Goal: Task Accomplishment & Management: Manage account settings

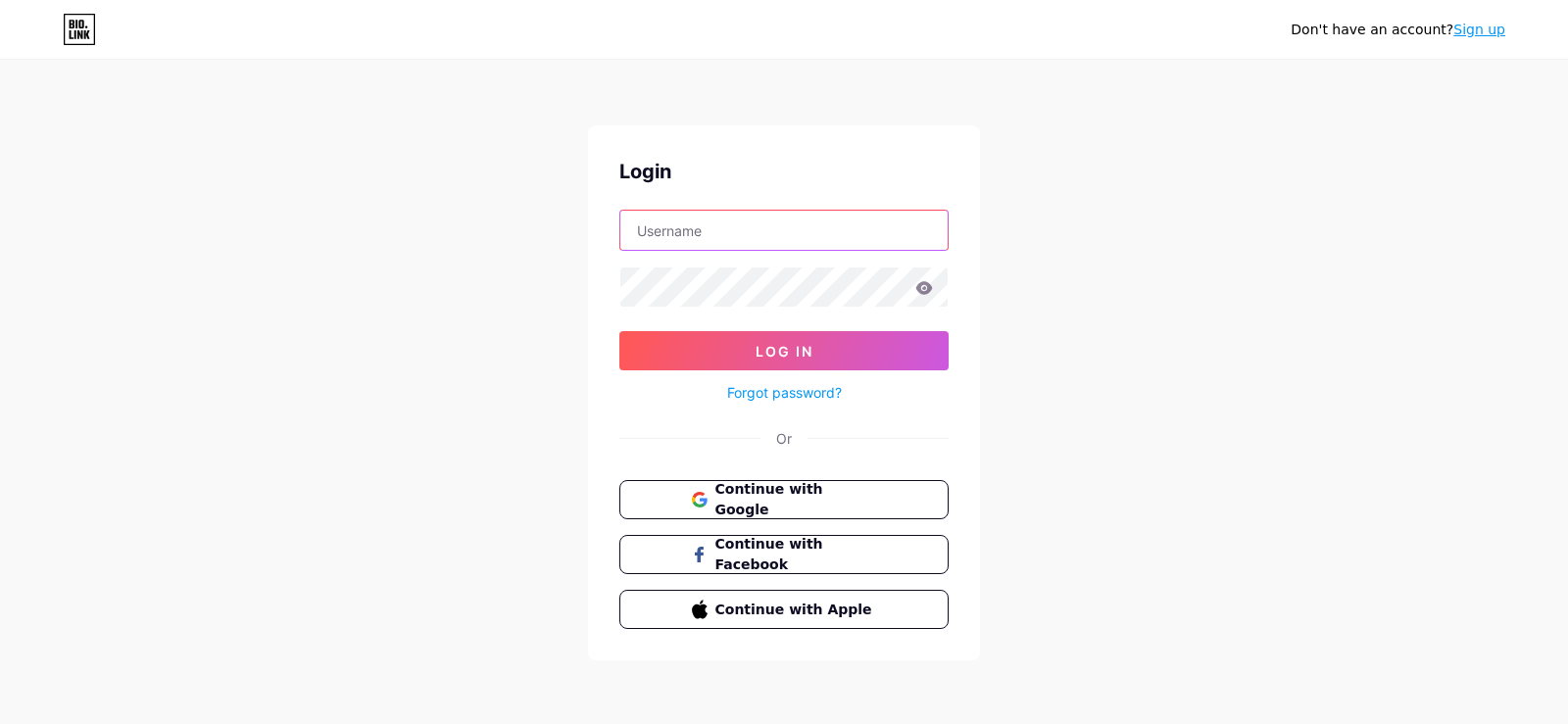
click at [803, 221] on input "text" at bounding box center [784, 231] width 328 height 39
click at [619, 332] on button "Log In" at bounding box center [784, 351] width 329 height 39
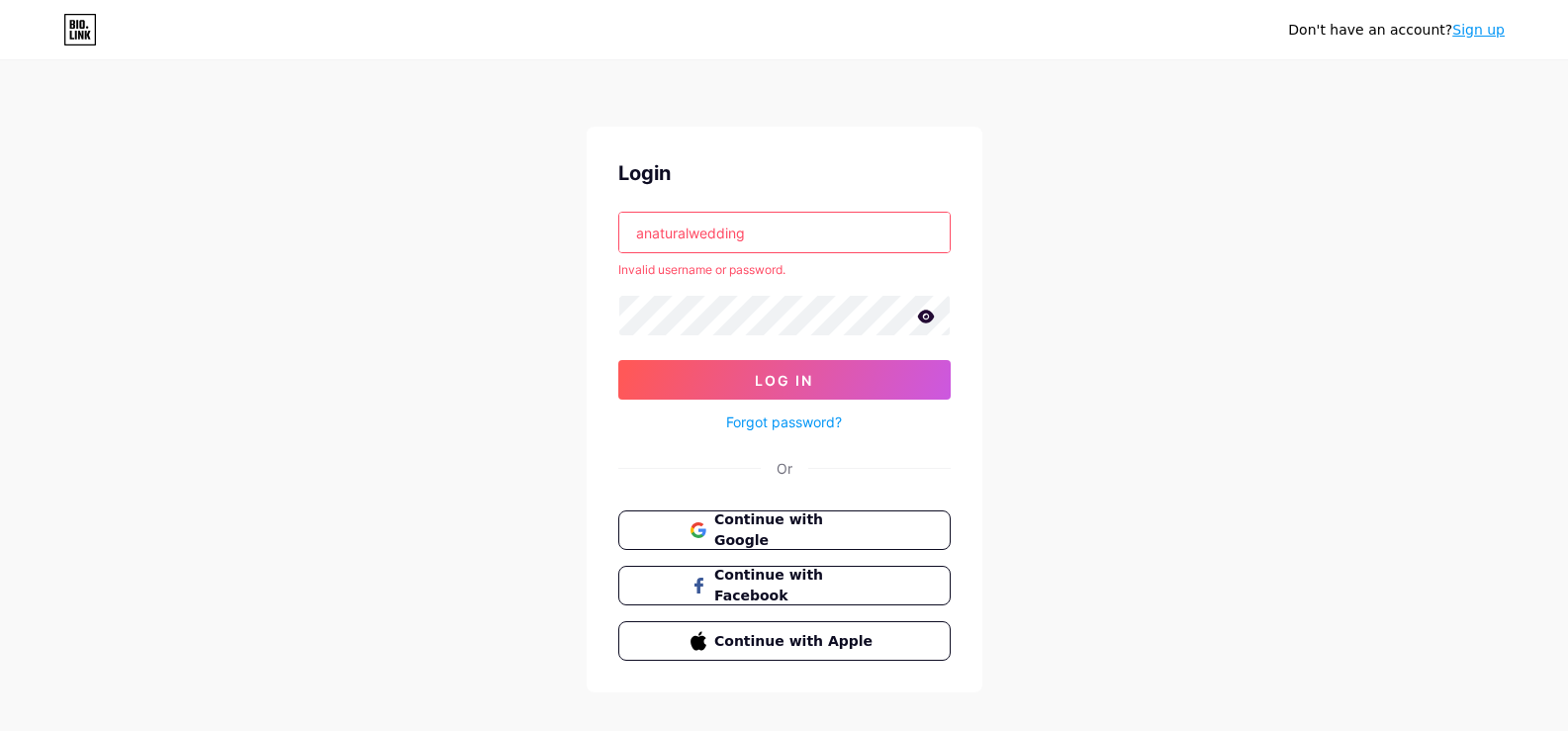
click at [761, 217] on input "anaturalwedding" at bounding box center [784, 233] width 331 height 40
click at [763, 217] on input "anaturalwedding" at bounding box center [784, 233] width 331 height 40
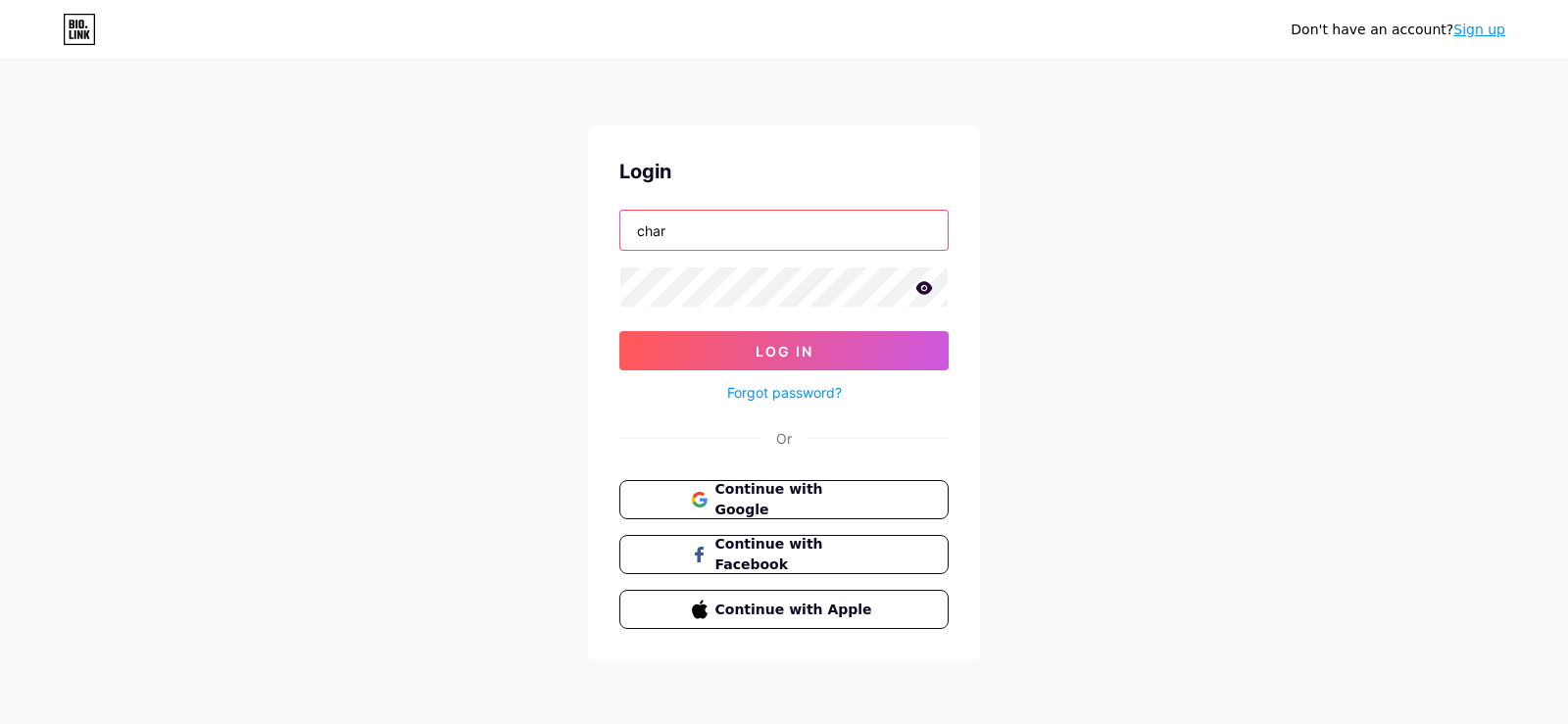
type input "[PERSON_NAME][EMAIL_ADDRESS][DOMAIN_NAME][PERSON_NAME]"
click at [619, 332] on button "Log In" at bounding box center [784, 351] width 329 height 39
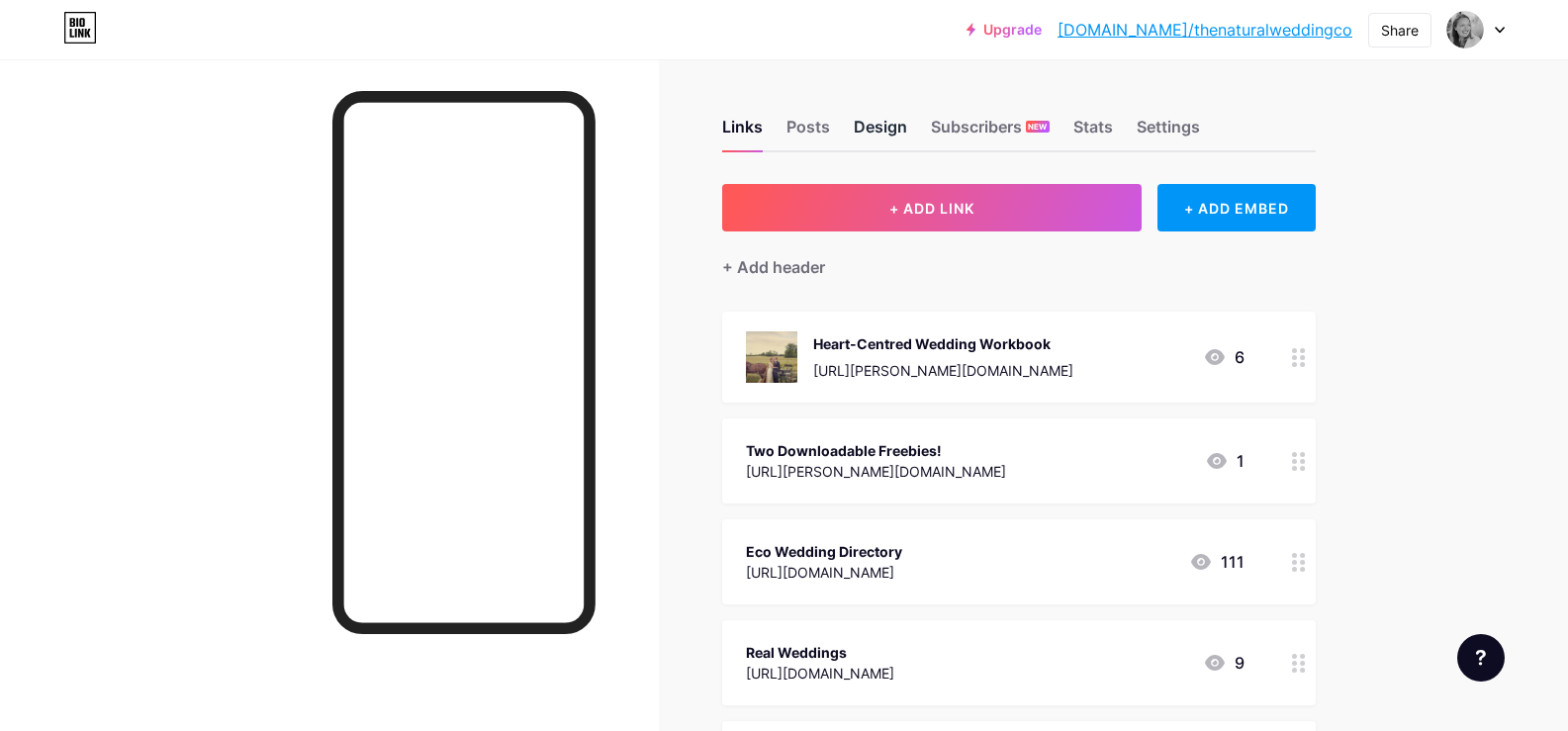
click at [872, 129] on div "Design" at bounding box center [880, 133] width 53 height 36
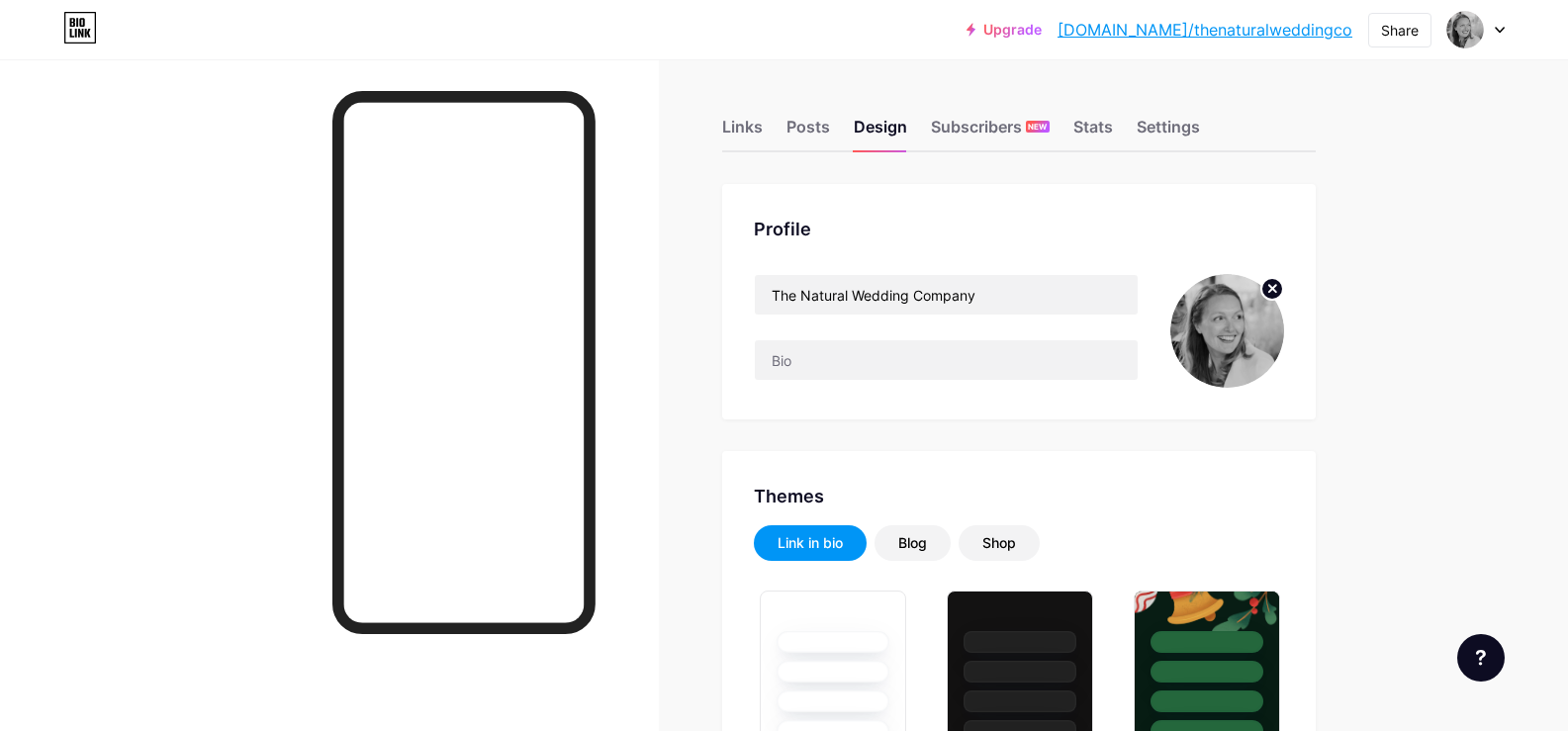
type input "#ffffff"
type input "#000000"
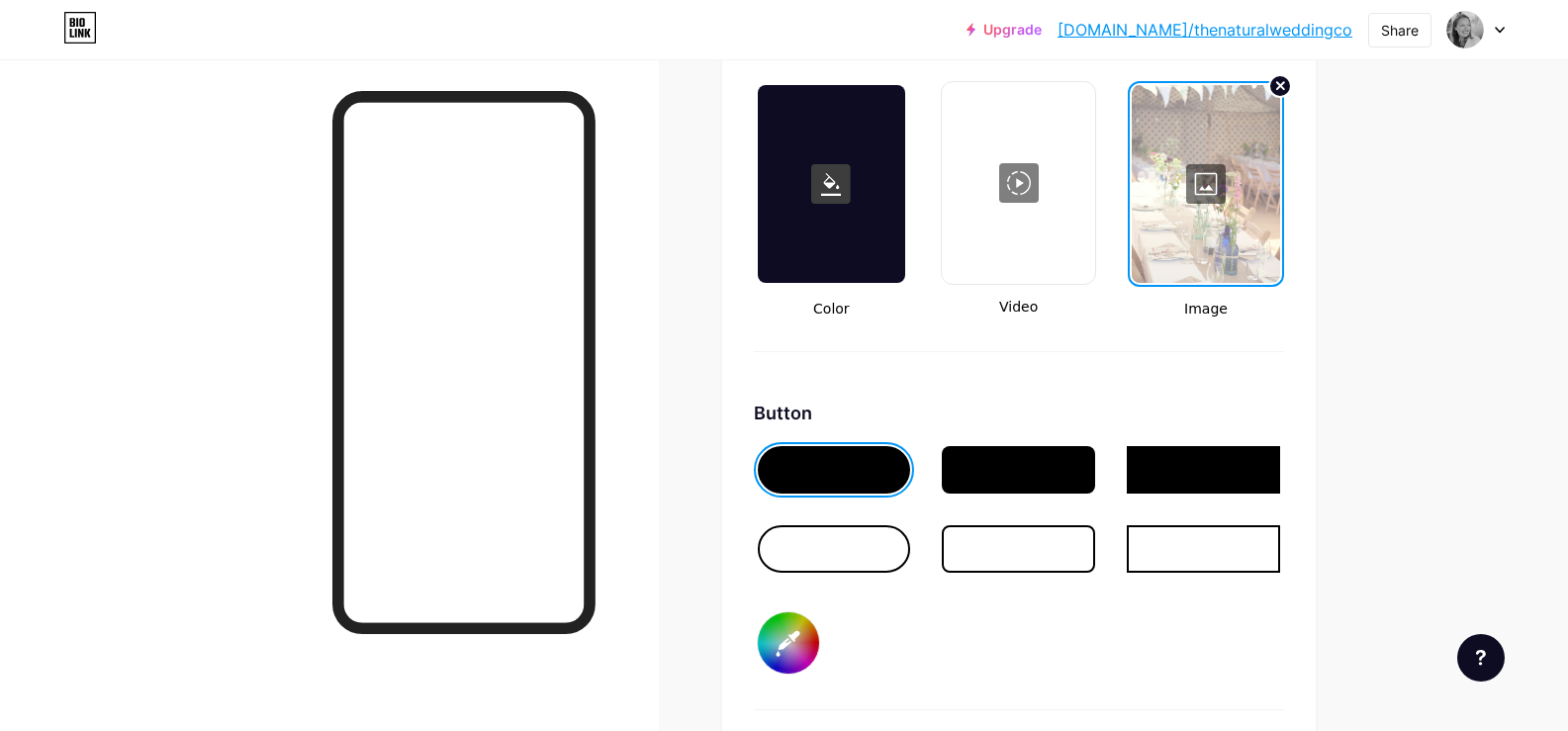
scroll to position [2717, 0]
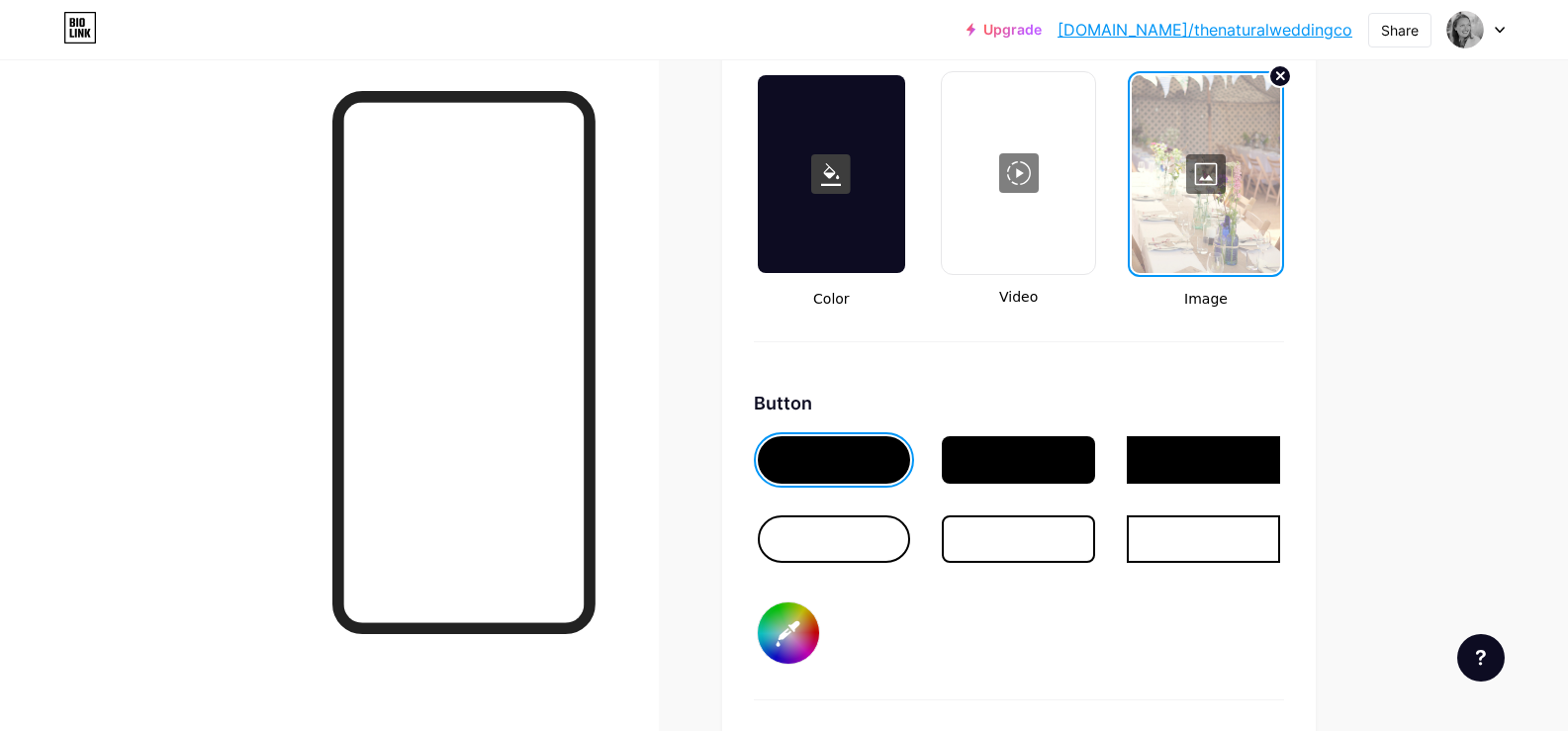
click at [1033, 458] on div at bounding box center [1018, 461] width 153 height 48
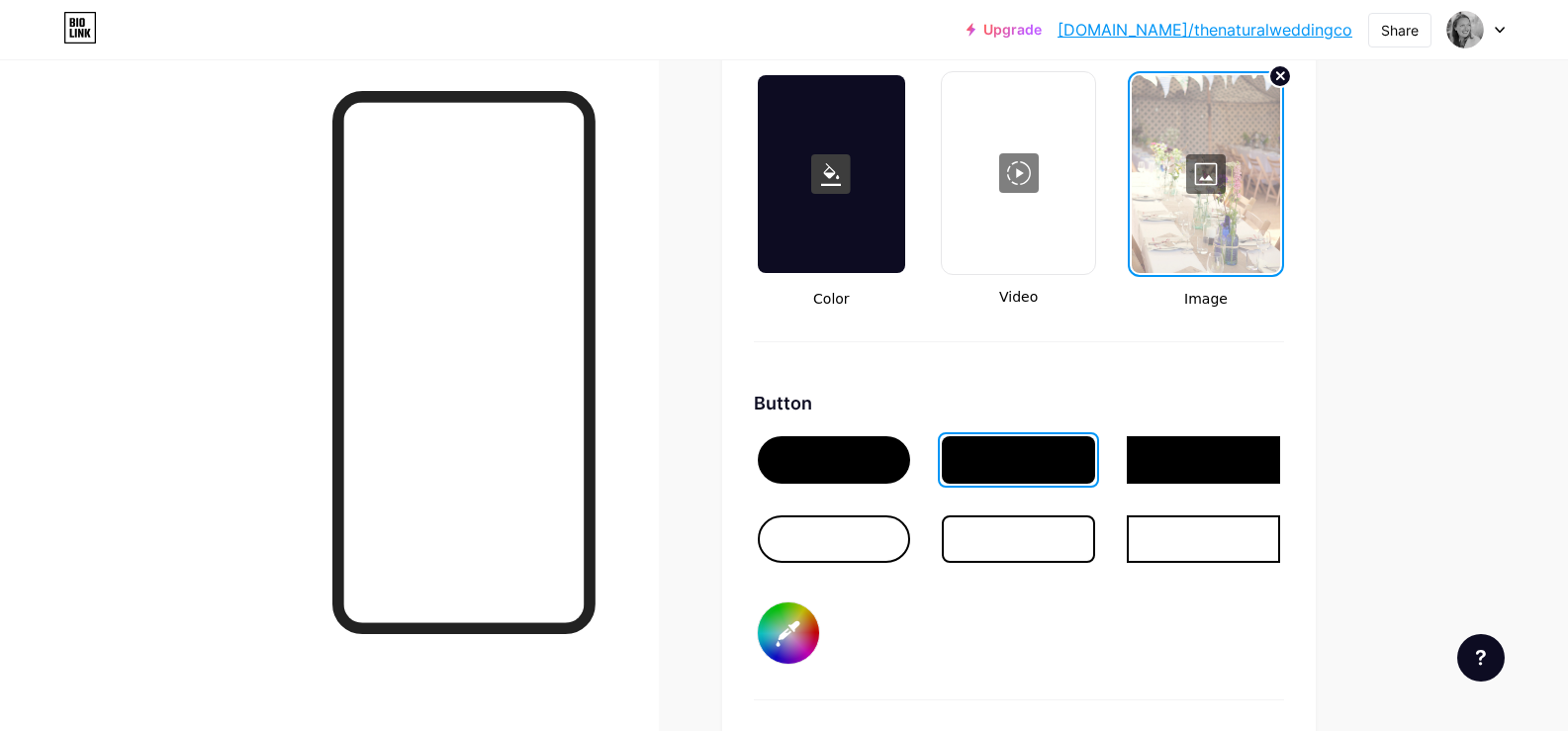
click at [1142, 456] on div at bounding box center [1203, 461] width 153 height 48
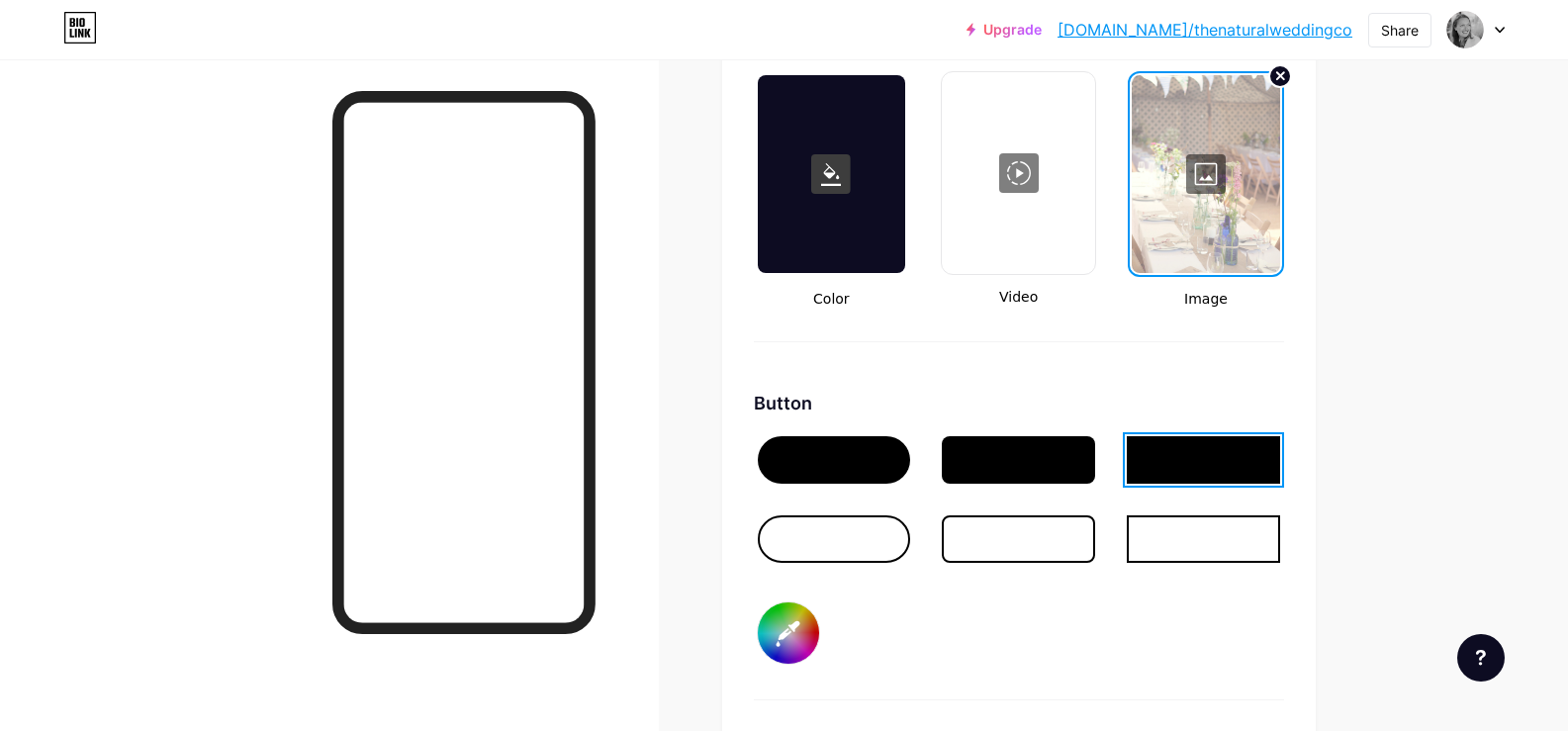
click at [841, 458] on div at bounding box center [833, 461] width 153 height 48
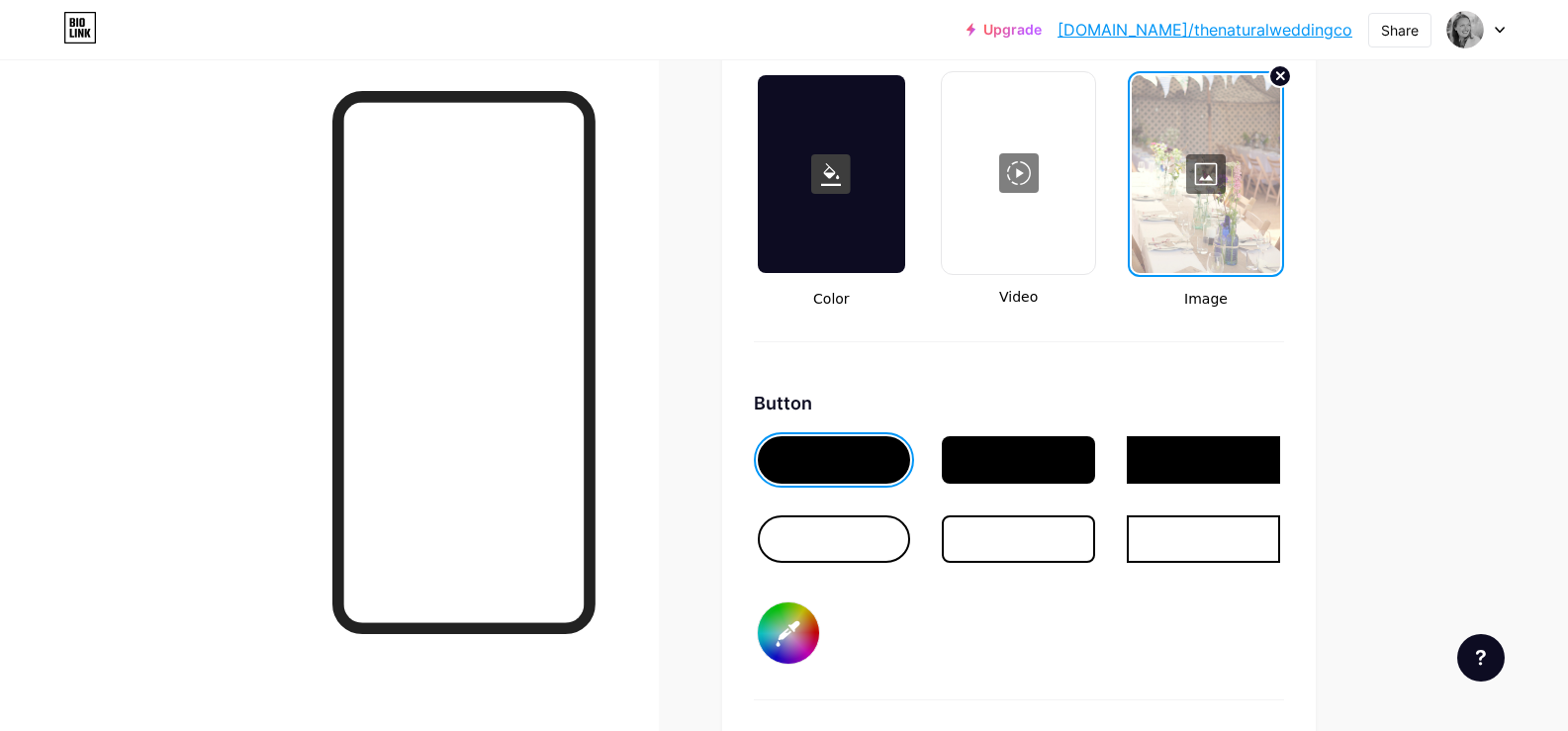
click at [817, 537] on div at bounding box center [833, 540] width 153 height 48
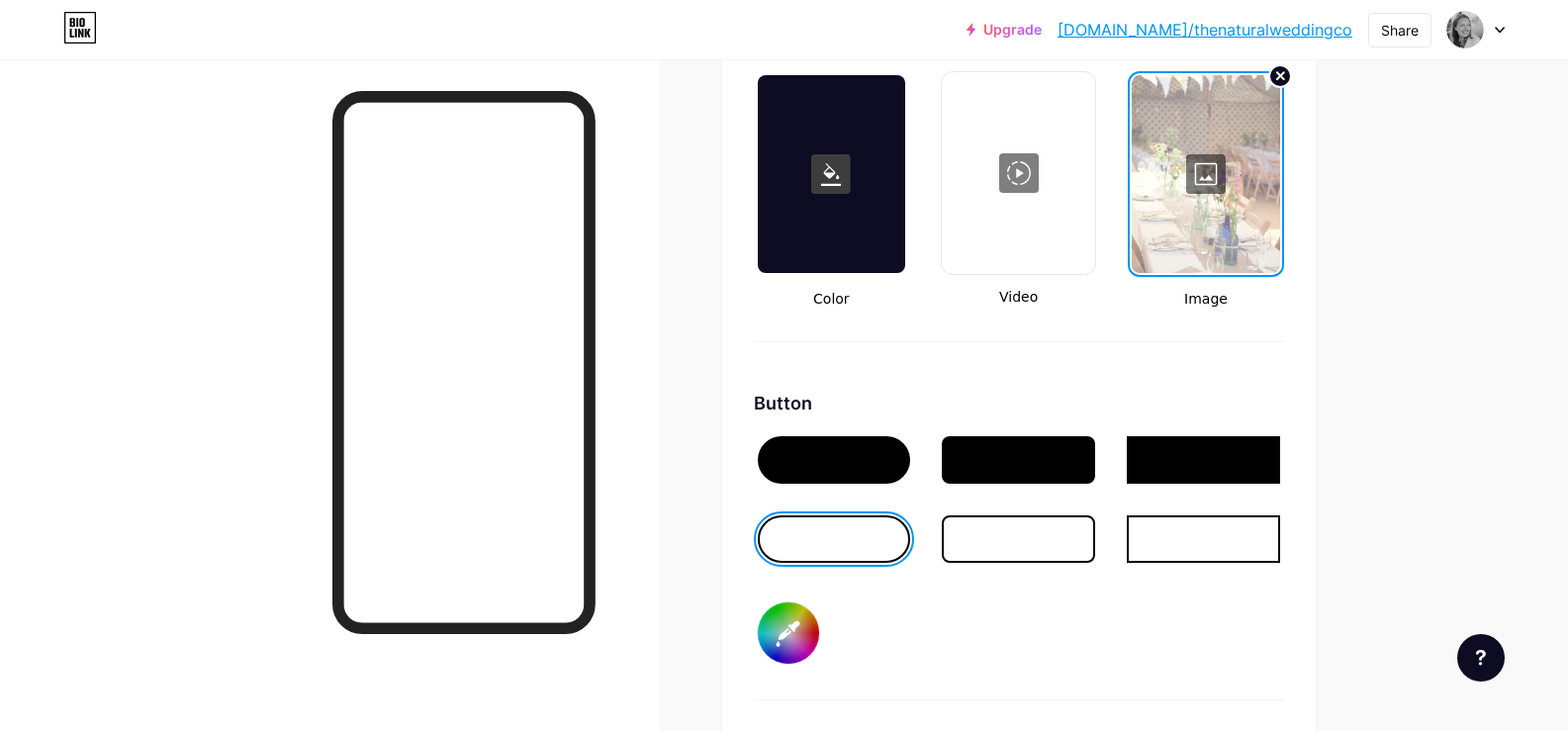
click at [829, 470] on div at bounding box center [833, 461] width 153 height 48
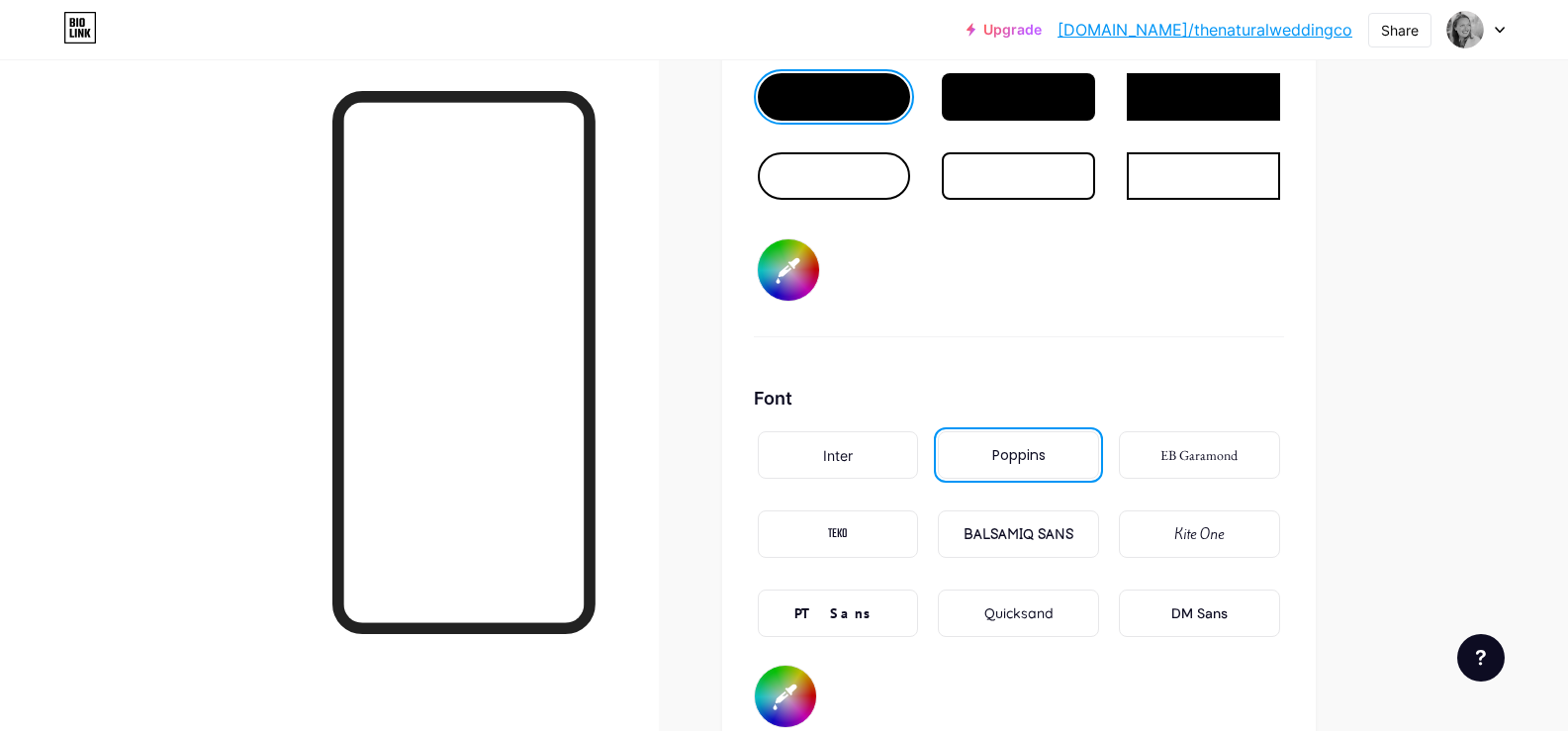
scroll to position [3084, 0]
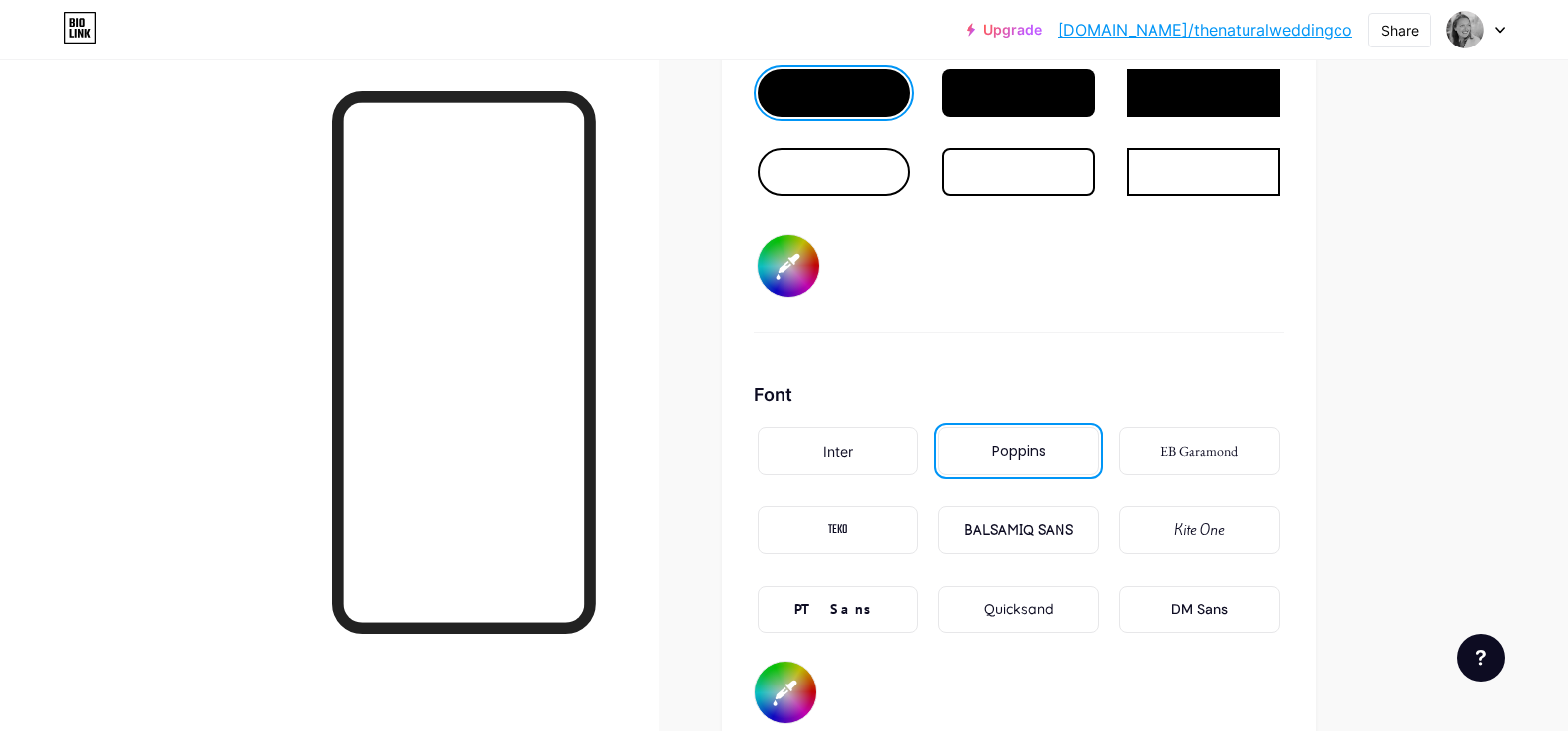
click at [807, 257] on input "#ffffff" at bounding box center [788, 266] width 61 height 61
click at [1204, 530] on div "Kite One" at bounding box center [1199, 531] width 49 height 21
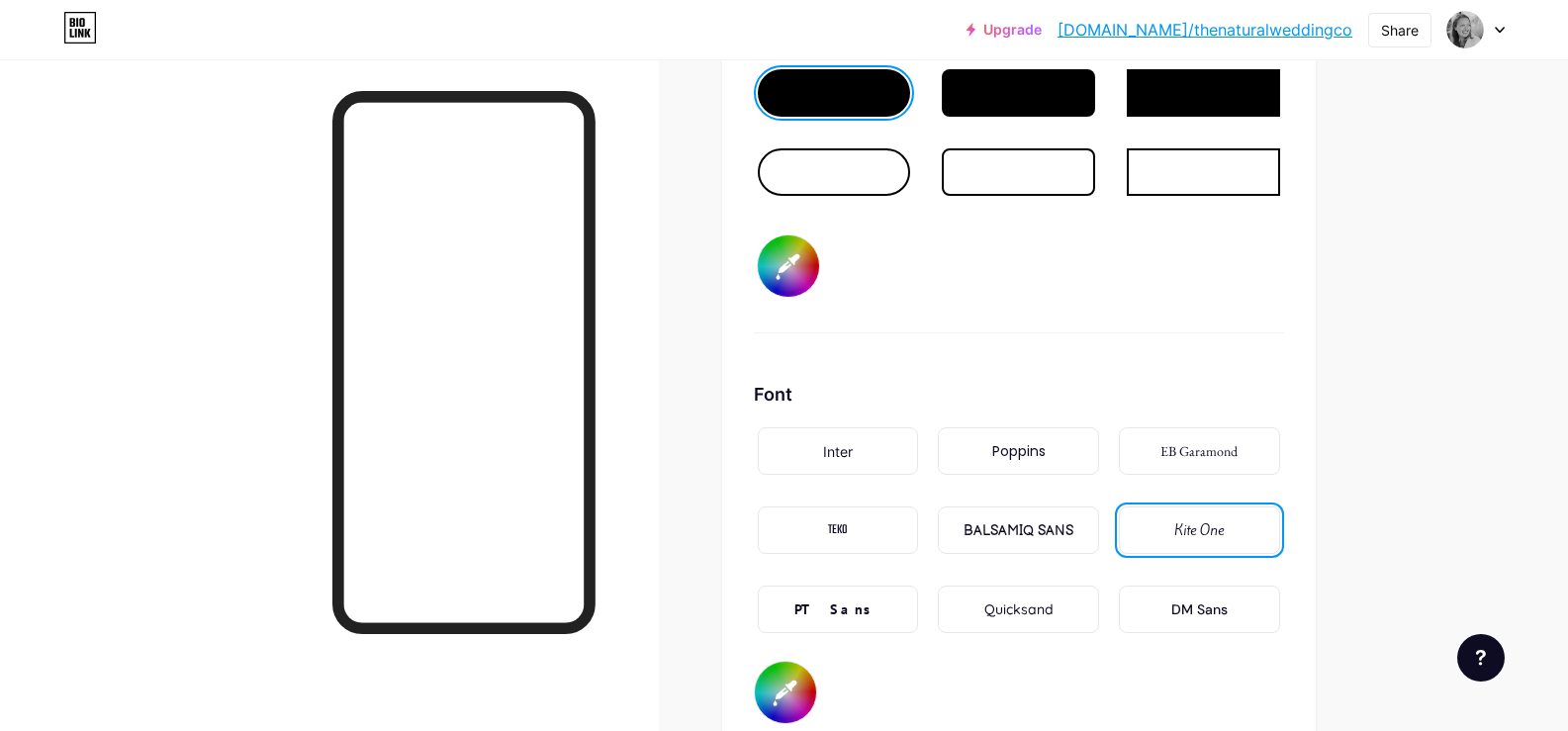
click at [847, 454] on div "Inter" at bounding box center [837, 452] width 30 height 21
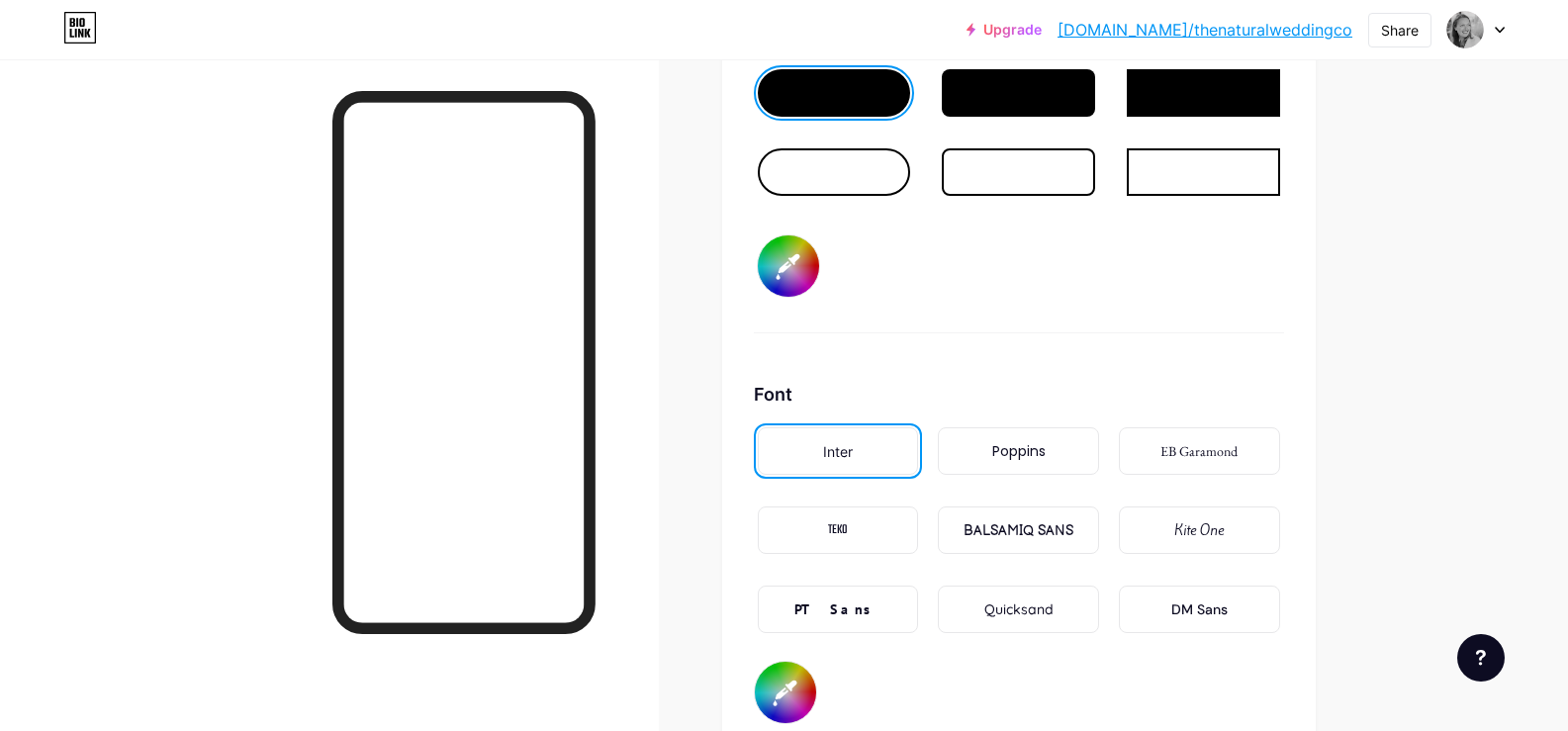
click at [1218, 454] on div "EB Garamond" at bounding box center [1199, 452] width 77 height 21
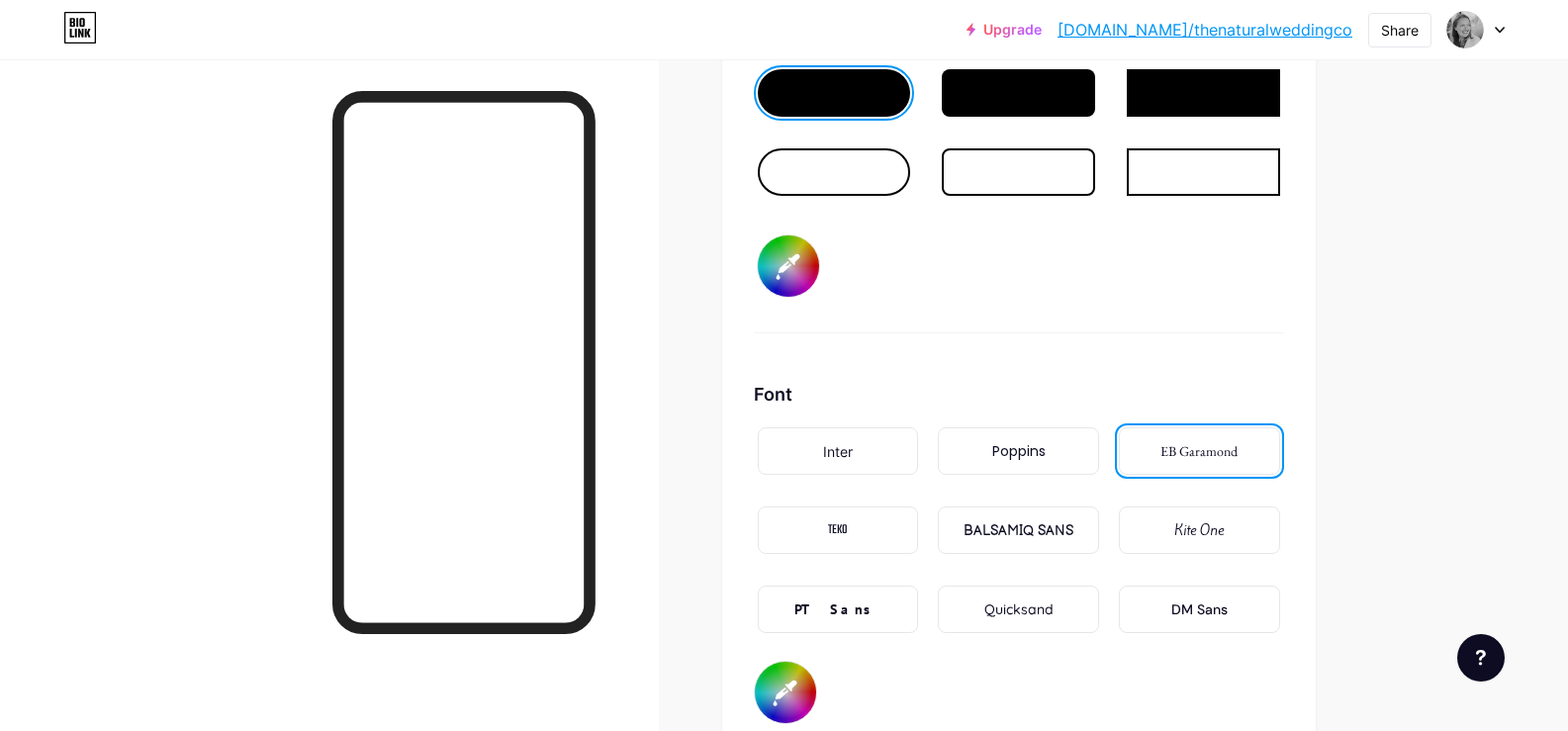
click at [1034, 525] on div "BALSAMIQ SANS" at bounding box center [1018, 531] width 110 height 21
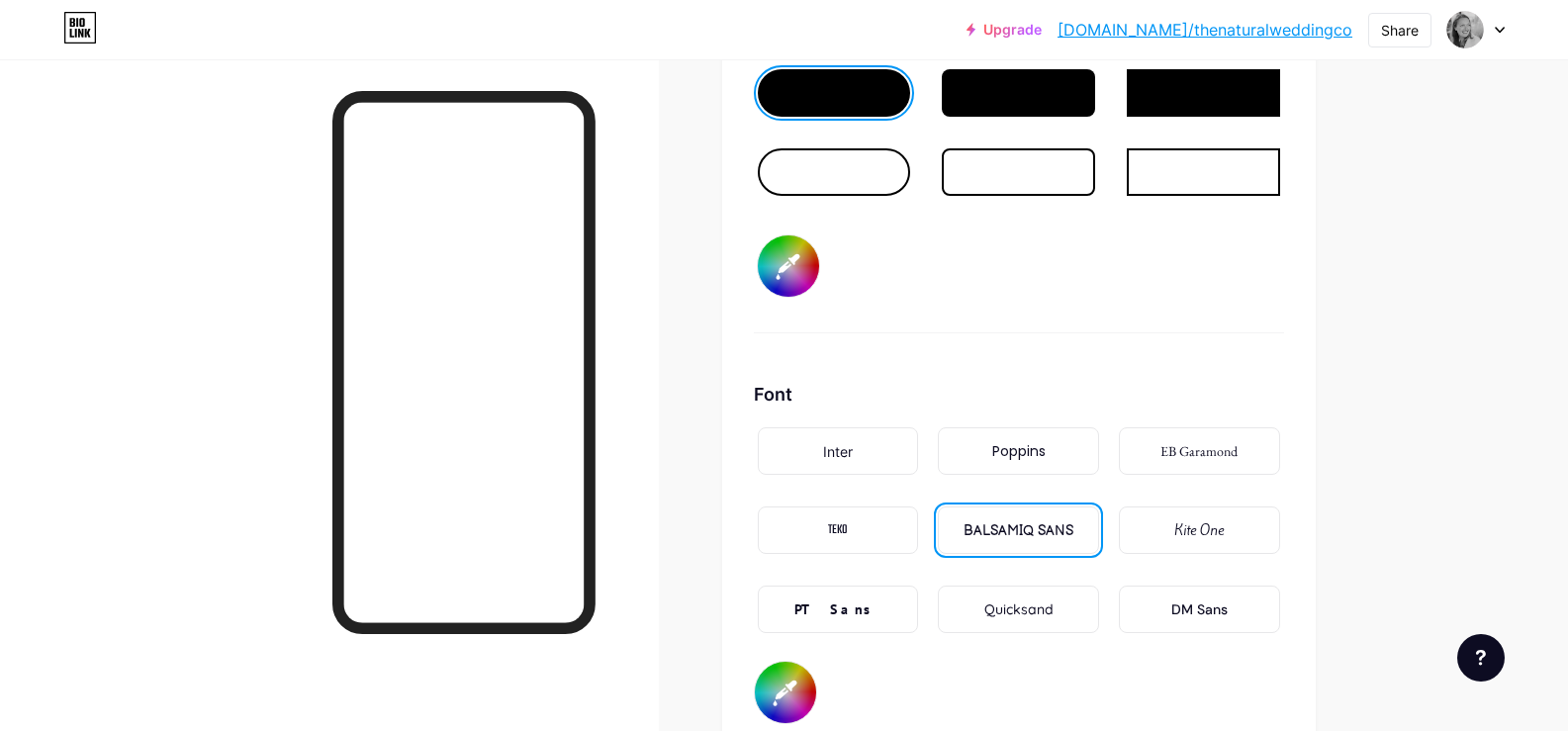
click at [847, 527] on div "TEKO" at bounding box center [837, 531] width 20 height 21
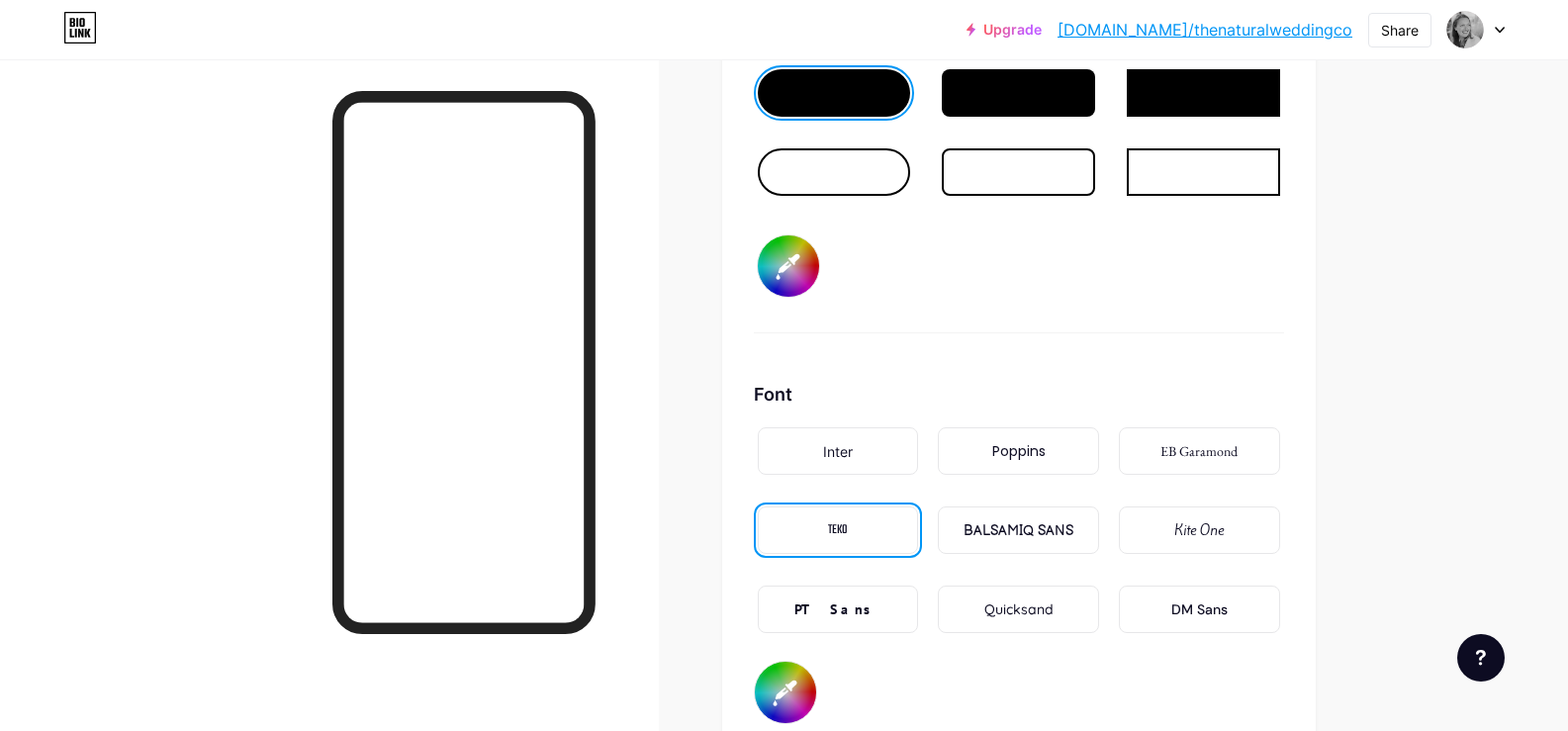
click at [1154, 621] on div "DM Sans" at bounding box center [1199, 609] width 161 height 48
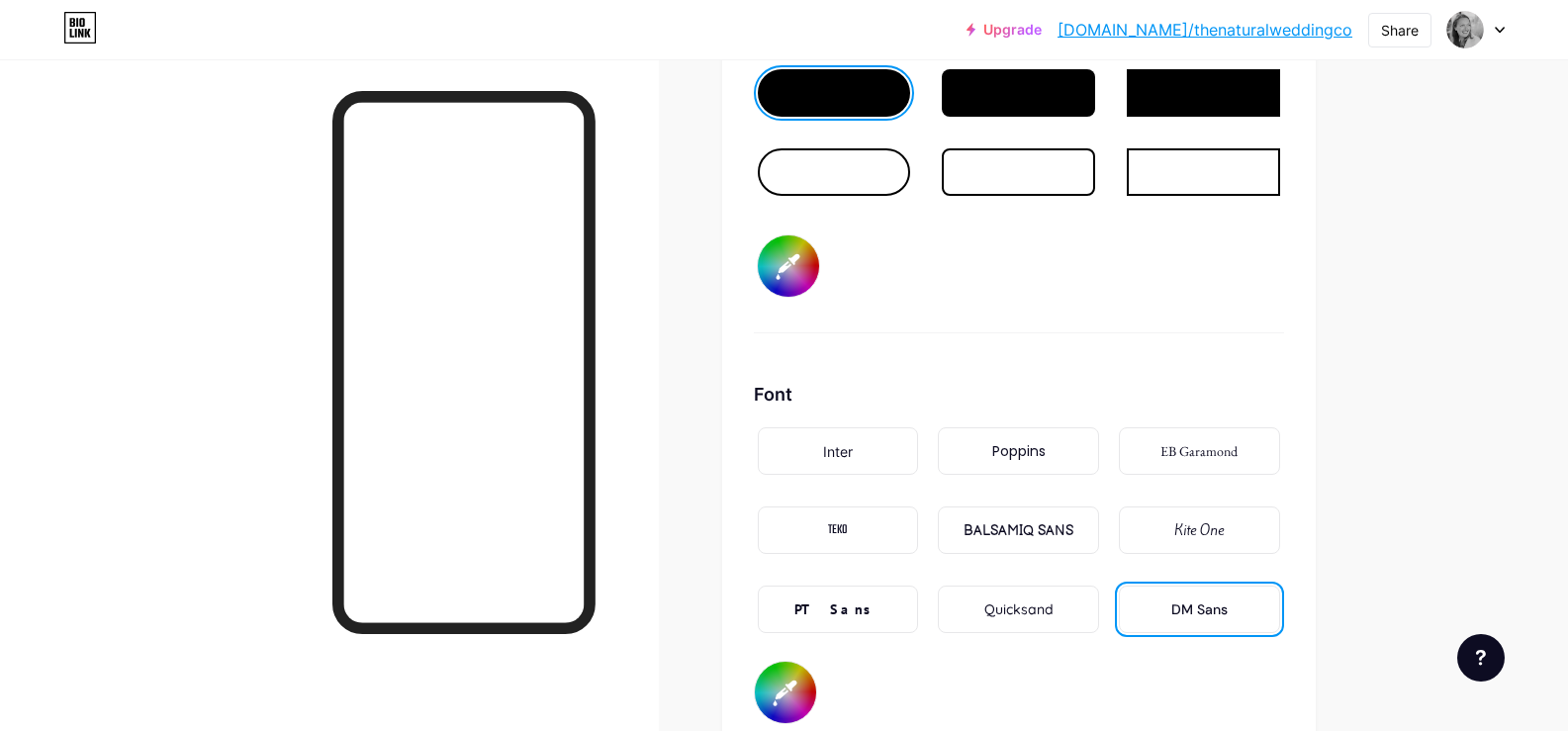
click at [1005, 615] on div "Quicksand" at bounding box center [1019, 609] width 69 height 21
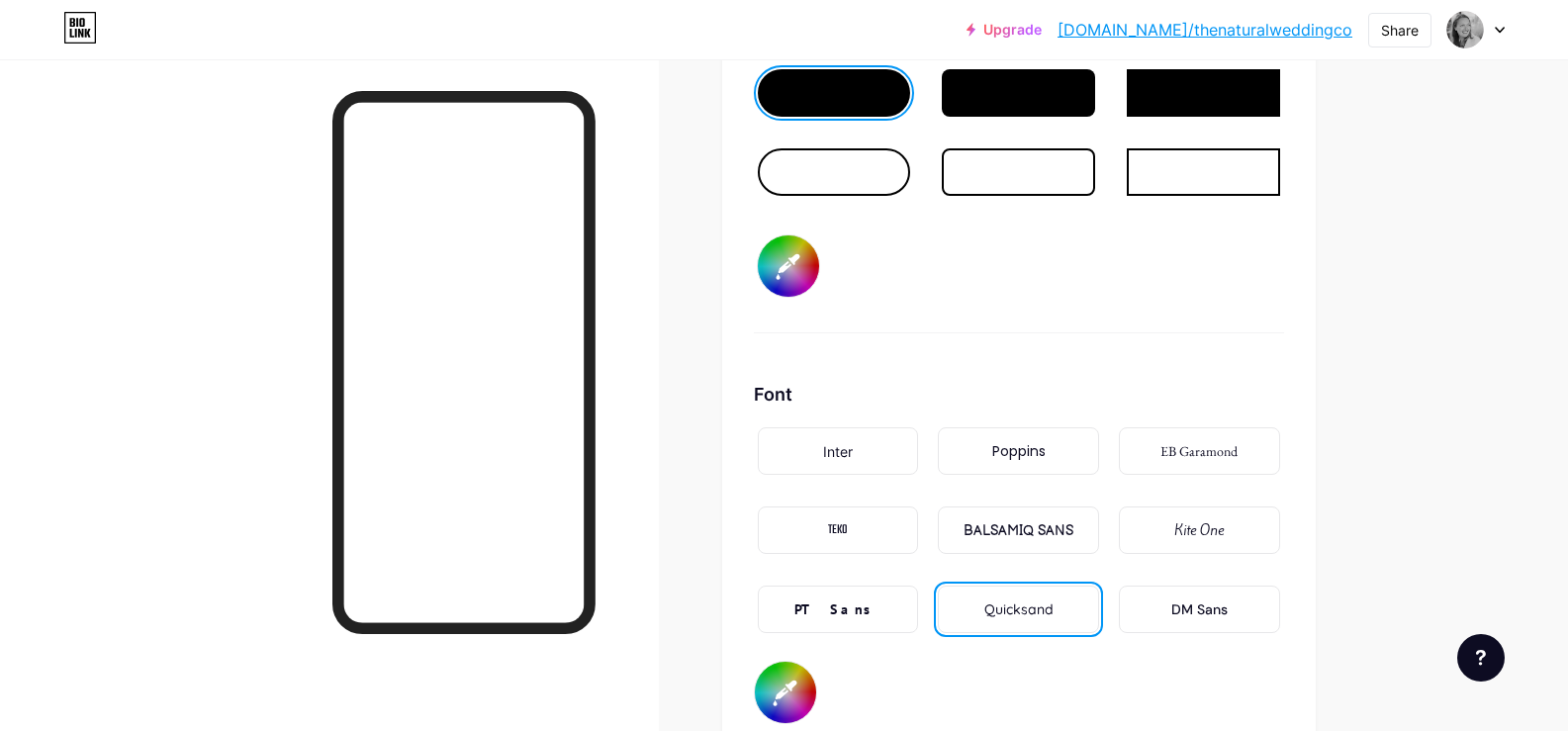
click at [826, 602] on div "PT Sans" at bounding box center [837, 609] width 87 height 21
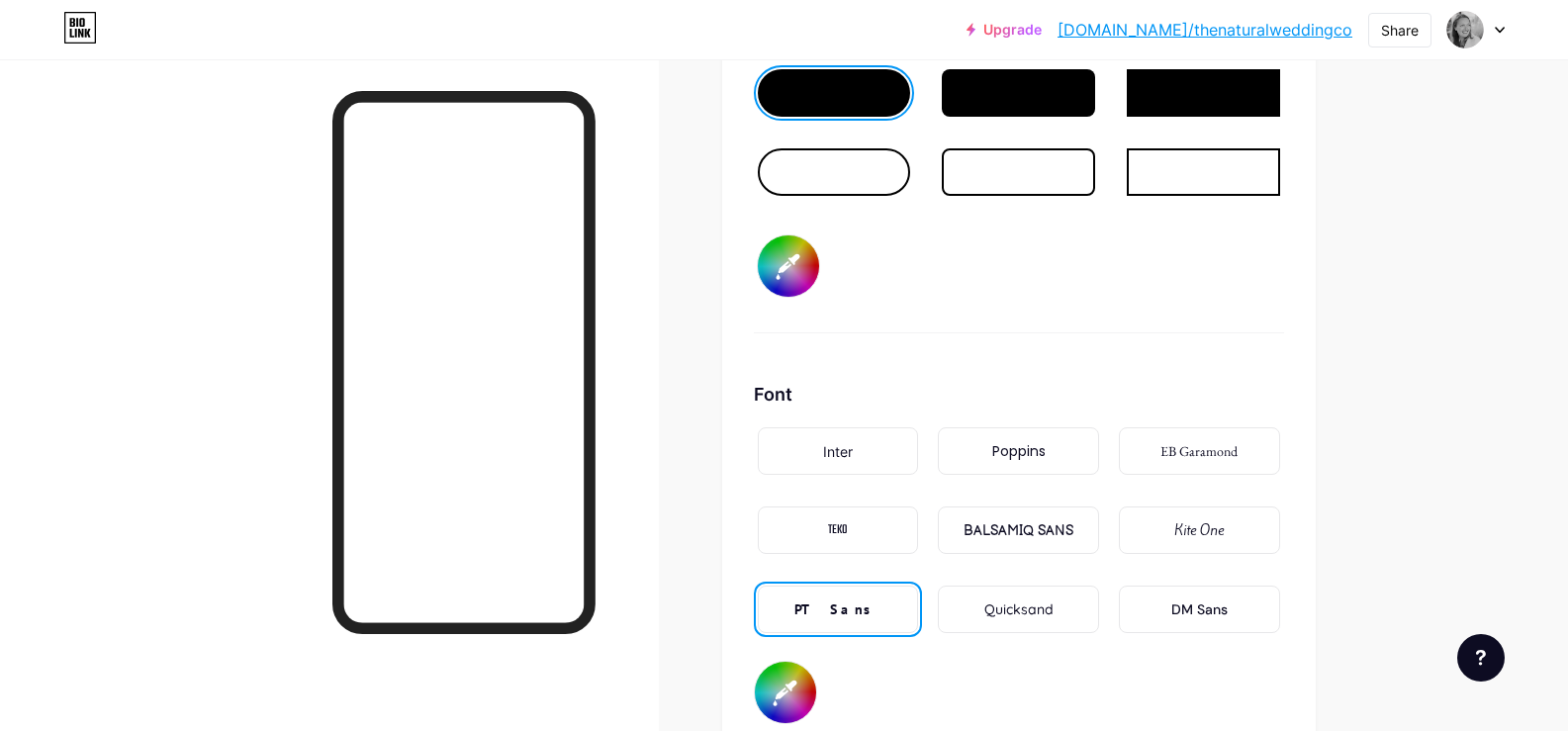
click at [1186, 614] on div "DM Sans" at bounding box center [1199, 609] width 56 height 21
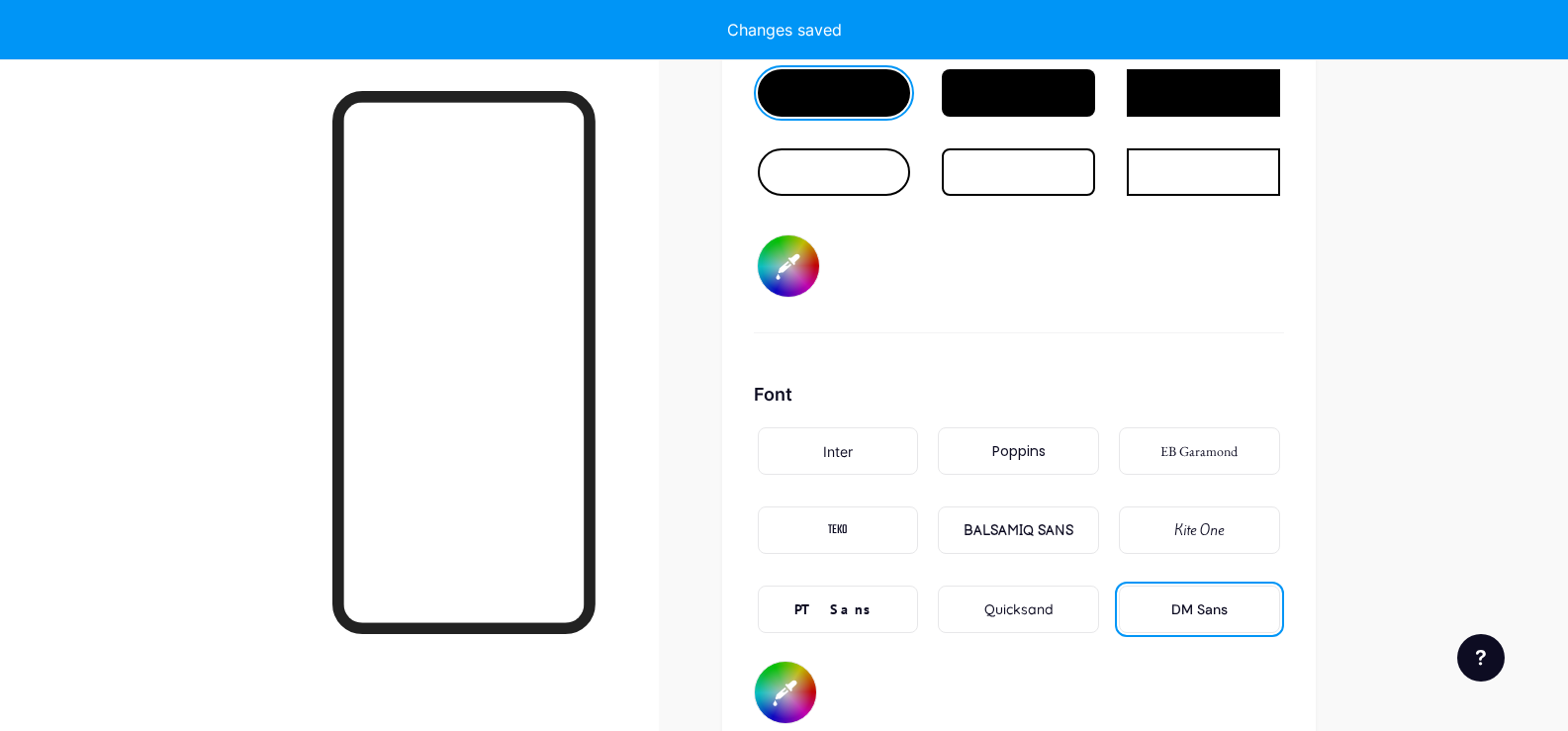
click at [988, 450] on div "Poppins" at bounding box center [1018, 452] width 161 height 48
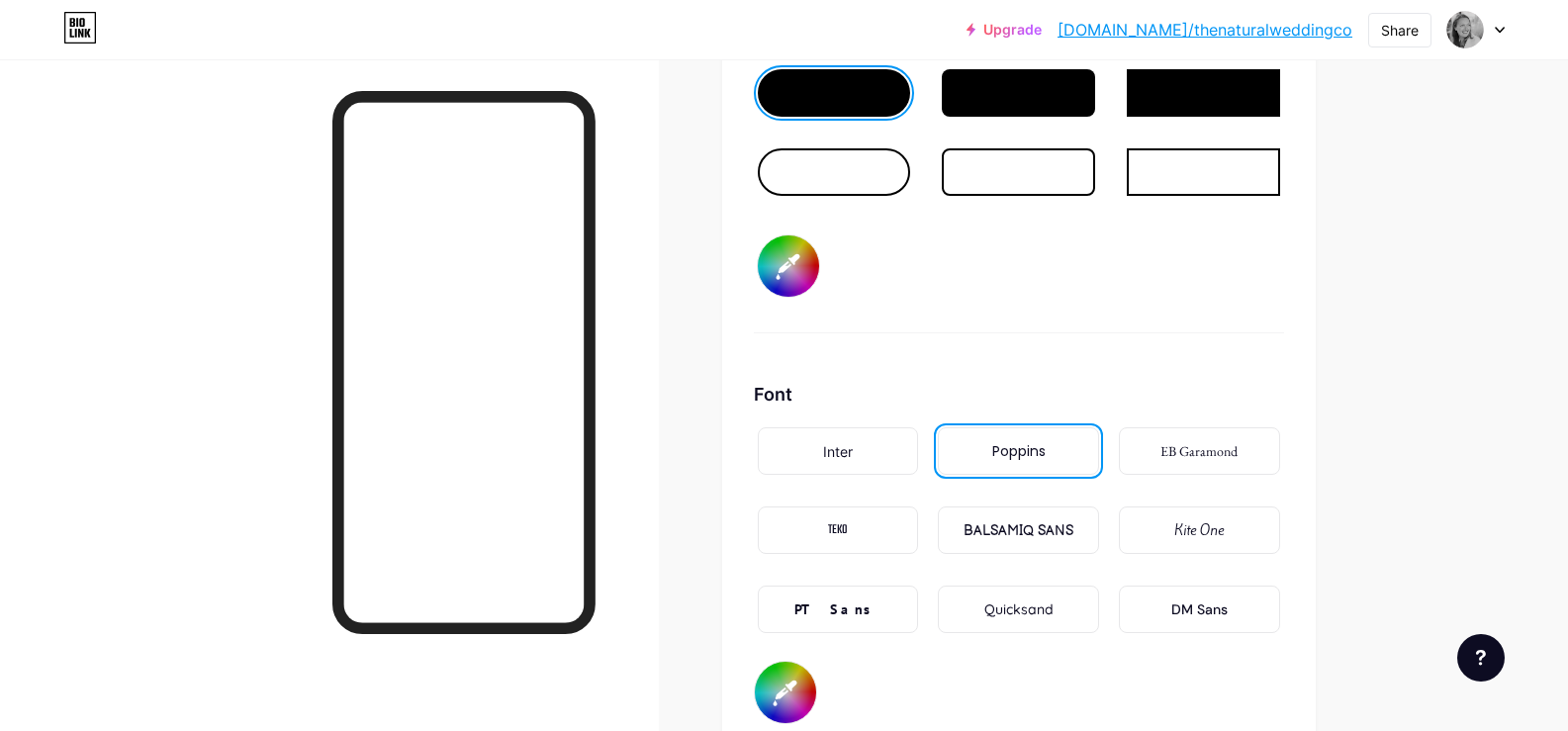
click at [1207, 616] on div "DM Sans" at bounding box center [1199, 609] width 56 height 21
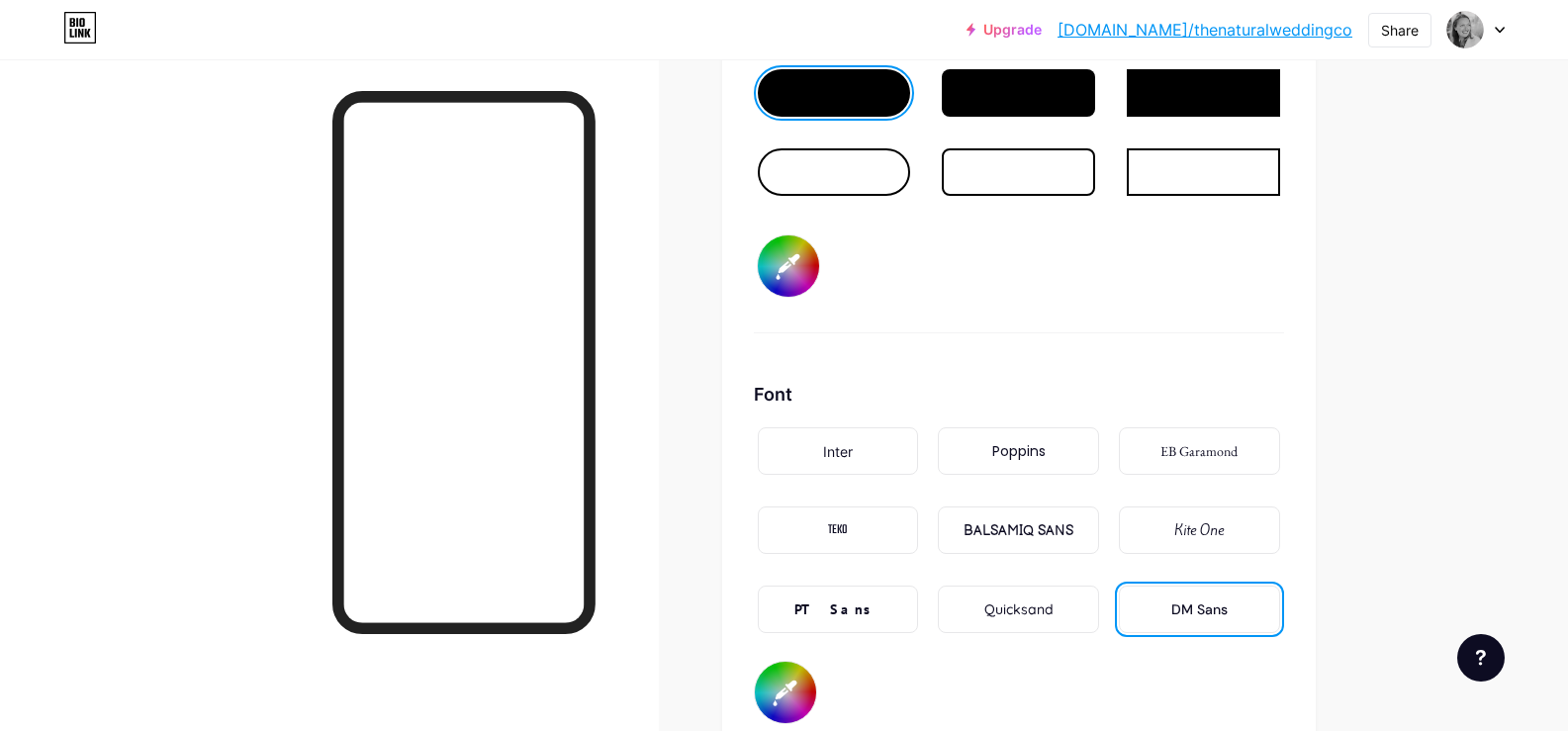
click at [1029, 459] on div "Poppins" at bounding box center [1019, 452] width 53 height 21
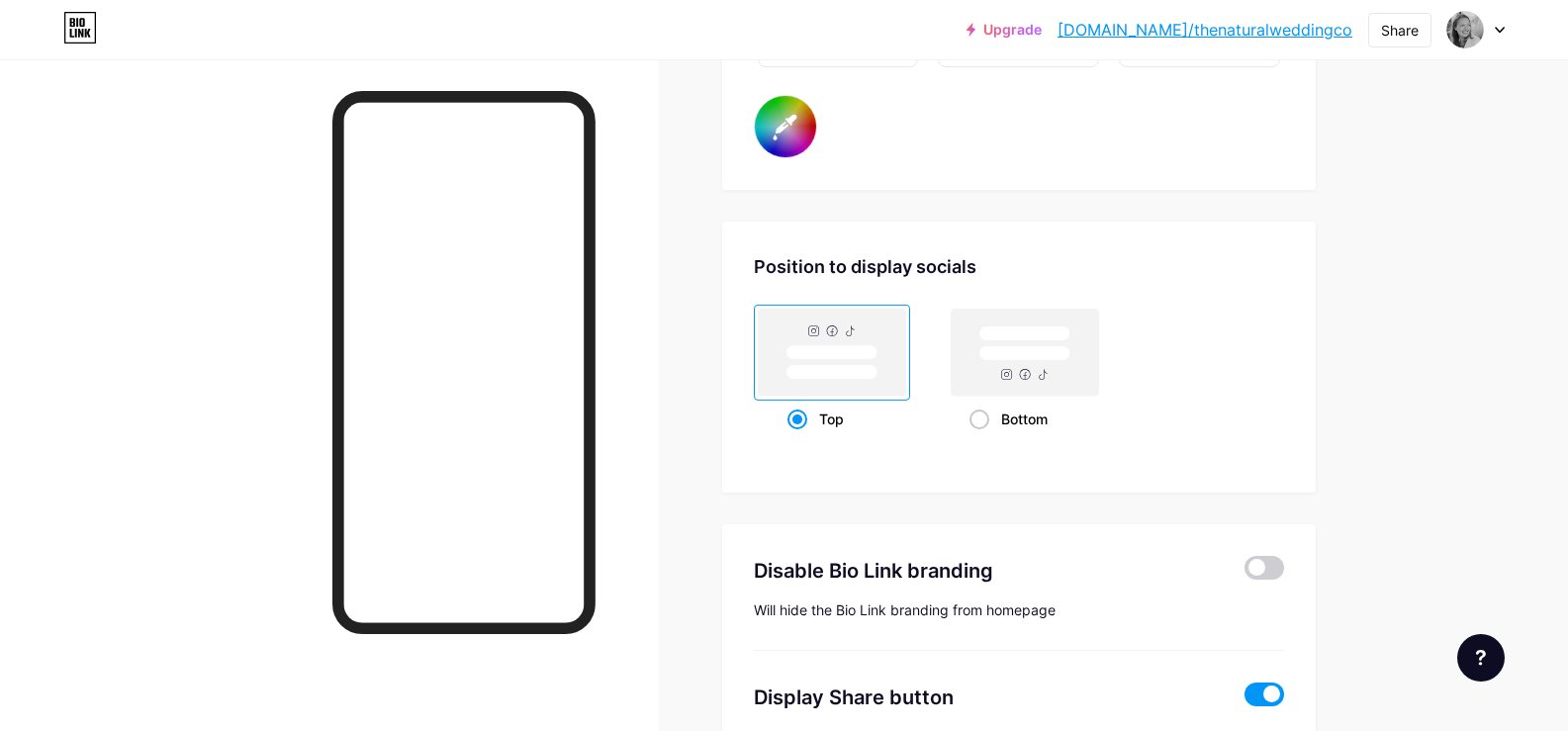
scroll to position [3655, 0]
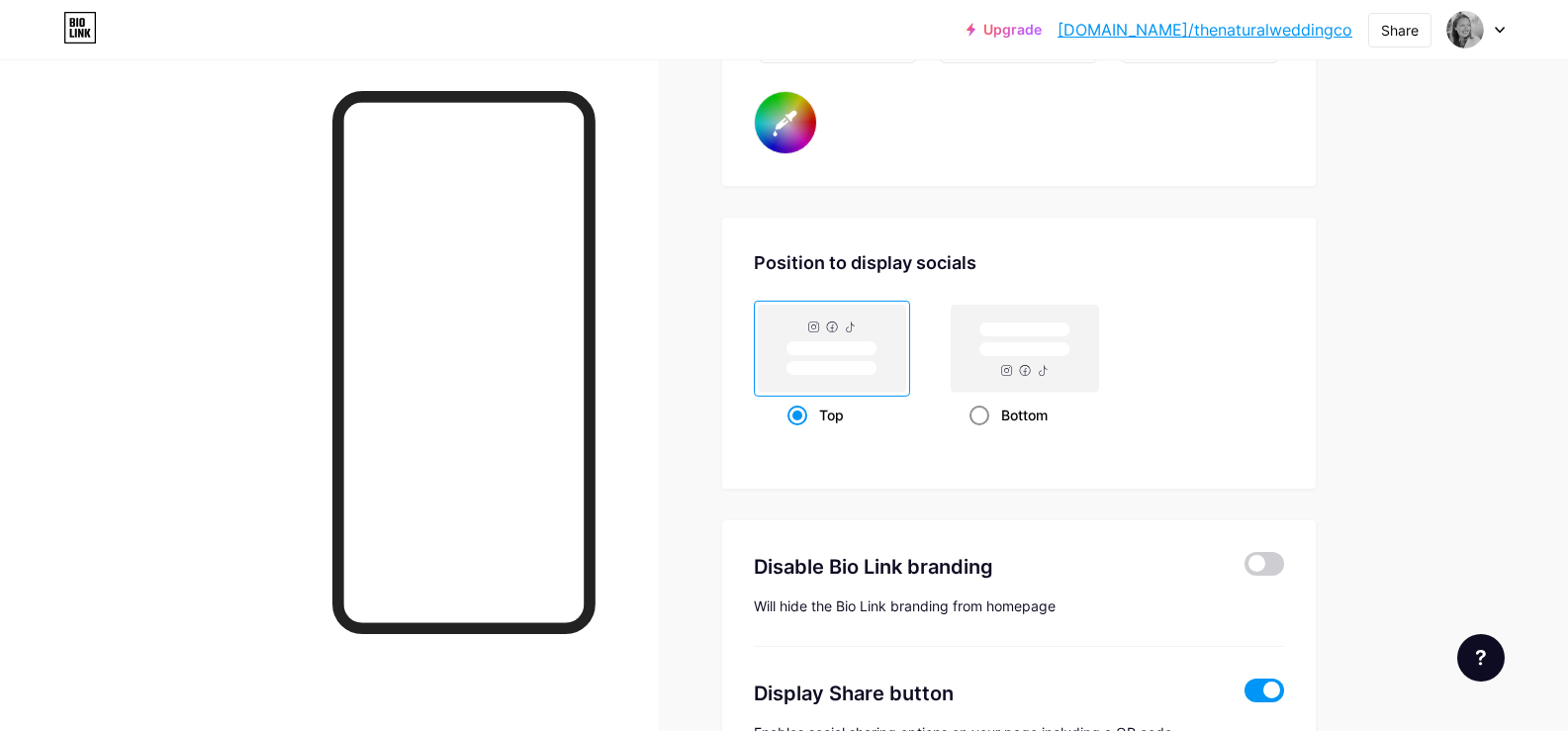
click at [973, 411] on div "Bottom" at bounding box center [1025, 415] width 156 height 37
click at [973, 434] on input "Bottom" at bounding box center [975, 440] width 13 height 13
radio input "true"
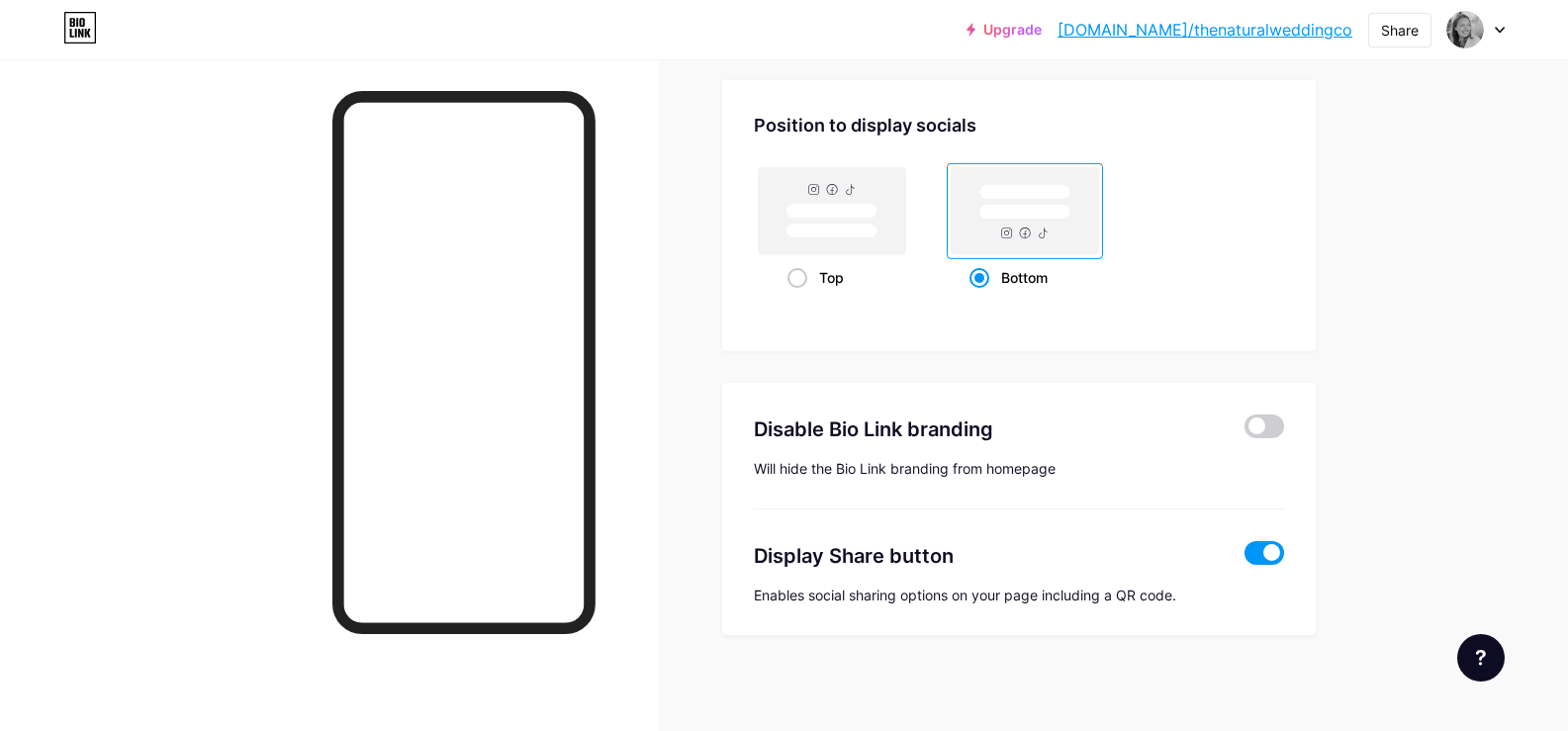
scroll to position [3796, 0]
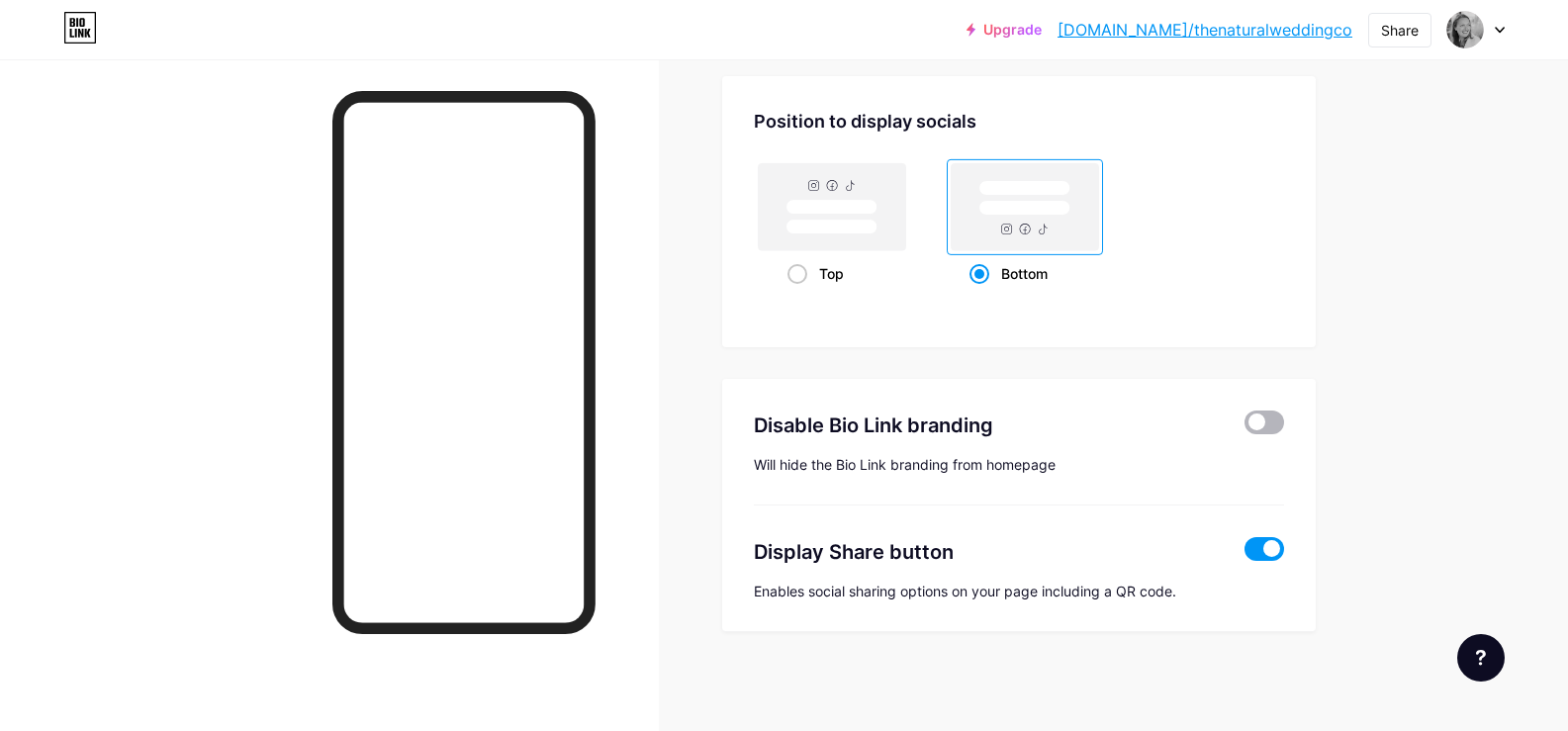
click at [1266, 434] on span at bounding box center [1264, 423] width 40 height 24
click at [1244, 428] on input "checkbox" at bounding box center [1244, 428] width 0 height 0
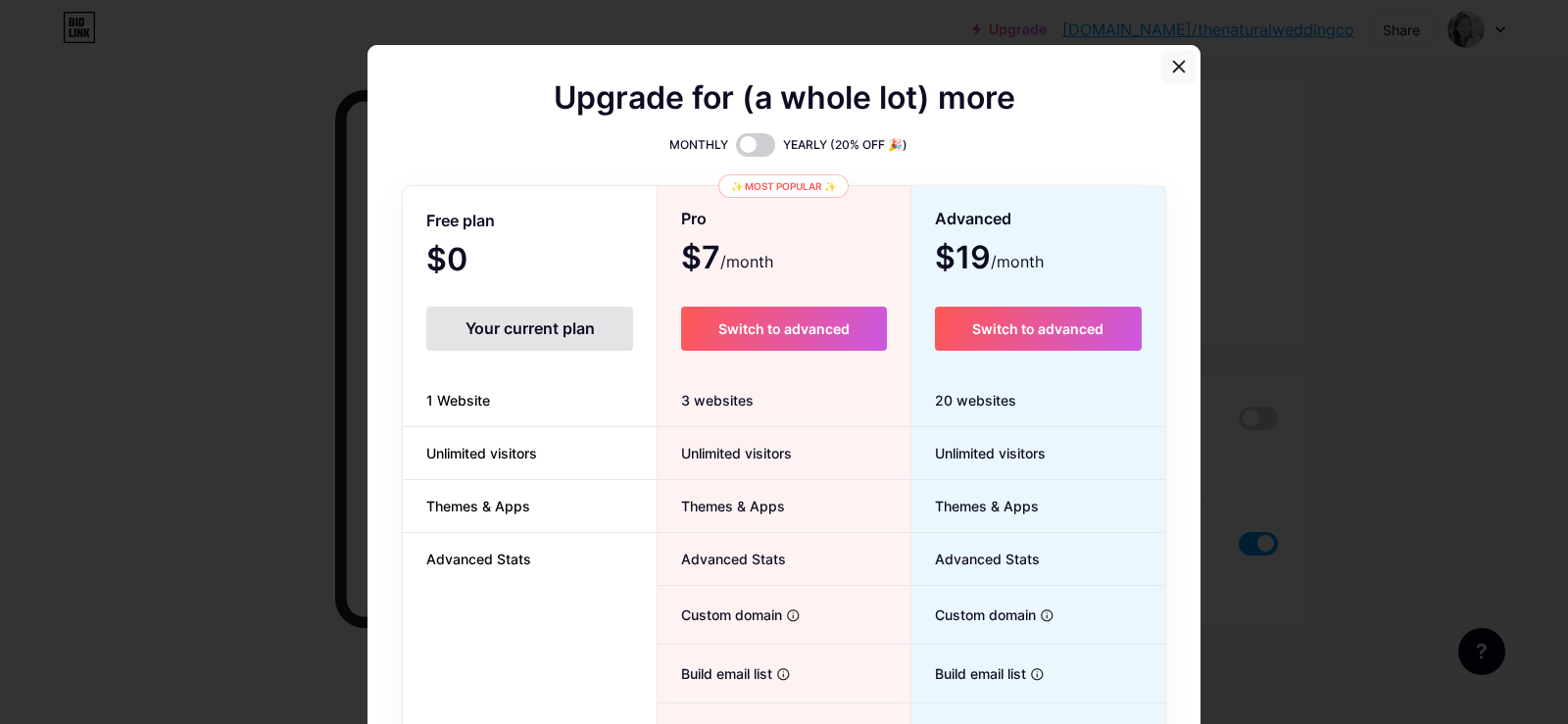
click at [1175, 72] on icon at bounding box center [1179, 67] width 16 height 16
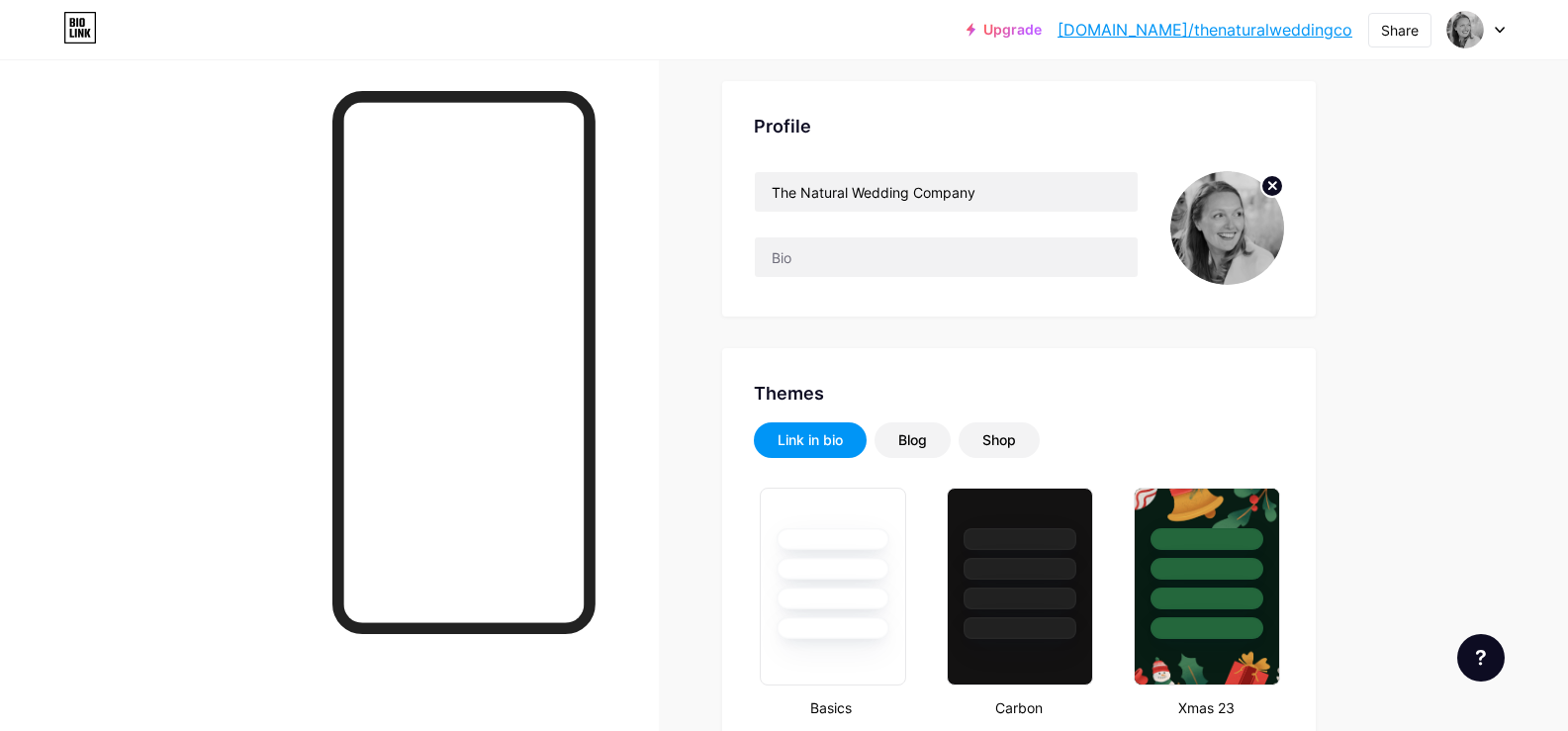
scroll to position [0, 0]
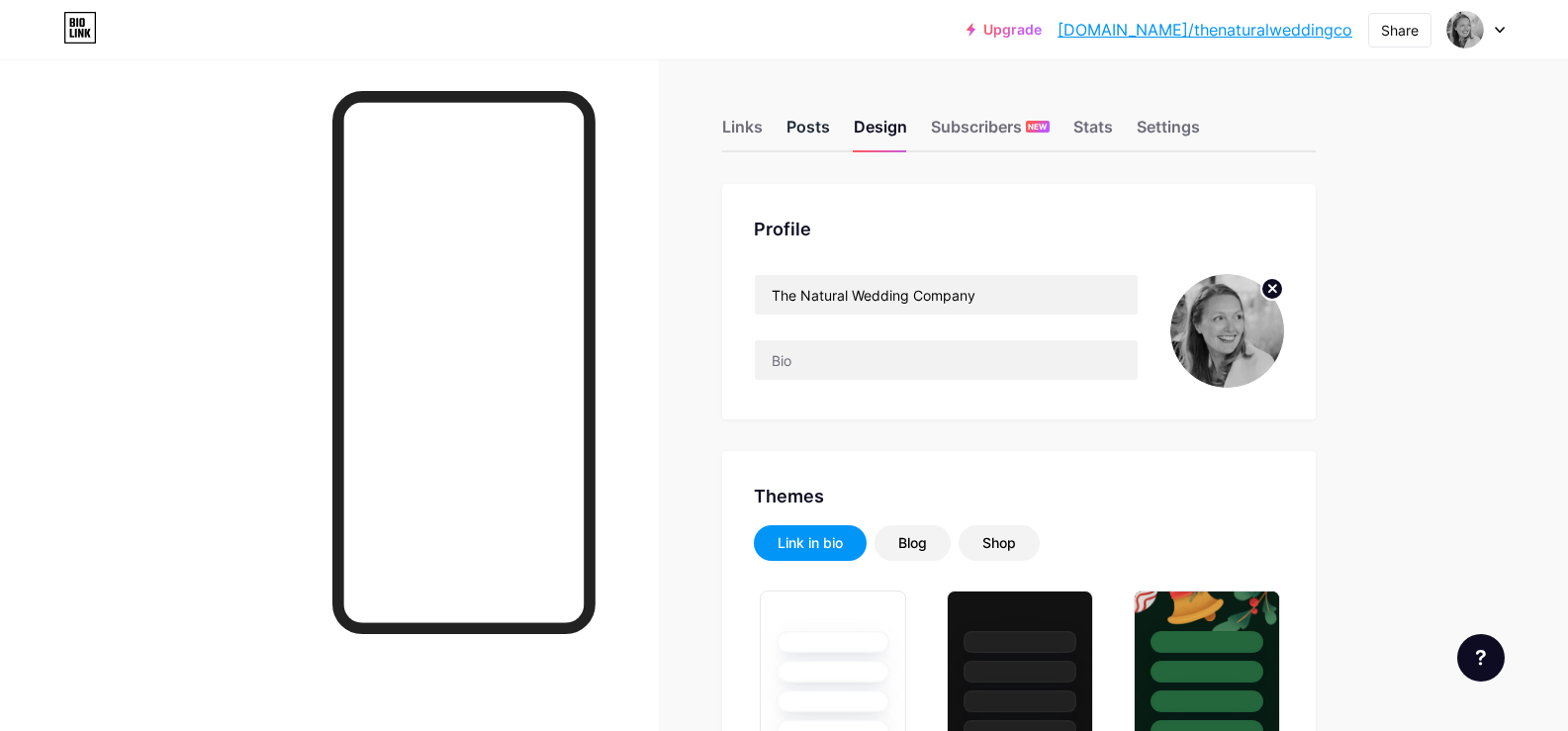
click at [813, 128] on div "Posts" at bounding box center [808, 133] width 44 height 36
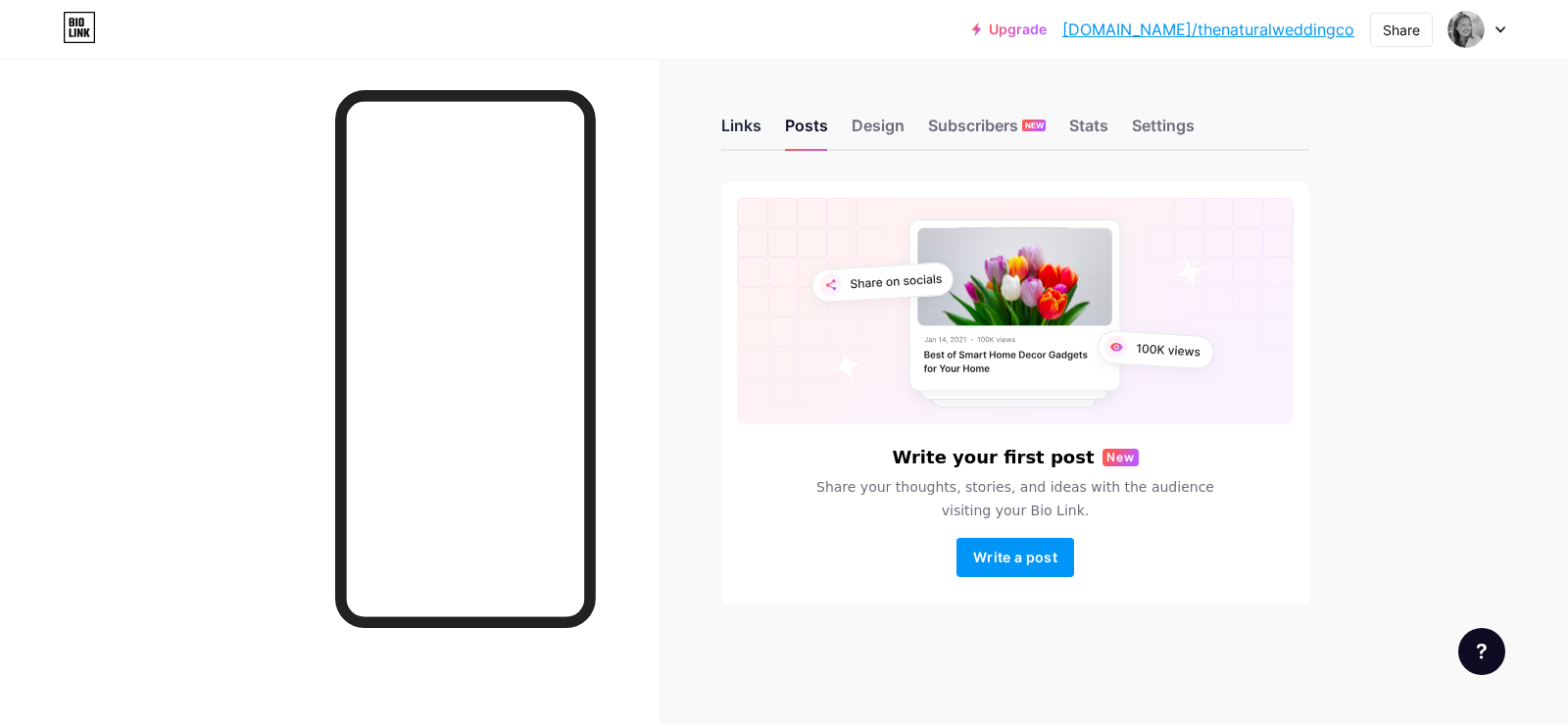
click at [754, 123] on div "Links" at bounding box center [740, 131] width 40 height 35
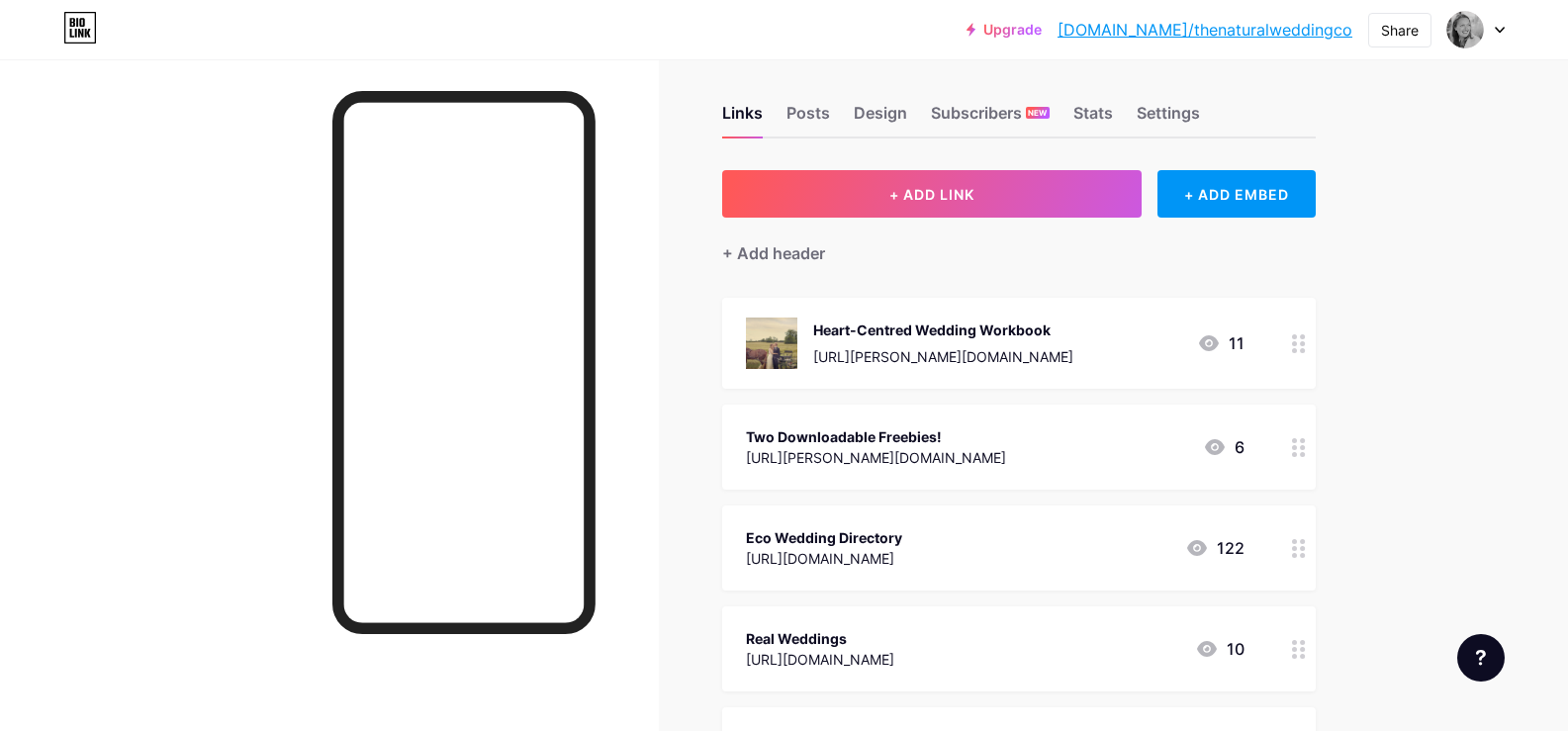
scroll to position [16, 0]
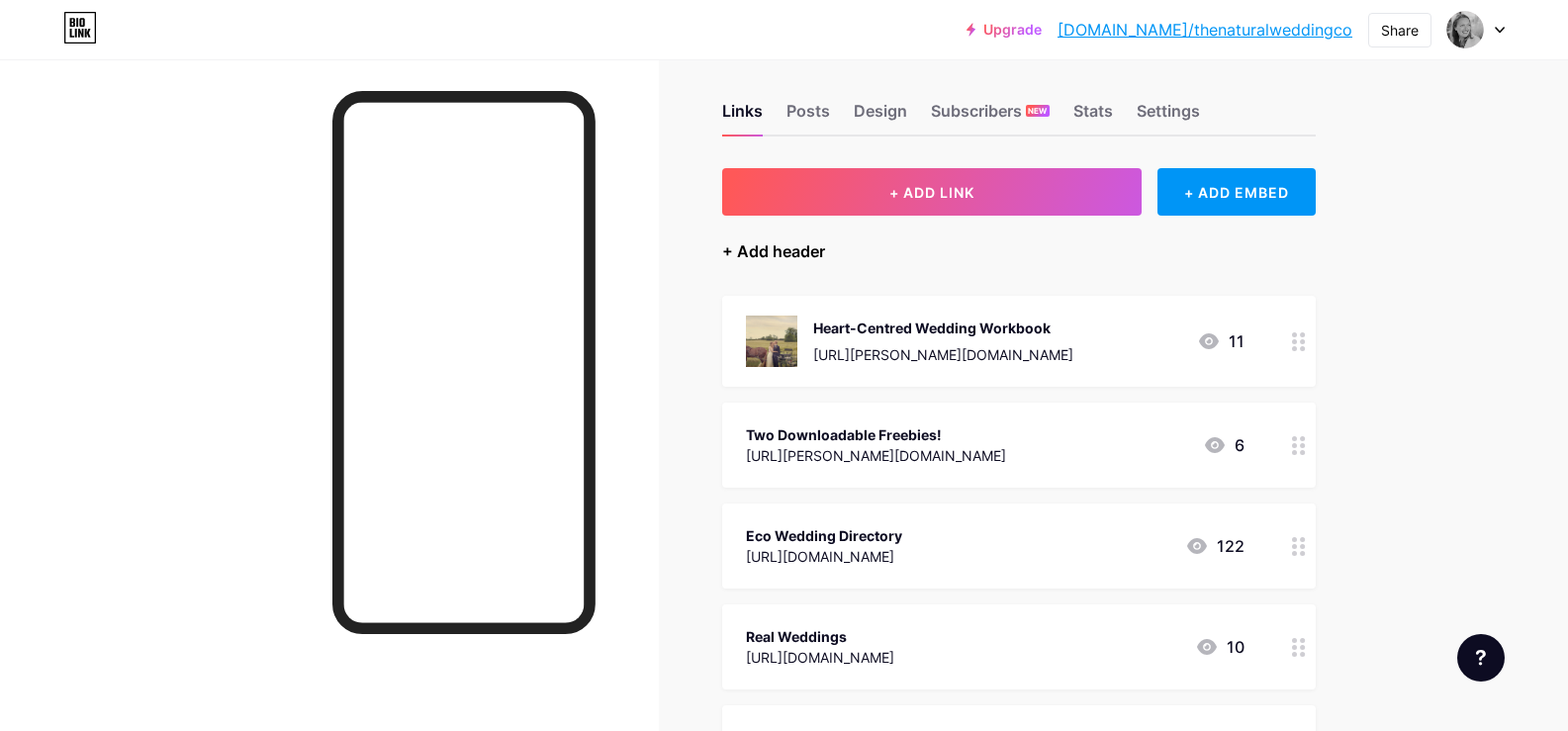
click at [817, 254] on div "+ Add header" at bounding box center [773, 252] width 103 height 24
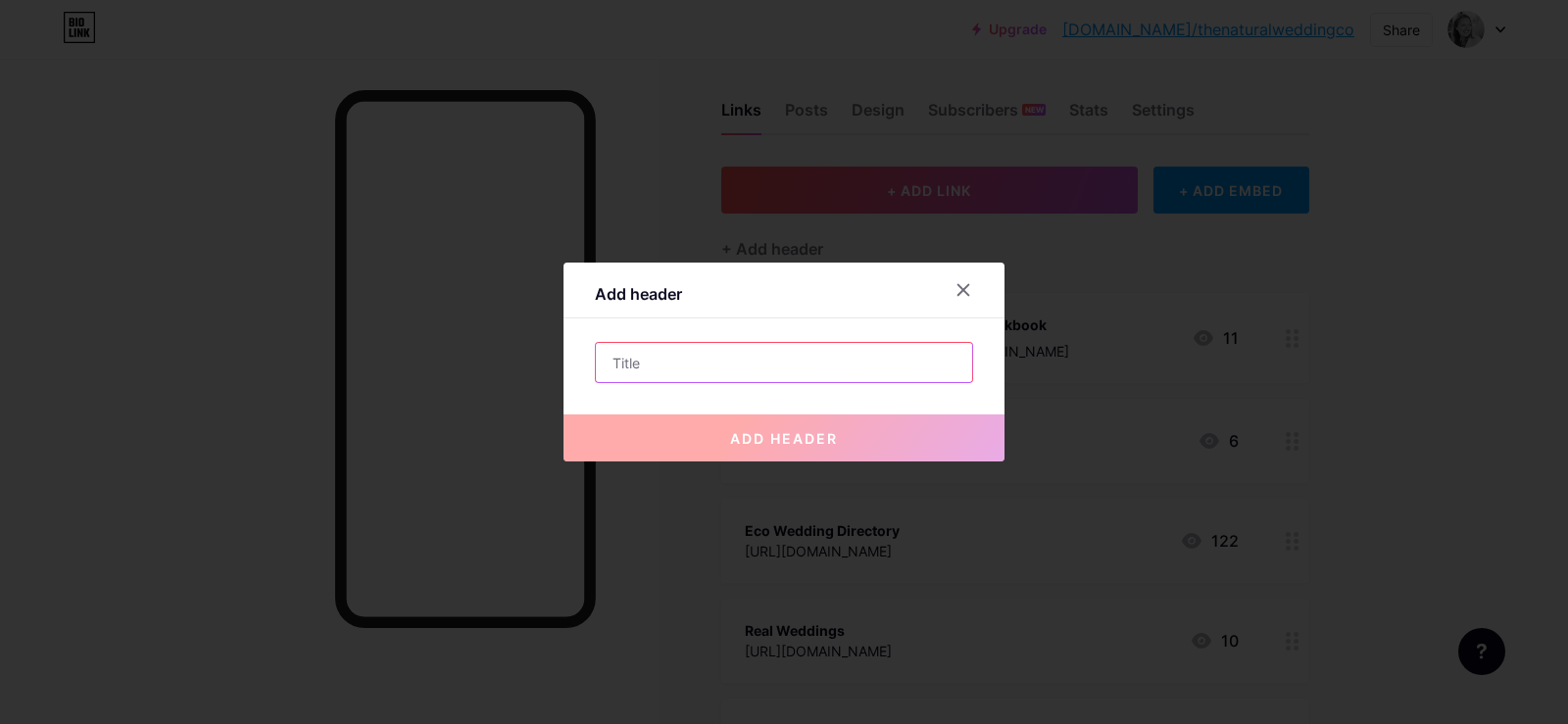
click at [668, 352] on input "text" at bounding box center [784, 363] width 377 height 39
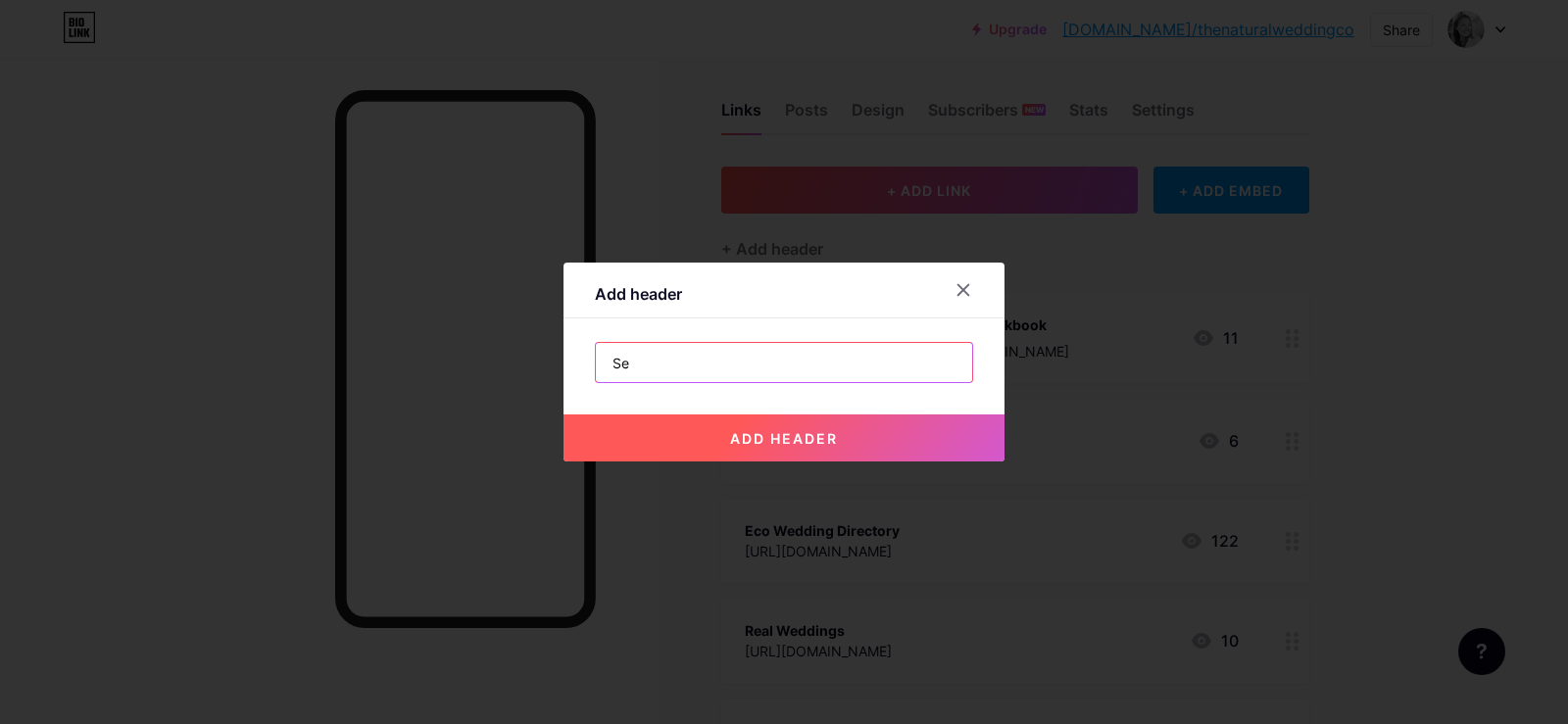
type input "S"
type input "Explore the Directory"
click at [786, 432] on span "add header" at bounding box center [784, 439] width 108 height 17
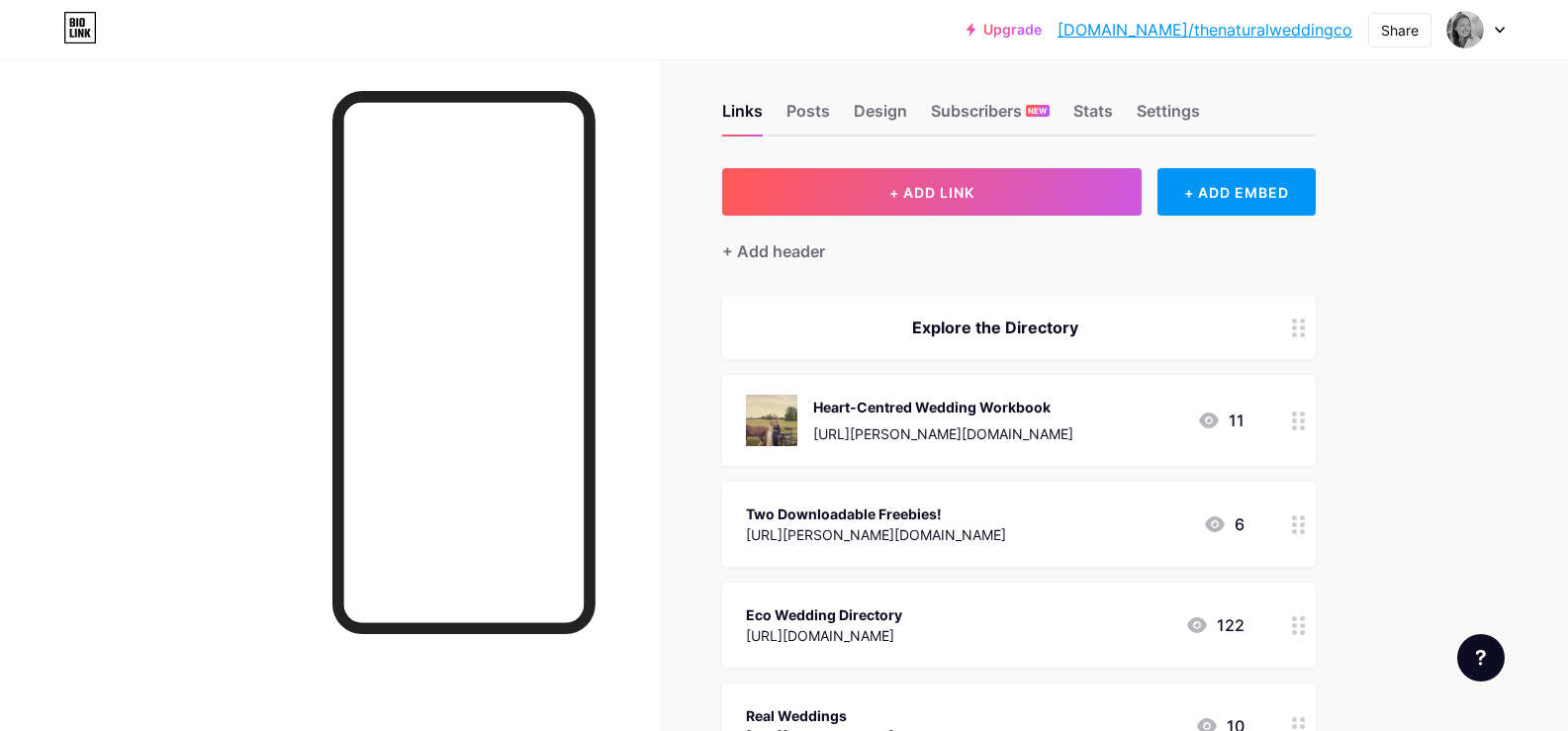
drag, startPoint x: 862, startPoint y: 636, endPoint x: 896, endPoint y: 497, distance: 143.1
click at [894, 497] on span "Explore the Directory Heart-Centred Wedding Workbook [URL][PERSON_NAME][DOMAIN_…" at bounding box center [1018, 683] width 593 height 776
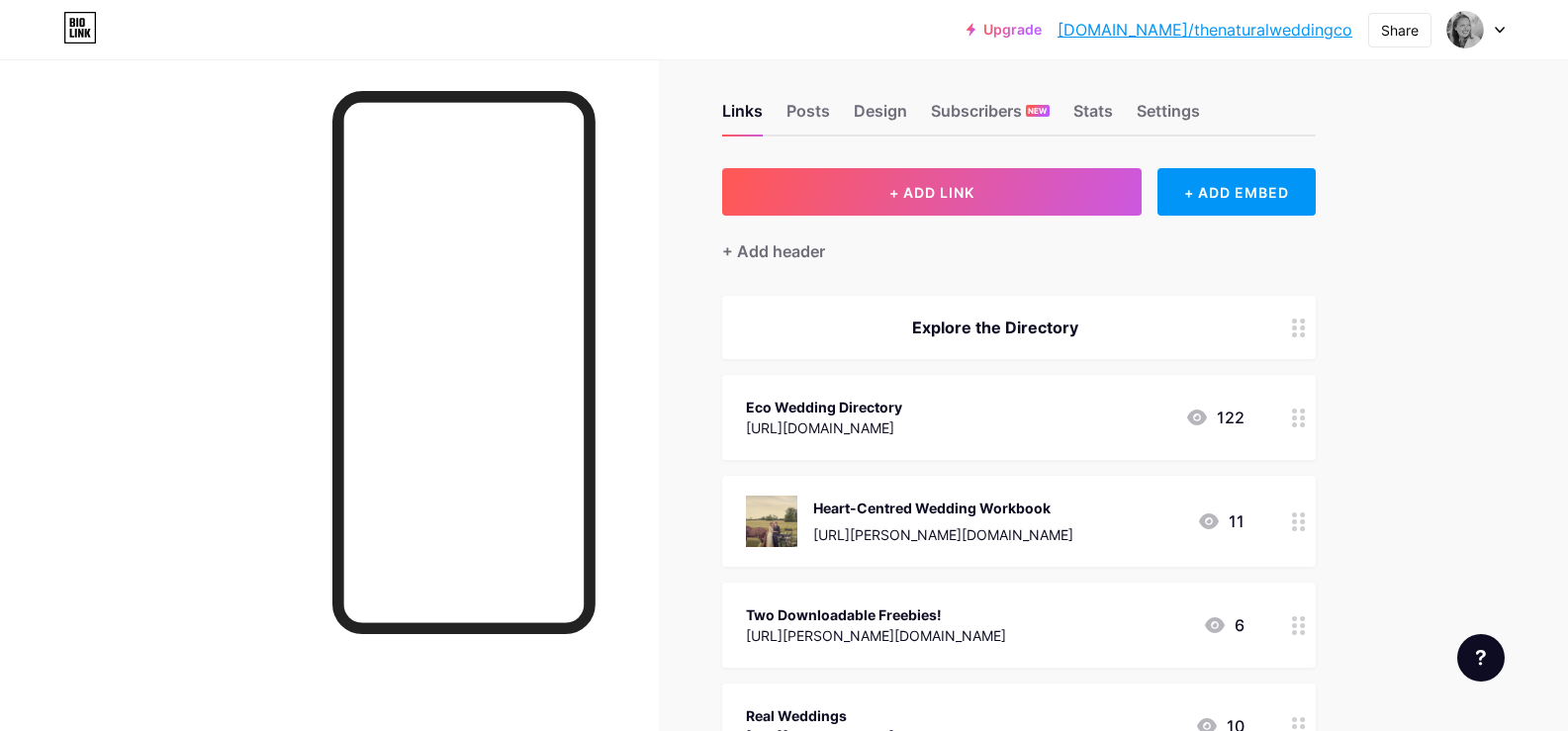
click at [1306, 414] on icon at bounding box center [1299, 418] width 14 height 19
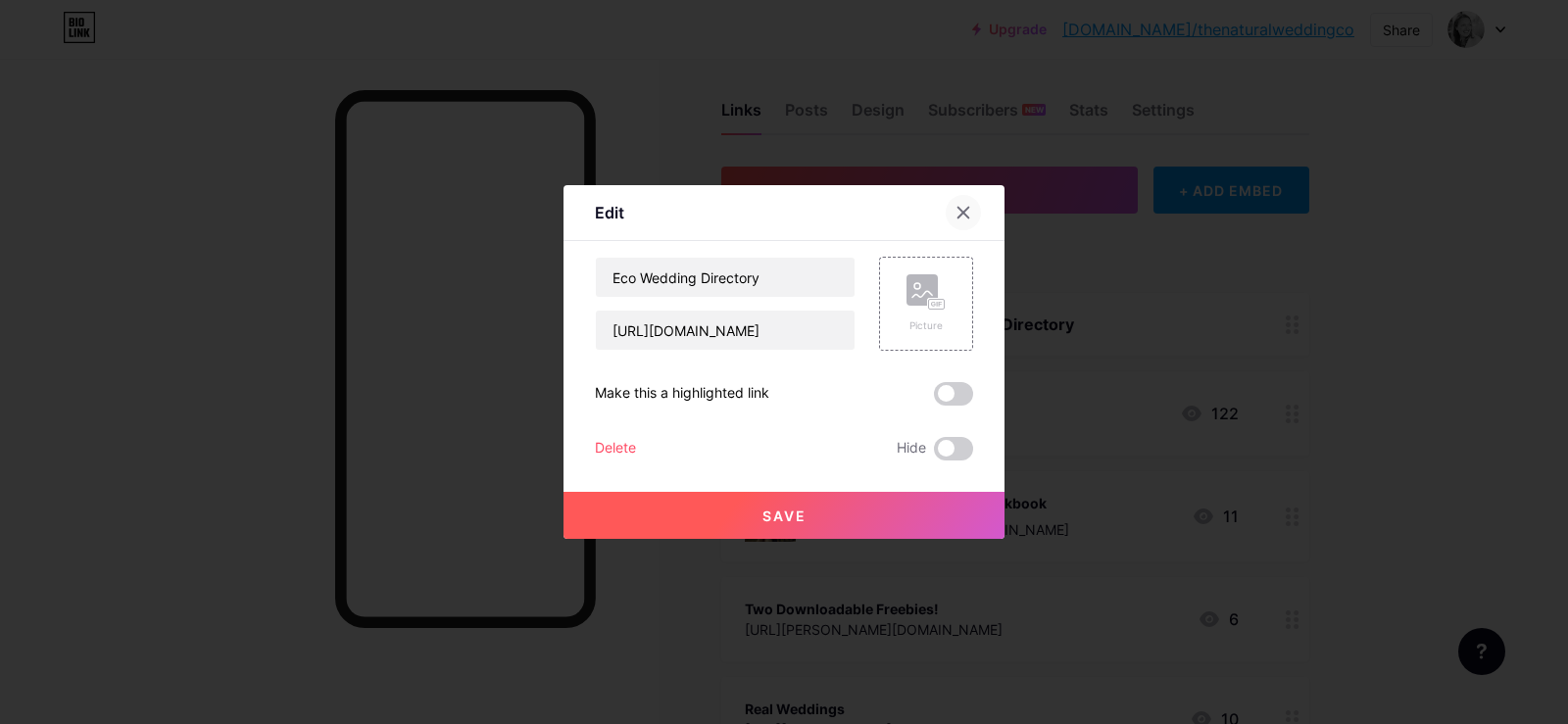
click at [958, 218] on icon at bounding box center [963, 213] width 16 height 16
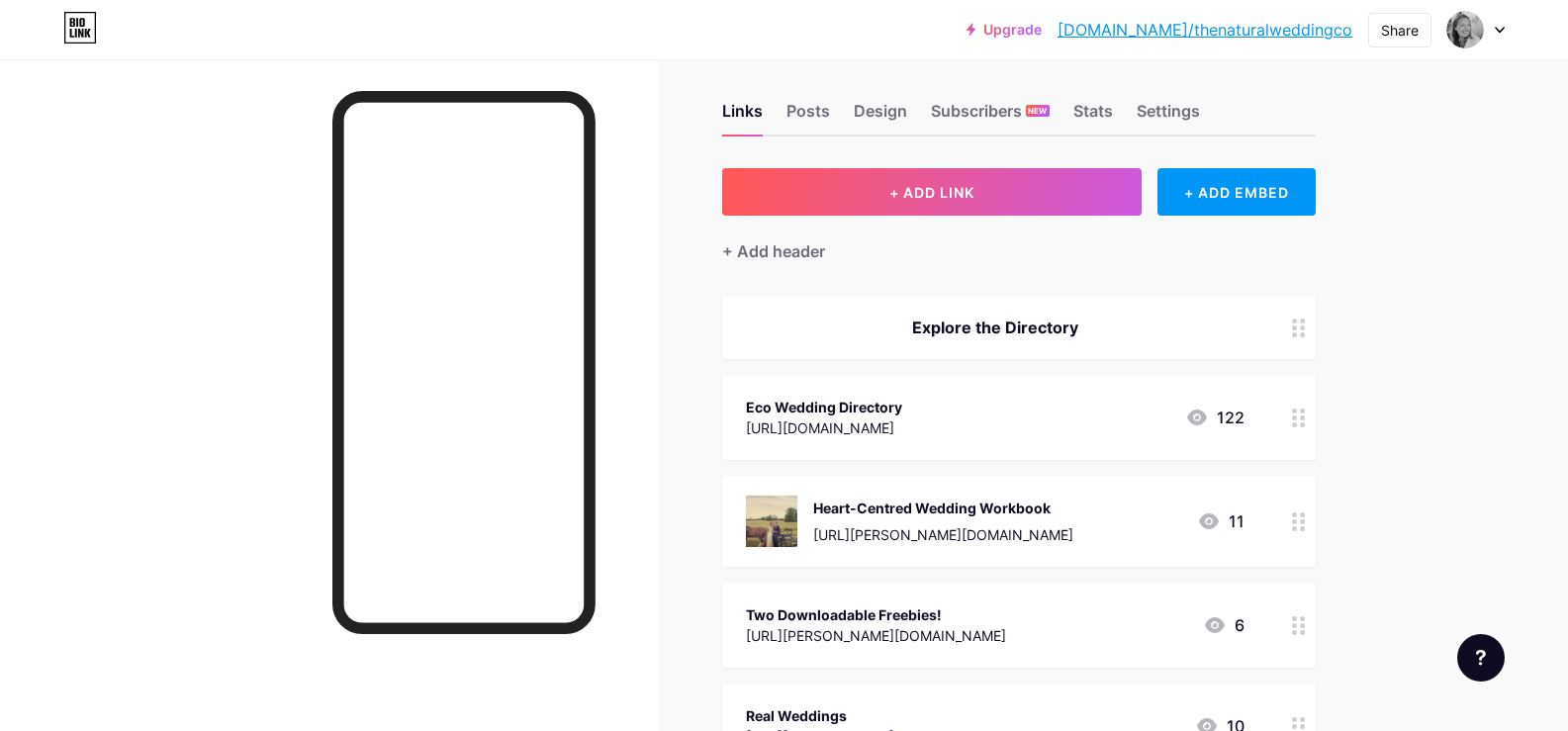
click at [1428, 422] on div "Upgrade [DOMAIN_NAME]/thenat... [DOMAIN_NAME]/thenaturalweddingco Share Switch …" at bounding box center [784, 643] width 1568 height 1318
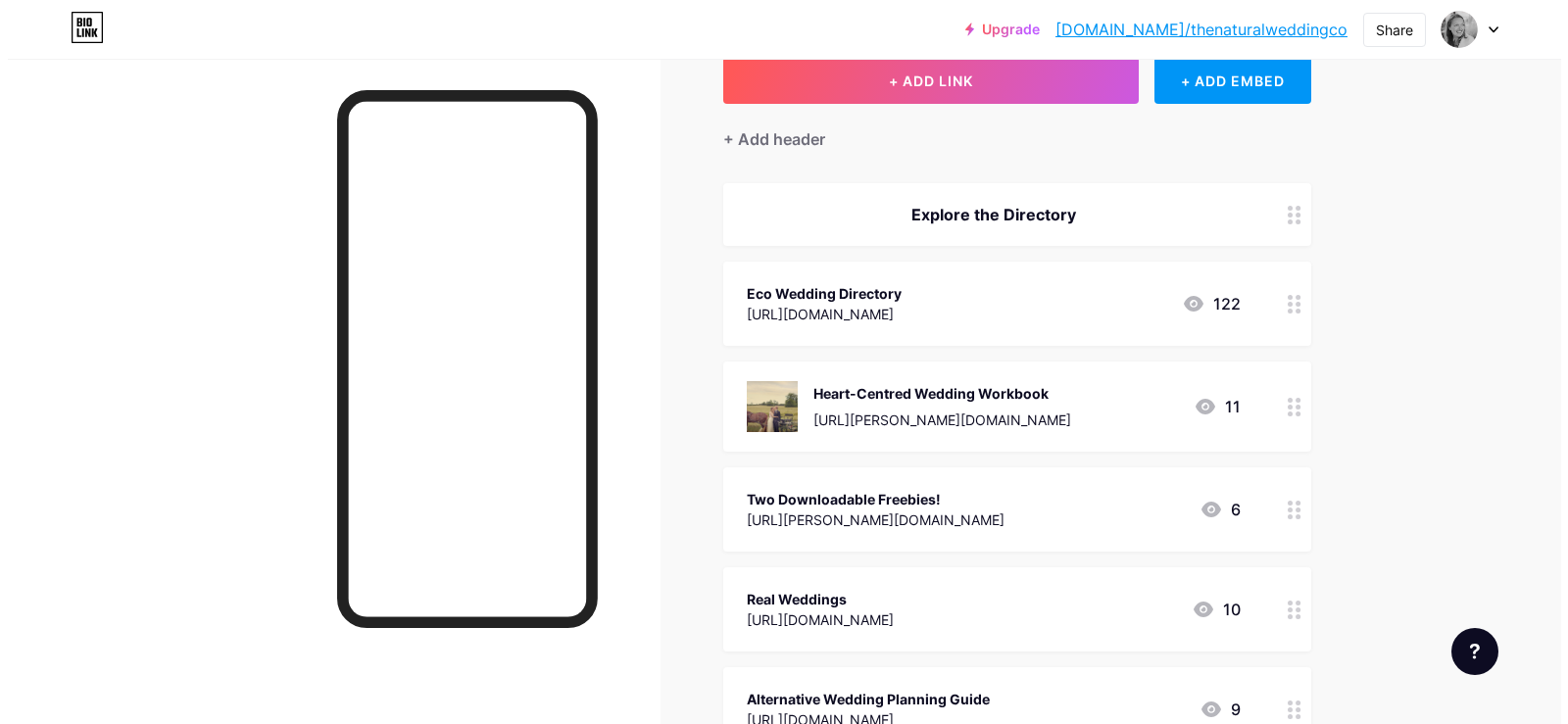
scroll to position [106, 0]
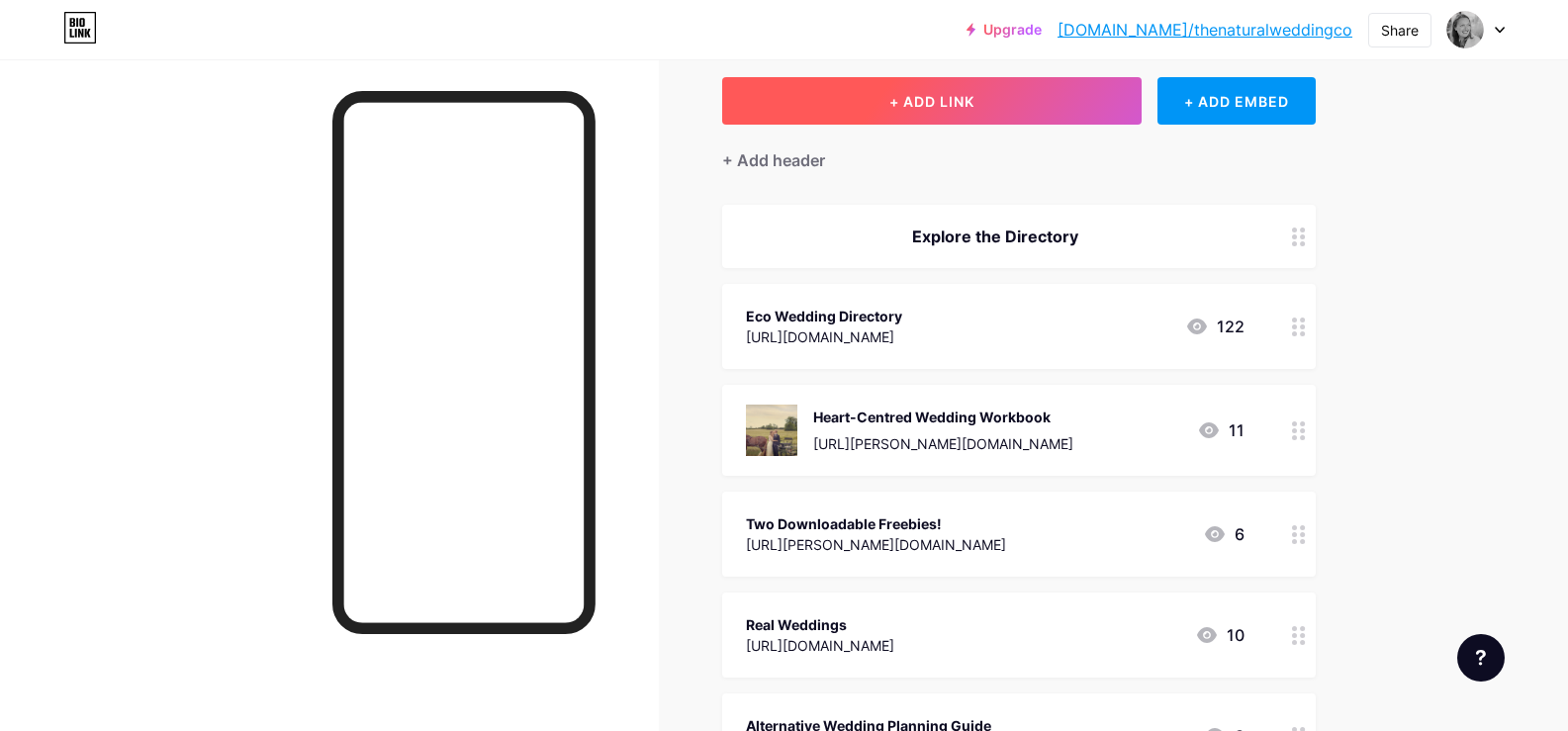
click at [936, 90] on button "+ ADD LINK" at bounding box center [931, 101] width 421 height 48
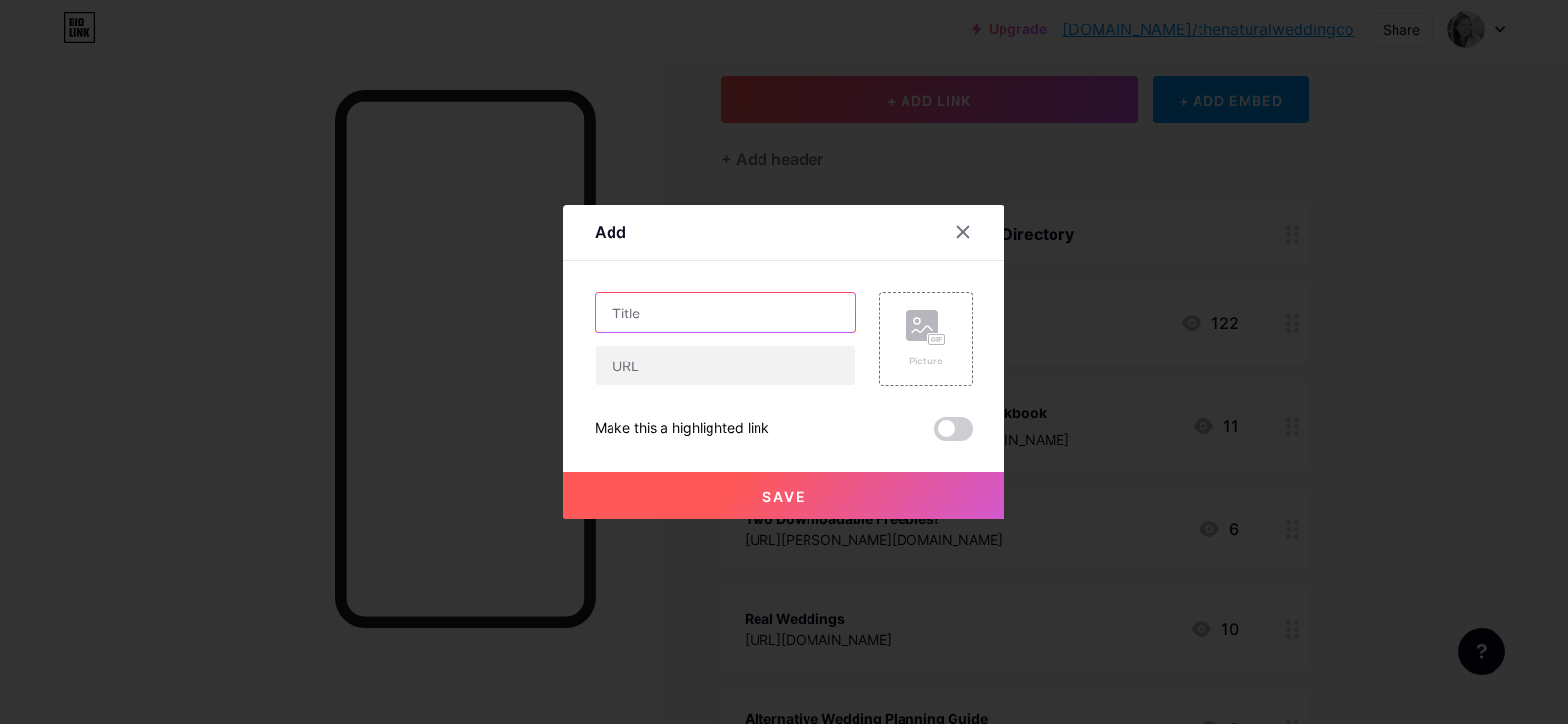
click at [710, 315] on input "text" at bounding box center [725, 313] width 259 height 39
type input "Plan Your Sustainable Wedding"
click at [706, 364] on input "text" at bounding box center [725, 366] width 259 height 39
paste input "[URL][PERSON_NAME][DOMAIN_NAME]"
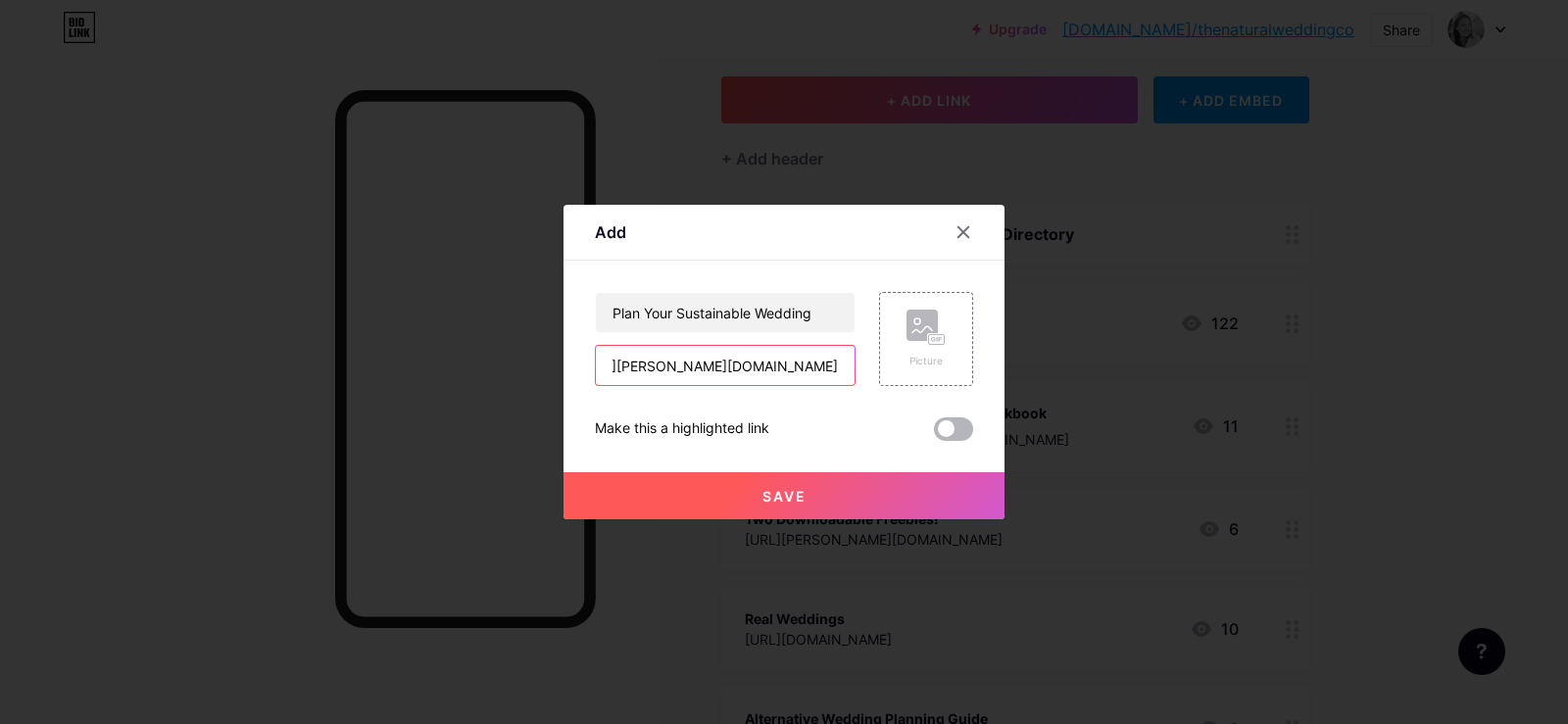
type input "[URL][PERSON_NAME][DOMAIN_NAME]"
click at [949, 429] on span at bounding box center [953, 430] width 39 height 24
click at [934, 435] on input "checkbox" at bounding box center [934, 435] width 0 height 0
click at [786, 490] on span "Save" at bounding box center [784, 496] width 44 height 17
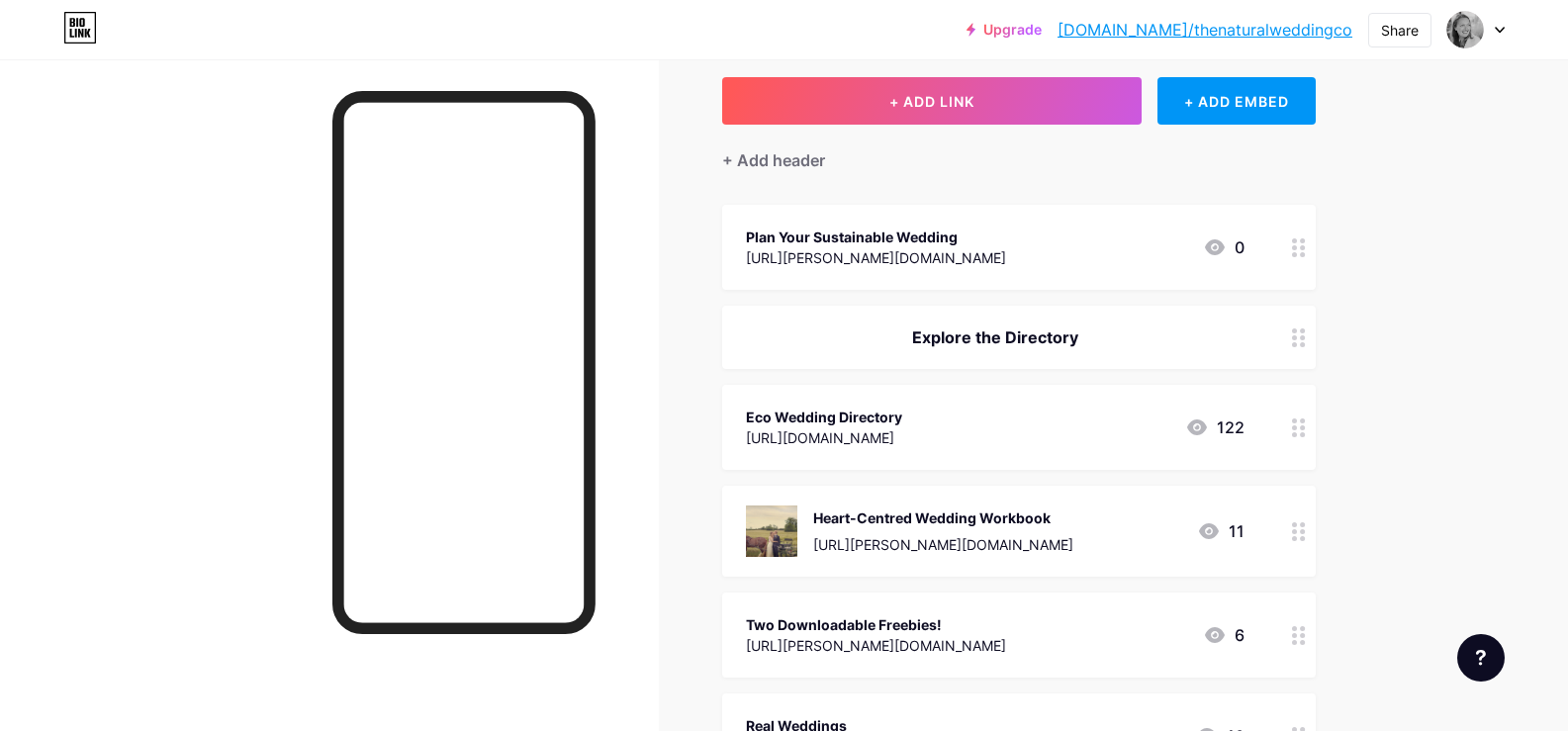
click at [1305, 251] on icon at bounding box center [1299, 248] width 14 height 19
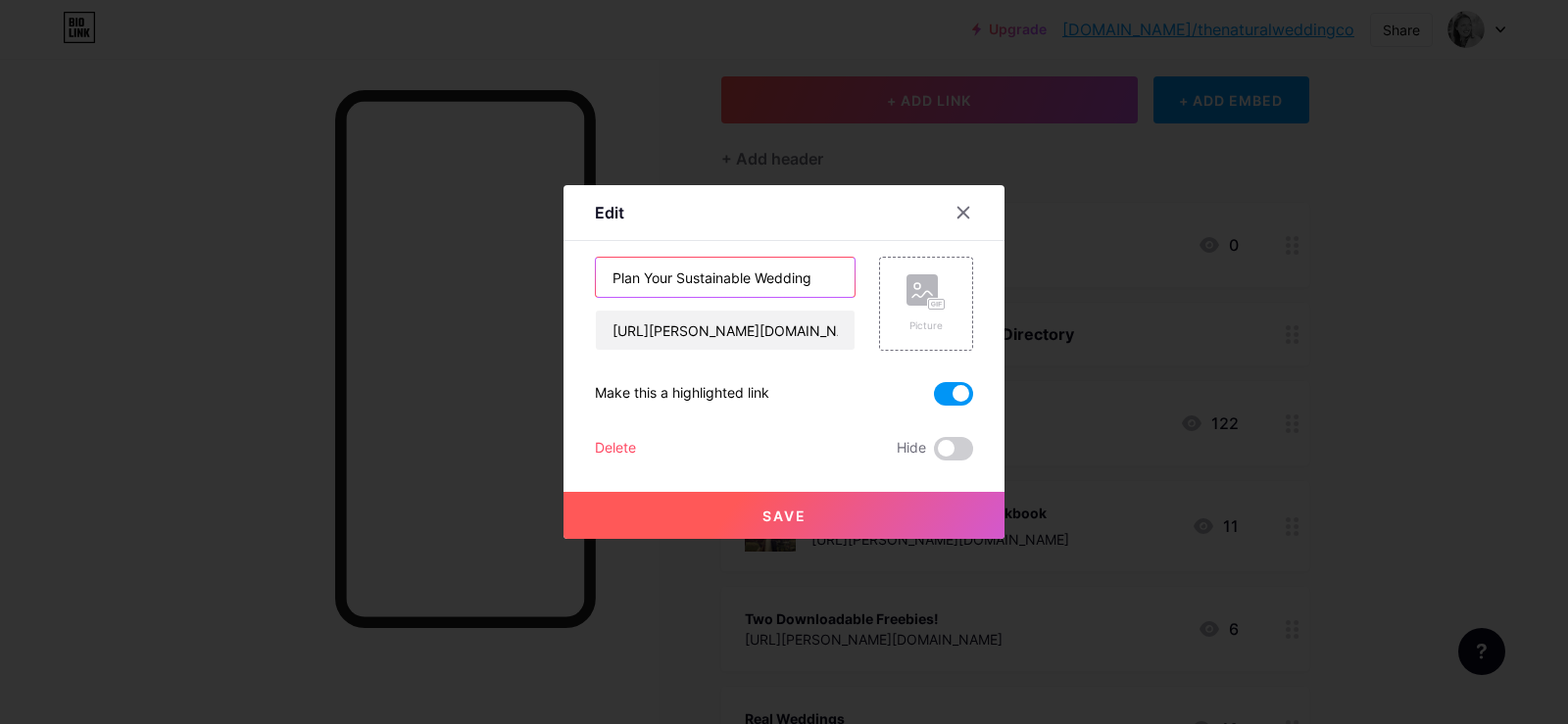
click at [724, 273] on input "Plan Your Sustainable Wedding" at bounding box center [725, 278] width 259 height 39
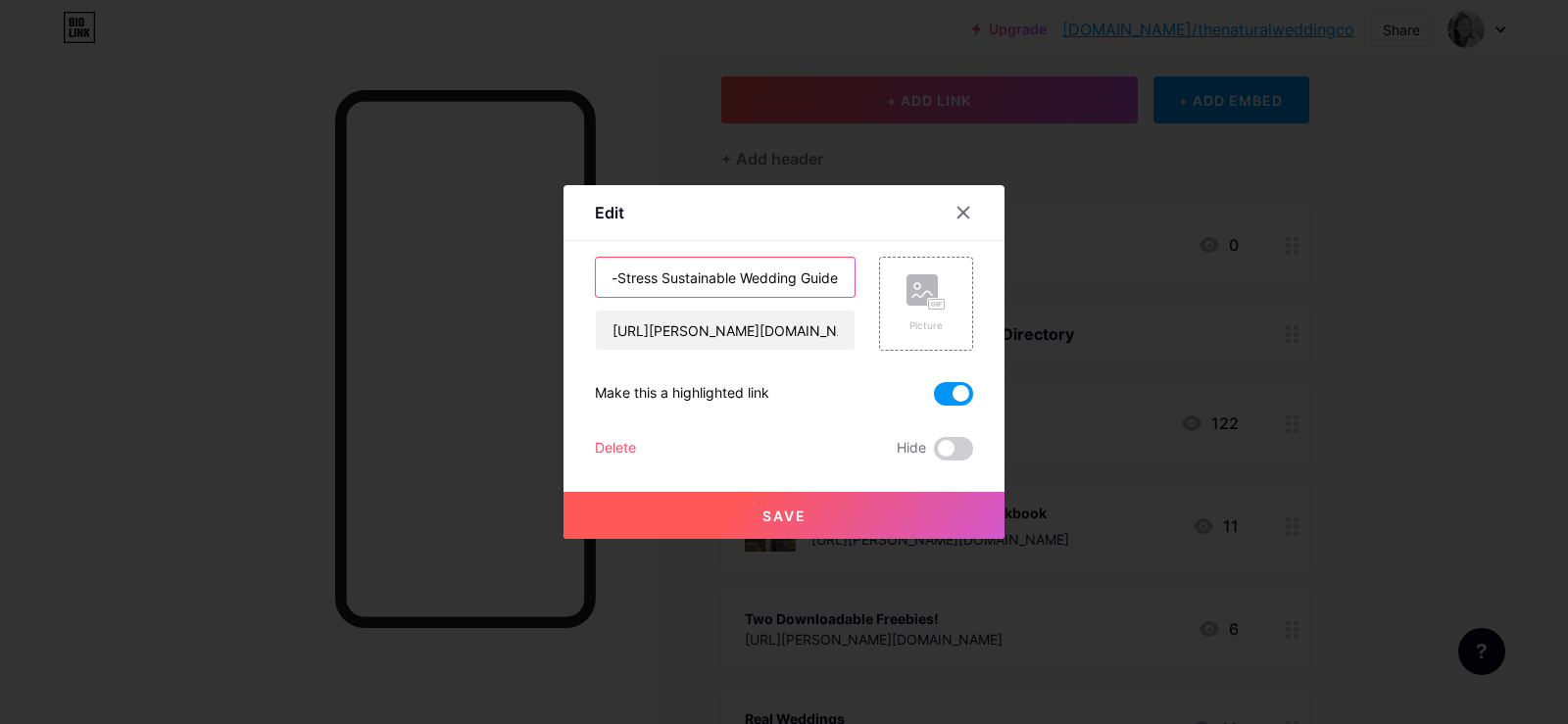
type input "No-Stress Sustainable Wedding Guide"
click at [821, 511] on button "Save" at bounding box center [784, 516] width 441 height 47
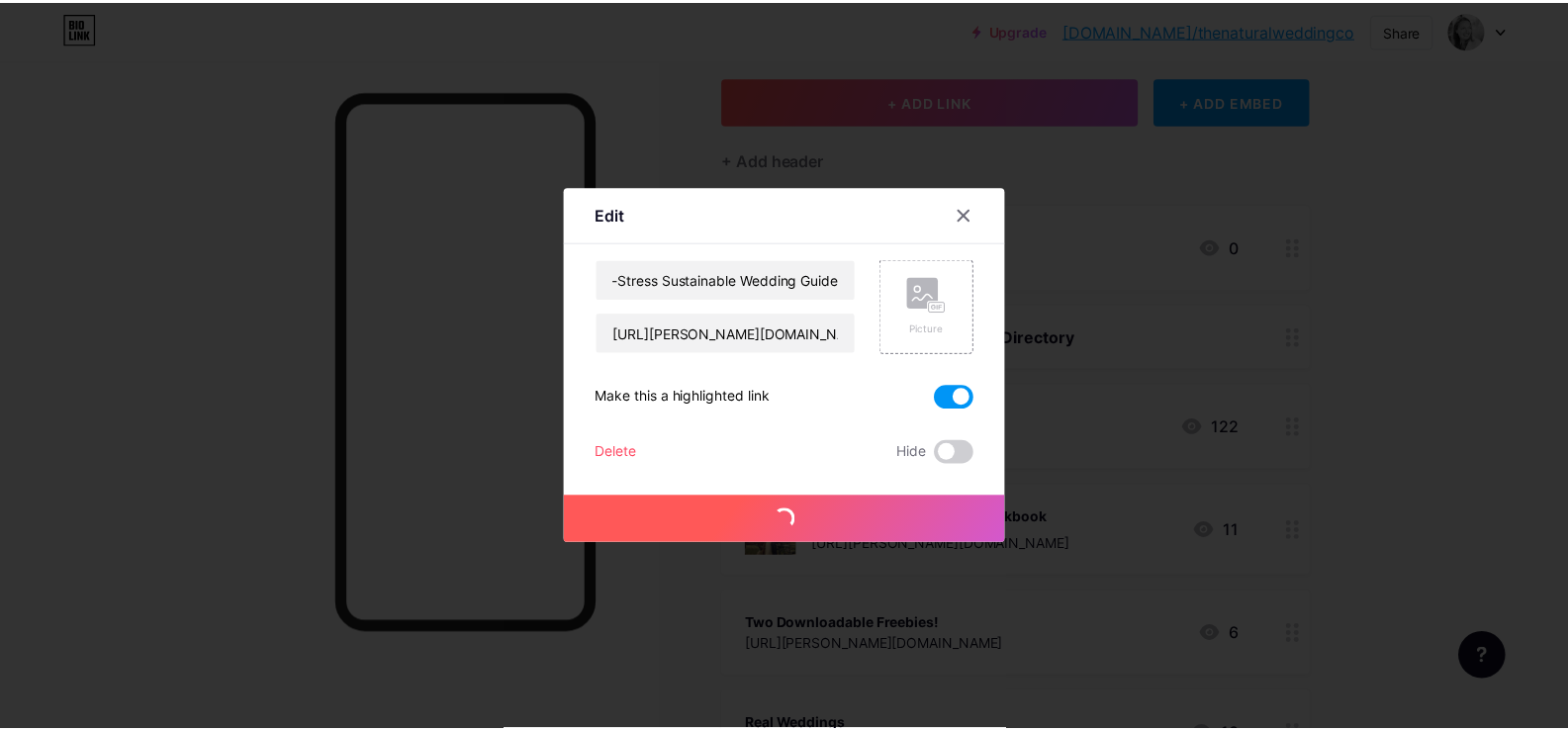
scroll to position [0, 0]
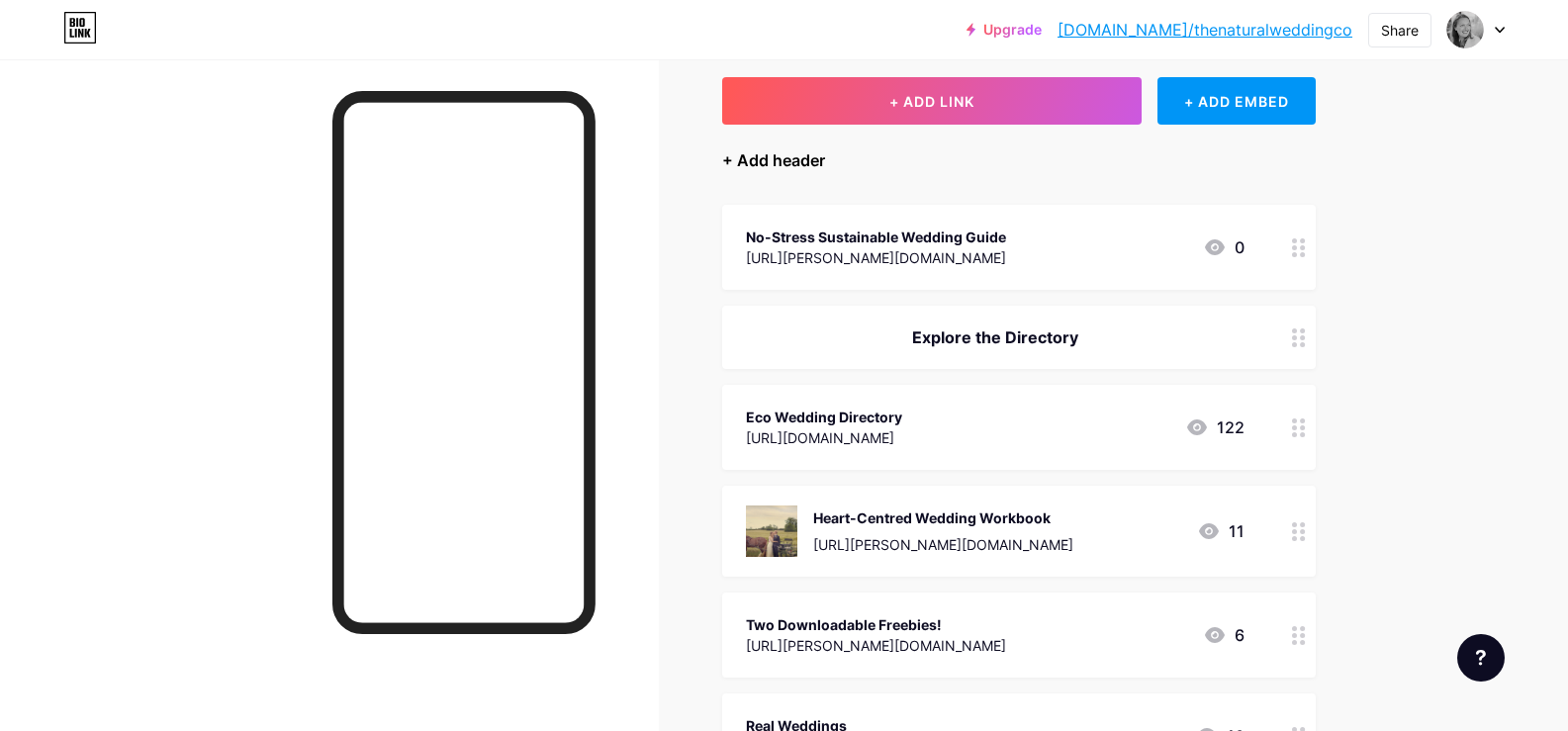
click at [788, 158] on div "+ Add header" at bounding box center [773, 160] width 103 height 24
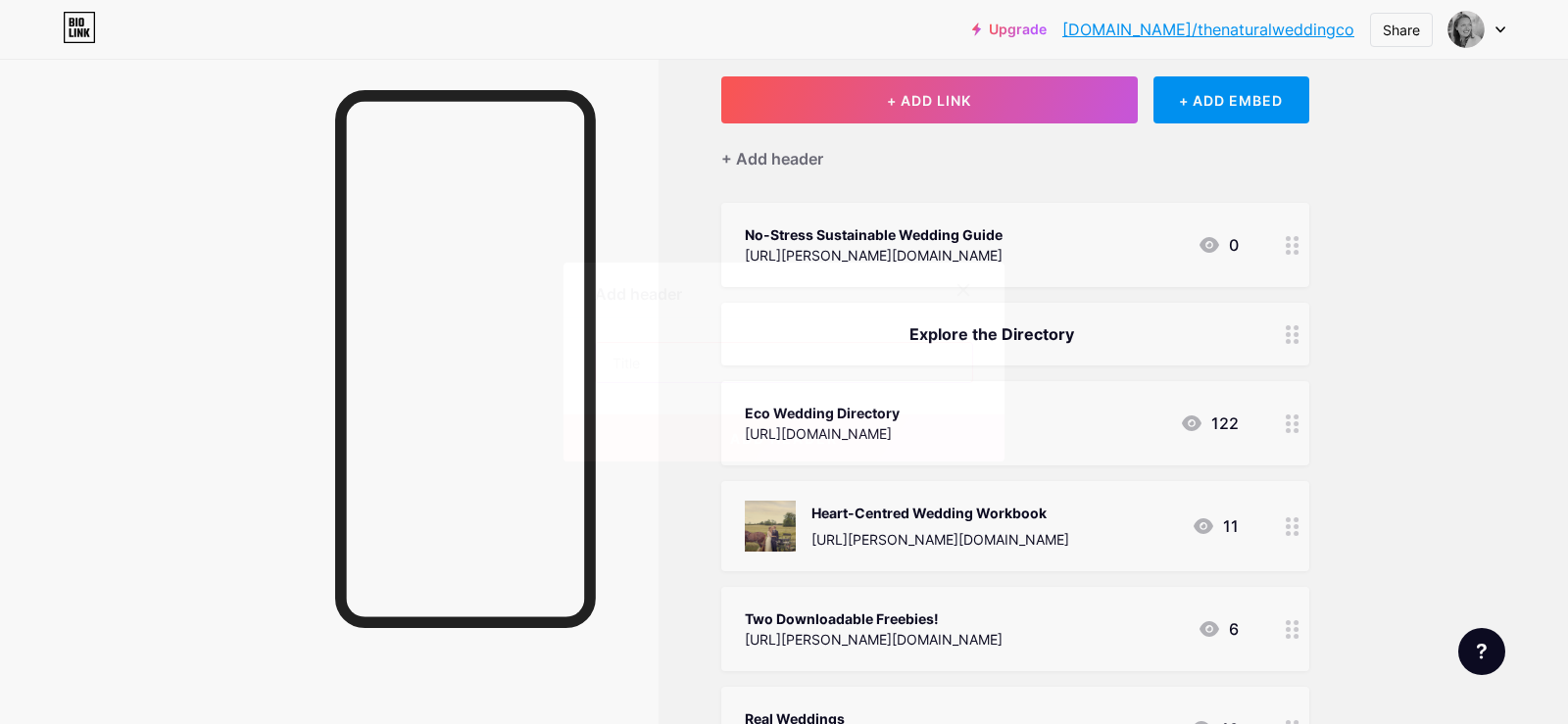
click at [632, 370] on input "text" at bounding box center [784, 363] width 377 height 39
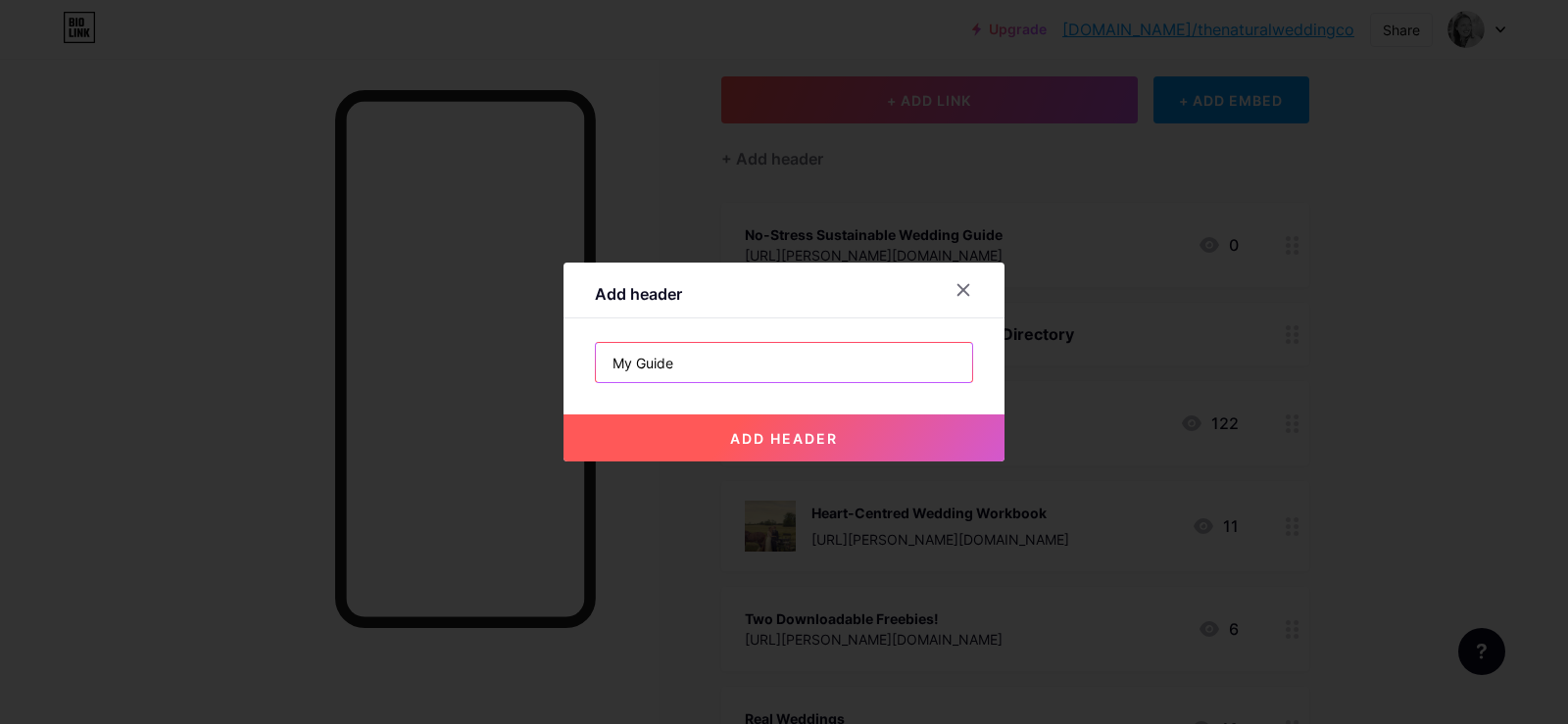
click at [617, 366] on input "My Guide" at bounding box center [784, 363] width 377 height 39
type input "Get My Guide"
click at [794, 432] on span "add header" at bounding box center [784, 439] width 108 height 17
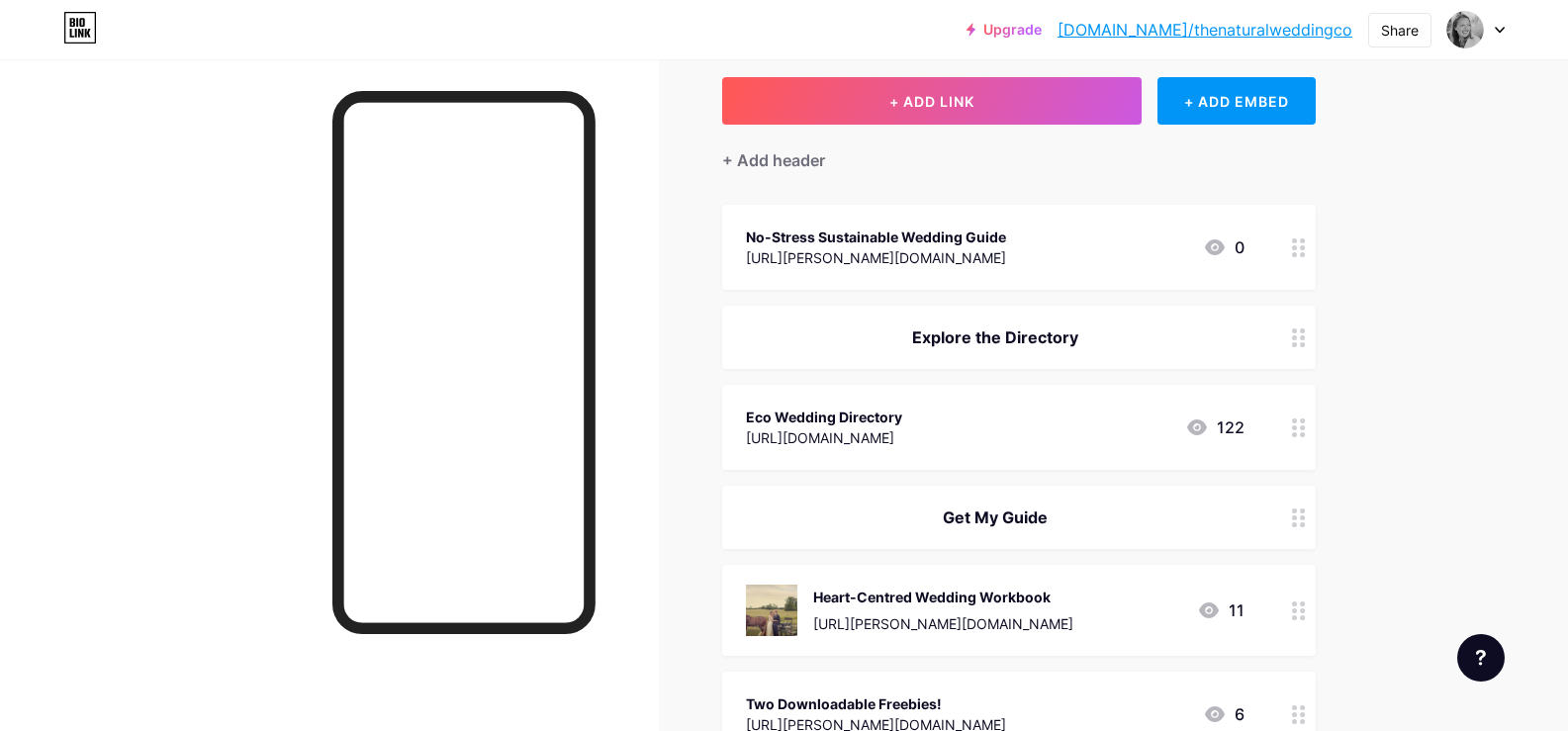
click at [1305, 253] on circle at bounding box center [1302, 255] width 5 height 5
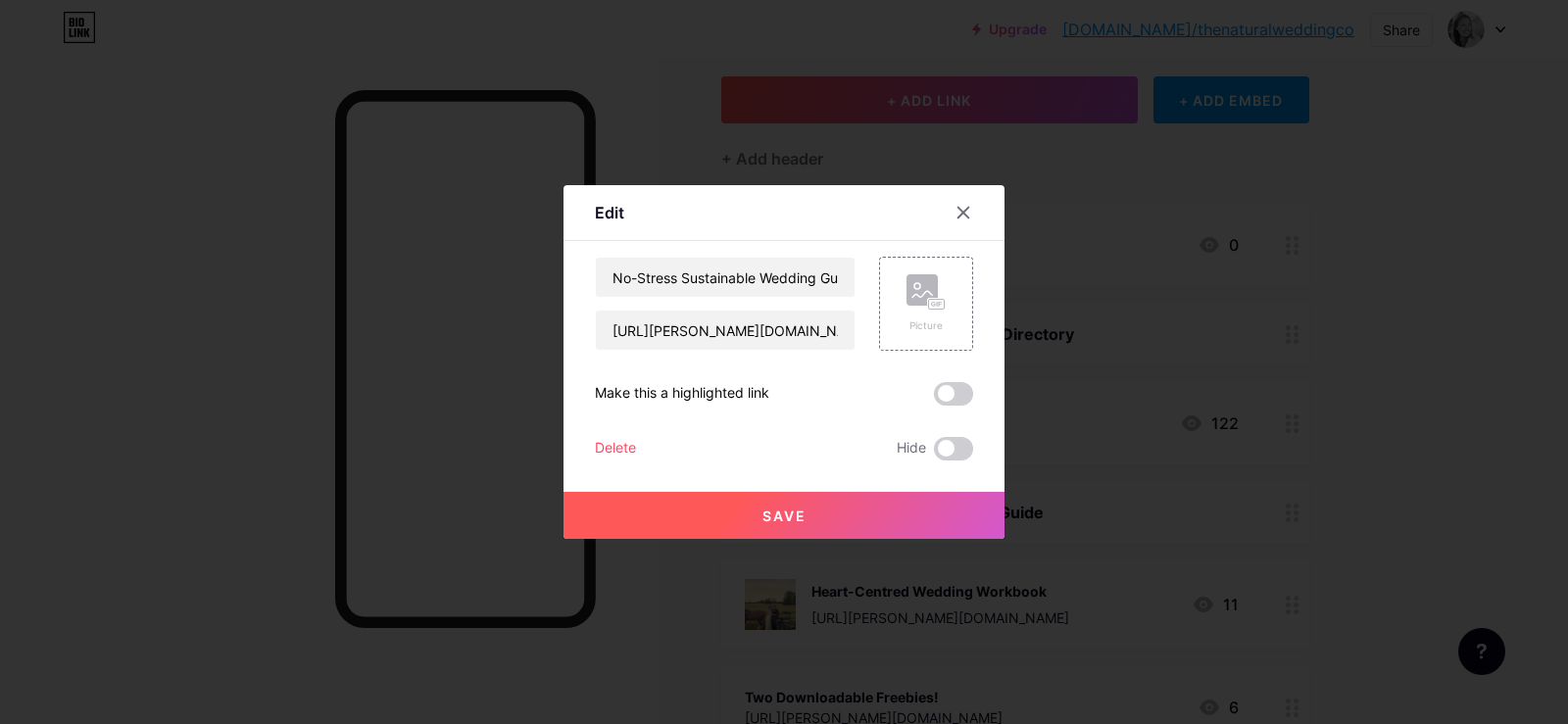
click at [793, 506] on button "Save" at bounding box center [784, 516] width 441 height 47
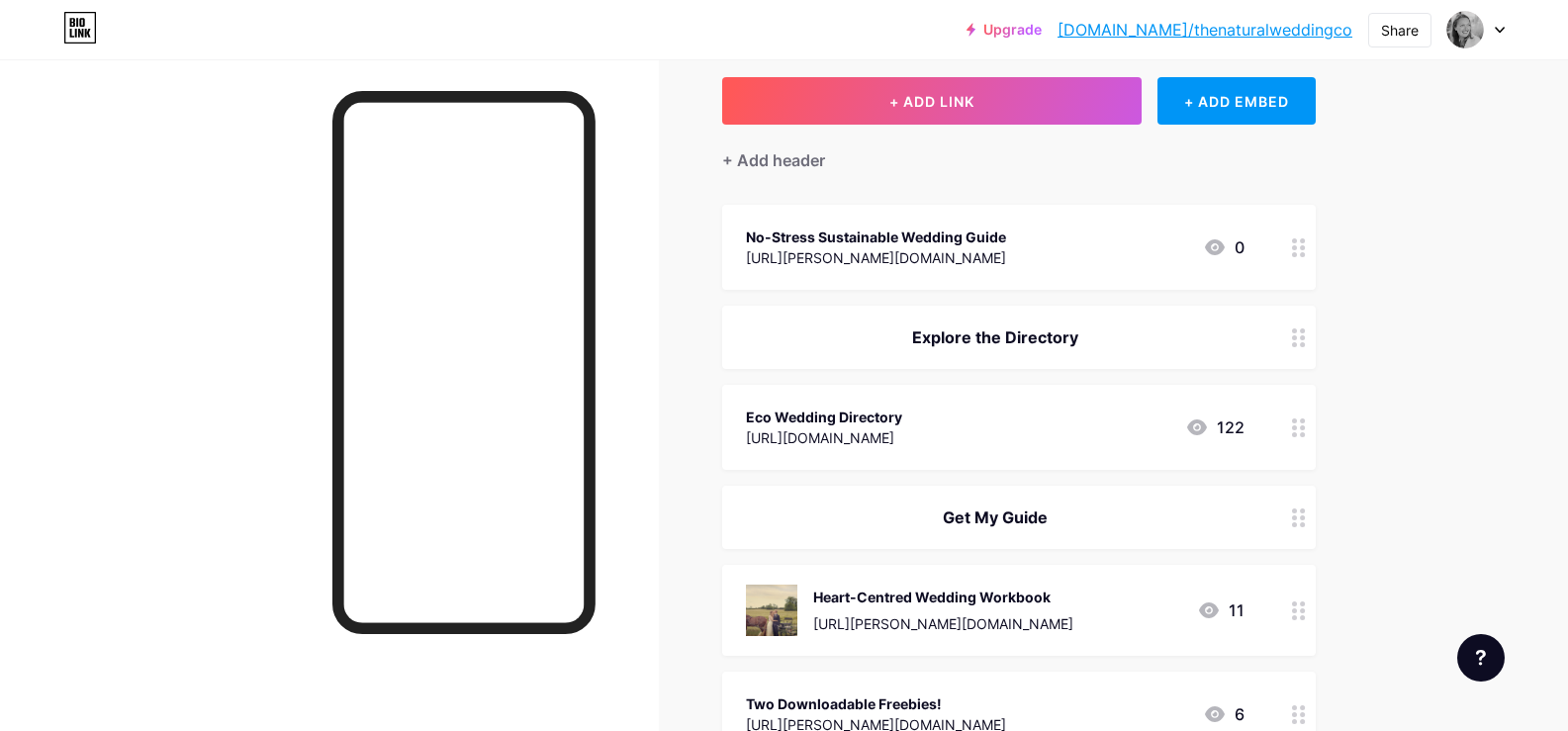
drag, startPoint x: 976, startPoint y: 234, endPoint x: 985, endPoint y: 435, distance: 201.2
click at [985, 435] on span "No-Stress Sustainable Wedding Guide [URL][PERSON_NAME][DOMAIN_NAME] 0 Explore t…" at bounding box center [1018, 682] width 593 height 956
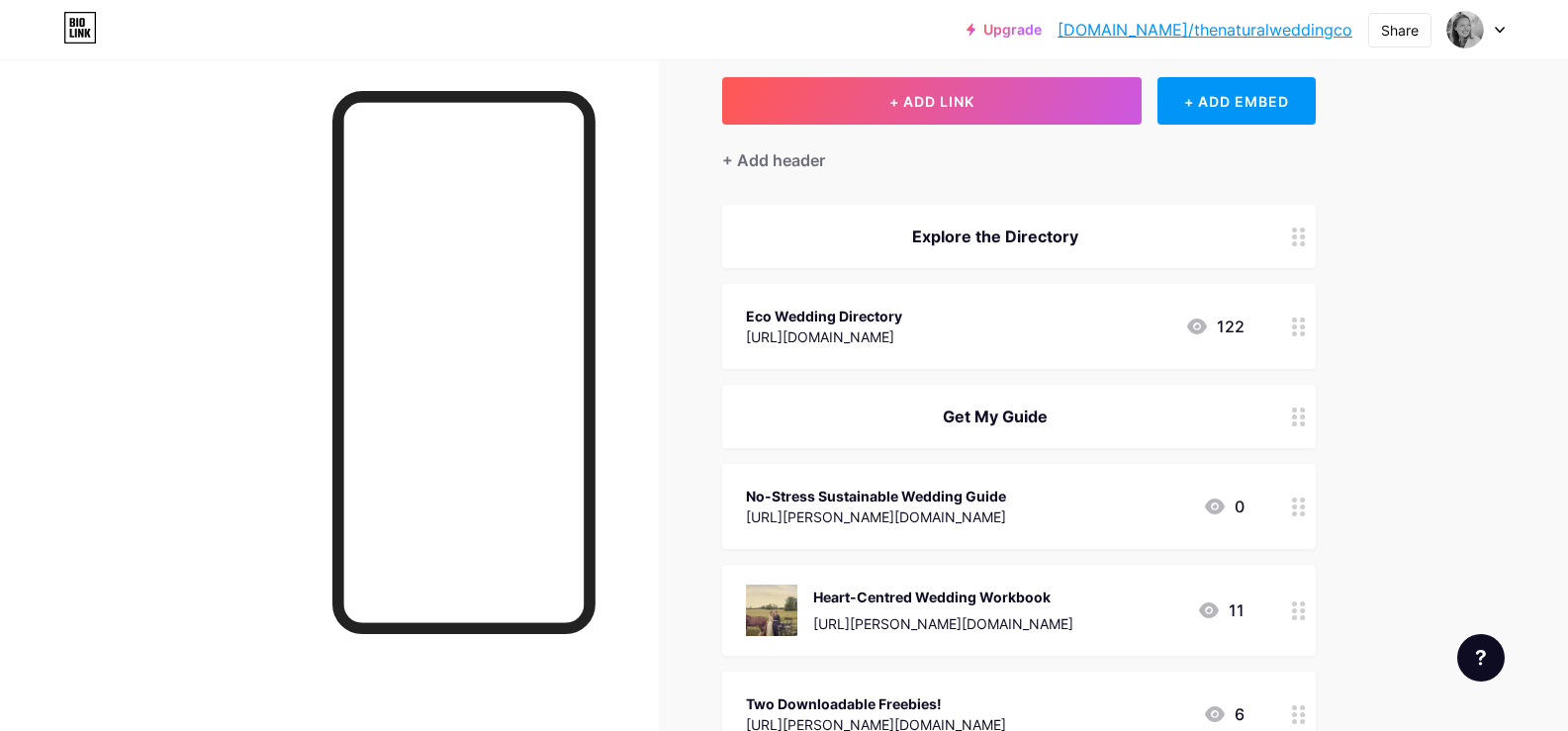
click at [1566, 326] on div "Upgrade [DOMAIN_NAME]/thenat... [DOMAIN_NAME]/thenaturalweddingco Share Switch …" at bounding box center [784, 642] width 1568 height 1499
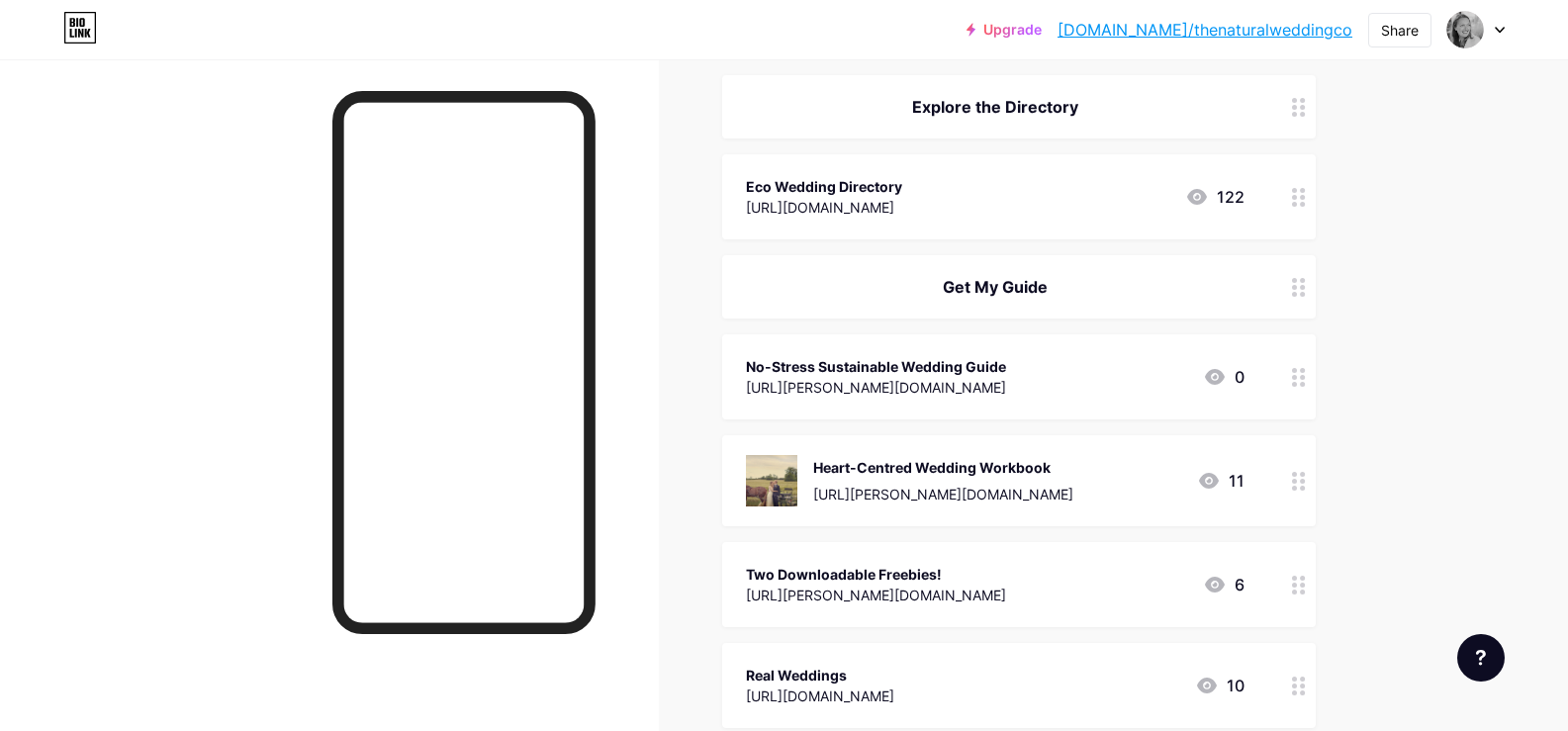
scroll to position [309, 0]
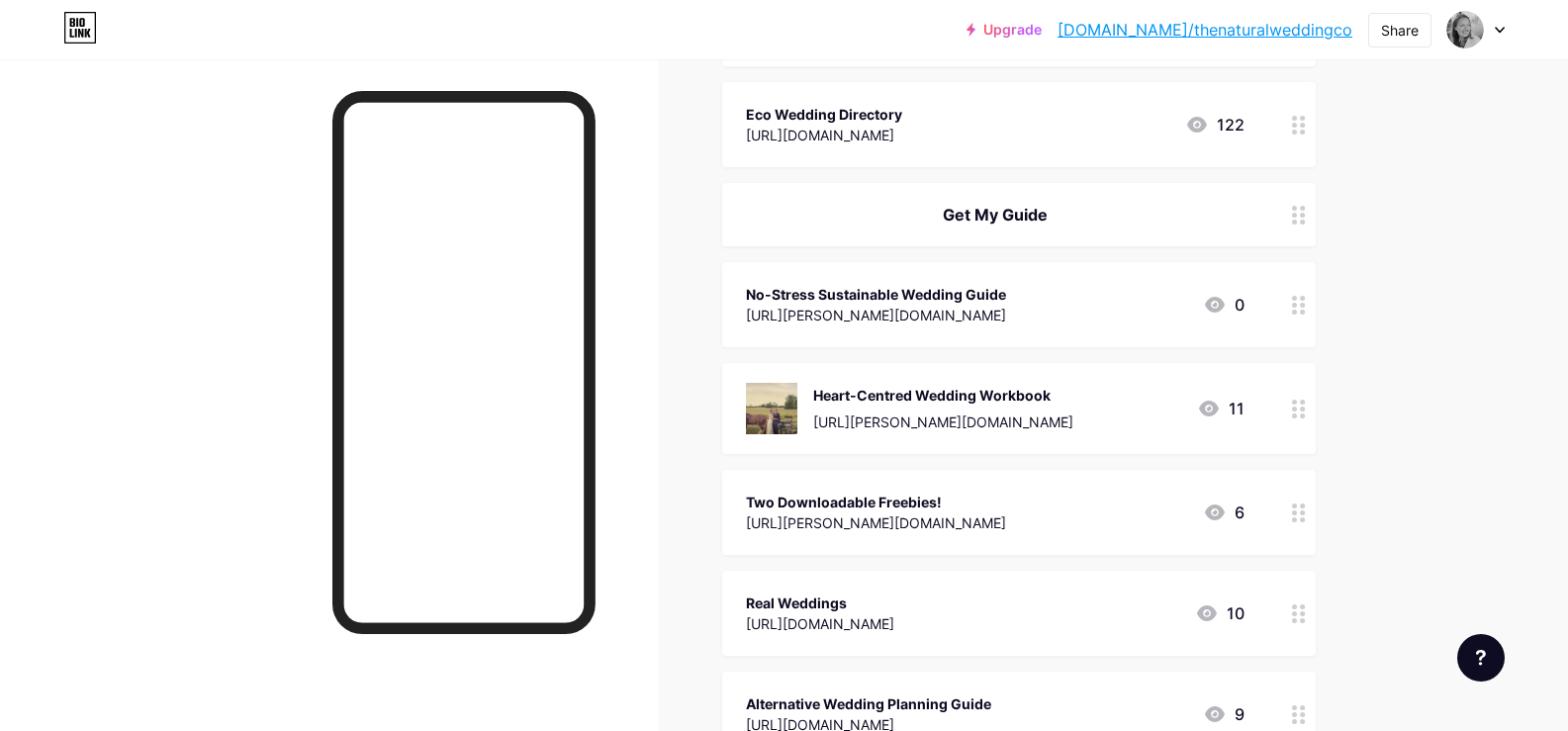
click at [1305, 408] on circle at bounding box center [1302, 409] width 5 height 5
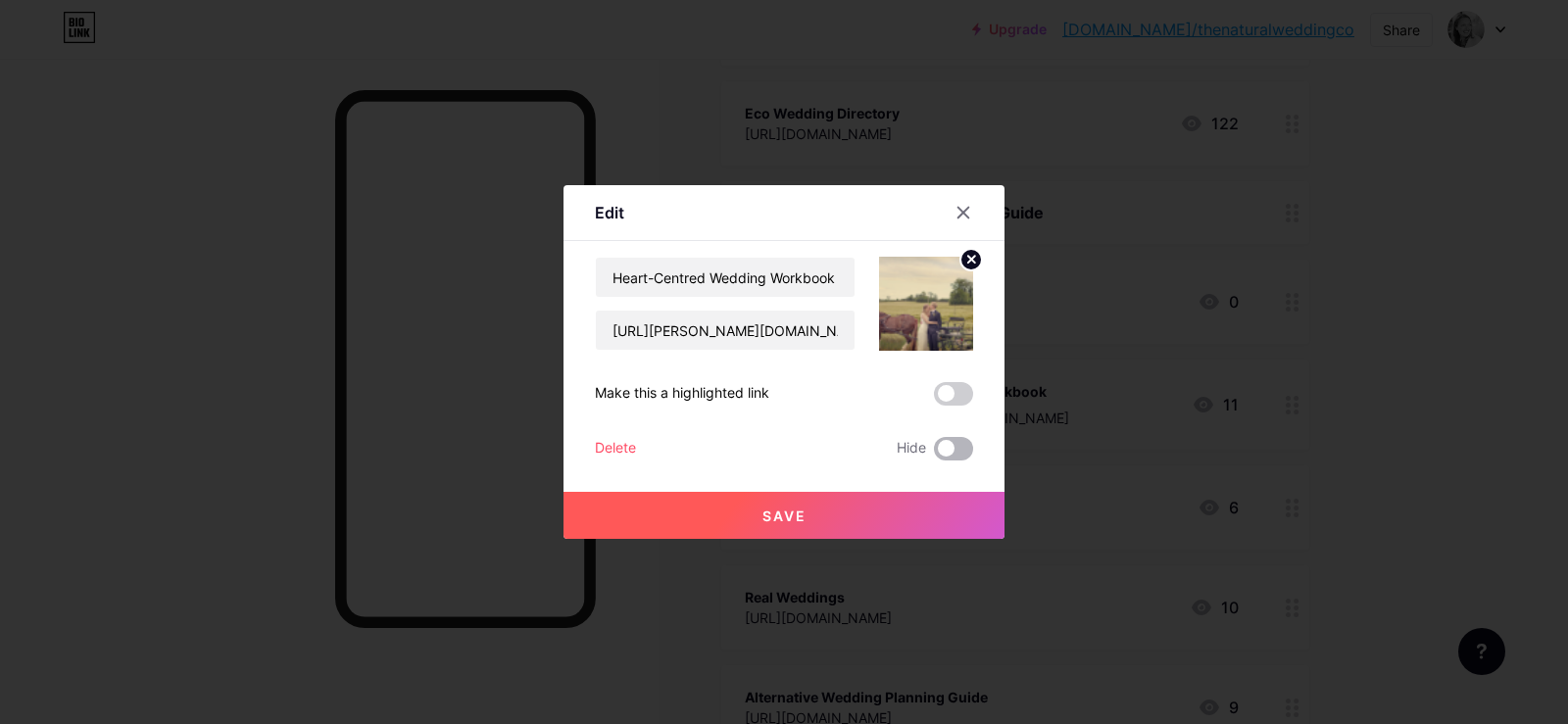
click at [941, 446] on span at bounding box center [953, 449] width 39 height 24
click at [934, 454] on input "checkbox" at bounding box center [934, 454] width 0 height 0
click at [769, 499] on button "Save" at bounding box center [784, 516] width 441 height 47
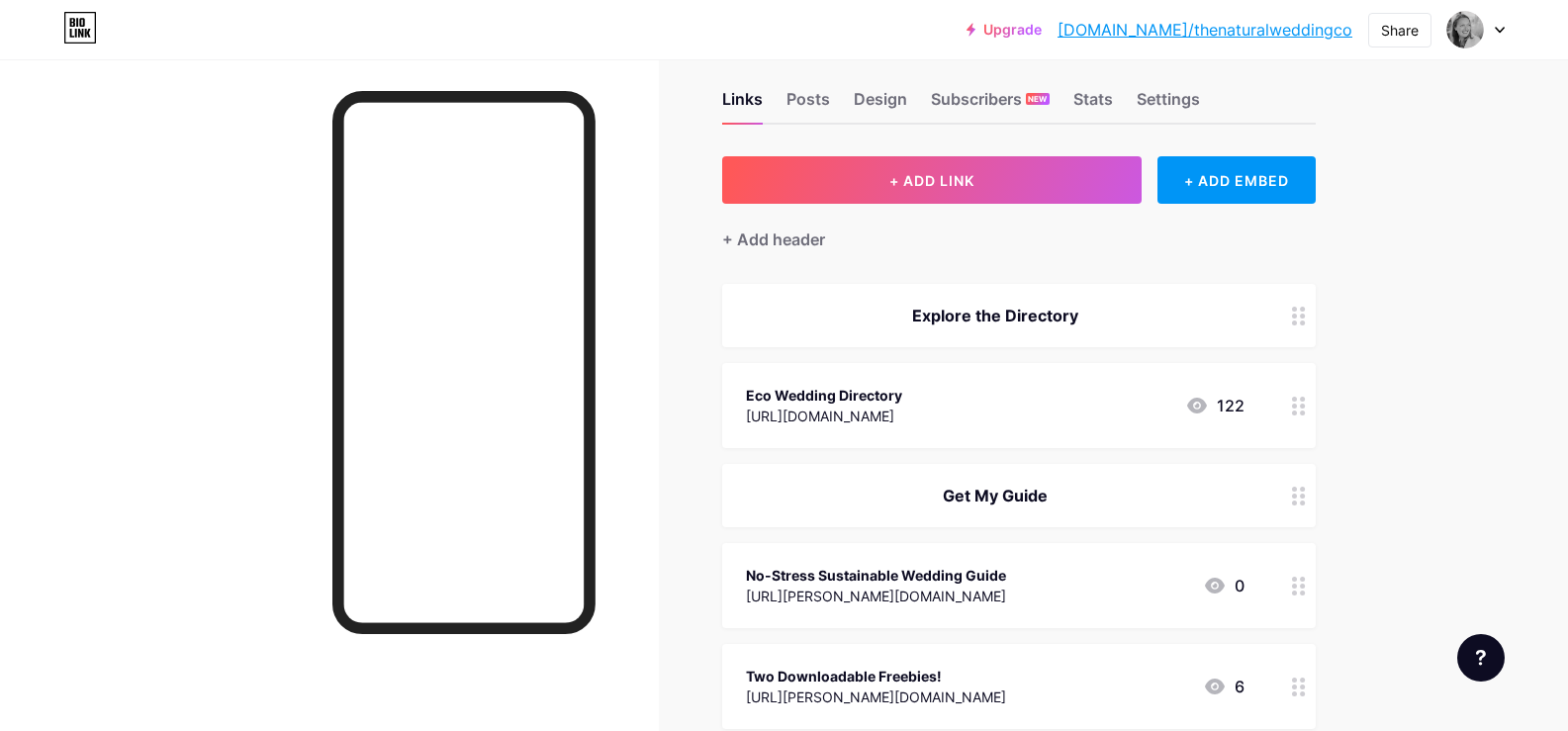
scroll to position [13, 0]
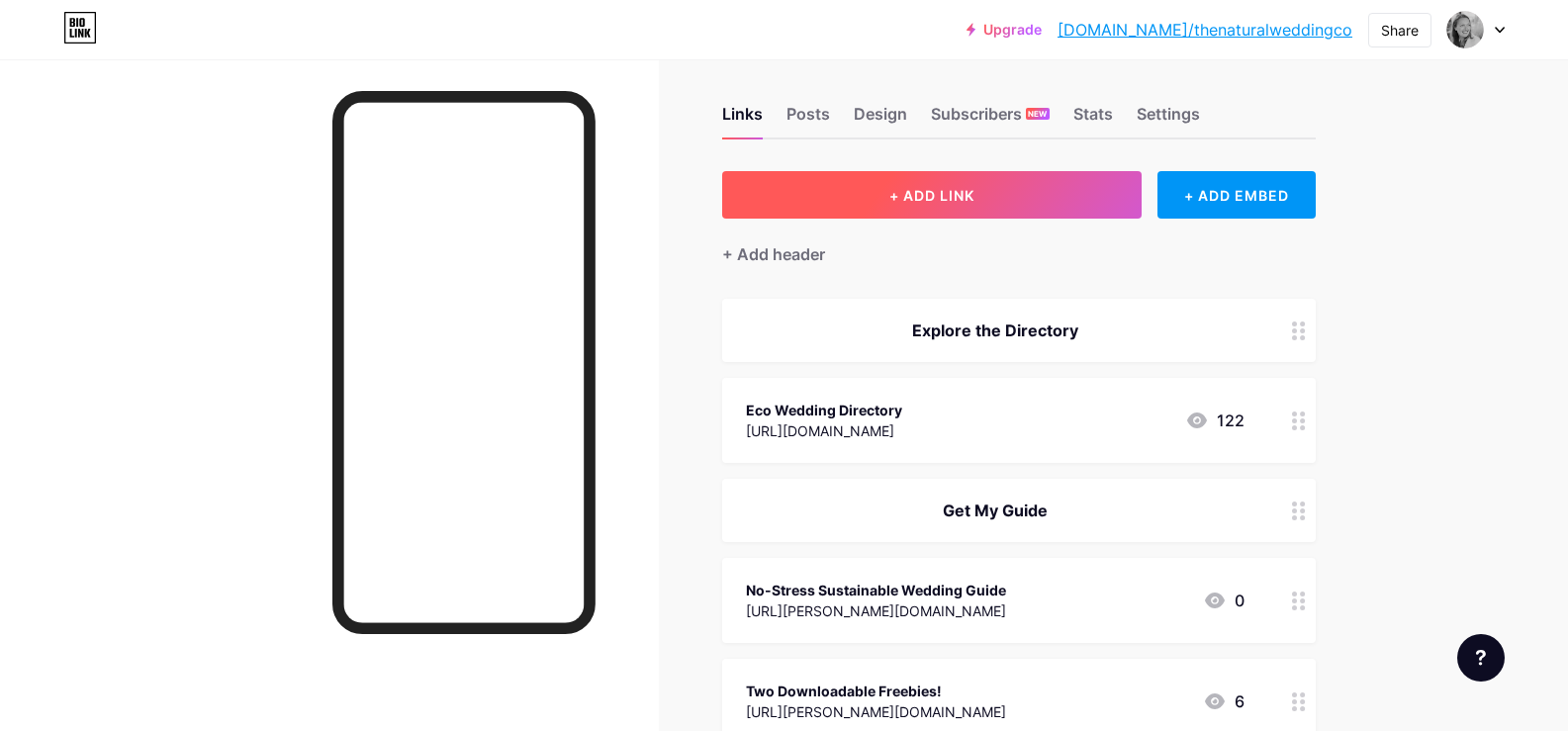
click at [903, 194] on span "+ ADD LINK" at bounding box center [931, 195] width 85 height 17
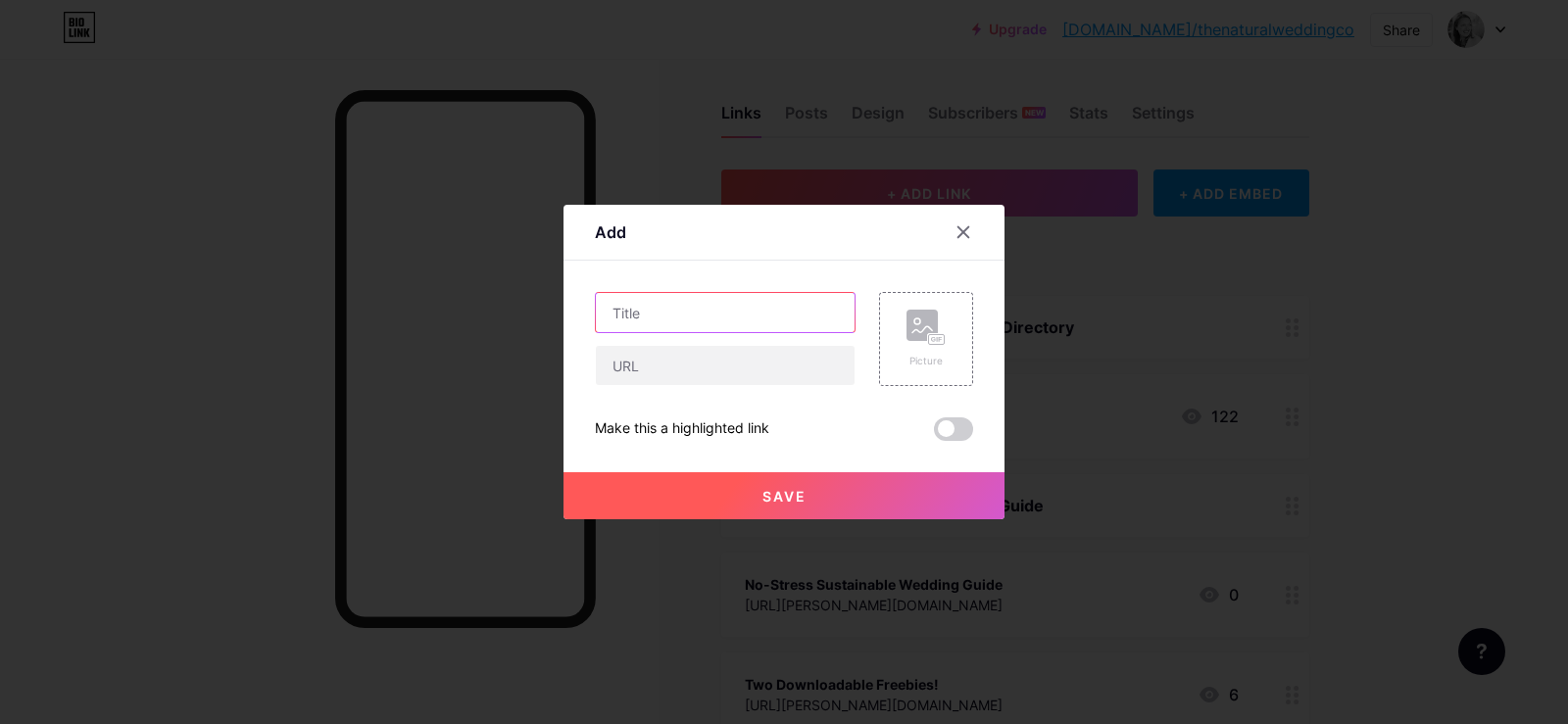
click at [637, 322] on input "text" at bounding box center [725, 313] width 259 height 39
type input "Get Inspired"
click at [955, 233] on icon at bounding box center [963, 233] width 16 height 16
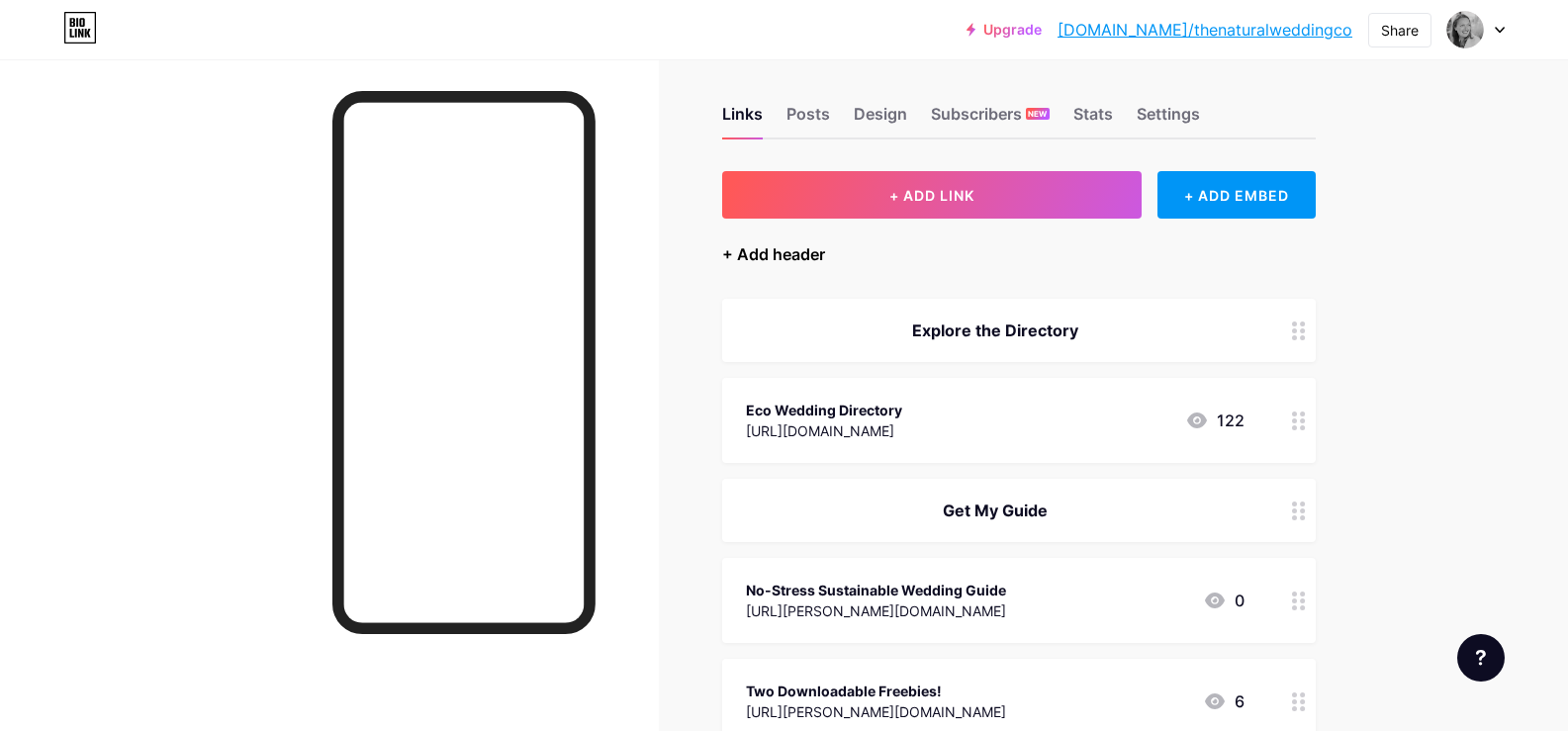
click at [779, 249] on div "+ Add header" at bounding box center [773, 255] width 103 height 24
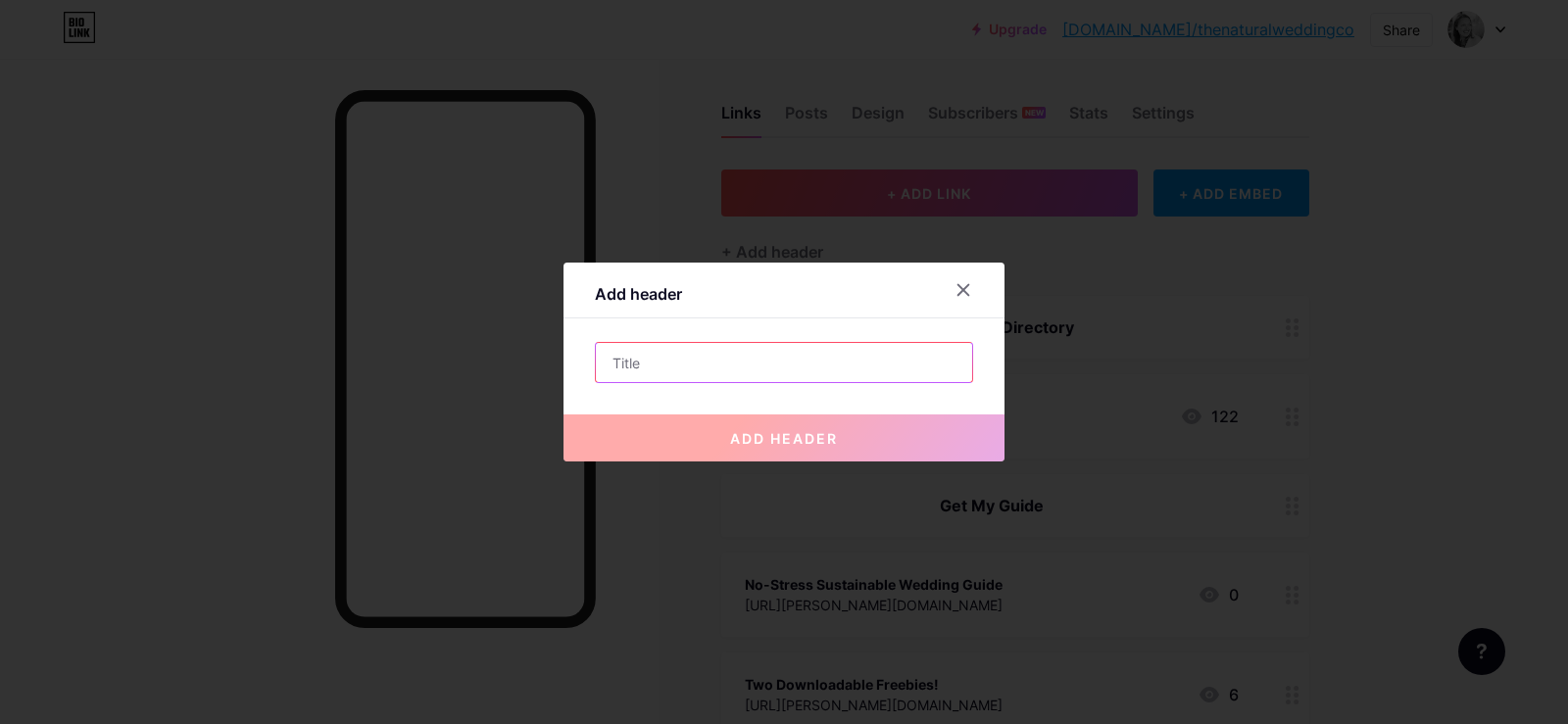
click at [631, 376] on input "text" at bounding box center [784, 363] width 377 height 39
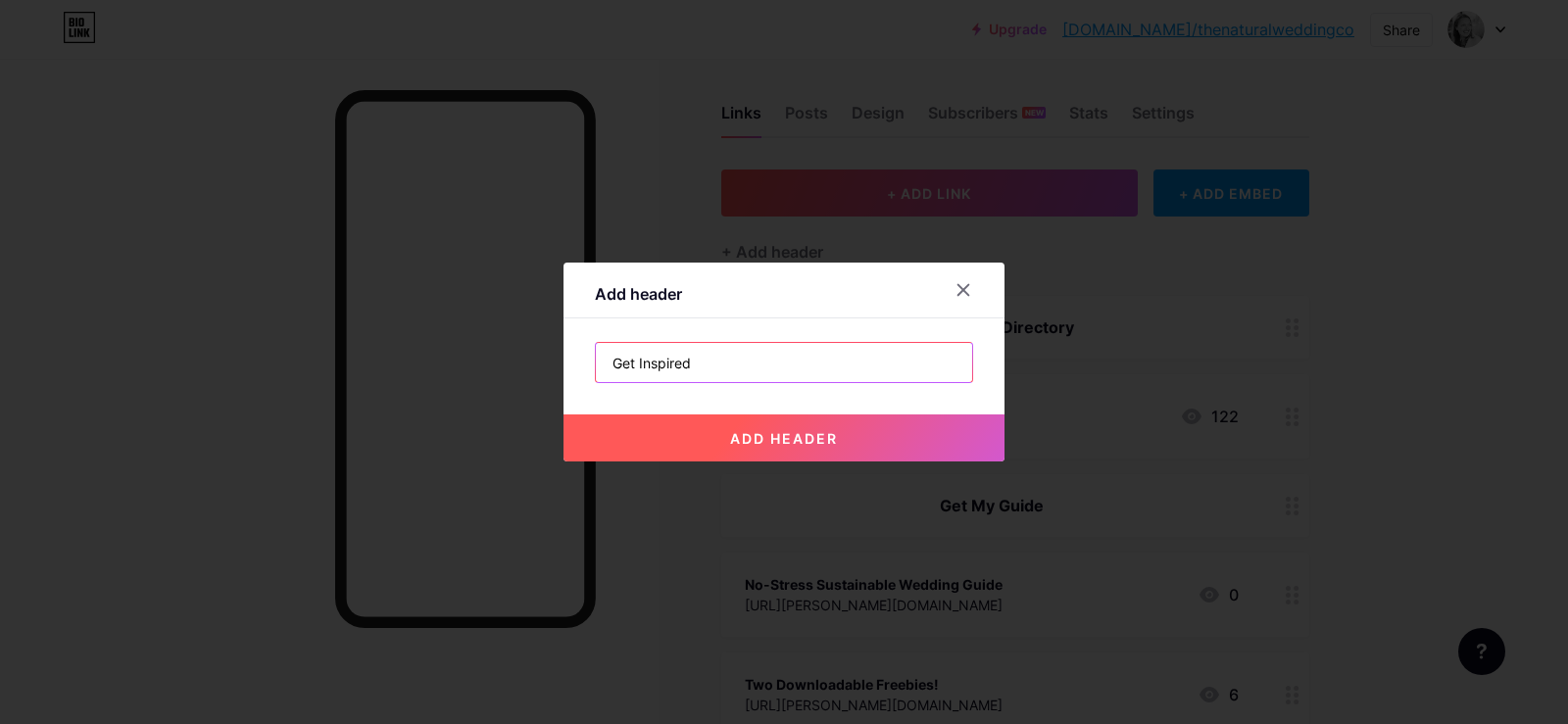
type input "Get Inspired"
click at [741, 431] on span "add header" at bounding box center [784, 439] width 108 height 17
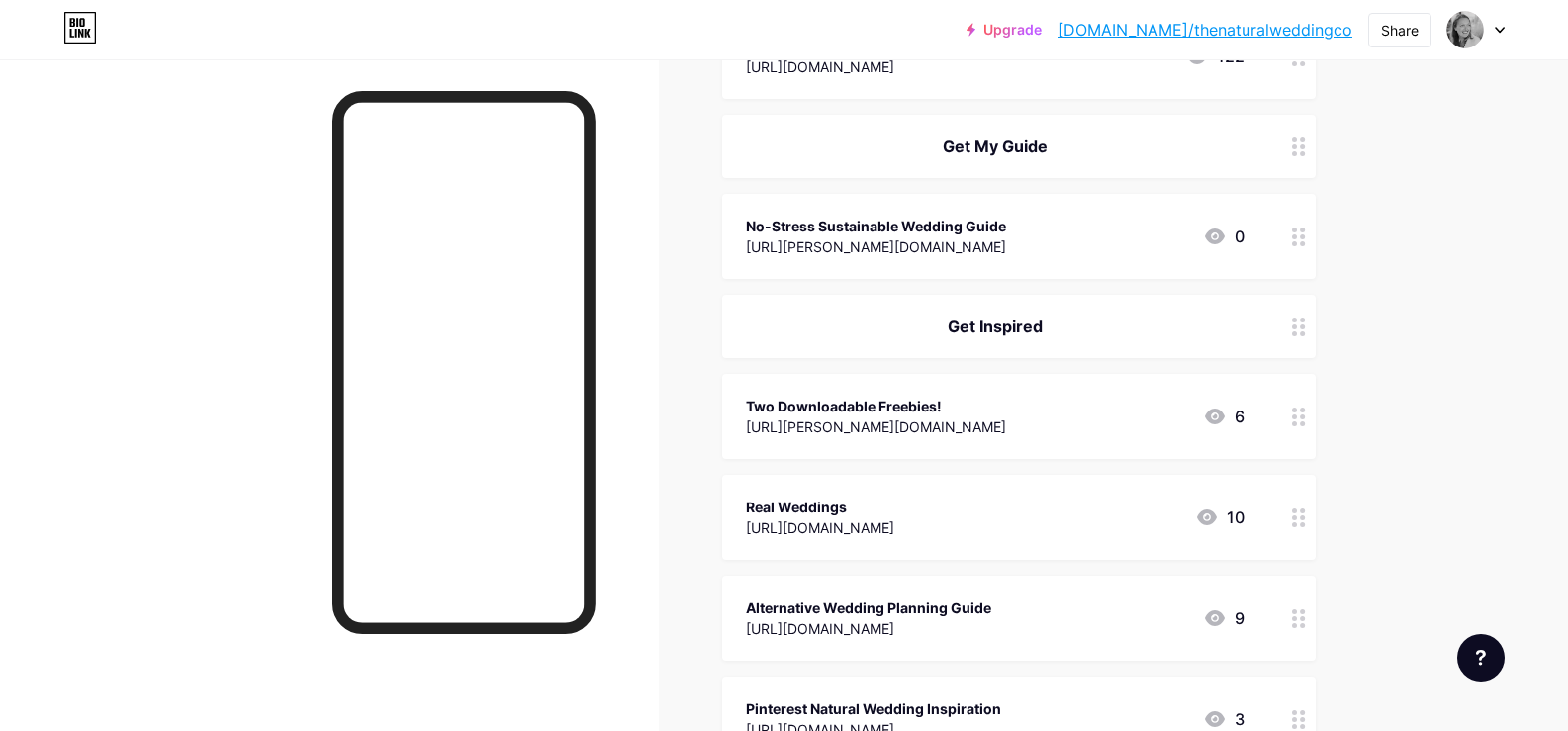
scroll to position [379, 0]
drag, startPoint x: 908, startPoint y: 531, endPoint x: 1158, endPoint y: 503, distance: 251.6
click at [907, 406] on span "Explore the Directory Eco Wedding Directory [URL][DOMAIN_NAME] 122 Get My Guide…" at bounding box center [1018, 450] width 593 height 1035
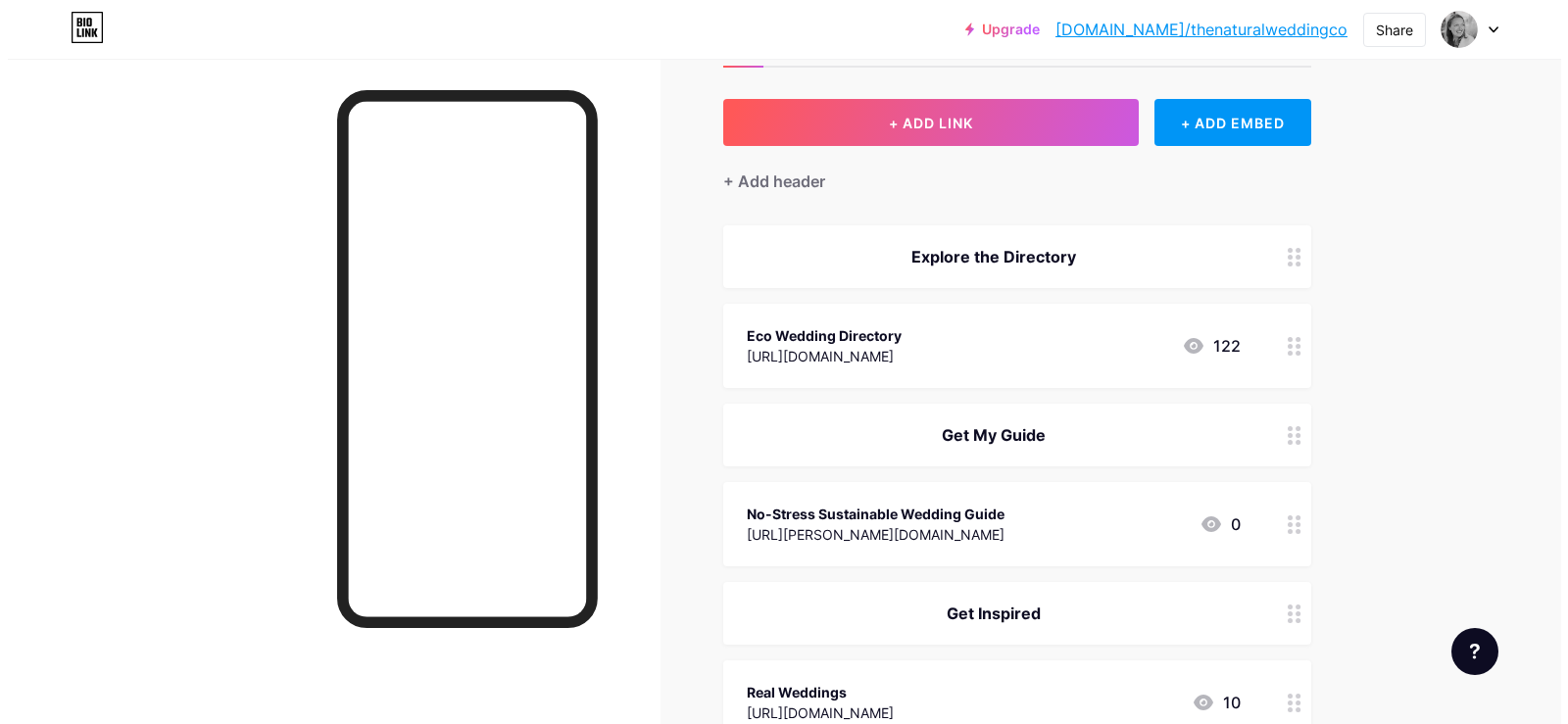
scroll to position [73, 0]
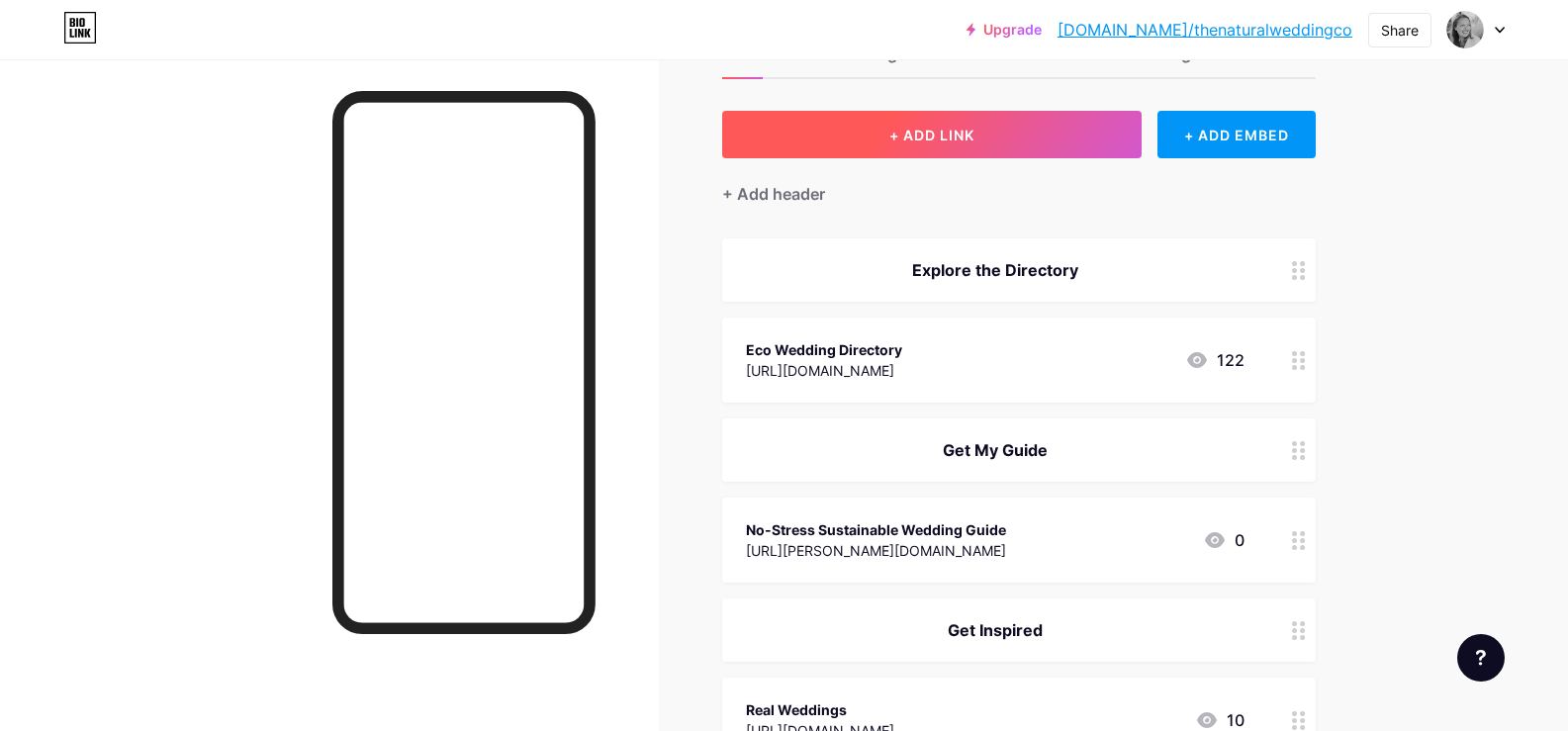
click at [950, 145] on button "+ ADD LINK" at bounding box center [931, 135] width 421 height 48
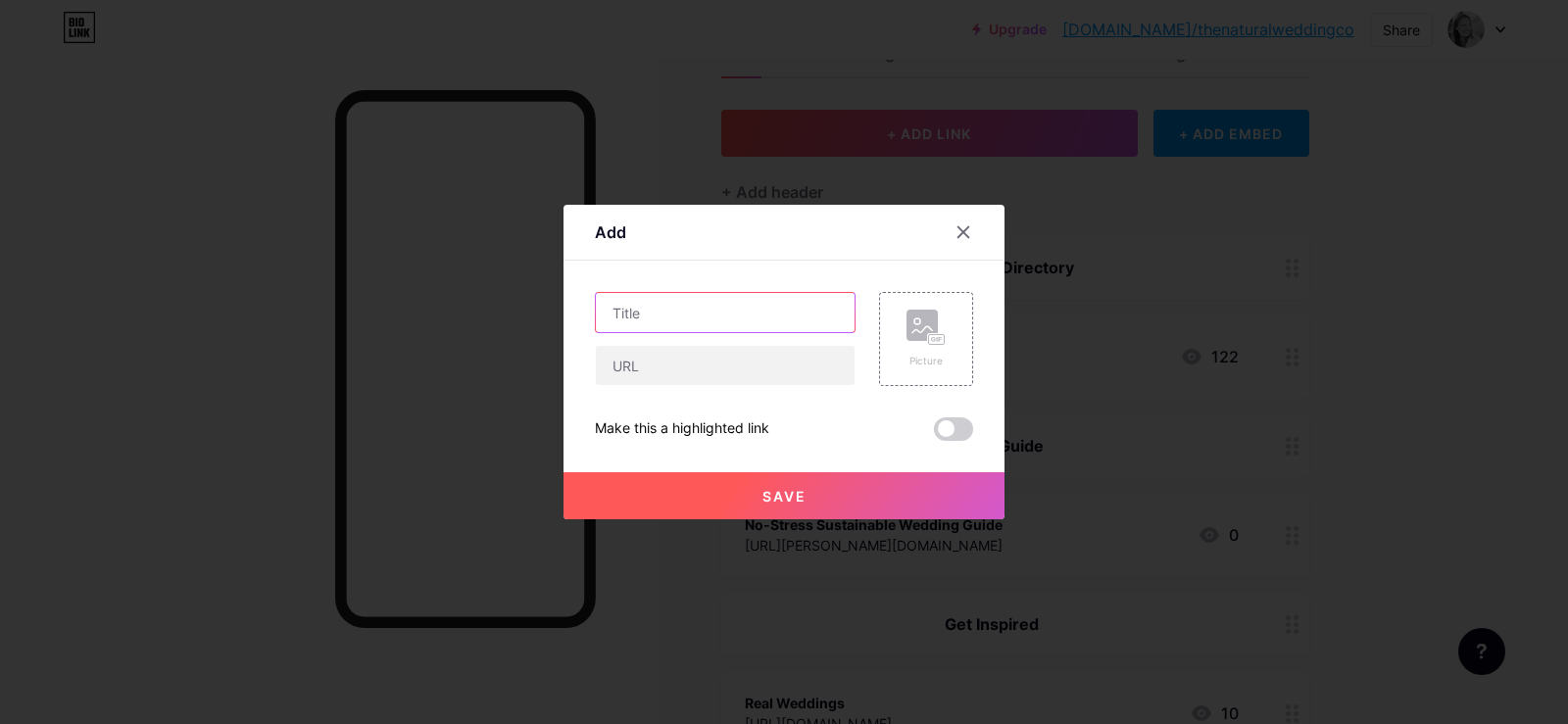
click at [736, 316] on input "text" at bounding box center [725, 313] width 259 height 39
type input "Spring Wedding Inspiration"
paste input "[URL][DOMAIN_NAME]"
type input "[URL][DOMAIN_NAME]"
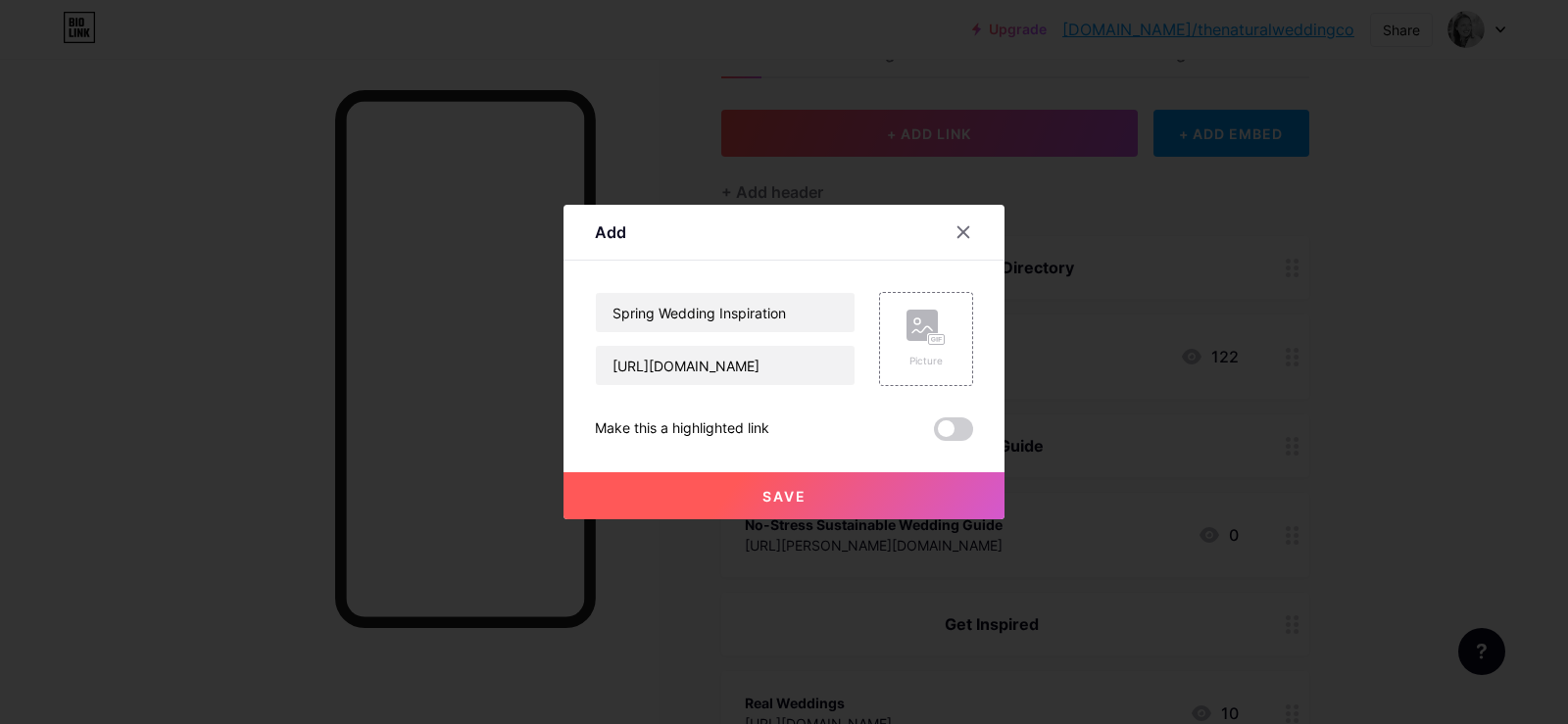
click at [806, 488] on button "Save" at bounding box center [784, 496] width 441 height 47
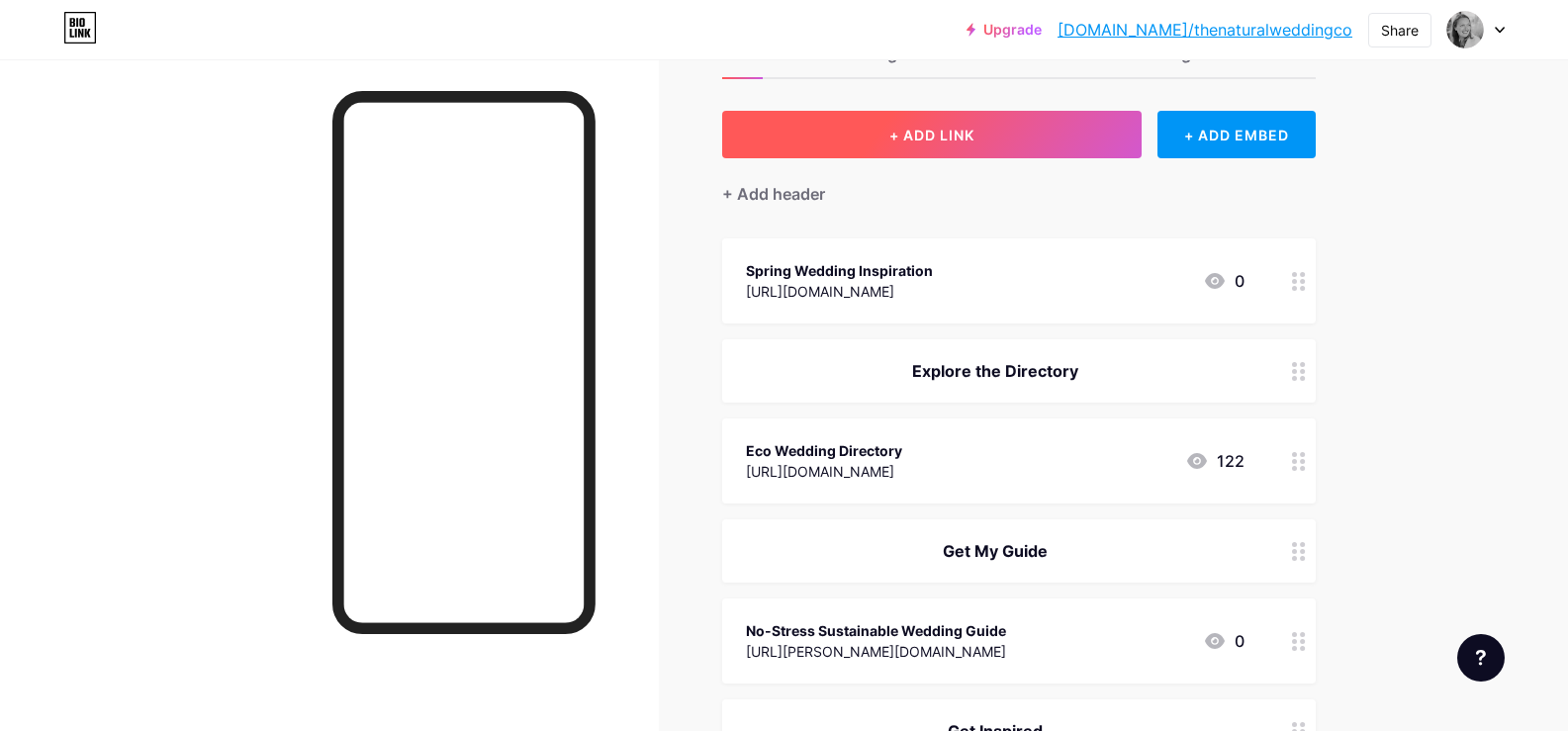
click at [909, 145] on button "+ ADD LINK" at bounding box center [931, 135] width 421 height 48
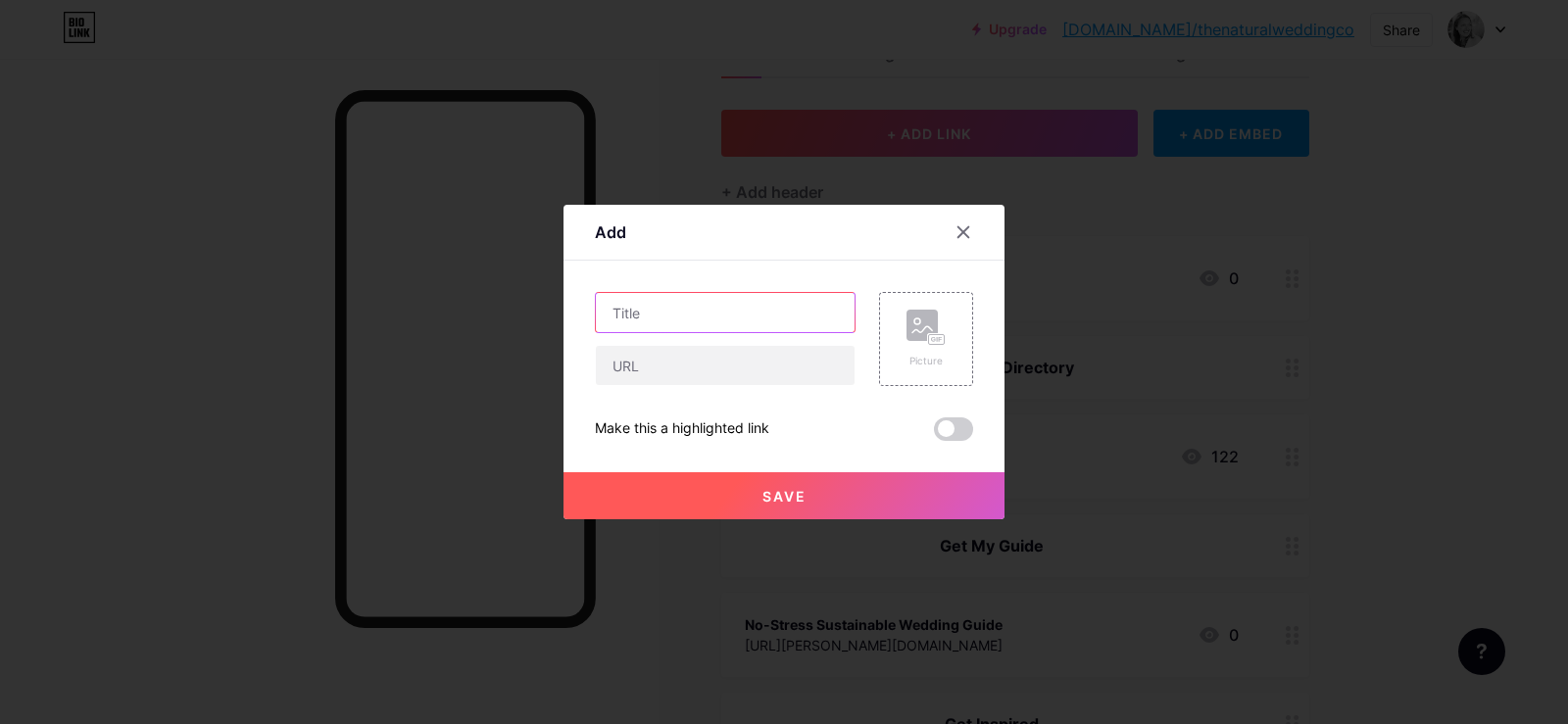
click at [741, 299] on input "text" at bounding box center [725, 313] width 259 height 39
type input "Summer Wedding Inspiration"
paste input "[URL][DOMAIN_NAME]"
type input "[URL][DOMAIN_NAME]"
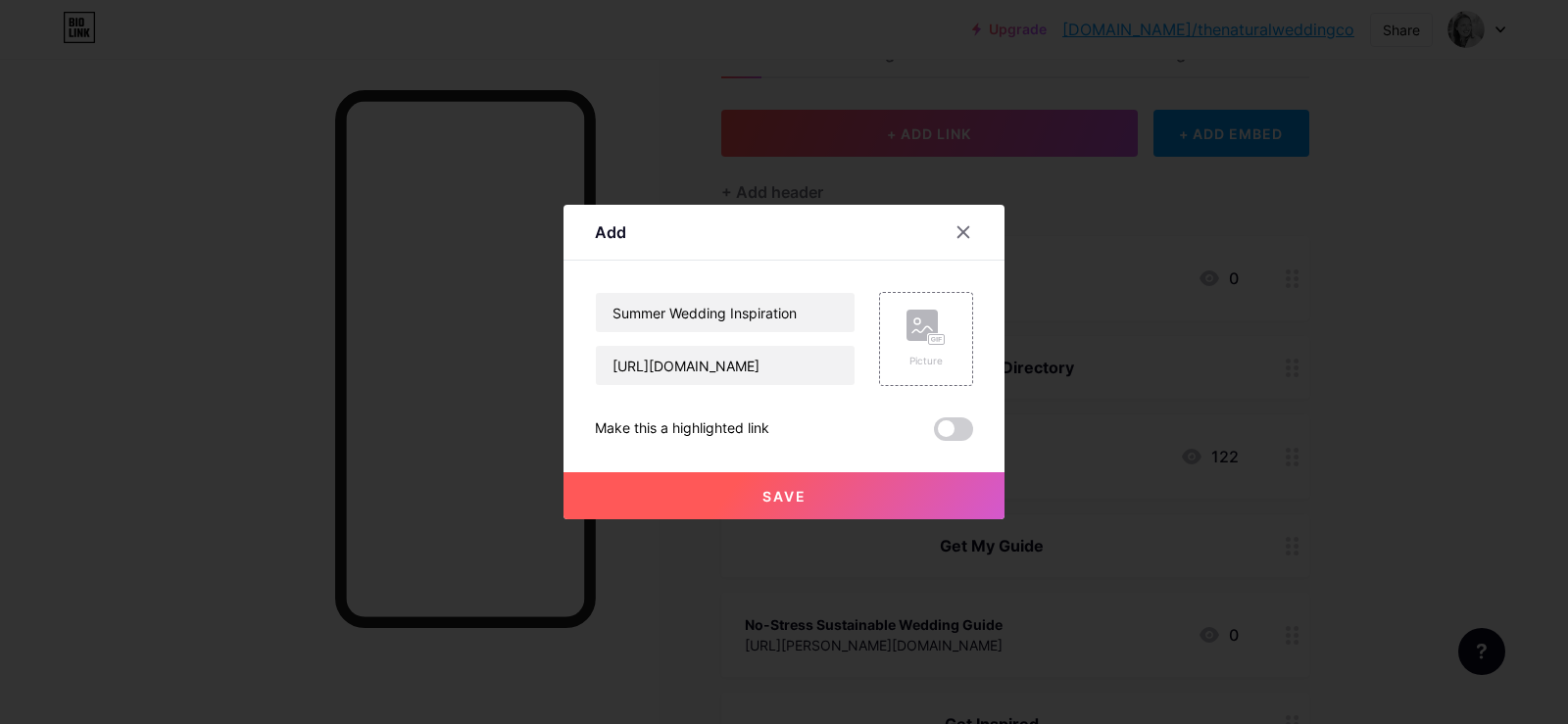
click at [829, 482] on button "Save" at bounding box center [784, 496] width 441 height 47
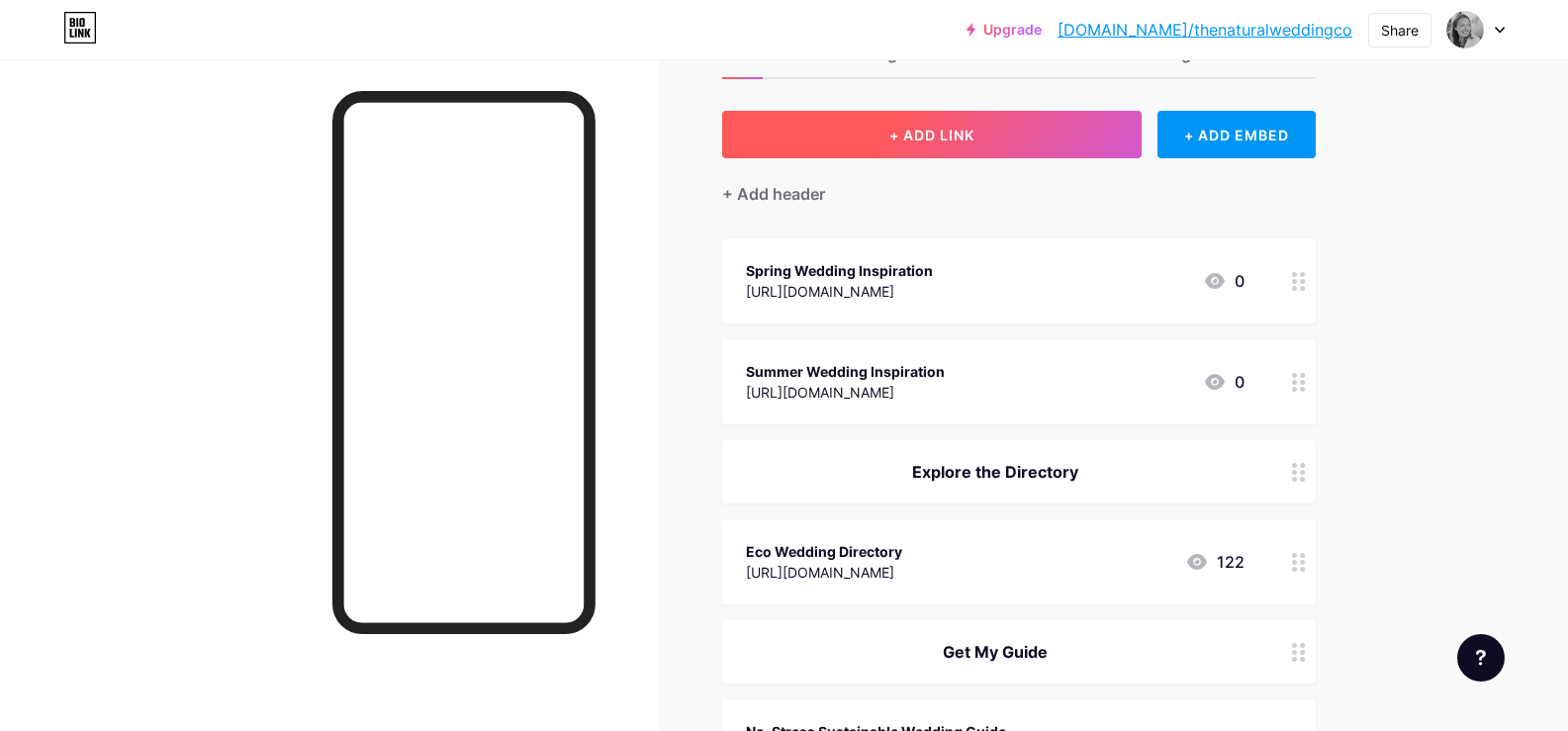
click at [874, 143] on button "+ ADD LINK" at bounding box center [931, 135] width 421 height 48
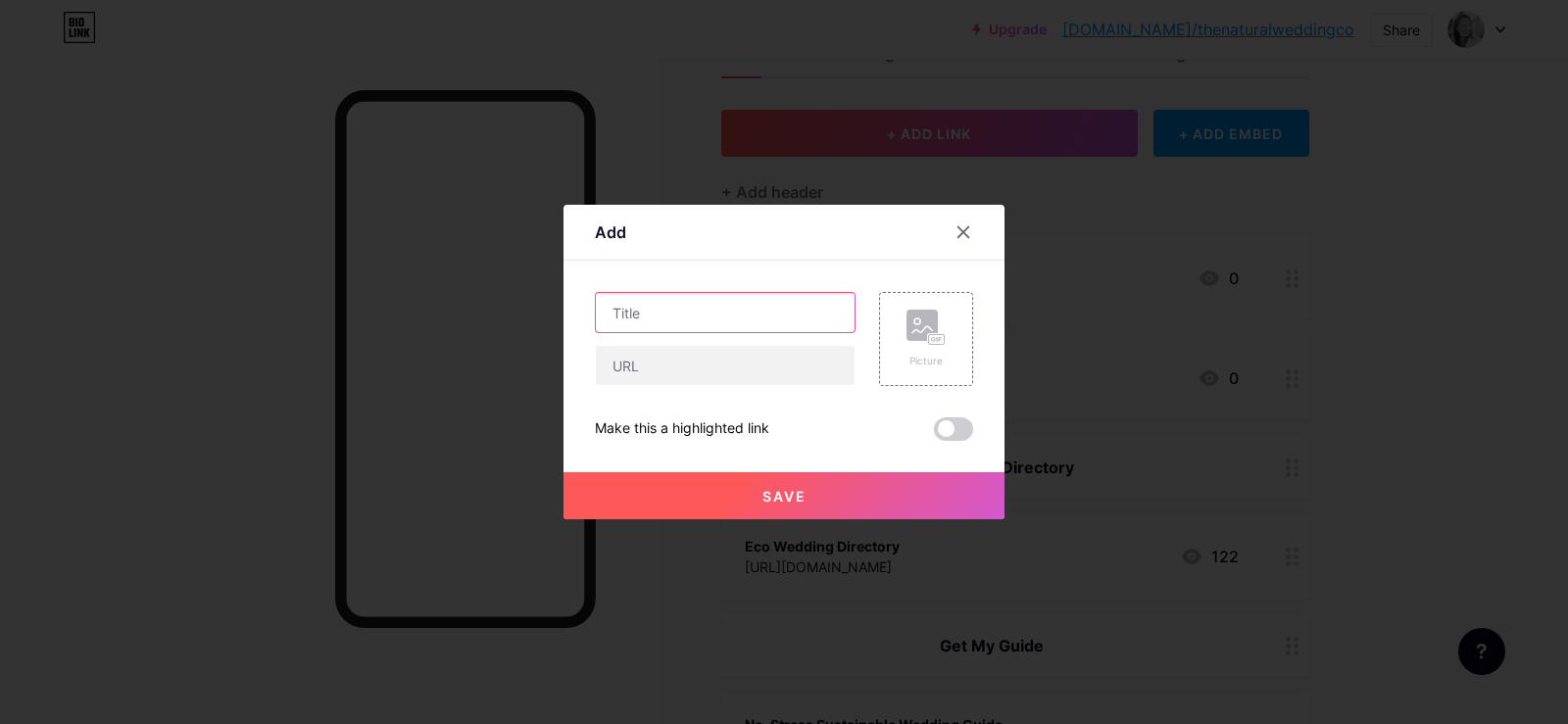
click at [741, 308] on input "text" at bounding box center [725, 313] width 259 height 39
type input "Autumn Wedding Inspiration"
paste input "[URL][DOMAIN_NAME]"
type input "[URL][DOMAIN_NAME]"
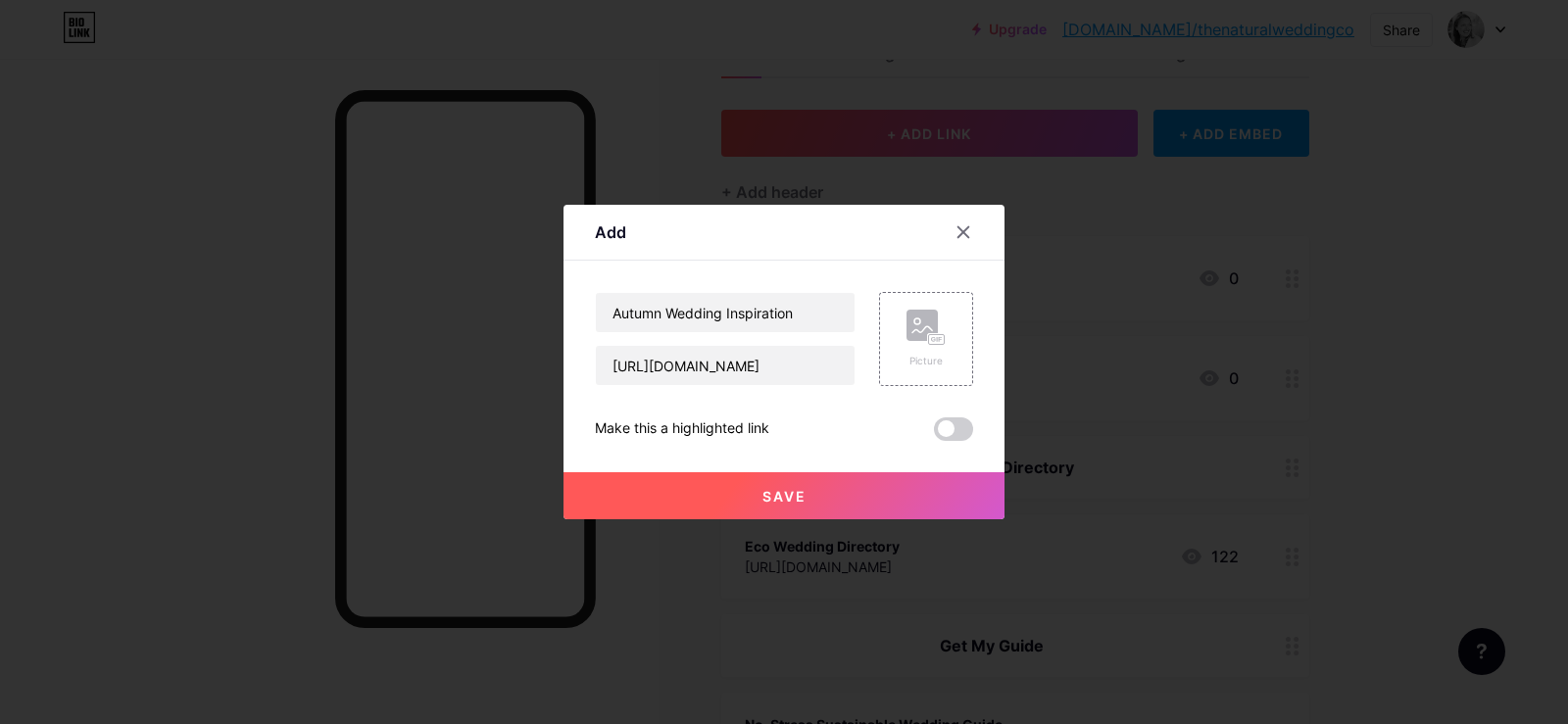
click at [801, 486] on button "Save" at bounding box center [784, 496] width 441 height 47
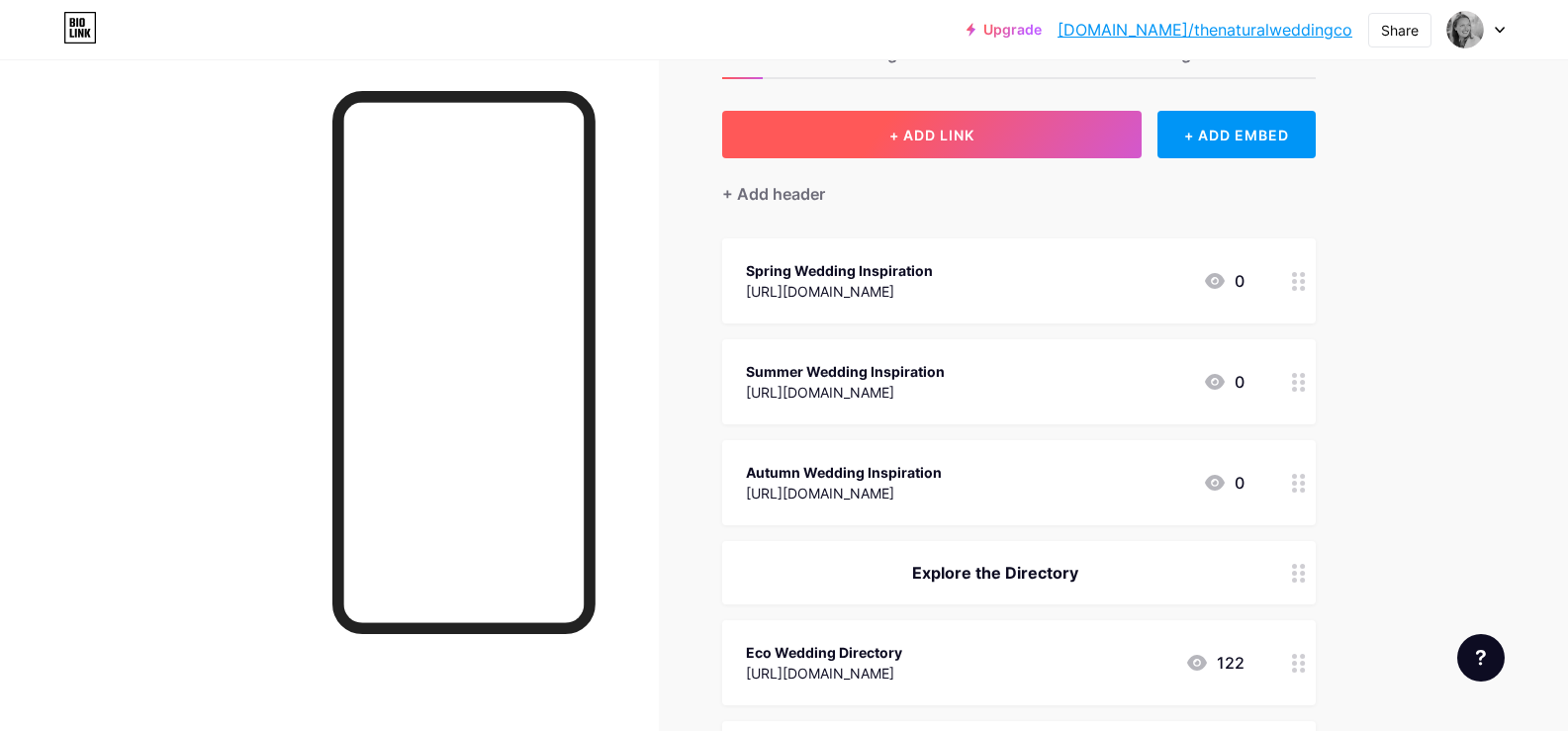
click at [929, 144] on button "+ ADD LINK" at bounding box center [931, 135] width 421 height 48
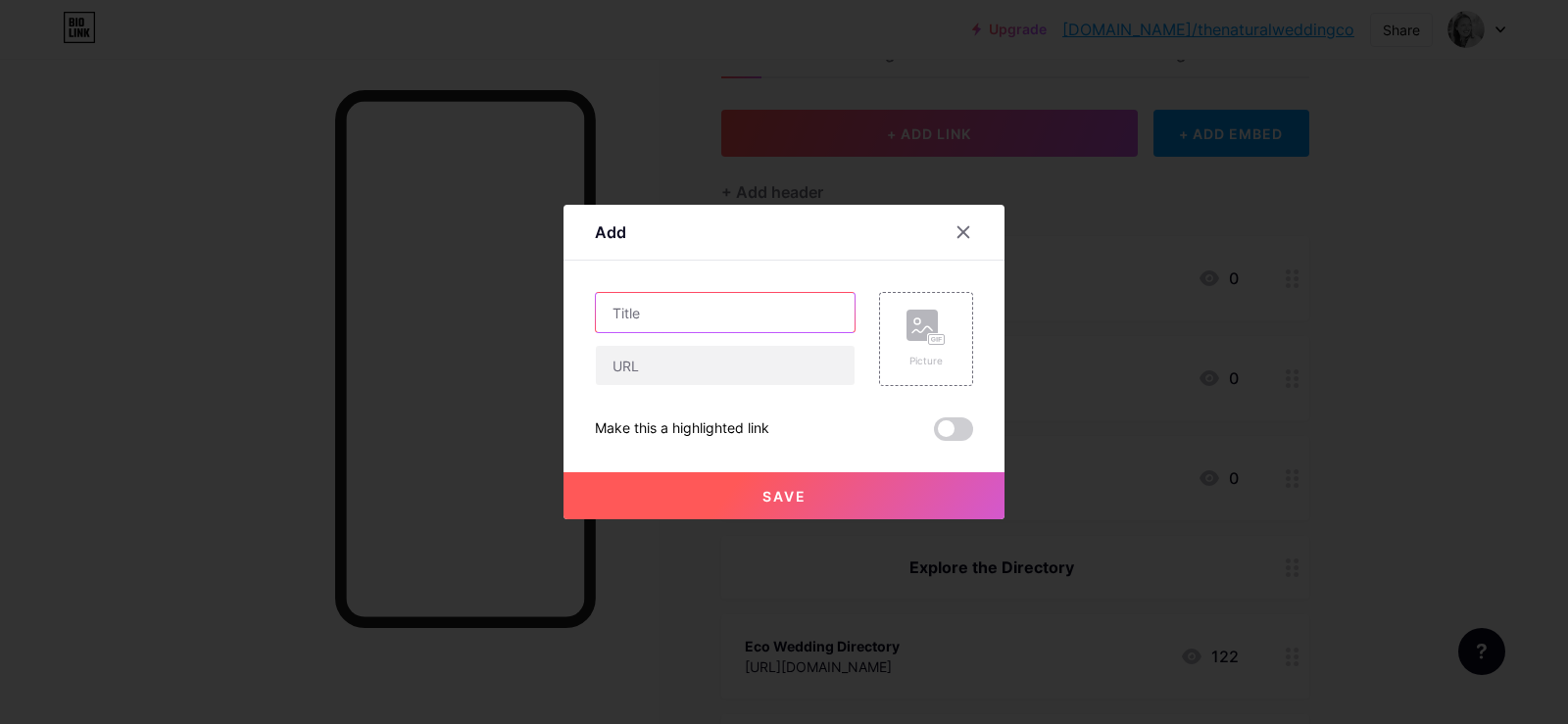
click at [704, 320] on input "text" at bounding box center [725, 313] width 259 height 39
type input "Winter Wedding Inspiration"
paste input "[URL][DOMAIN_NAME]"
type input "[URL][DOMAIN_NAME]"
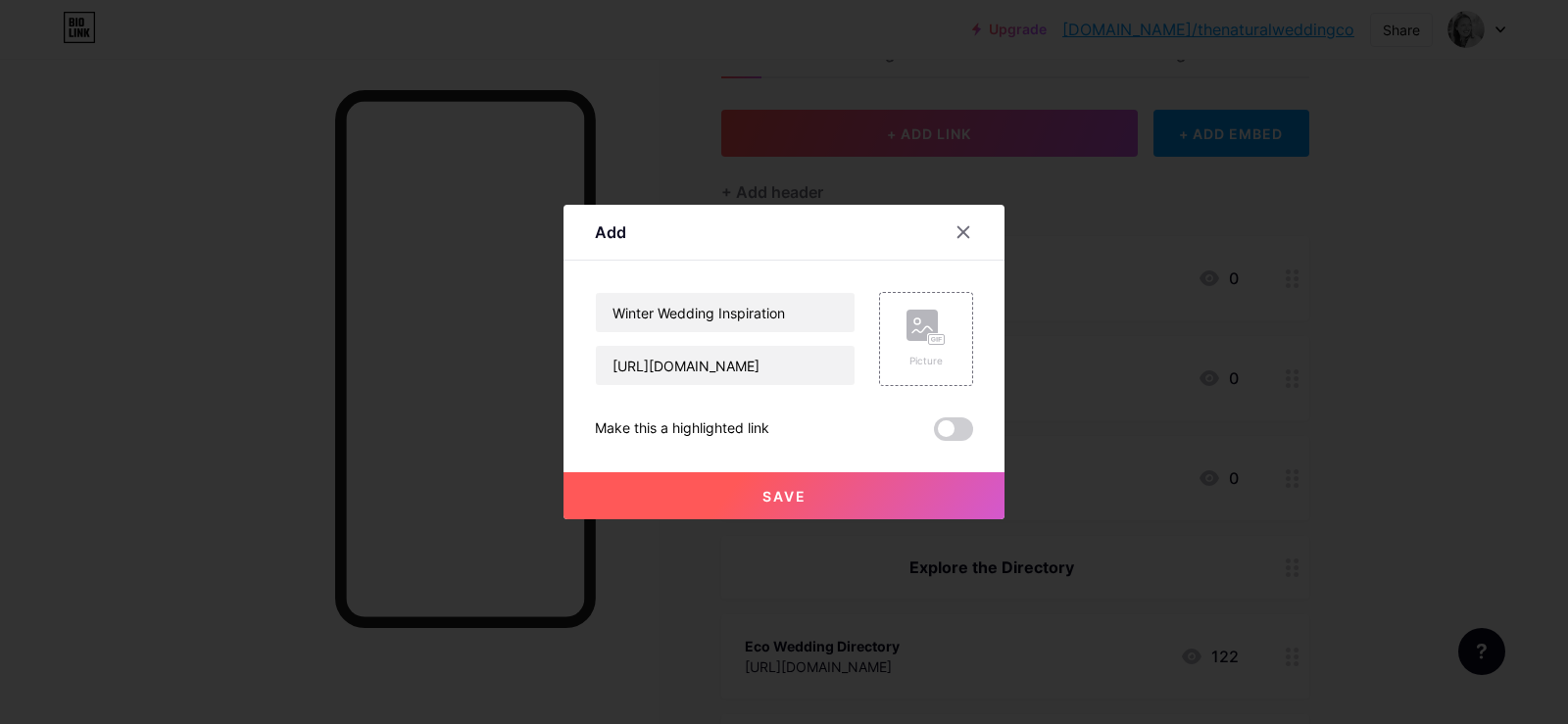
click at [812, 498] on button "Save" at bounding box center [784, 496] width 441 height 47
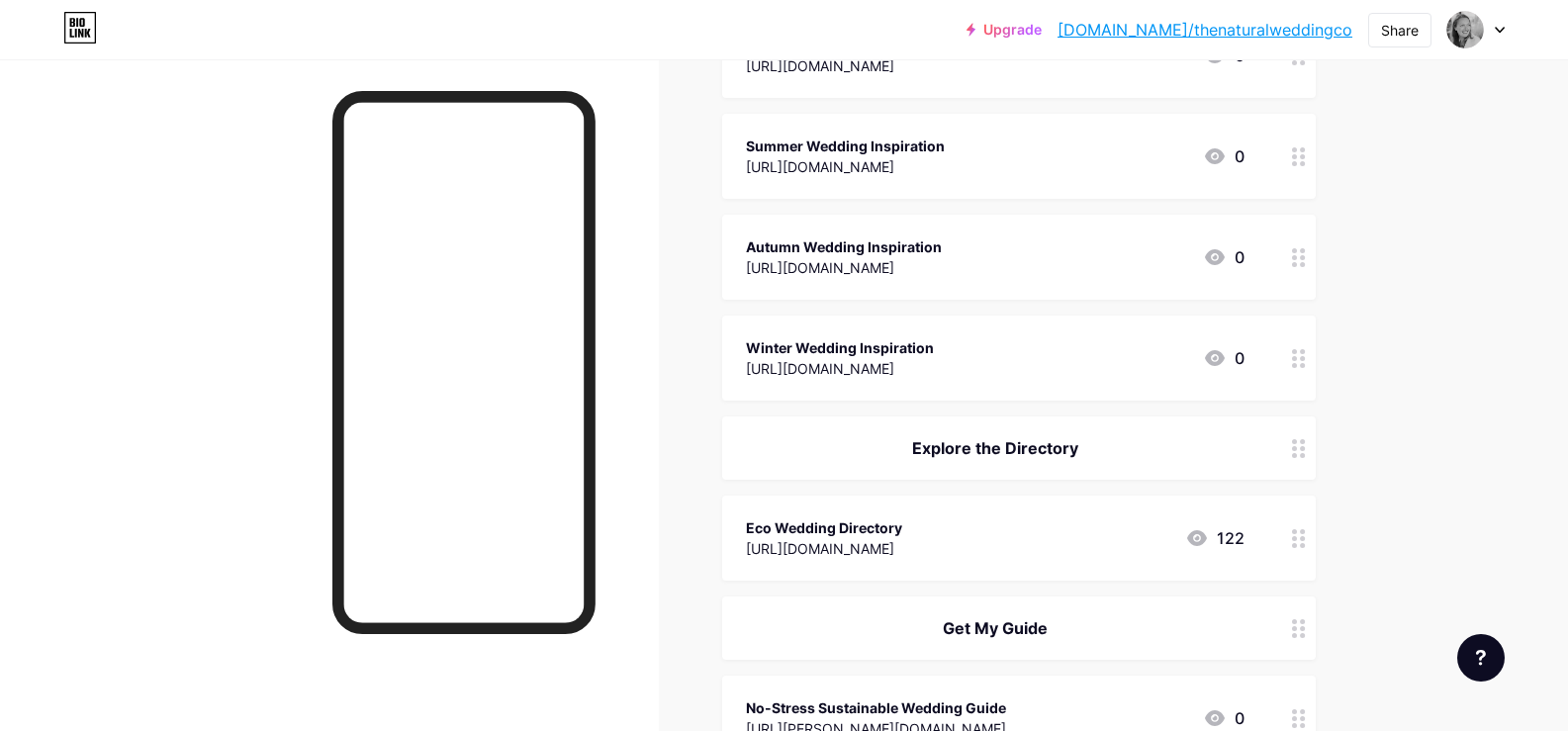
scroll to position [296, 0]
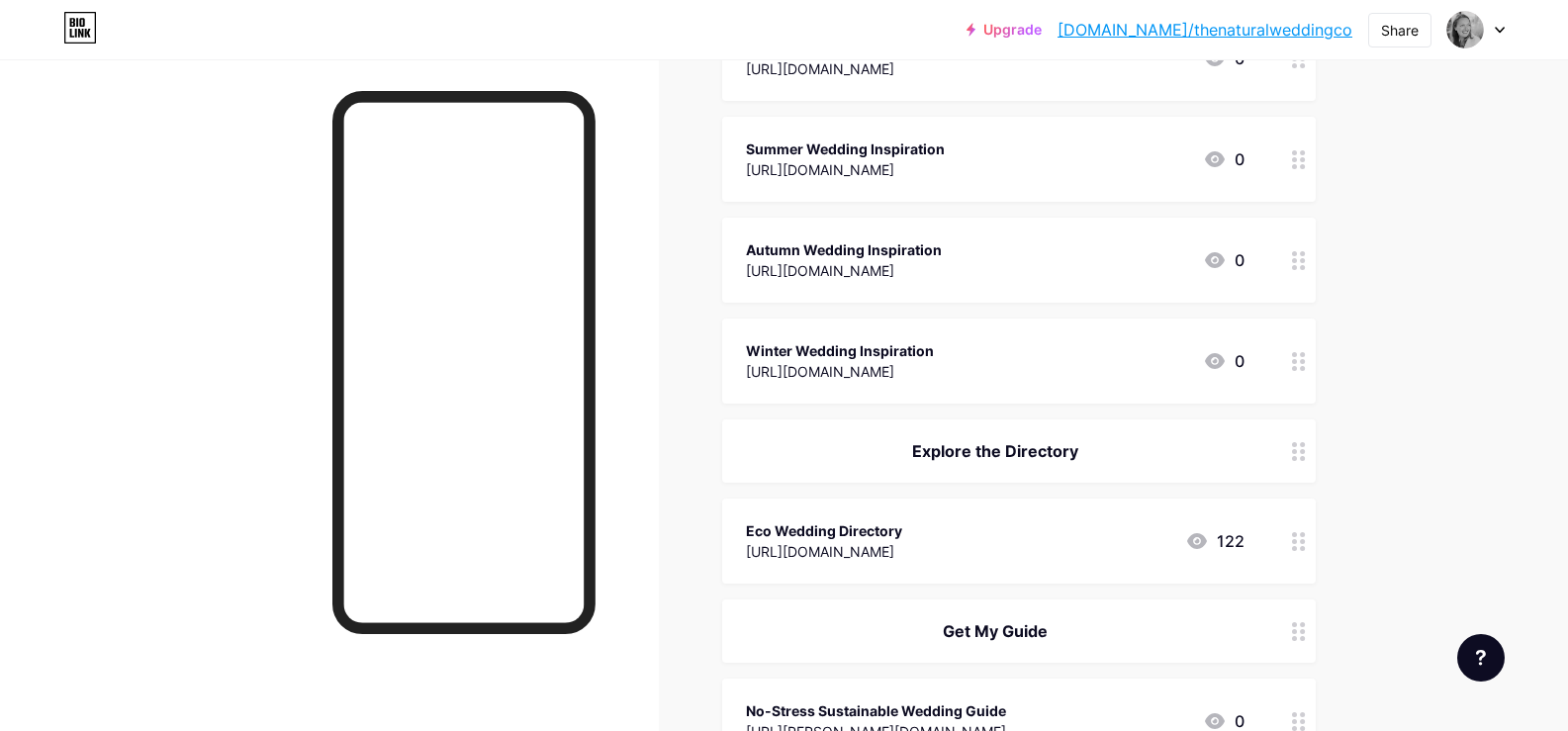
drag, startPoint x: 974, startPoint y: 77, endPoint x: 973, endPoint y: 100, distance: 23.0
click at [975, 104] on span "Spring Wedding Inspiration [URL][DOMAIN_NAME] 0 Summer Wedding Inspiration [URL…" at bounding box center [1018, 735] width 593 height 1439
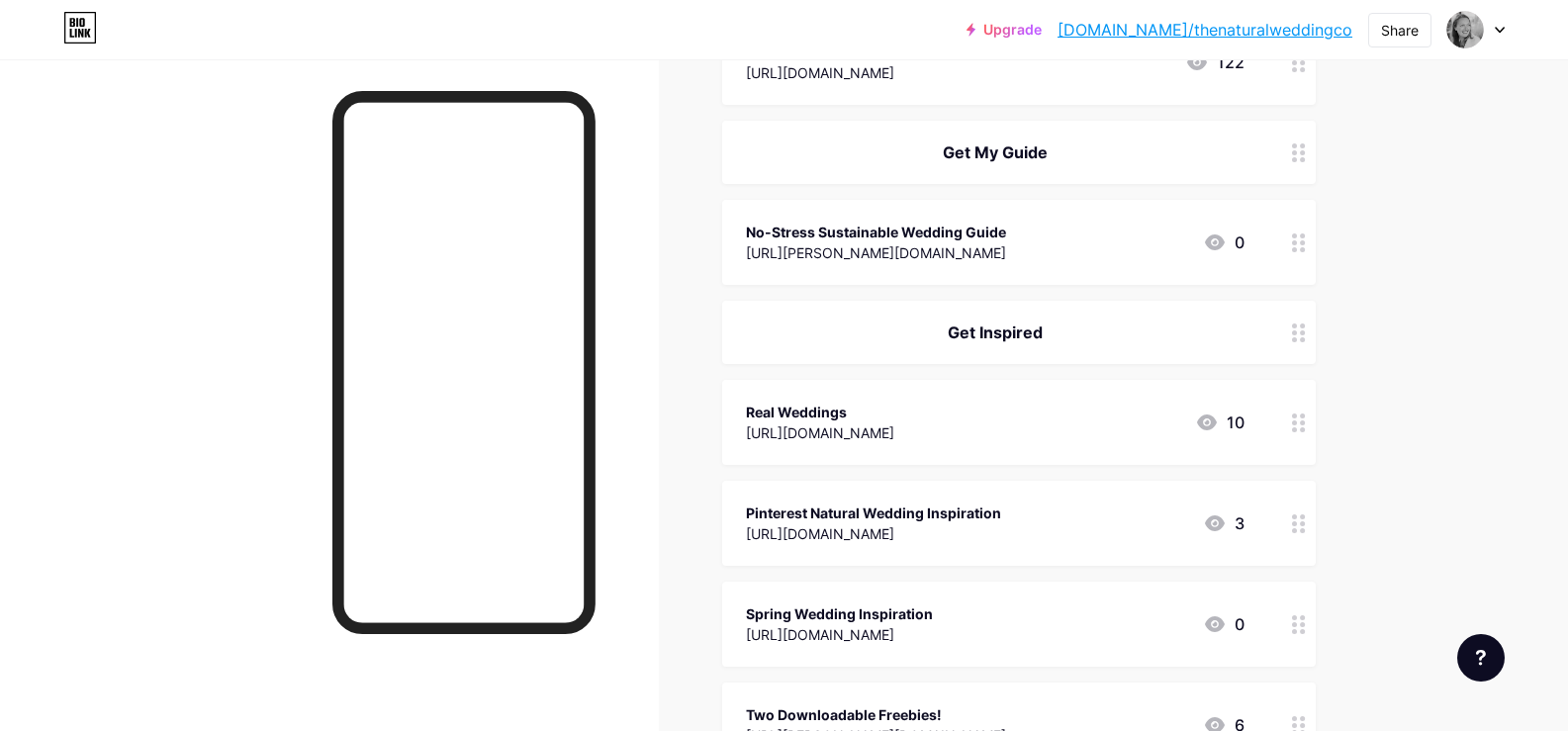
scroll to position [671, 0]
click at [1302, 530] on icon at bounding box center [1299, 527] width 14 height 19
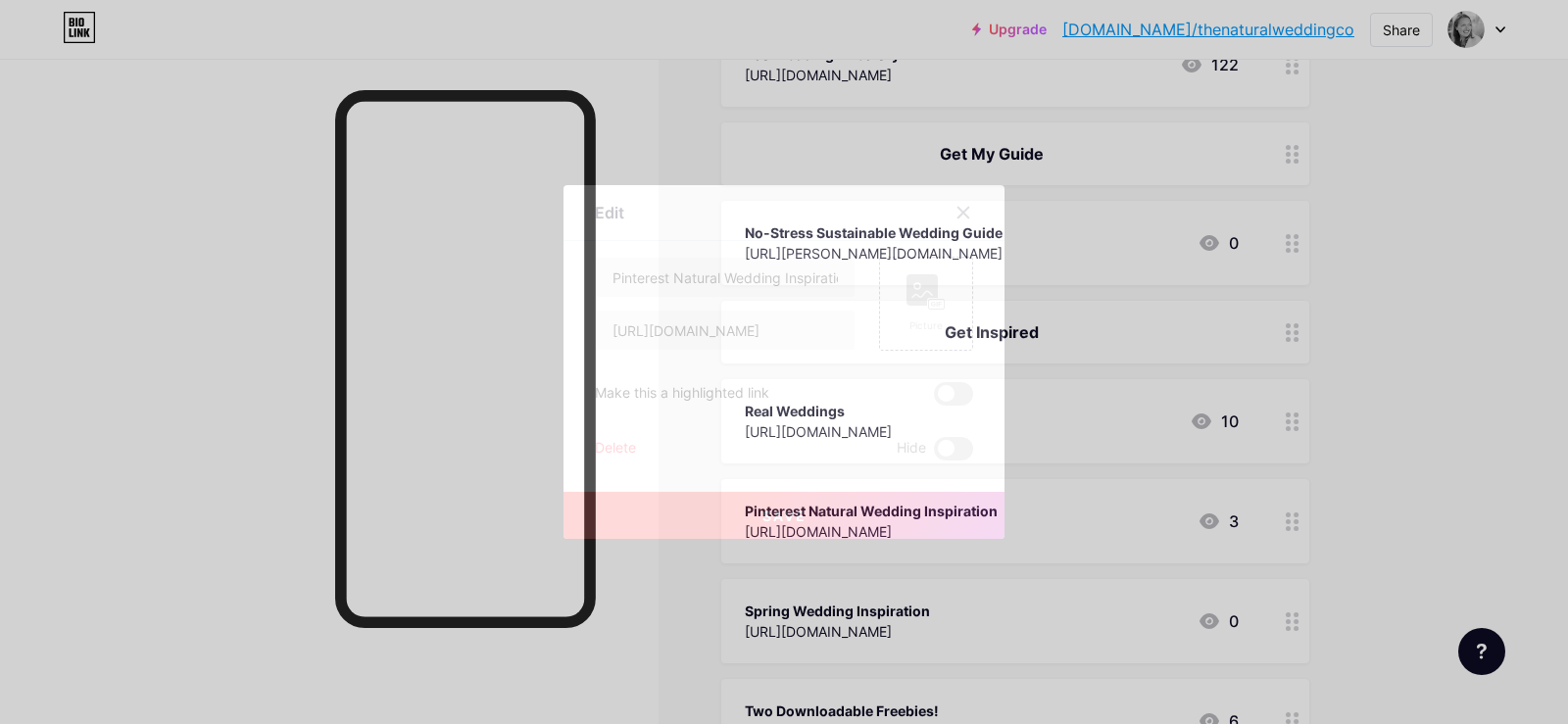
click at [834, 520] on button "Save" at bounding box center [784, 516] width 441 height 47
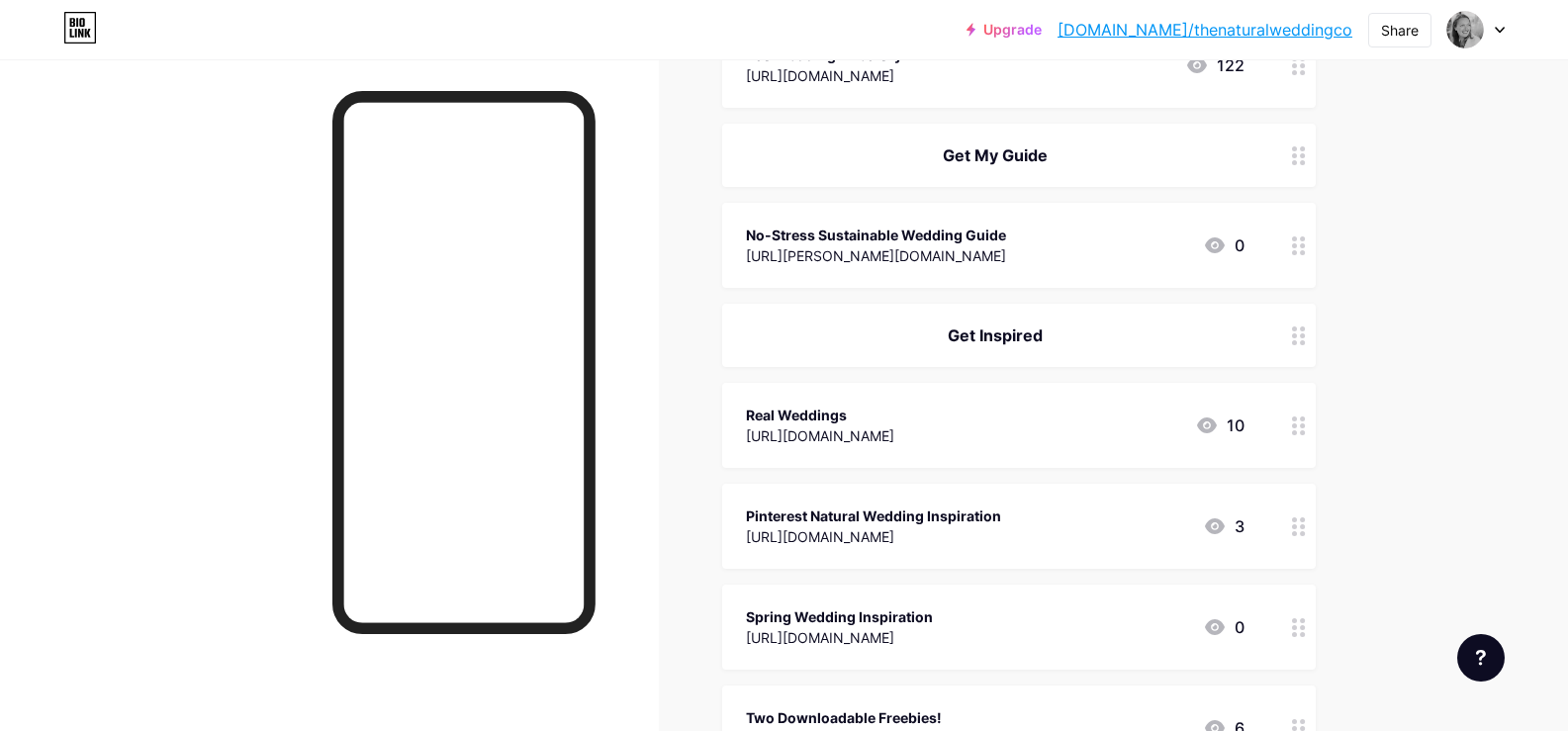
click at [1504, 349] on div "Upgrade [DOMAIN_NAME]/thenat... [DOMAIN_NAME]/thenaturalweddingco Share Switch …" at bounding box center [784, 320] width 1568 height 1981
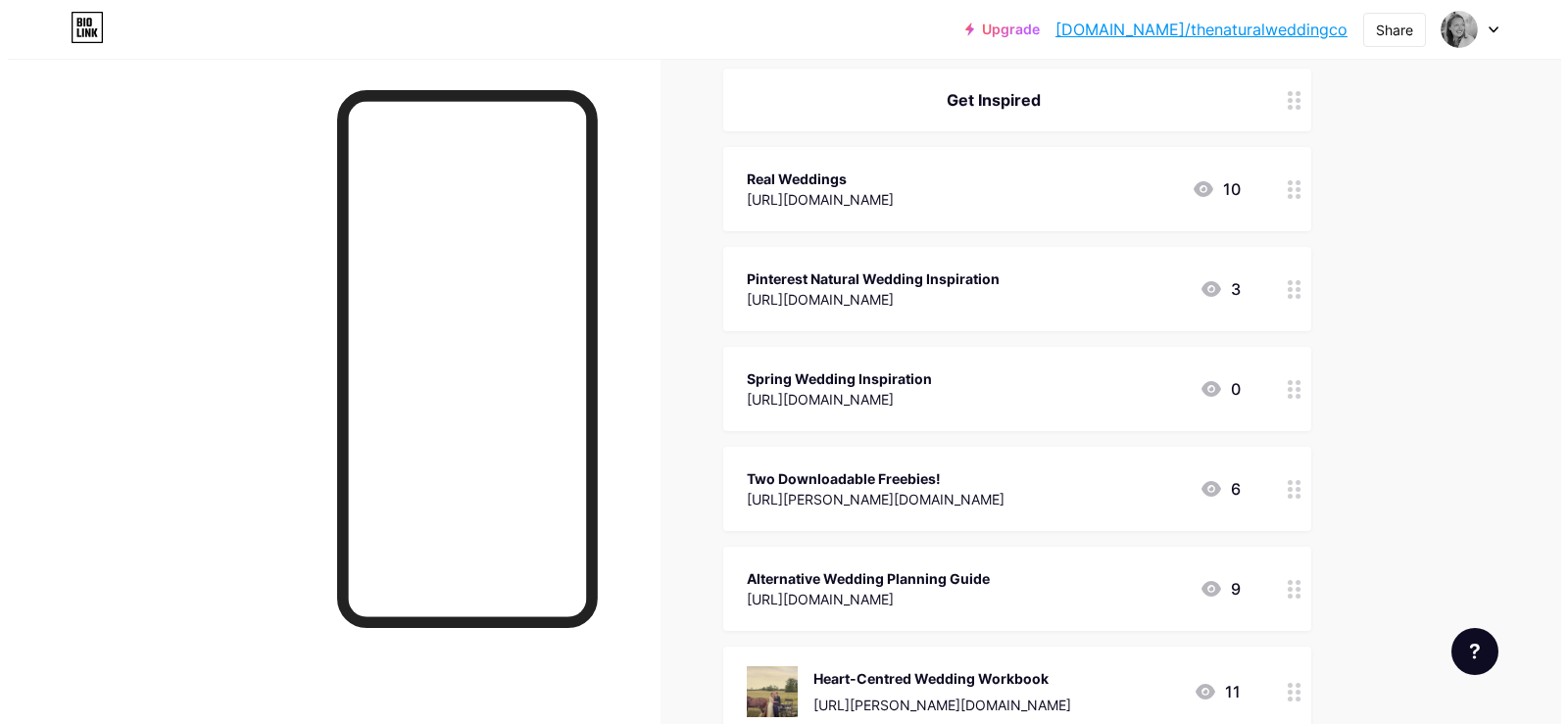
scroll to position [858, 0]
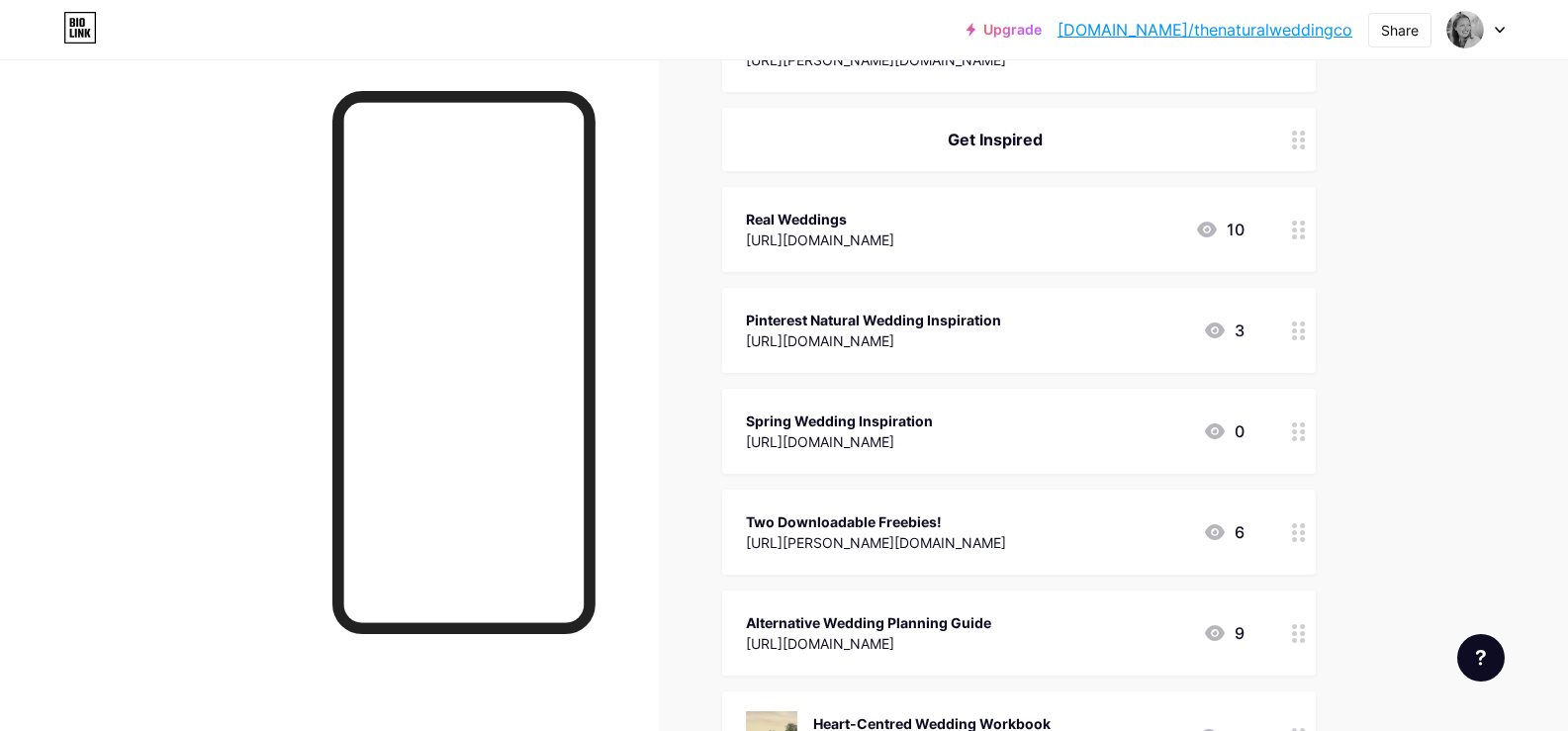
click at [1299, 333] on icon at bounding box center [1299, 331] width 14 height 19
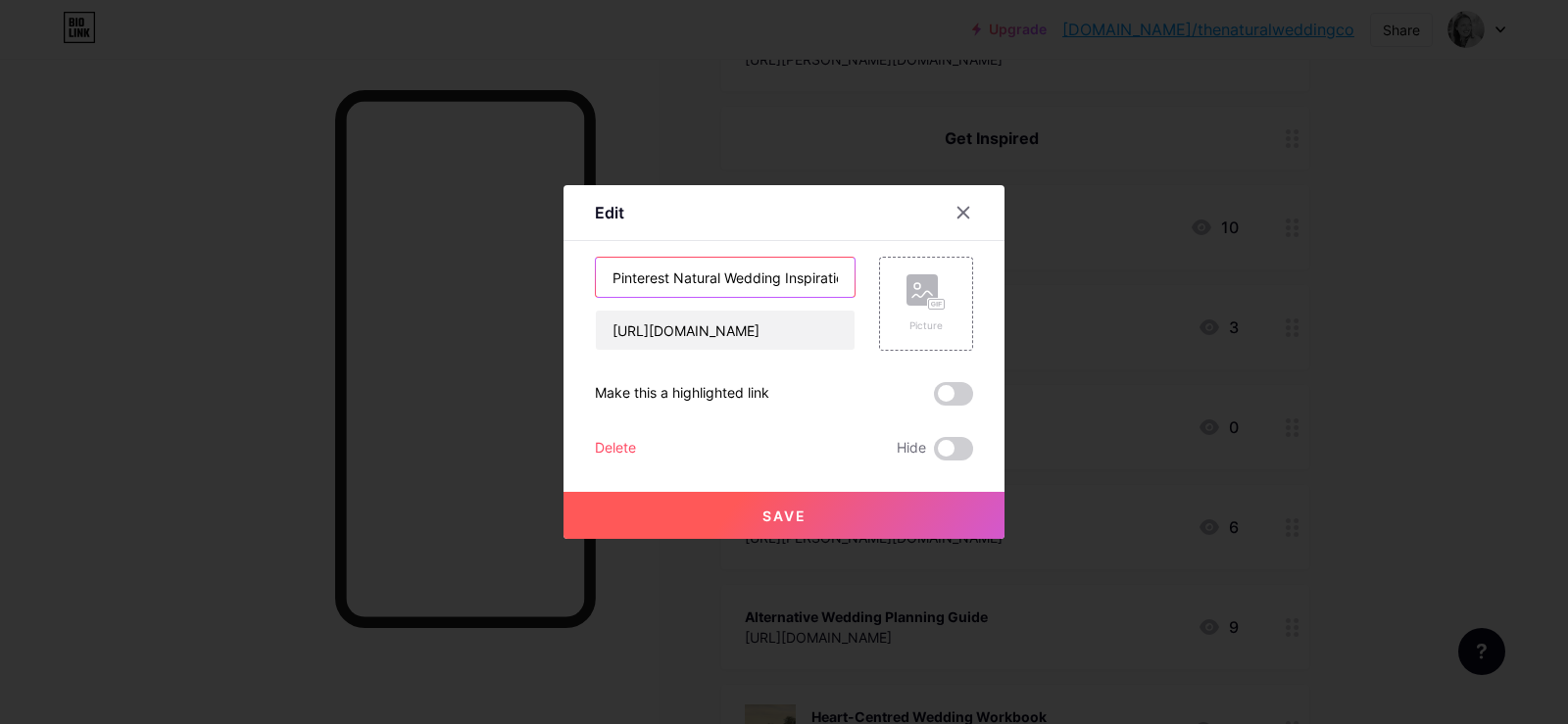
scroll to position [0, 16]
drag, startPoint x: 668, startPoint y: 274, endPoint x: 1060, endPoint y: 281, distance: 392.1
click at [1060, 281] on div "Edit Content YouTube Play YouTube video without leaving your page. ADD Vimeo Pl…" at bounding box center [784, 362] width 1568 height 724
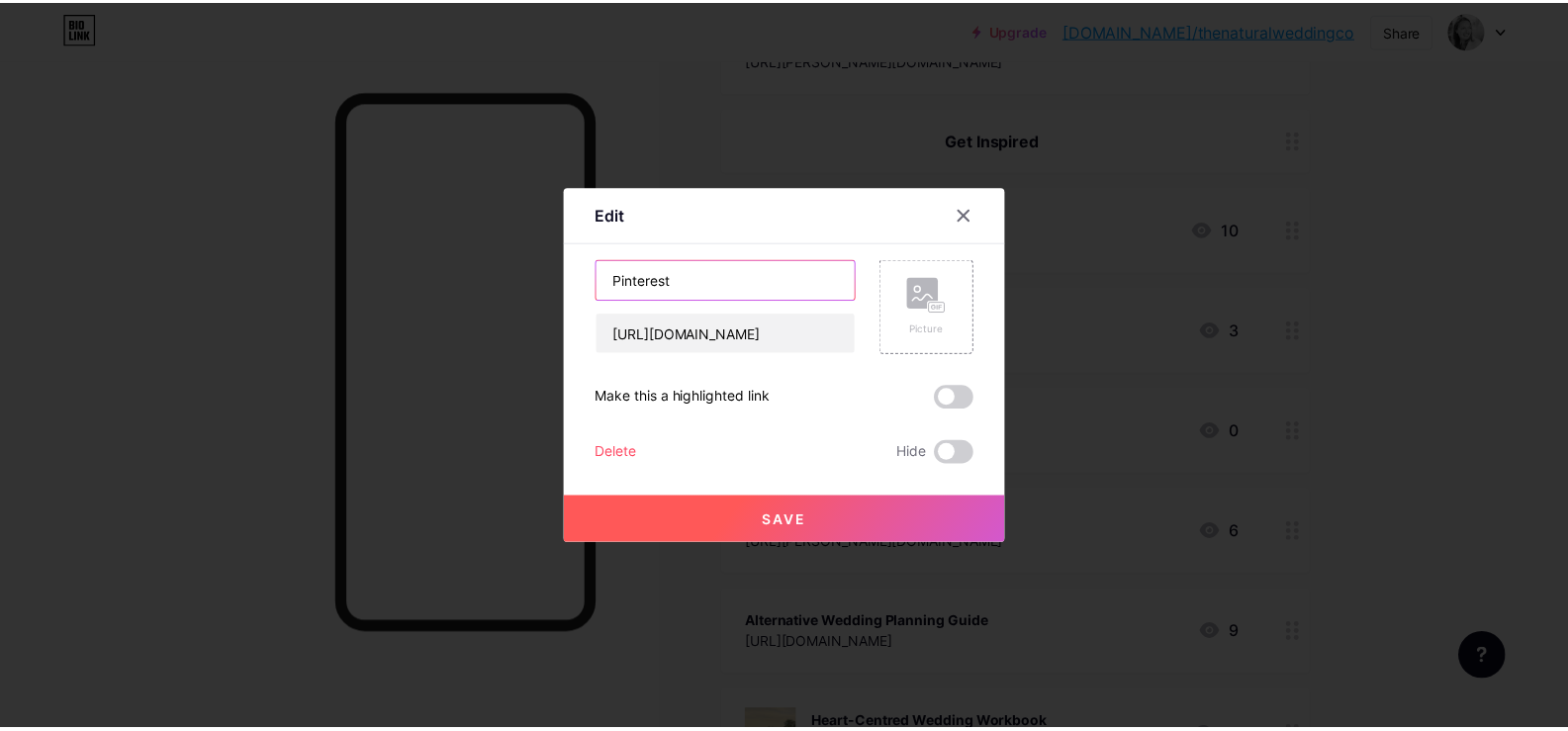
scroll to position [0, 0]
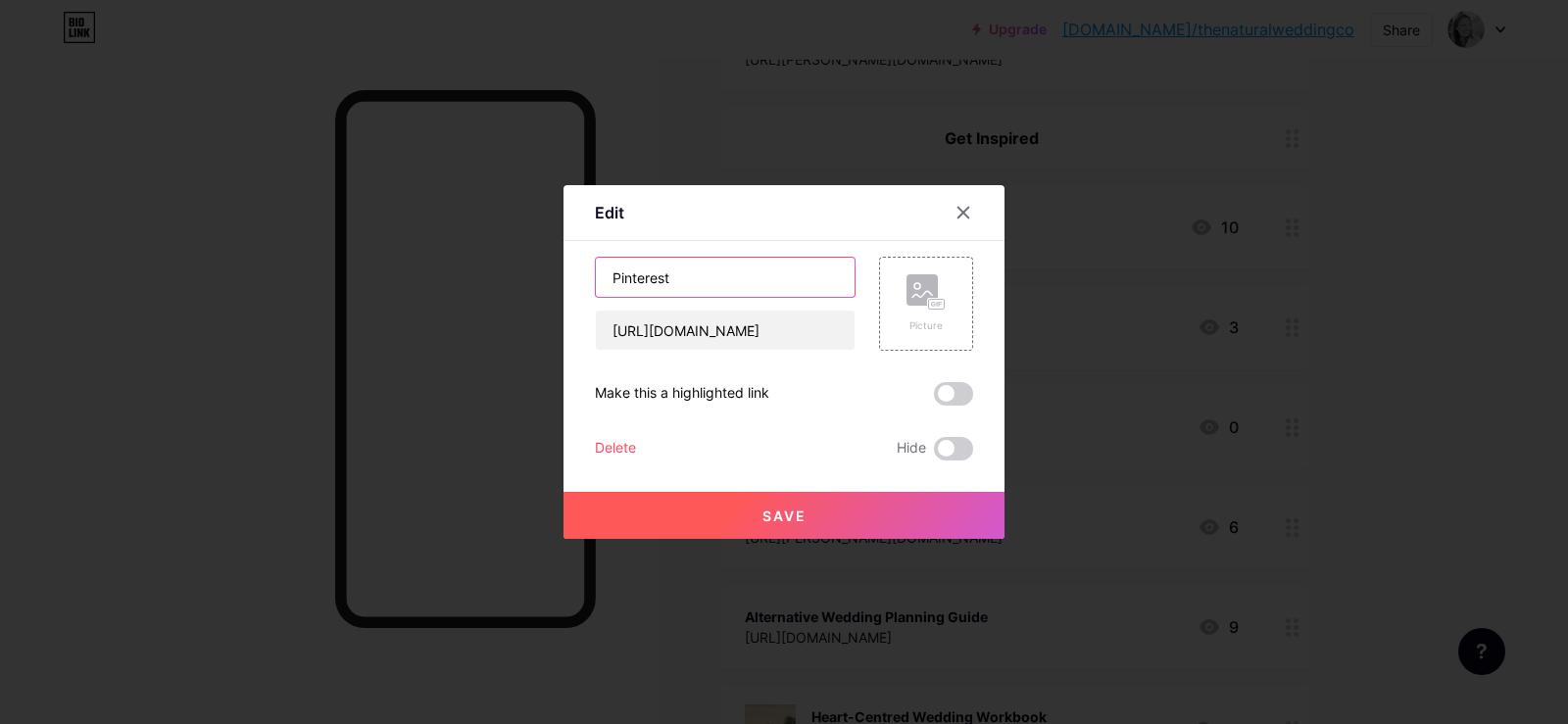
type input "Pinterest"
click at [840, 499] on button "Save" at bounding box center [784, 516] width 441 height 47
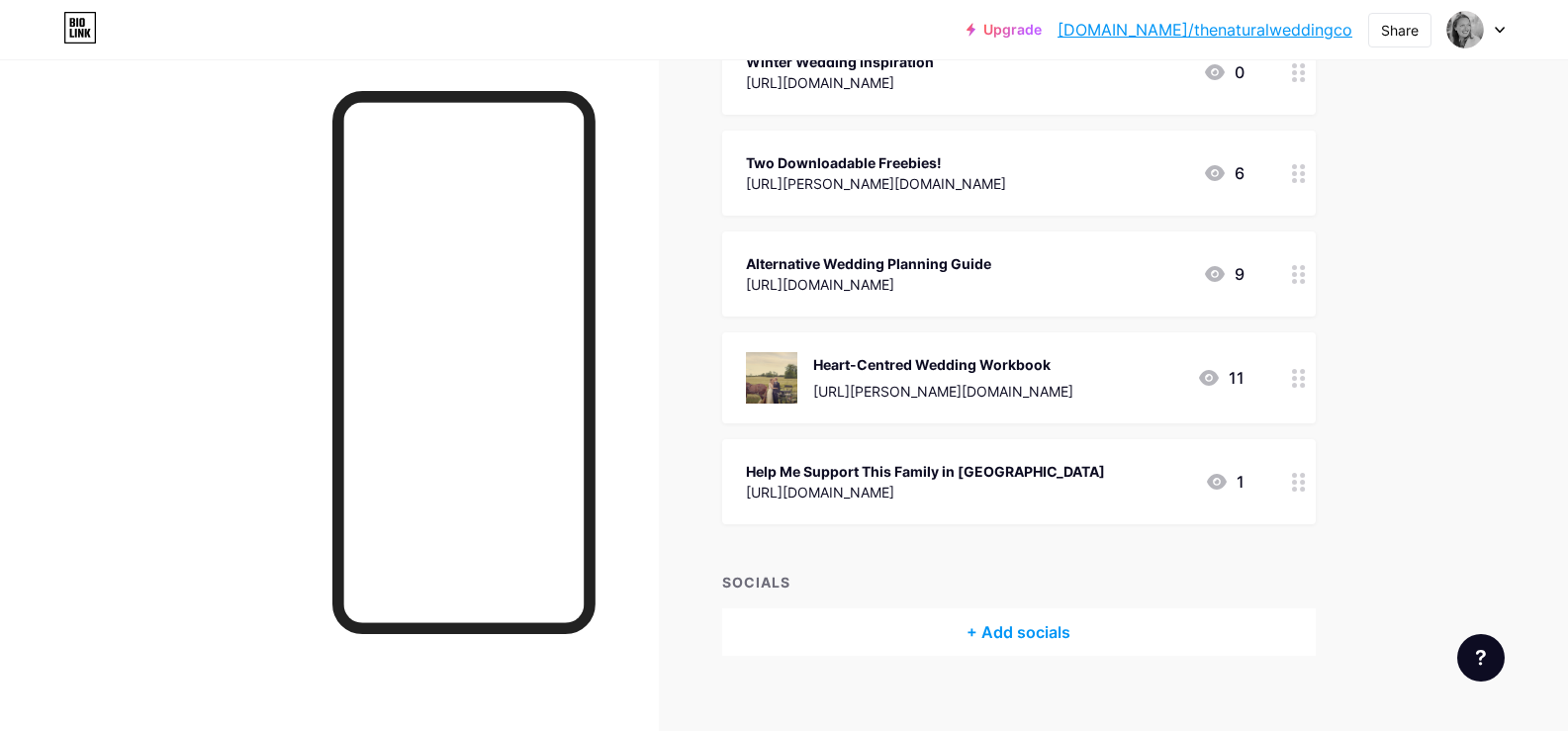
scroll to position [1249, 0]
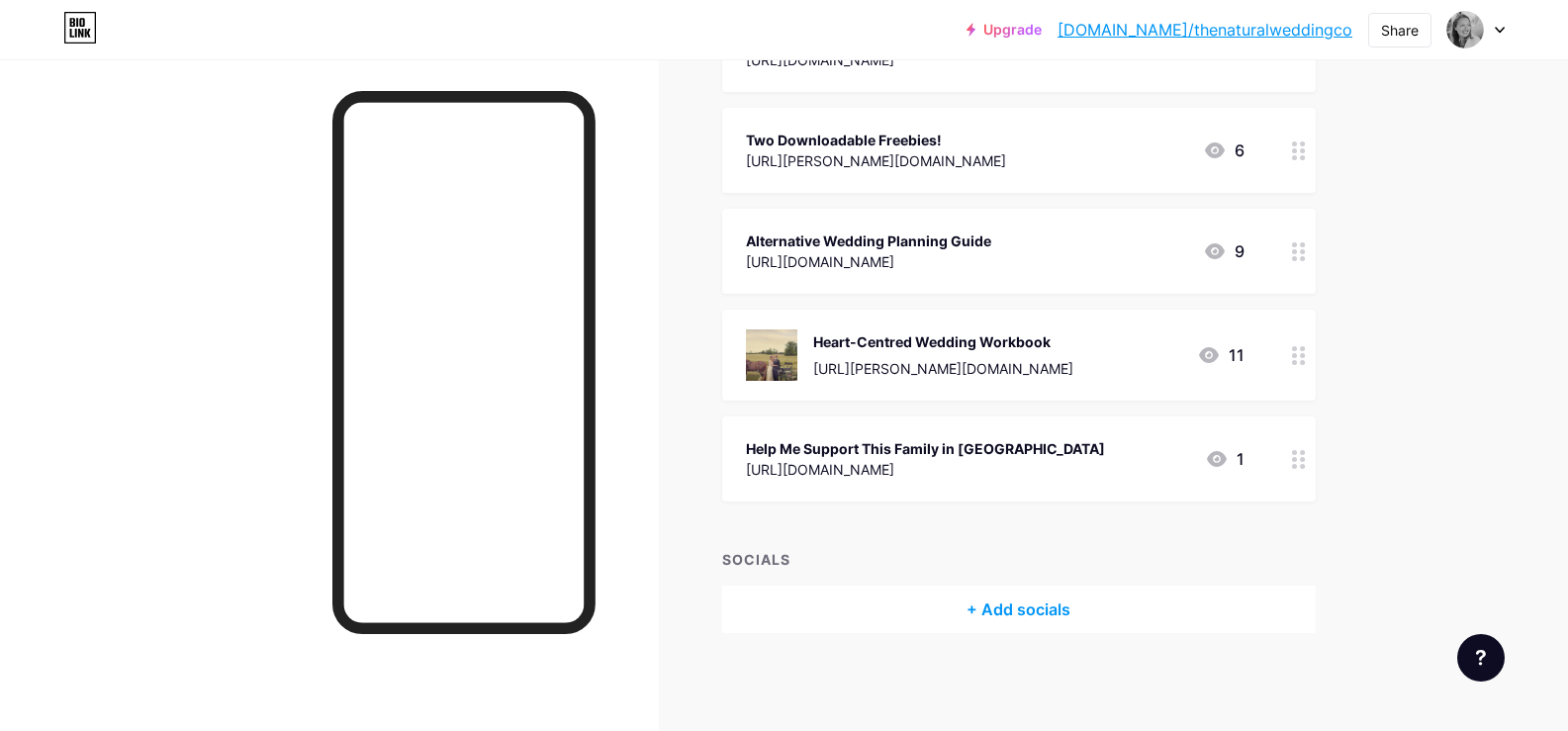
click at [1040, 604] on div "+ Add socials" at bounding box center [1018, 609] width 593 height 48
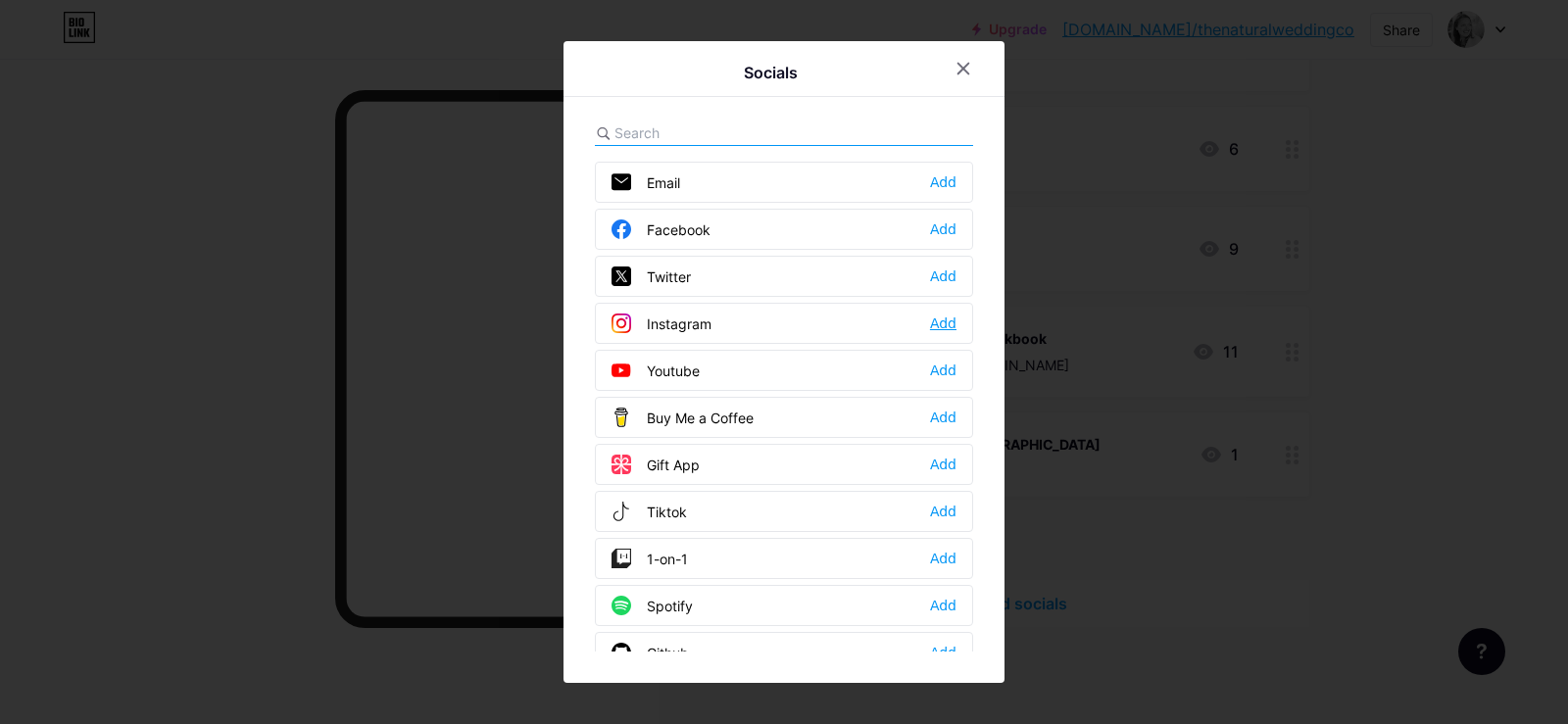
click at [942, 322] on div "Add" at bounding box center [942, 324] width 26 height 20
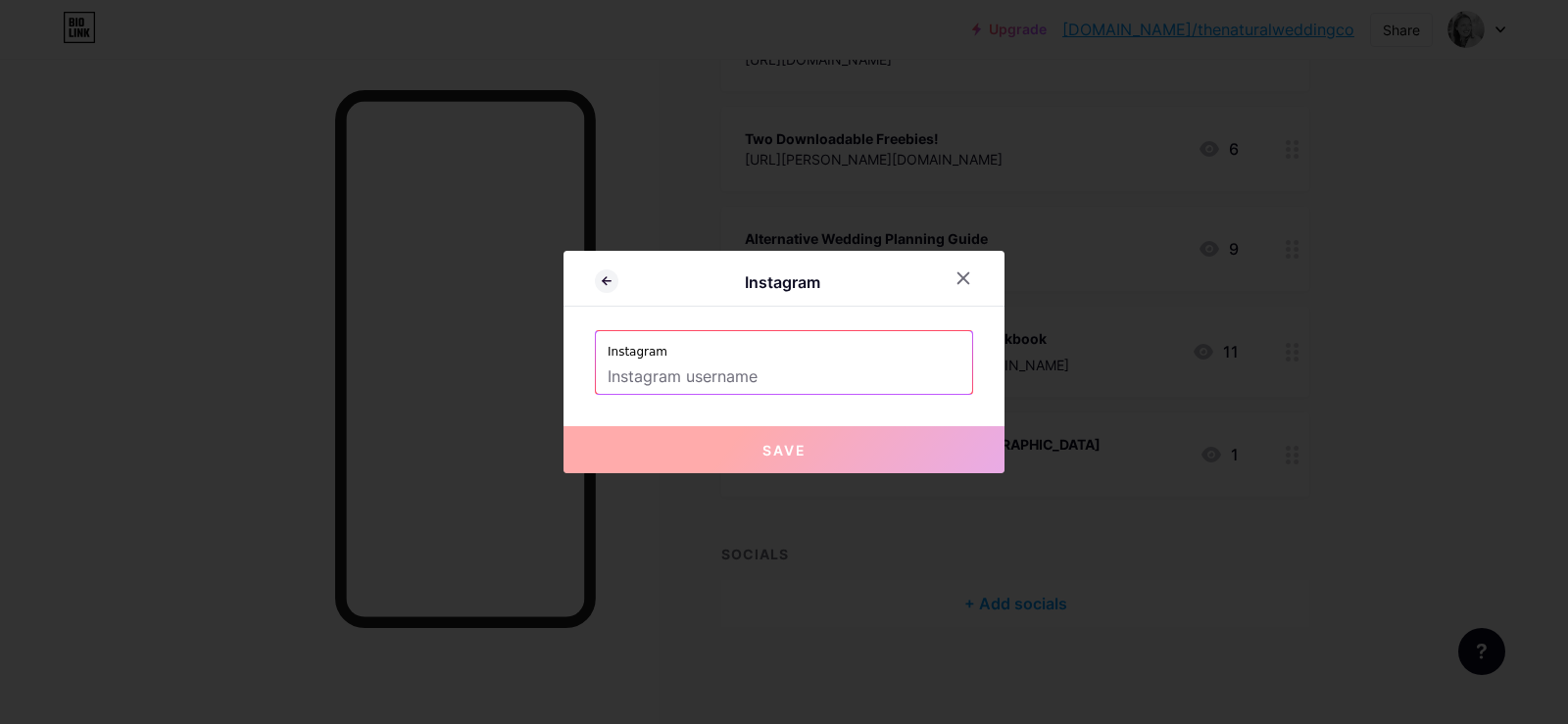
click at [638, 381] on input "text" at bounding box center [784, 378] width 353 height 33
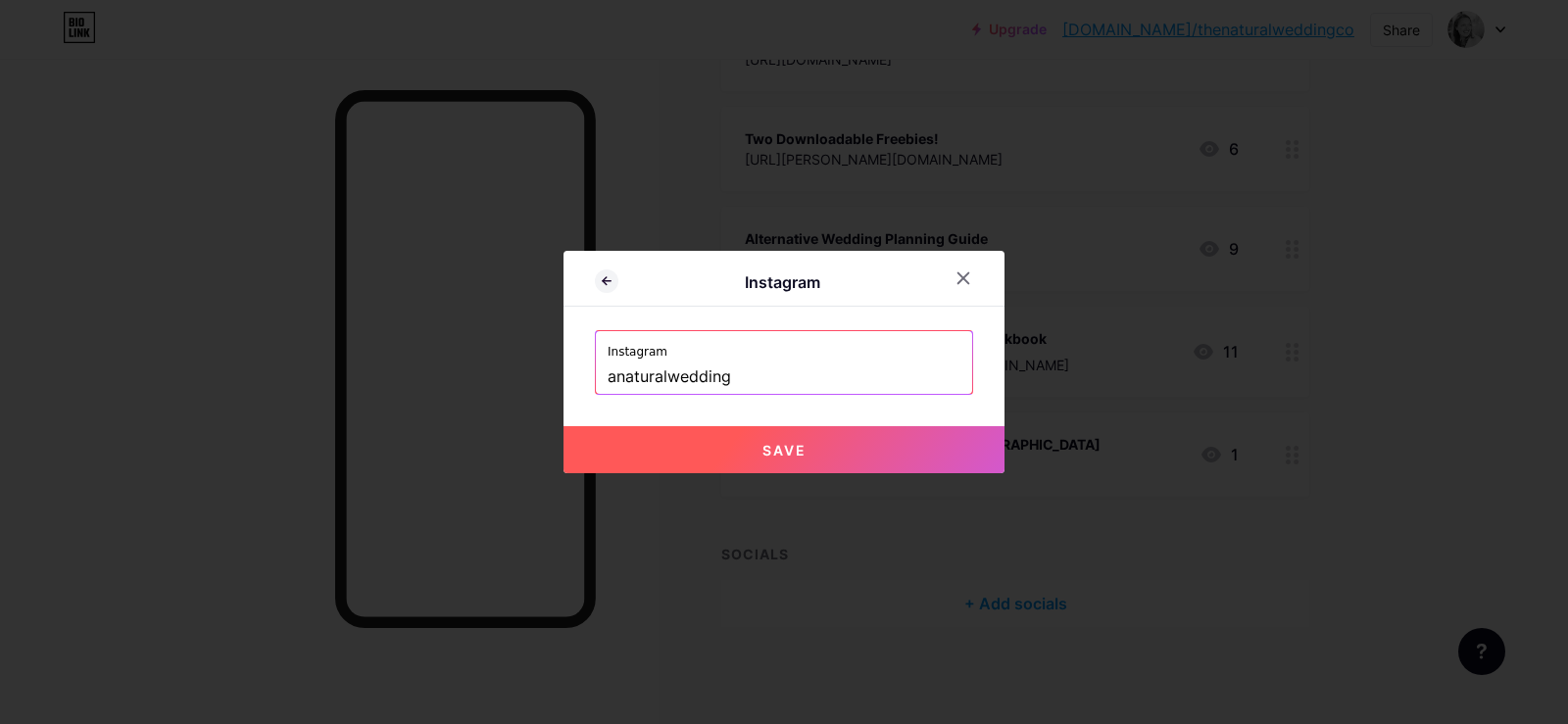
click at [762, 445] on span "Save" at bounding box center [784, 450] width 44 height 17
type input "[URL][DOMAIN_NAME]"
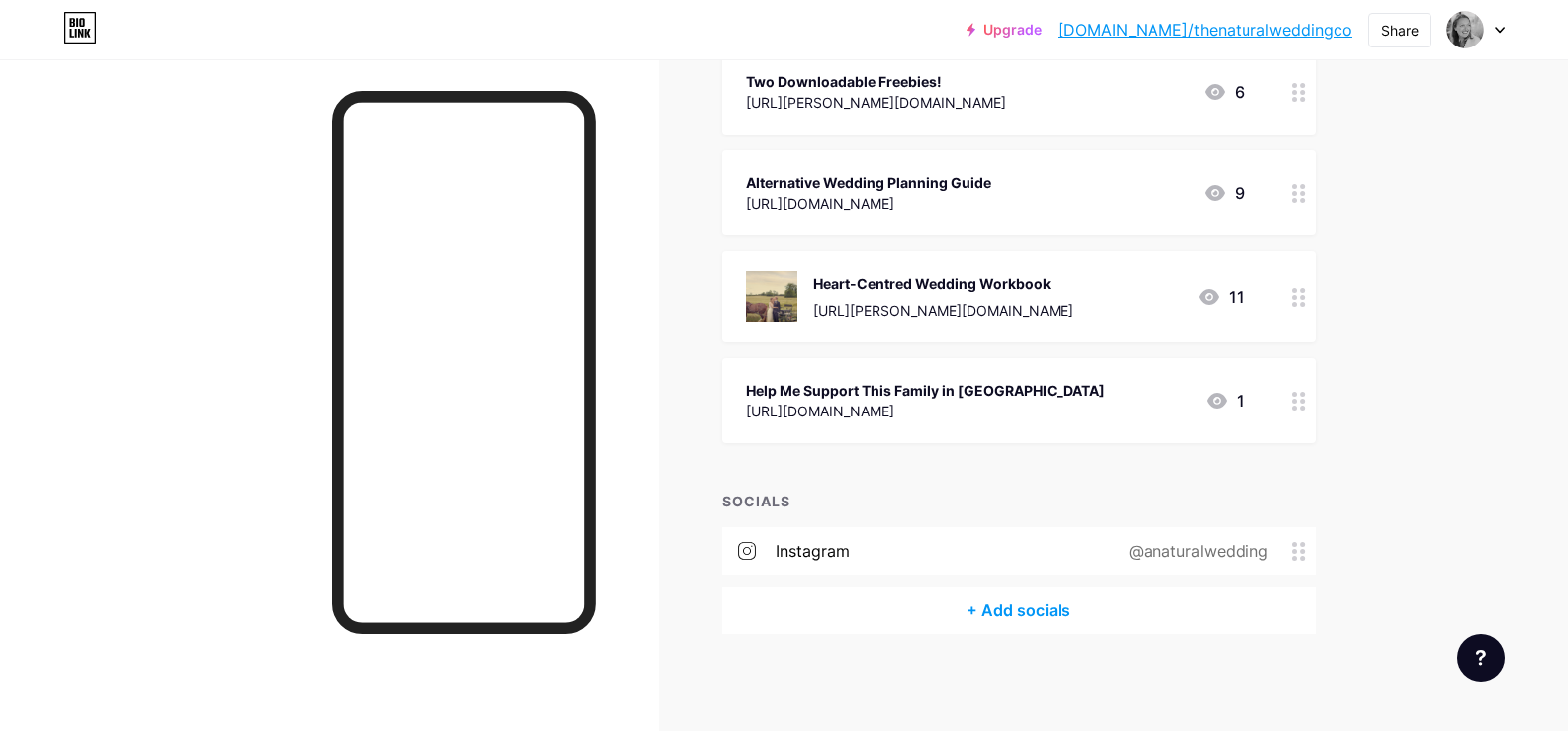
scroll to position [1308, 0]
click at [1021, 630] on div "+ Add socials" at bounding box center [1018, 609] width 593 height 48
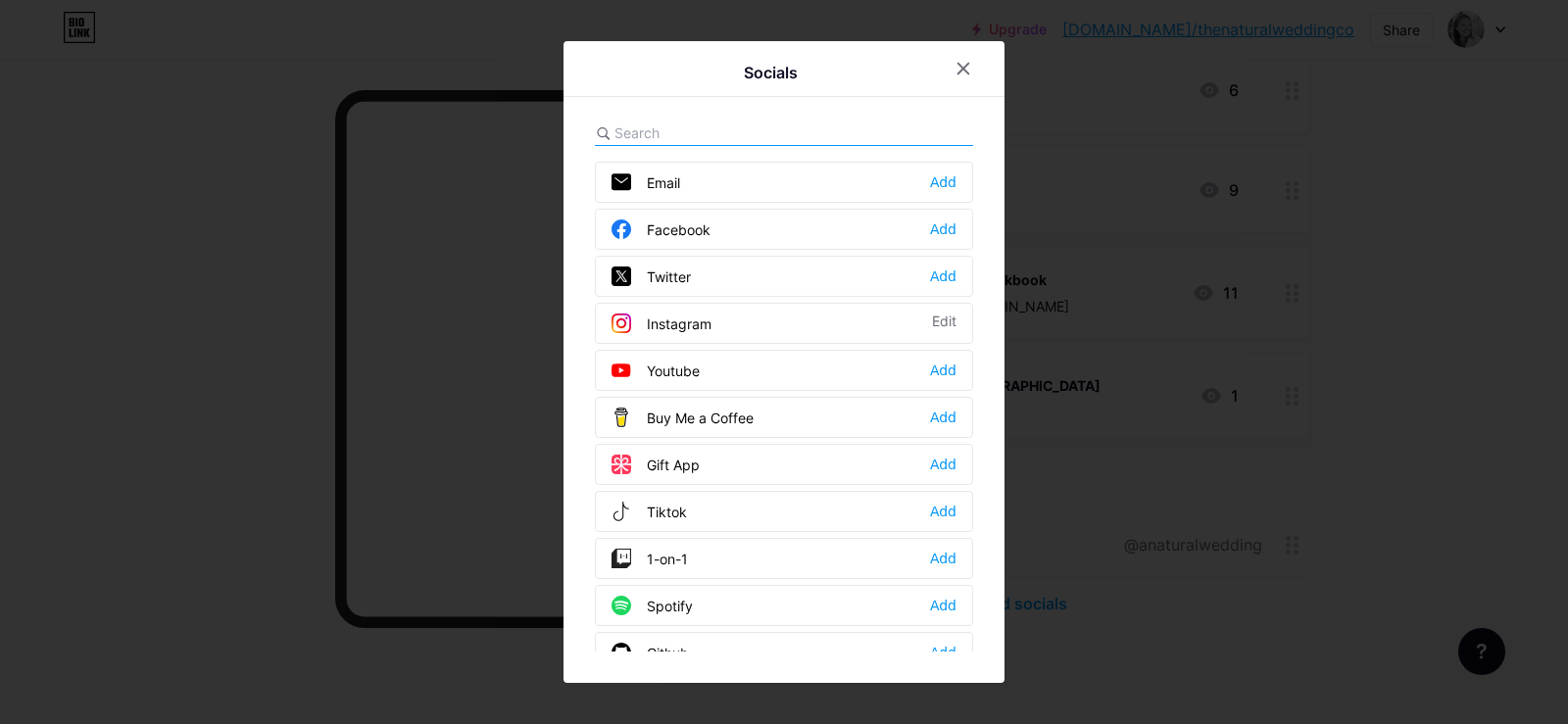
click at [714, 127] on input "text" at bounding box center [722, 132] width 217 height 21
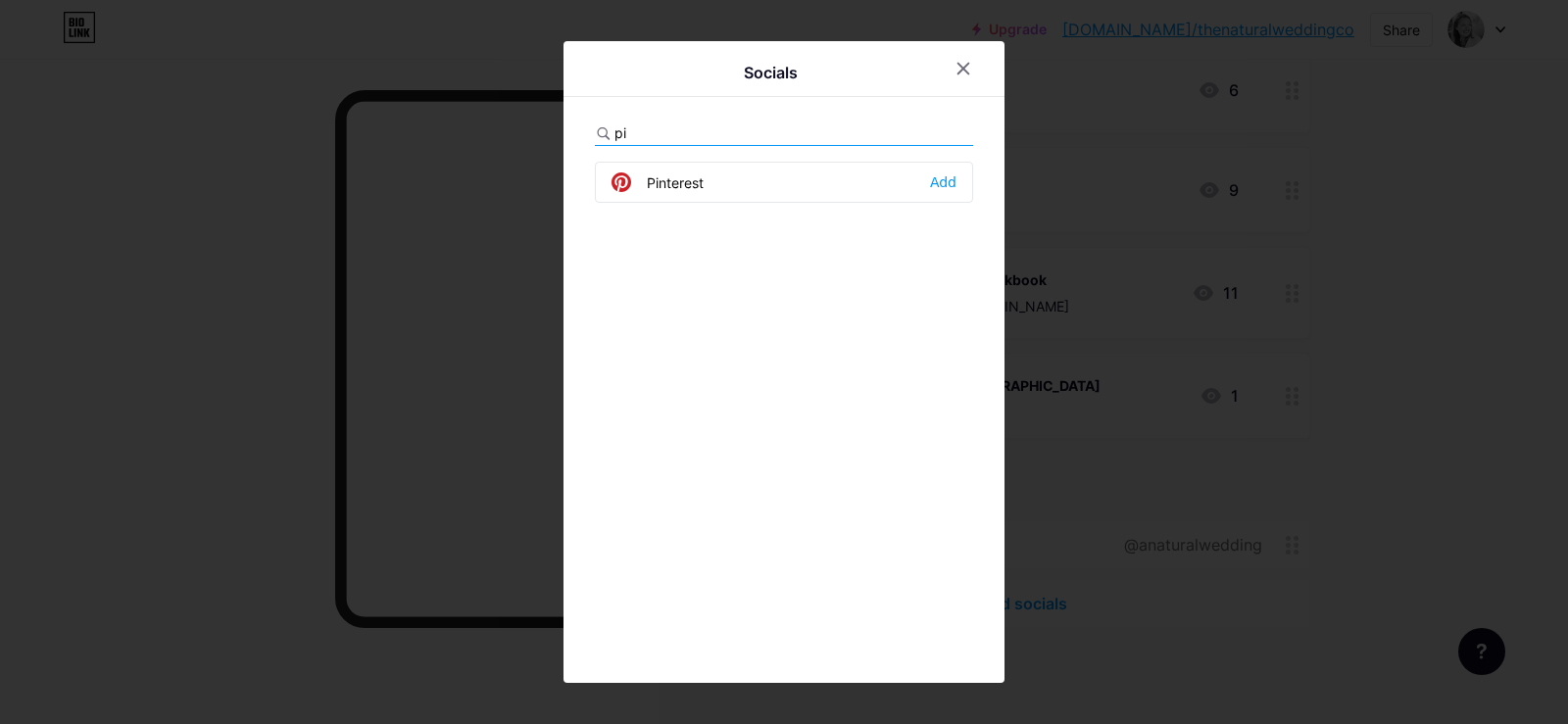
type input "pin"
click at [931, 179] on div "Add" at bounding box center [942, 182] width 26 height 20
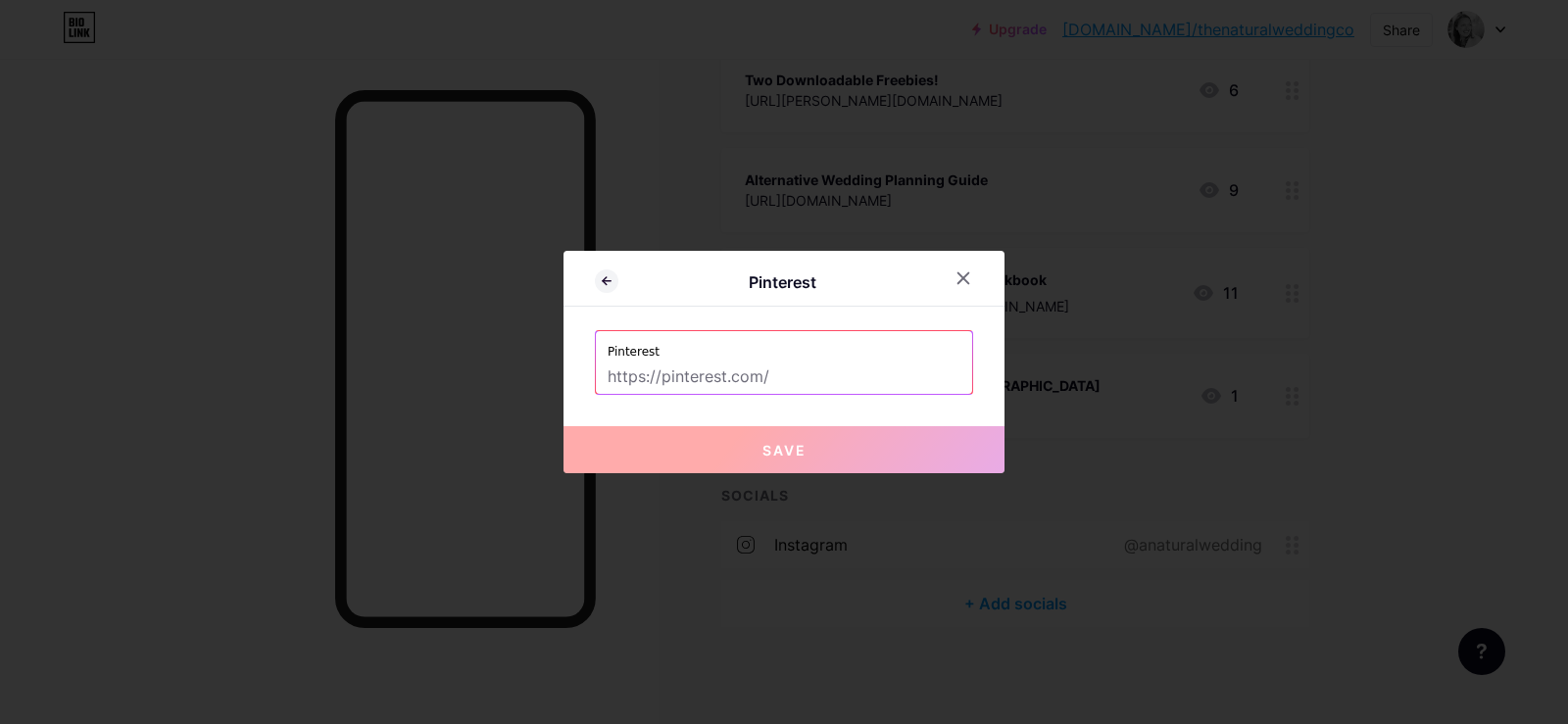
click at [816, 375] on input "text" at bounding box center [784, 378] width 353 height 33
paste input "[URL][DOMAIN_NAME]"
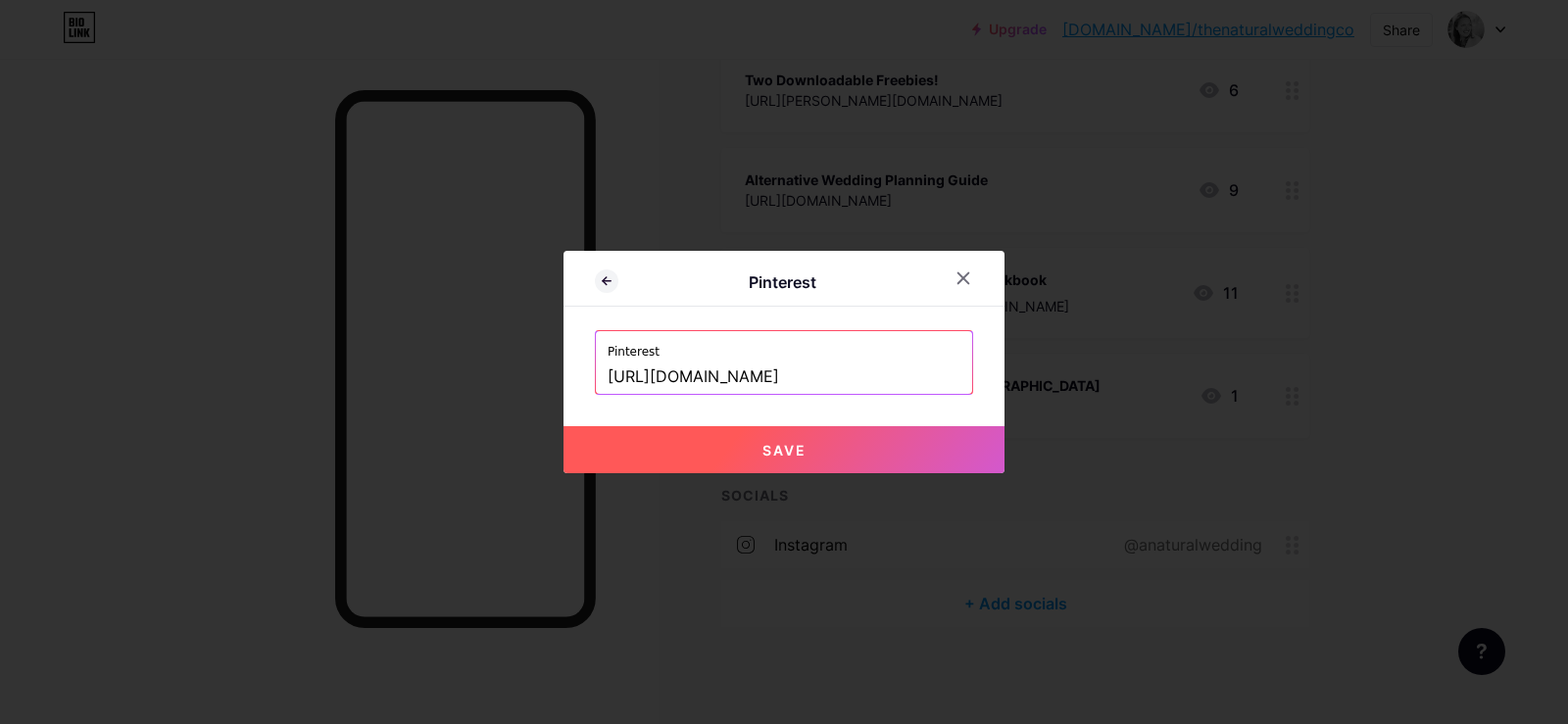
type input "[URL][DOMAIN_NAME]"
click at [802, 444] on button "Save" at bounding box center [784, 450] width 441 height 47
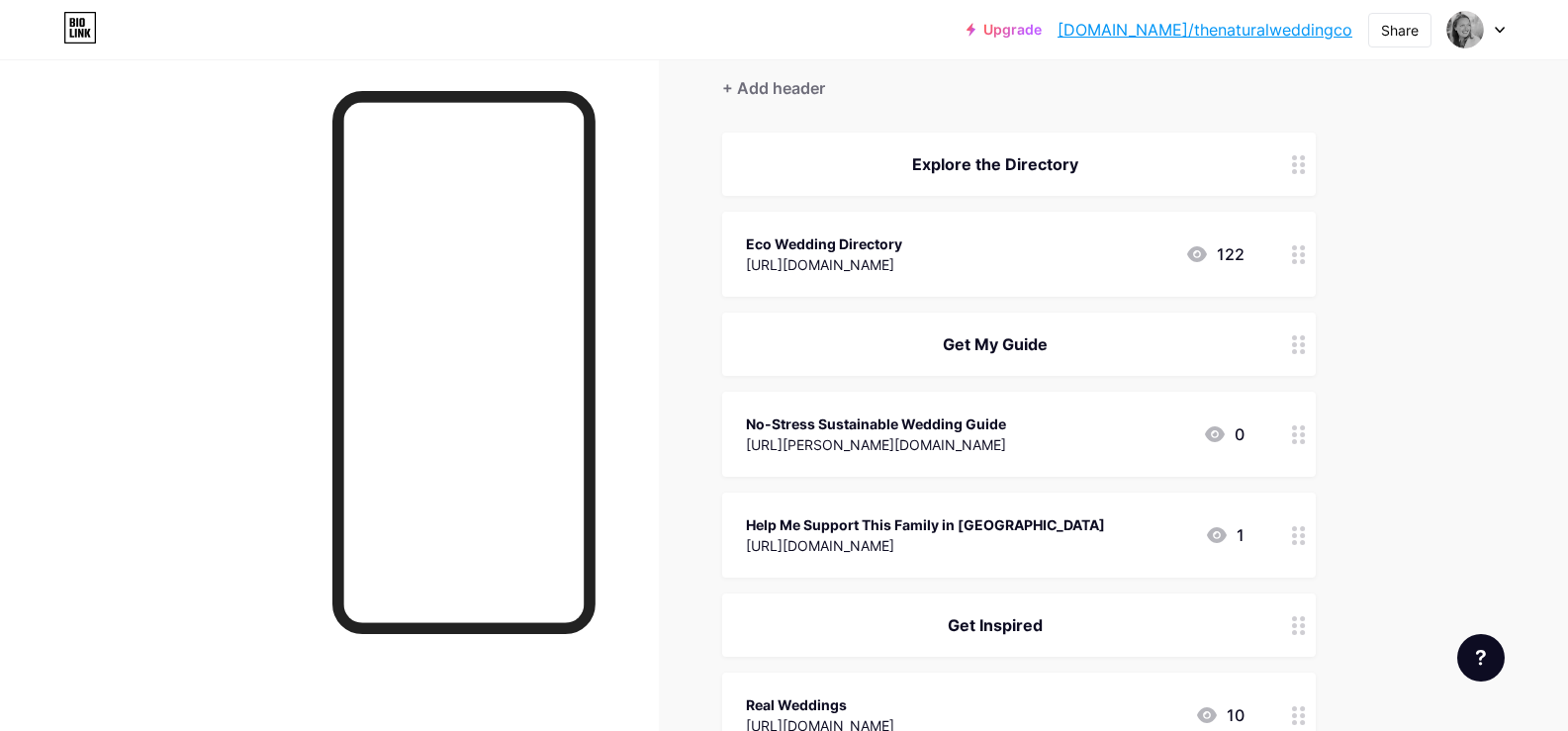
scroll to position [133, 0]
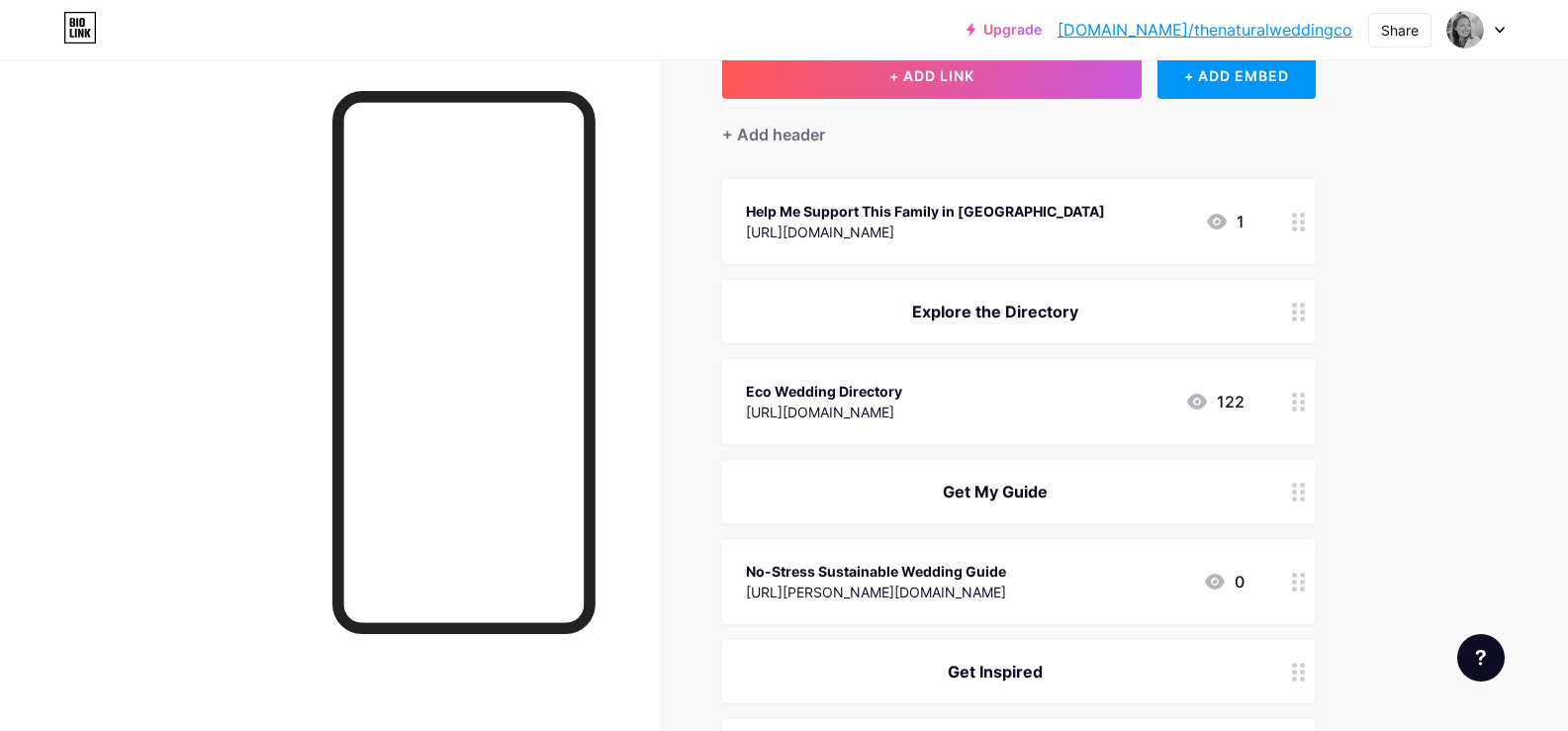
click at [1304, 310] on icon at bounding box center [1299, 312] width 14 height 19
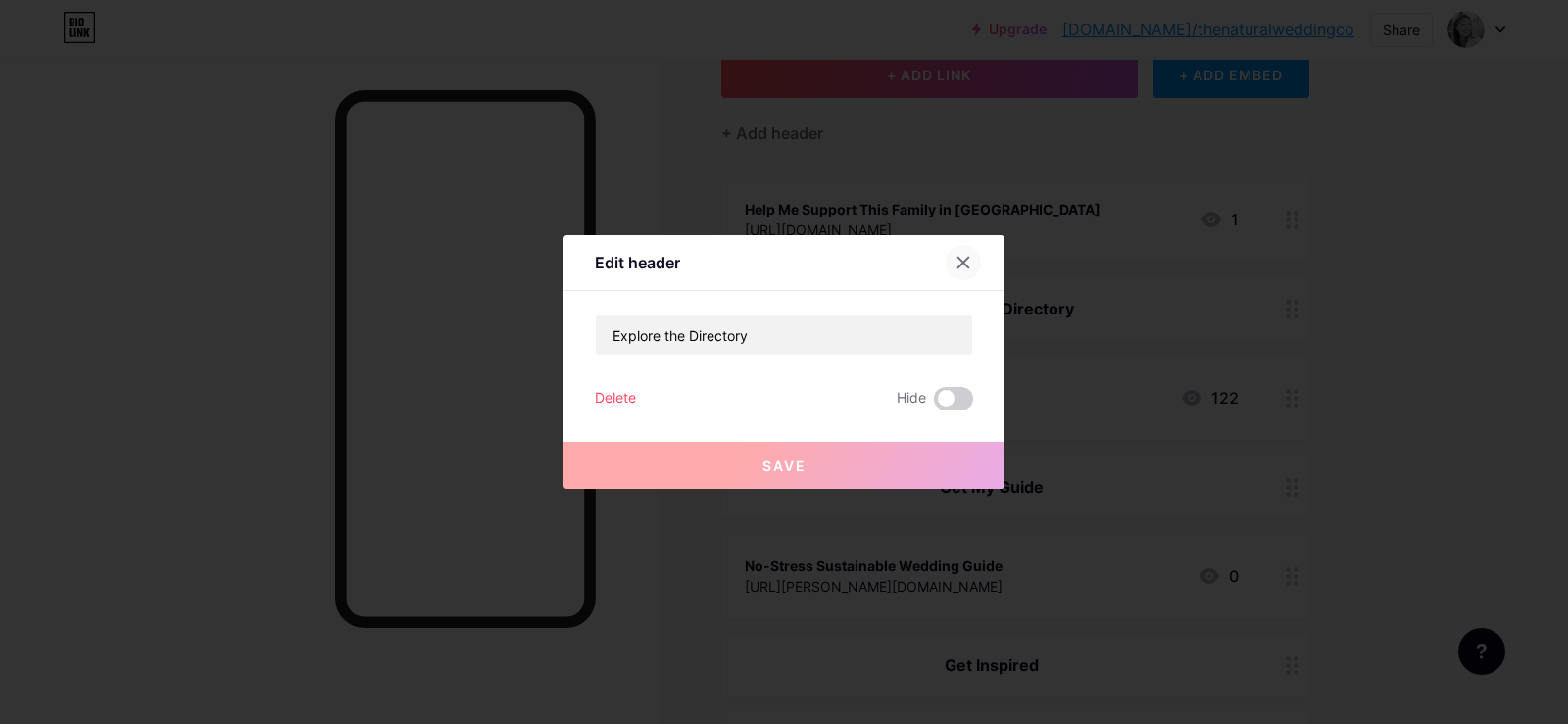
click at [963, 273] on div at bounding box center [963, 263] width 35 height 35
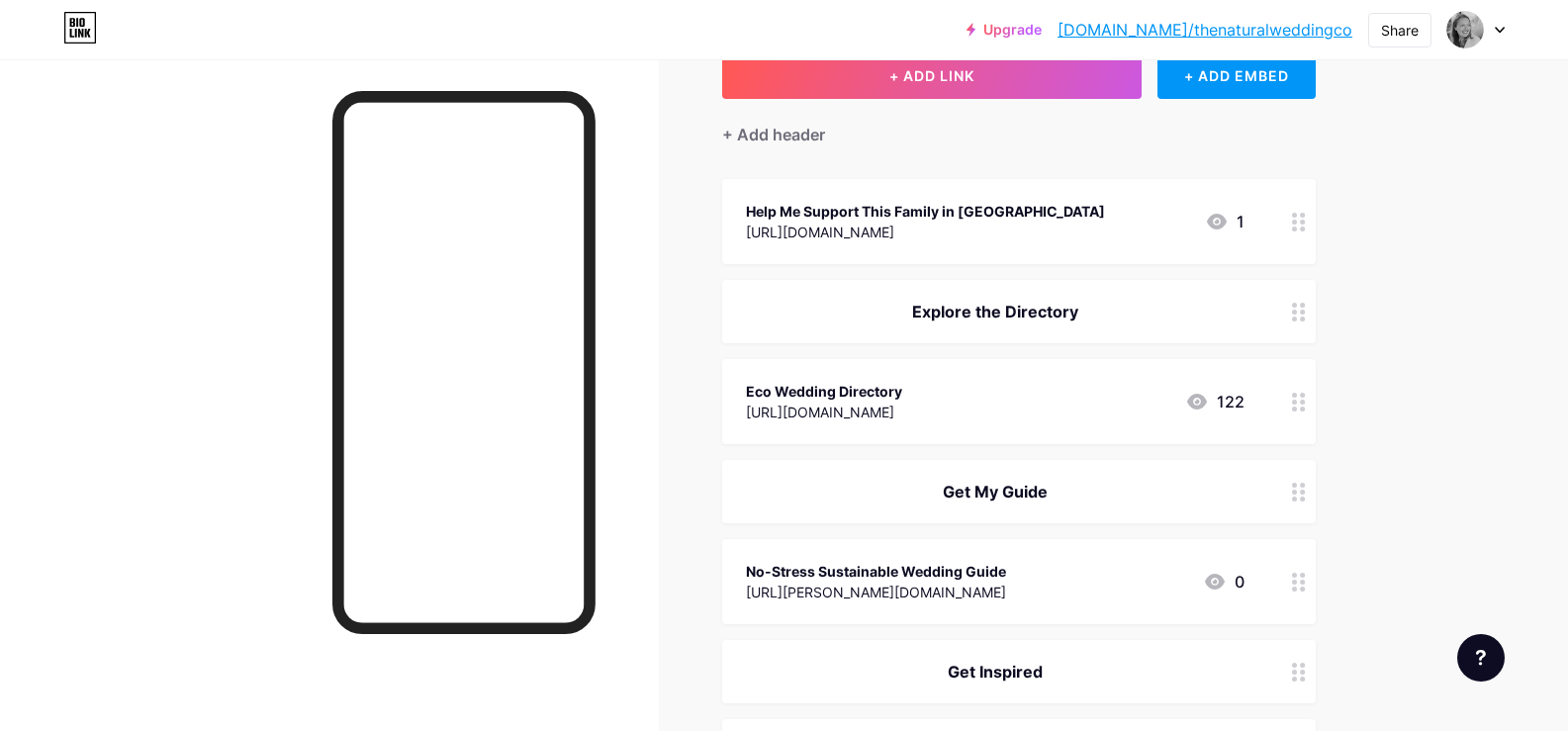
click at [1295, 409] on div at bounding box center [1299, 402] width 34 height 85
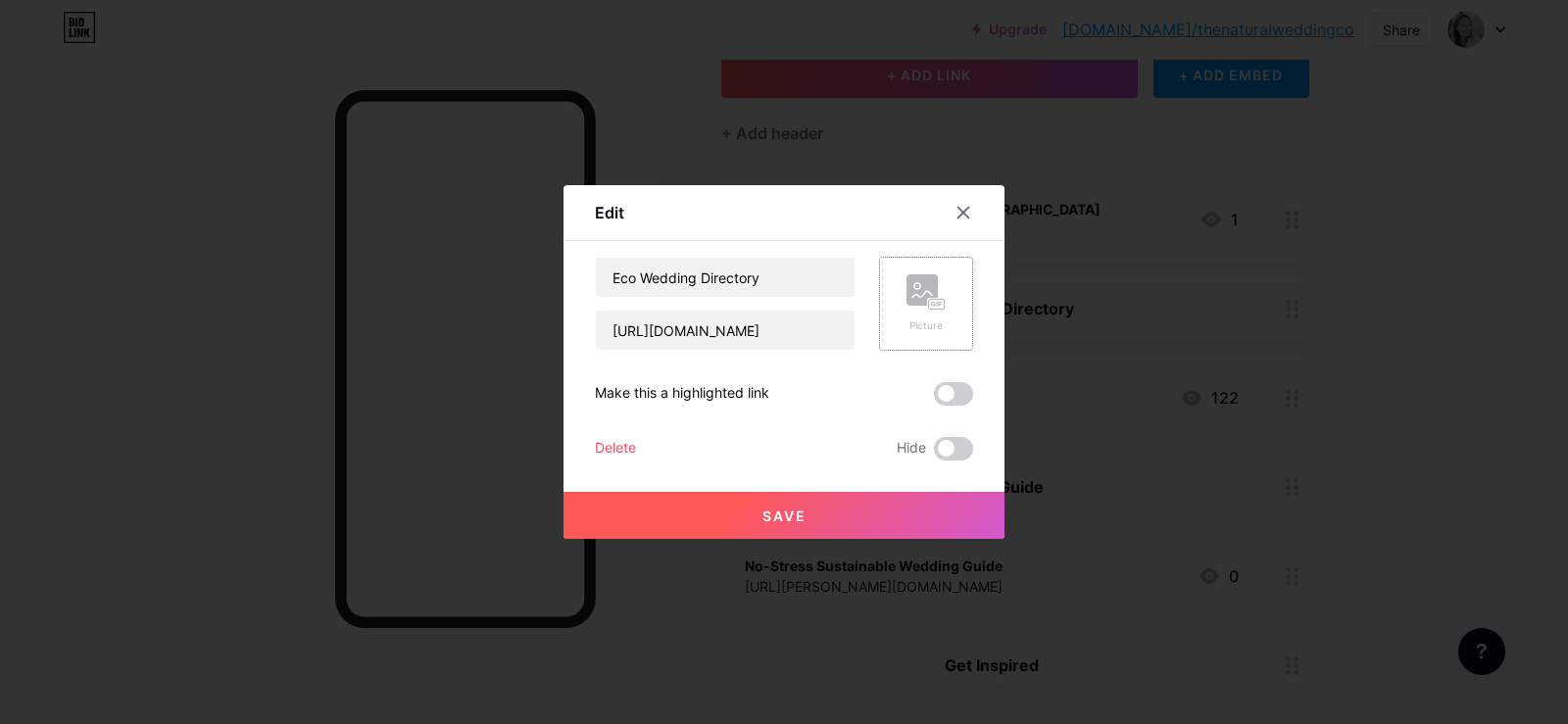
click at [917, 310] on icon at bounding box center [926, 292] width 39 height 36
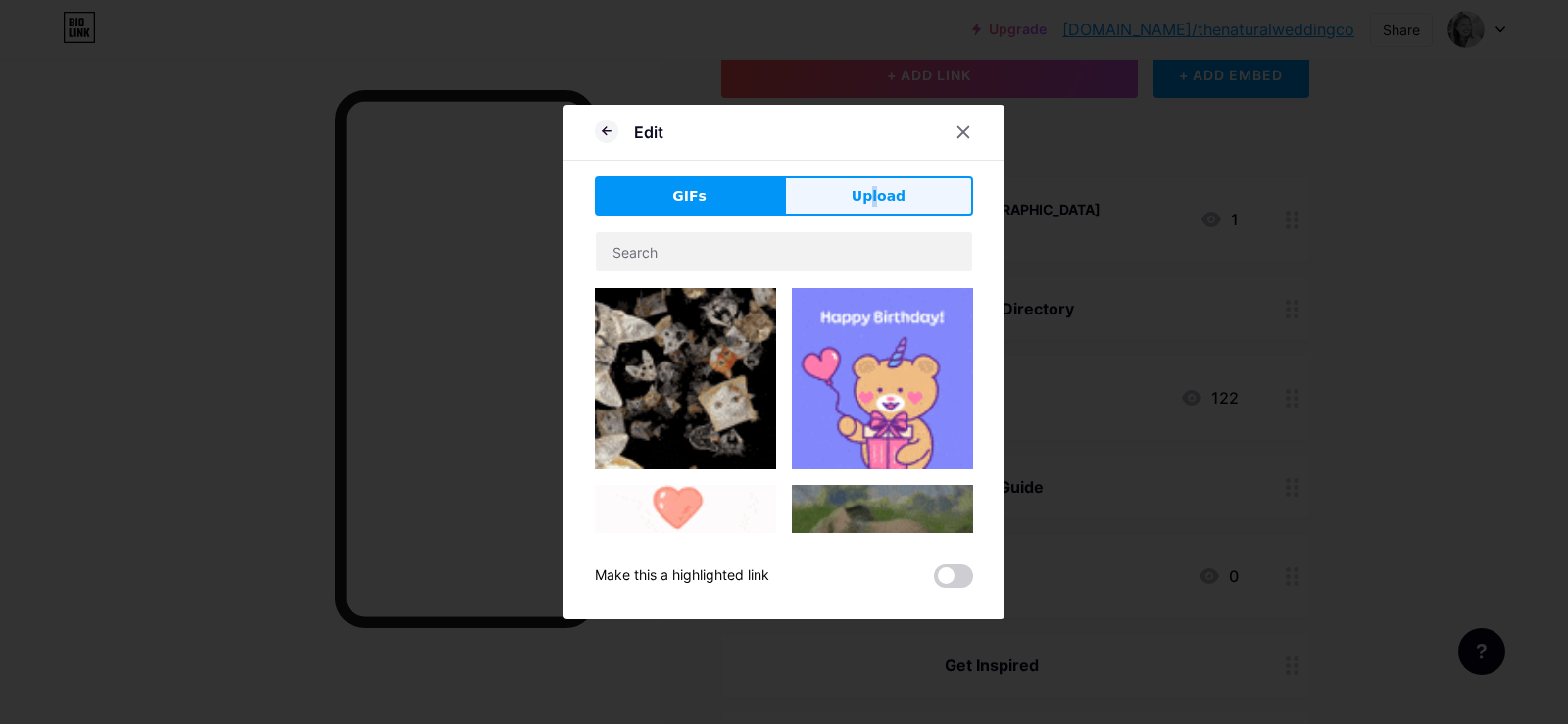
click at [872, 190] on div "Edit GIFs Upload Content YouTube Play YouTube video without leaving your page. …" at bounding box center [784, 362] width 441 height 515
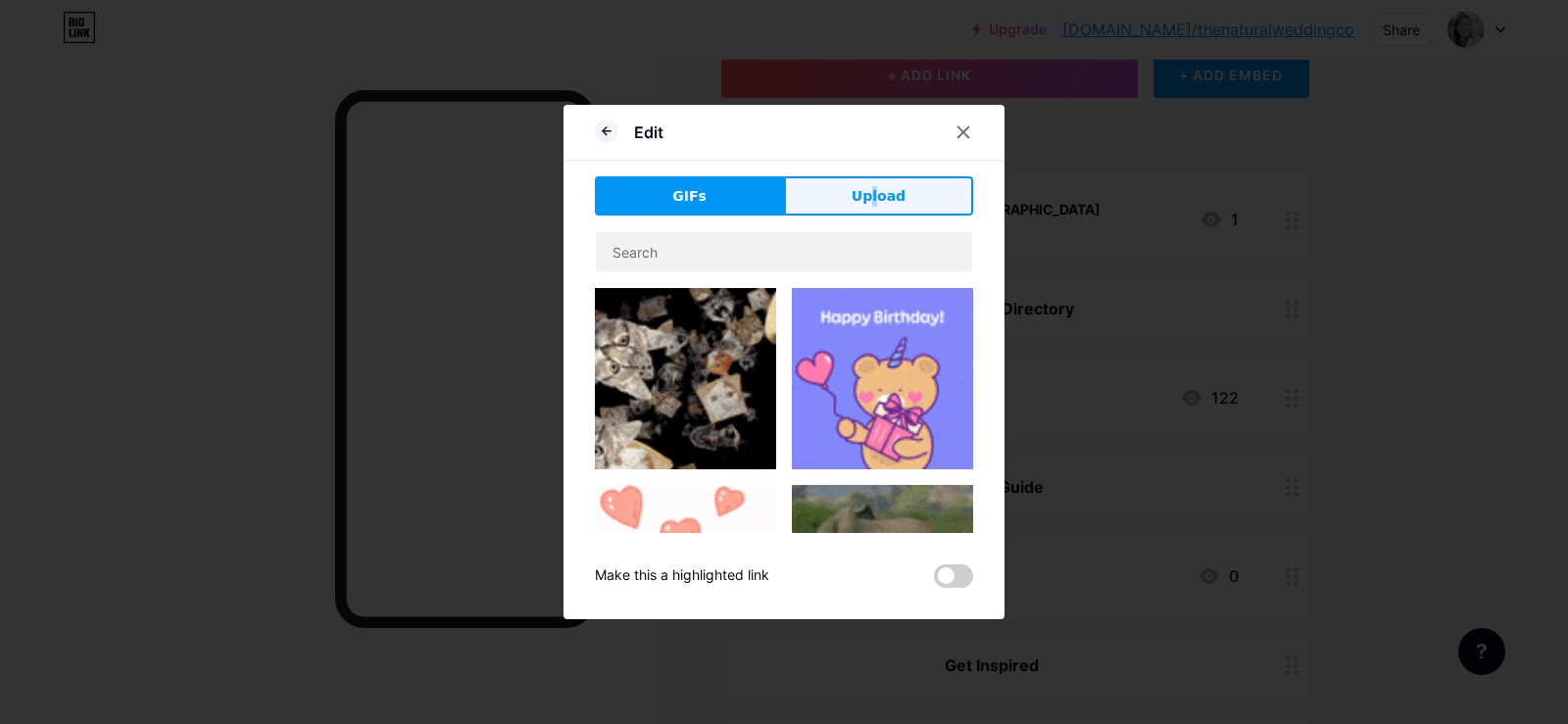
click at [872, 190] on span "Upload" at bounding box center [878, 196] width 54 height 21
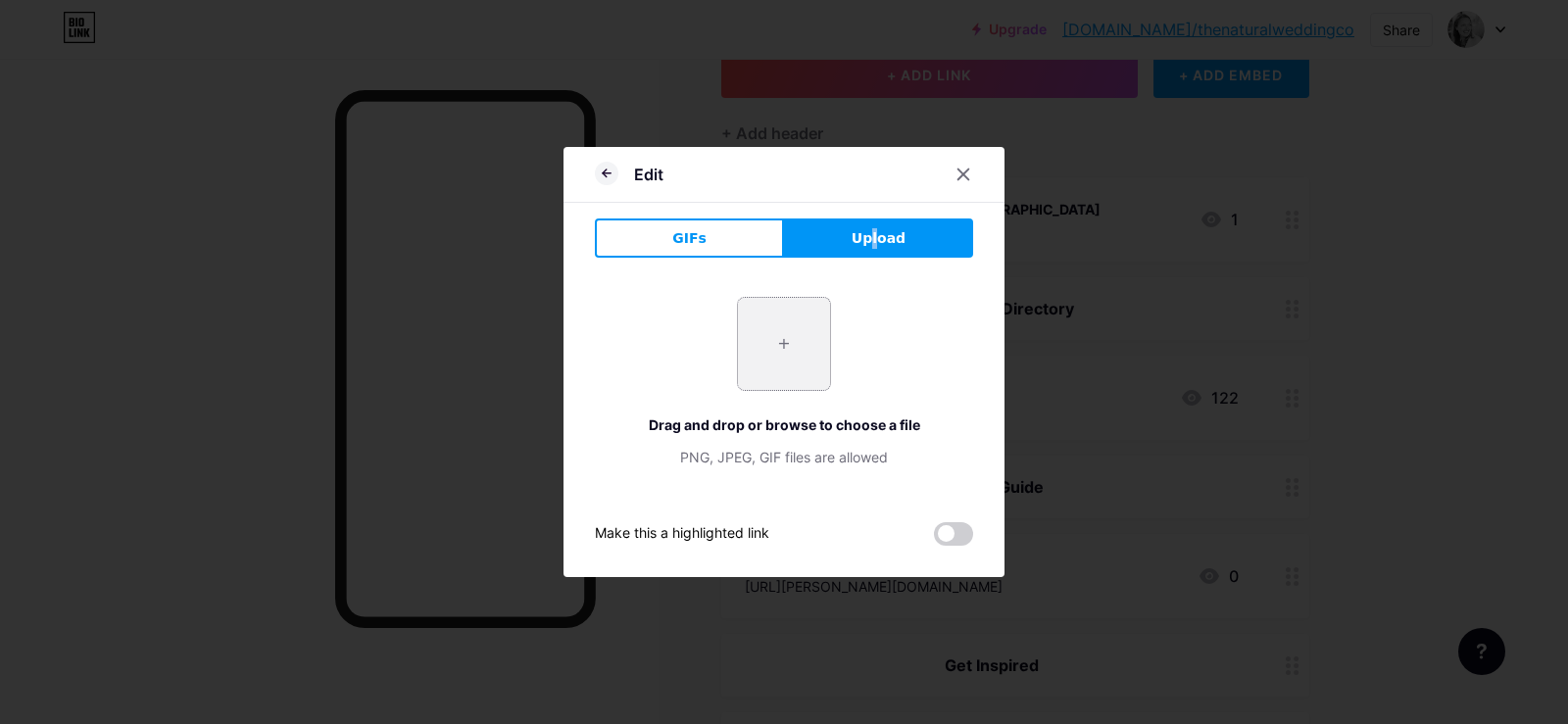
click at [788, 359] on input "file" at bounding box center [784, 344] width 92 height 92
type input "C:\fakepath\tnwc-logo-email-sig.jpg"
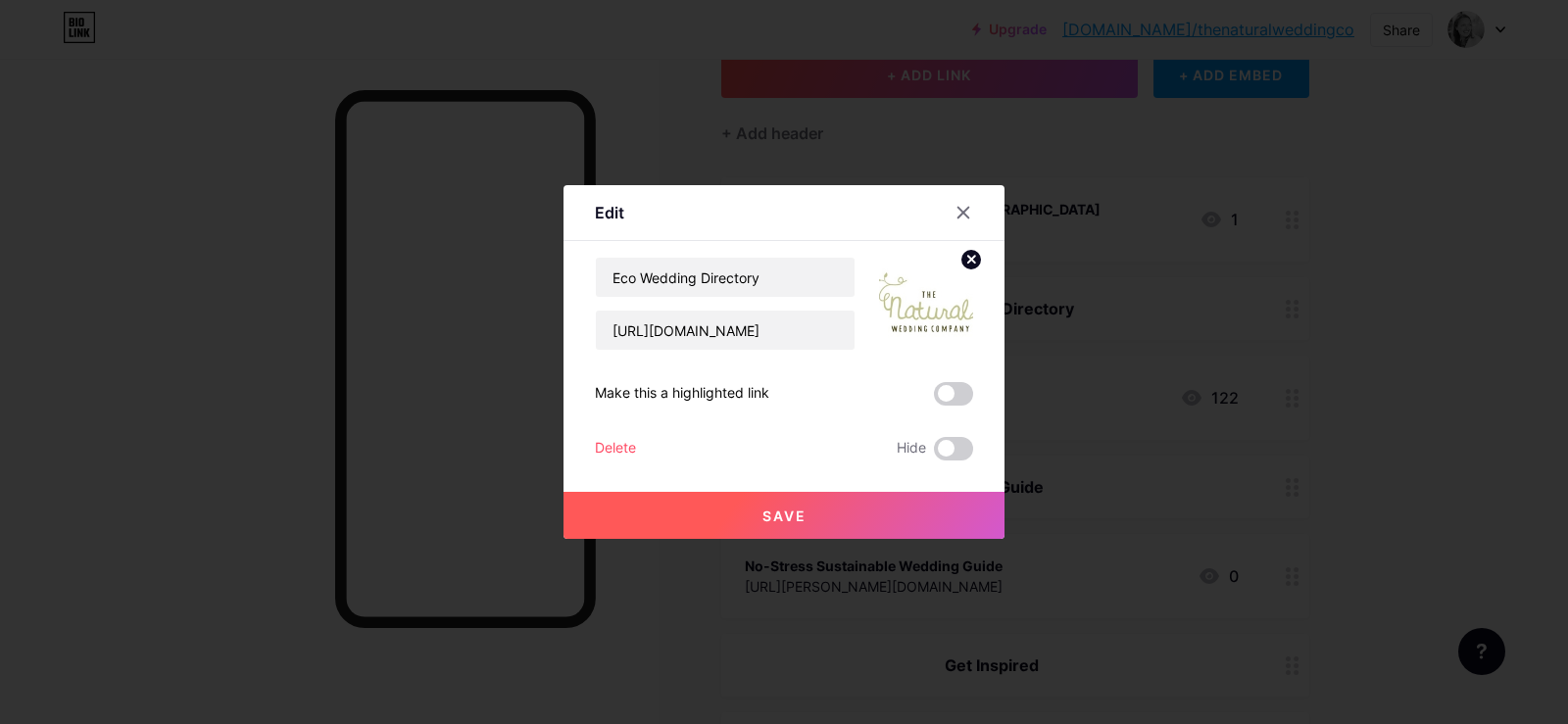
click at [797, 499] on button "Save" at bounding box center [784, 516] width 441 height 47
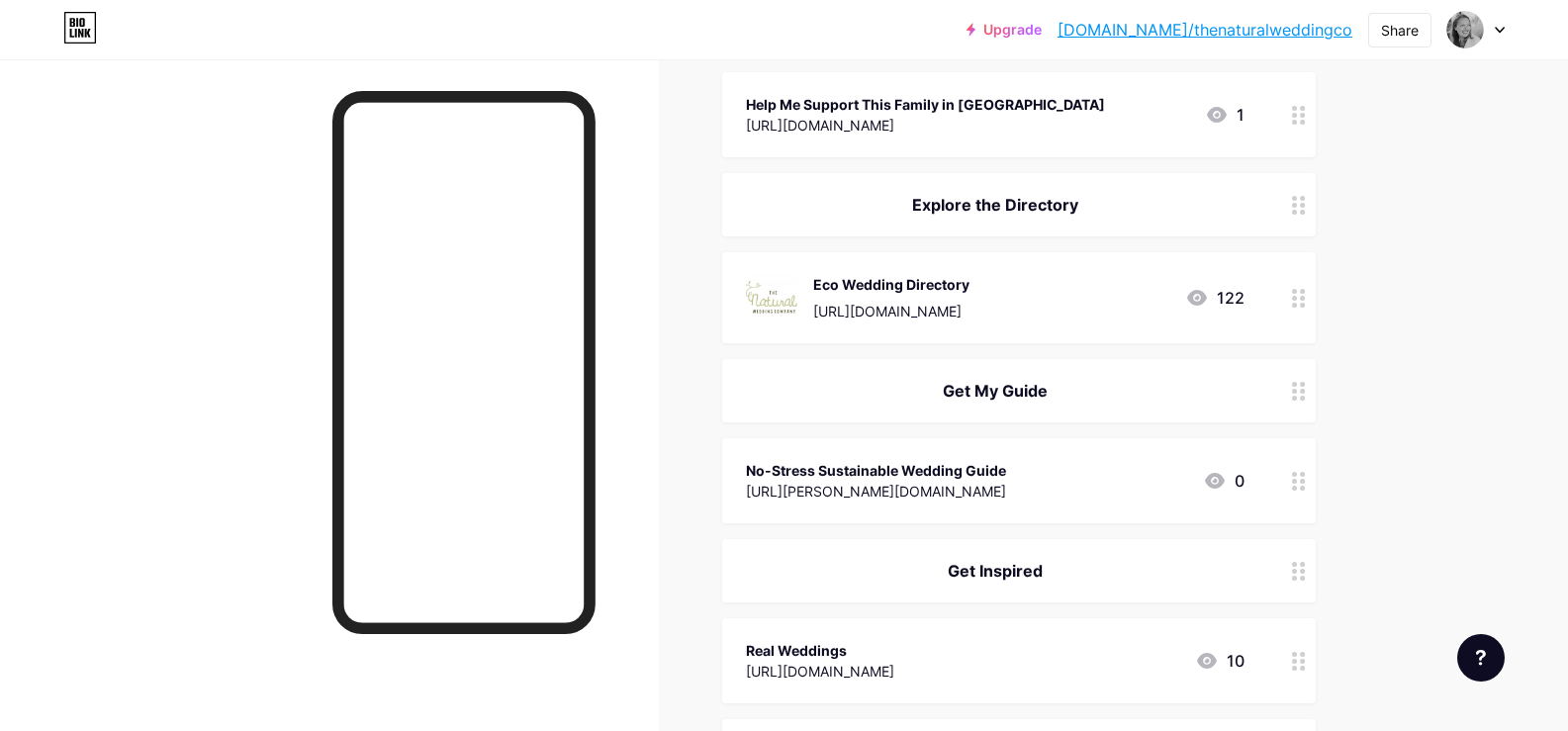
scroll to position [252, 0]
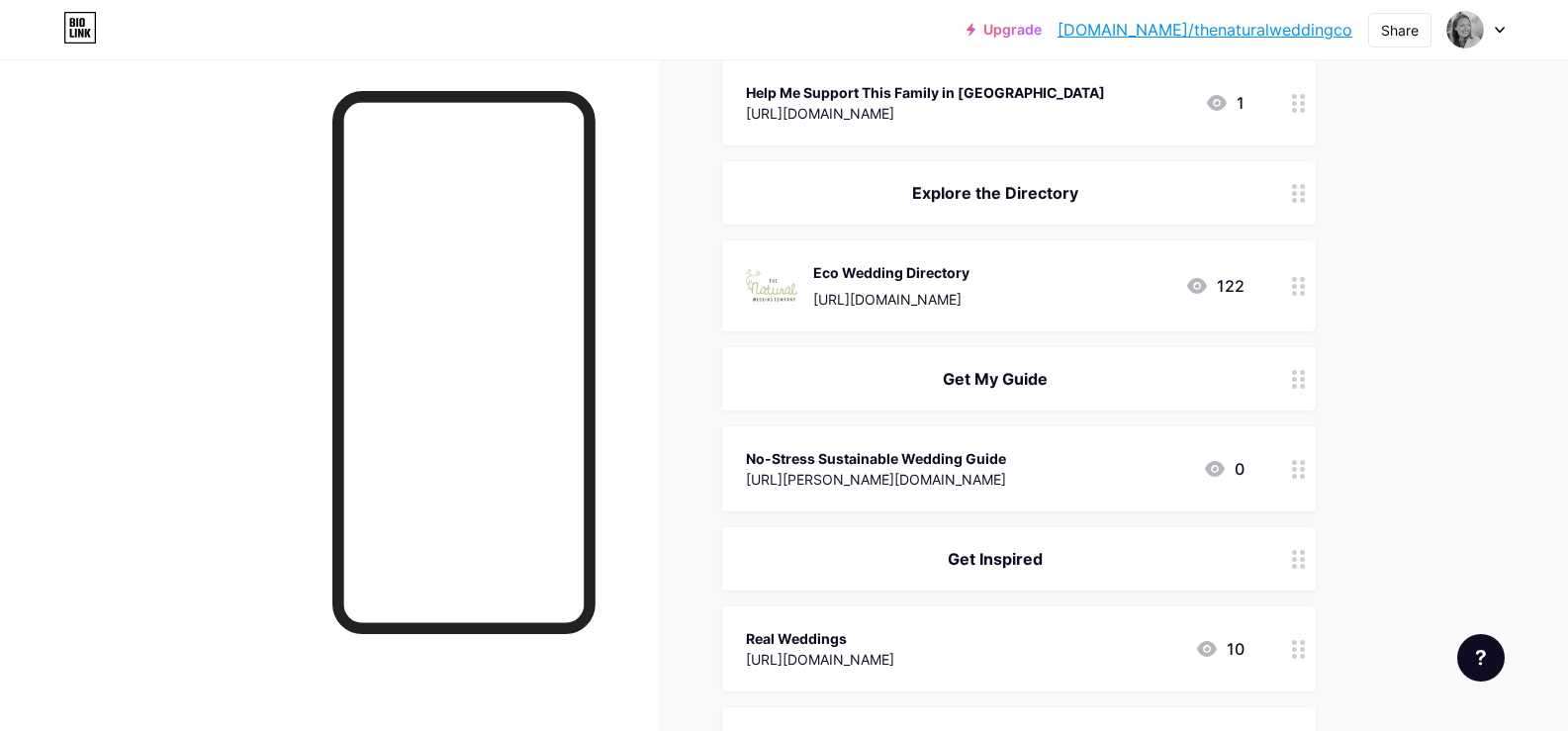
click at [1306, 471] on icon at bounding box center [1299, 470] width 14 height 19
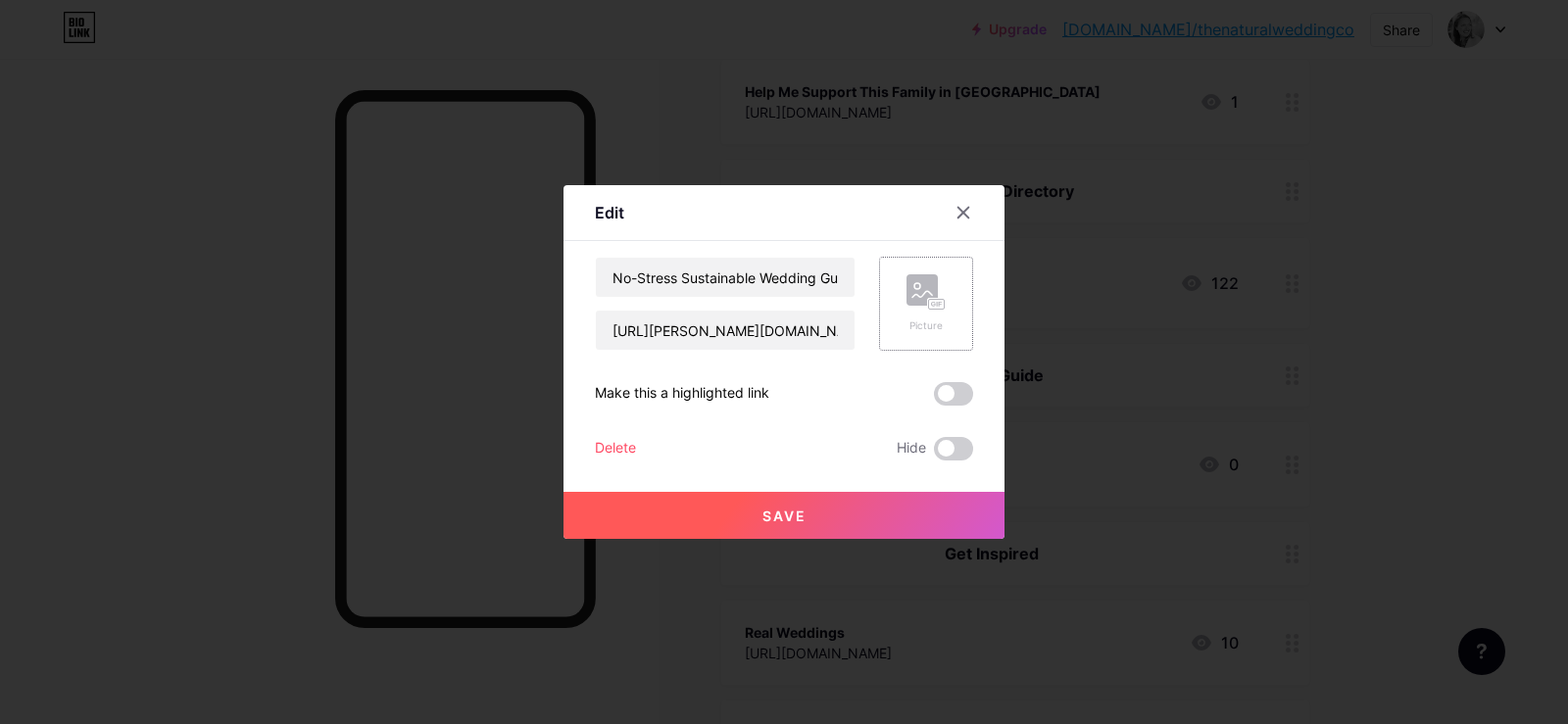
click at [891, 320] on div "Picture" at bounding box center [926, 304] width 94 height 94
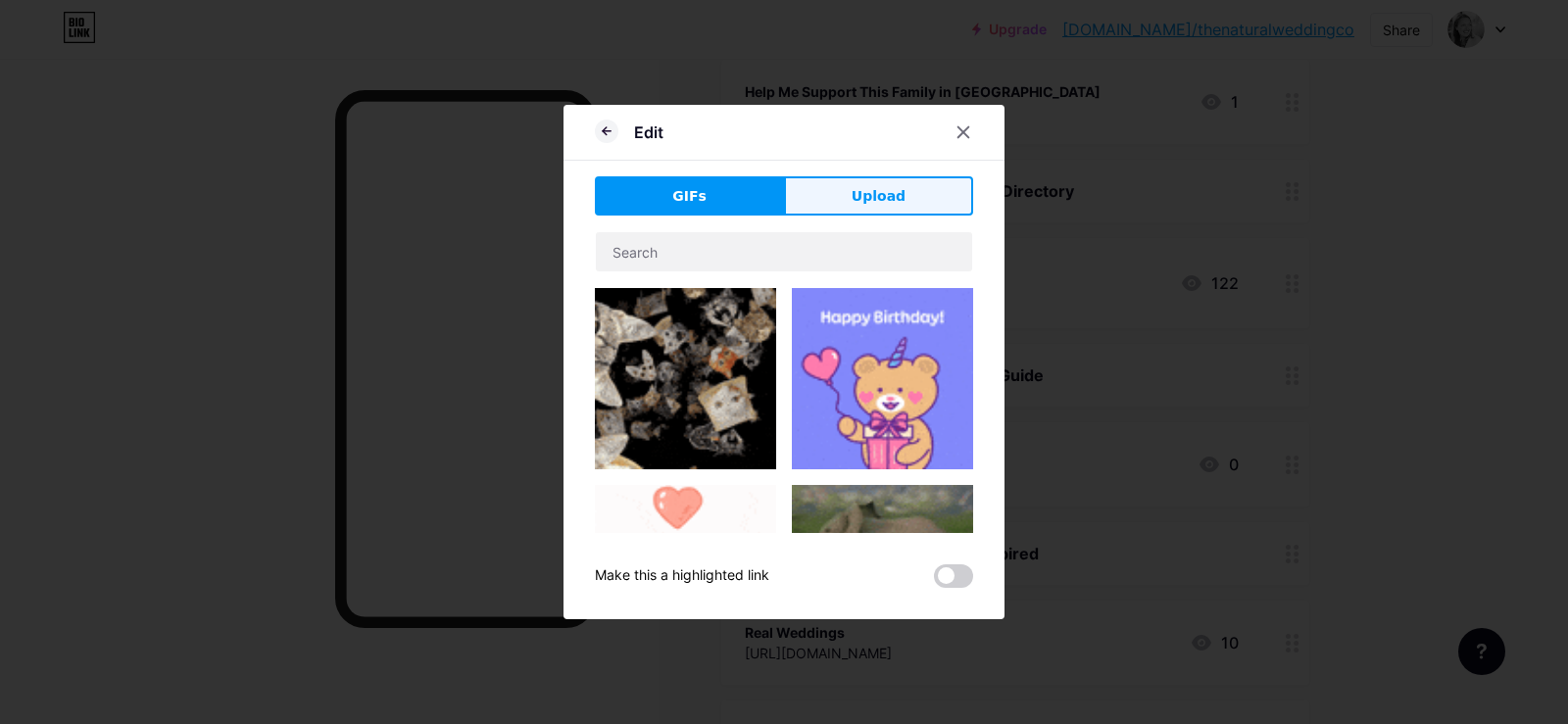
click at [871, 201] on span "Upload" at bounding box center [878, 196] width 54 height 21
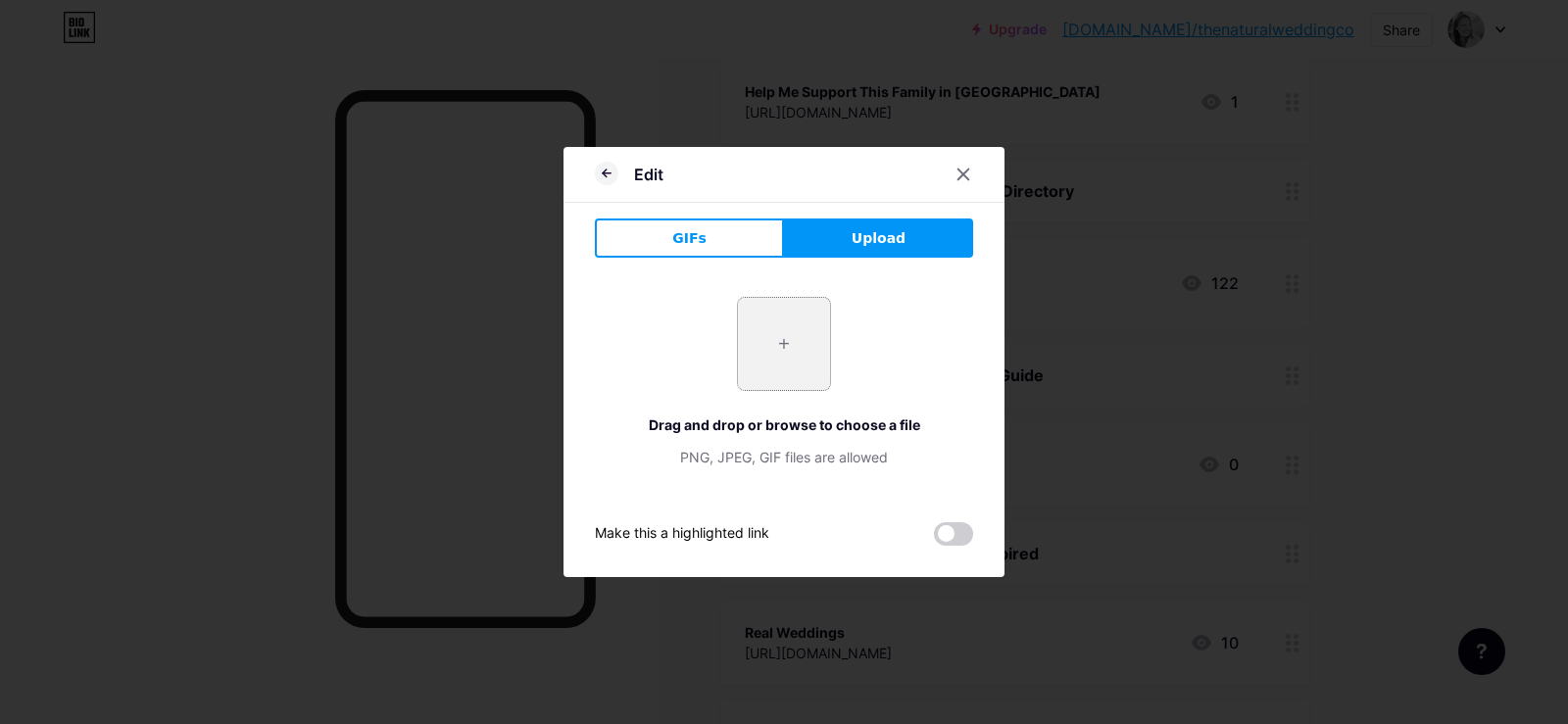
click at [783, 346] on input "file" at bounding box center [784, 344] width 92 height 92
type input "C:\fakepath\1 (2).png"
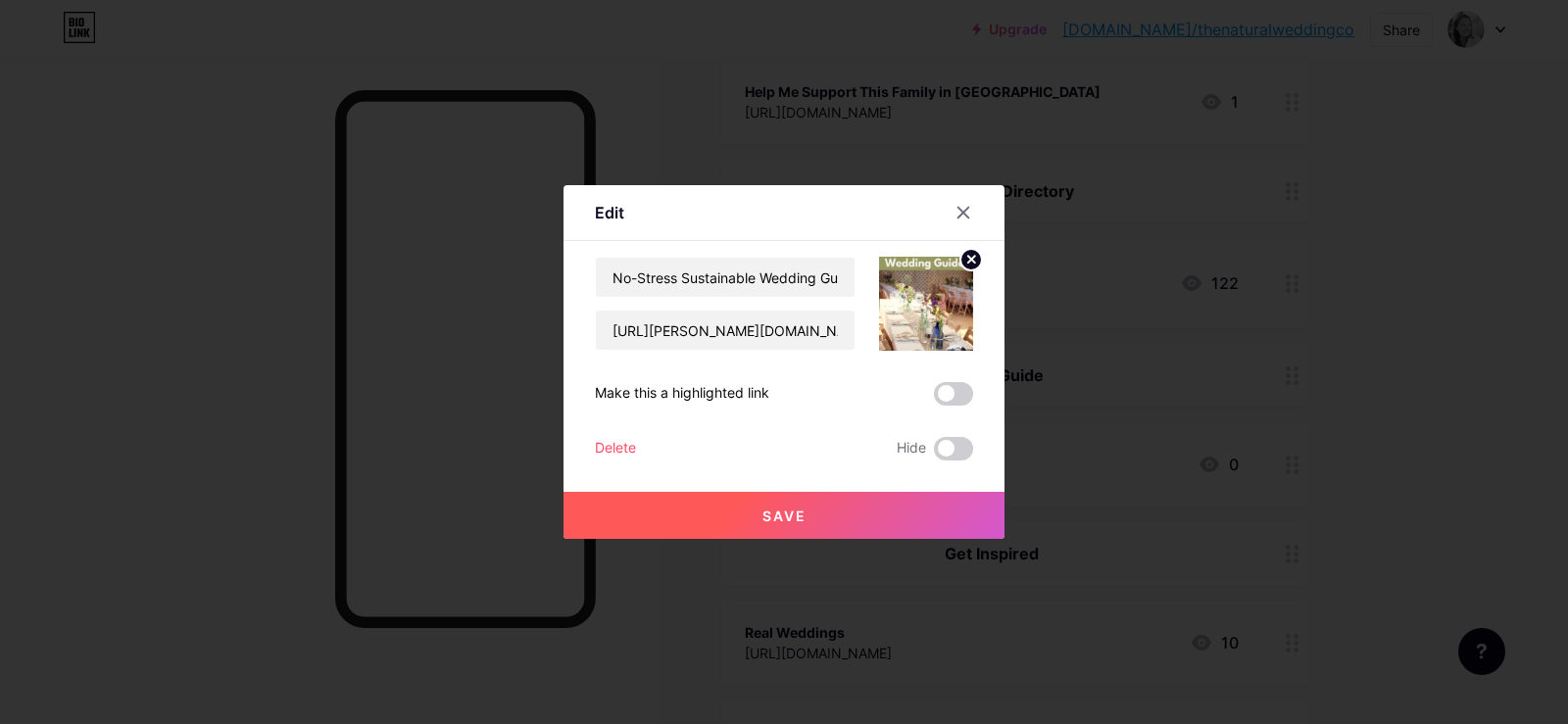
click at [932, 304] on img at bounding box center [926, 304] width 94 height 94
click at [968, 257] on icon at bounding box center [971, 259] width 7 height 7
click at [913, 337] on div "Picture" at bounding box center [926, 304] width 94 height 94
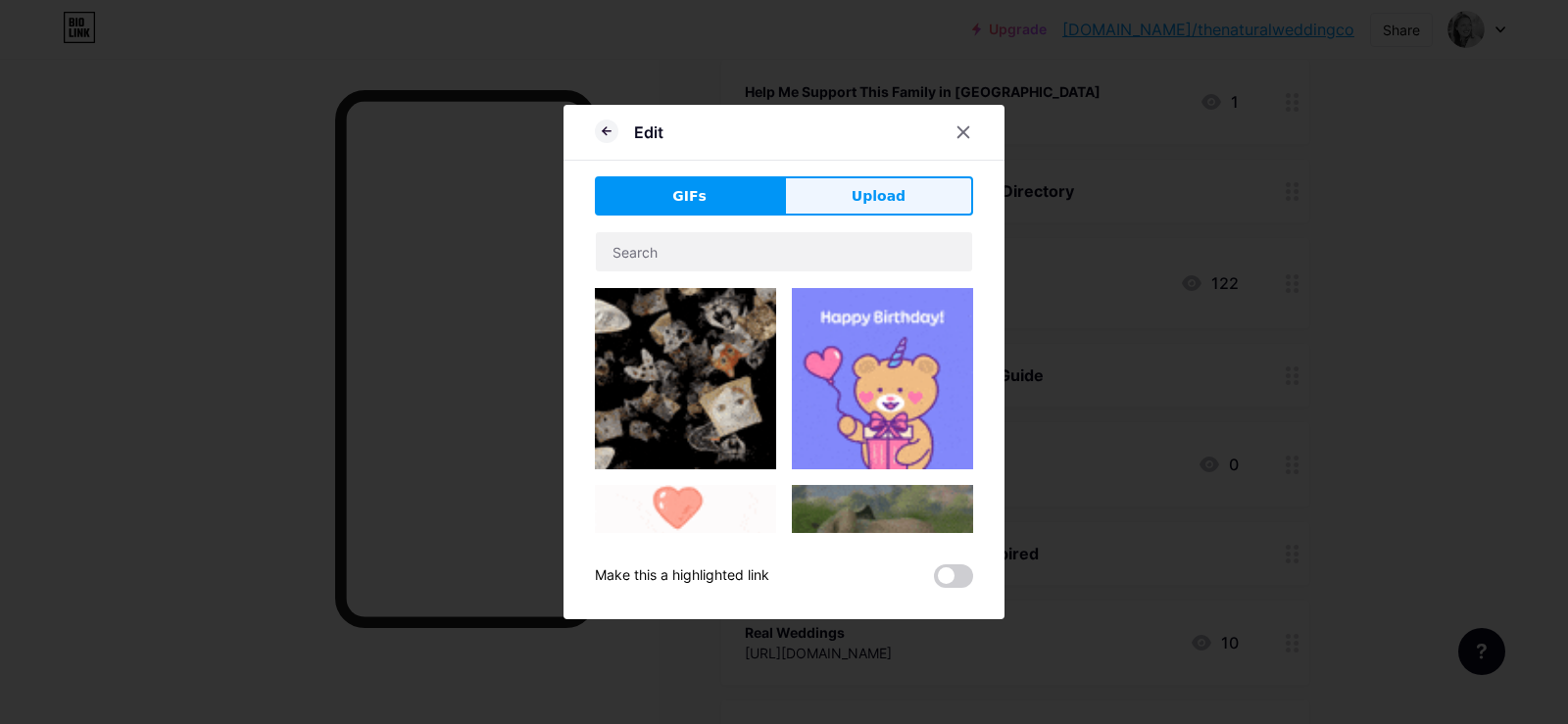
click at [874, 206] on span "Upload" at bounding box center [878, 196] width 54 height 21
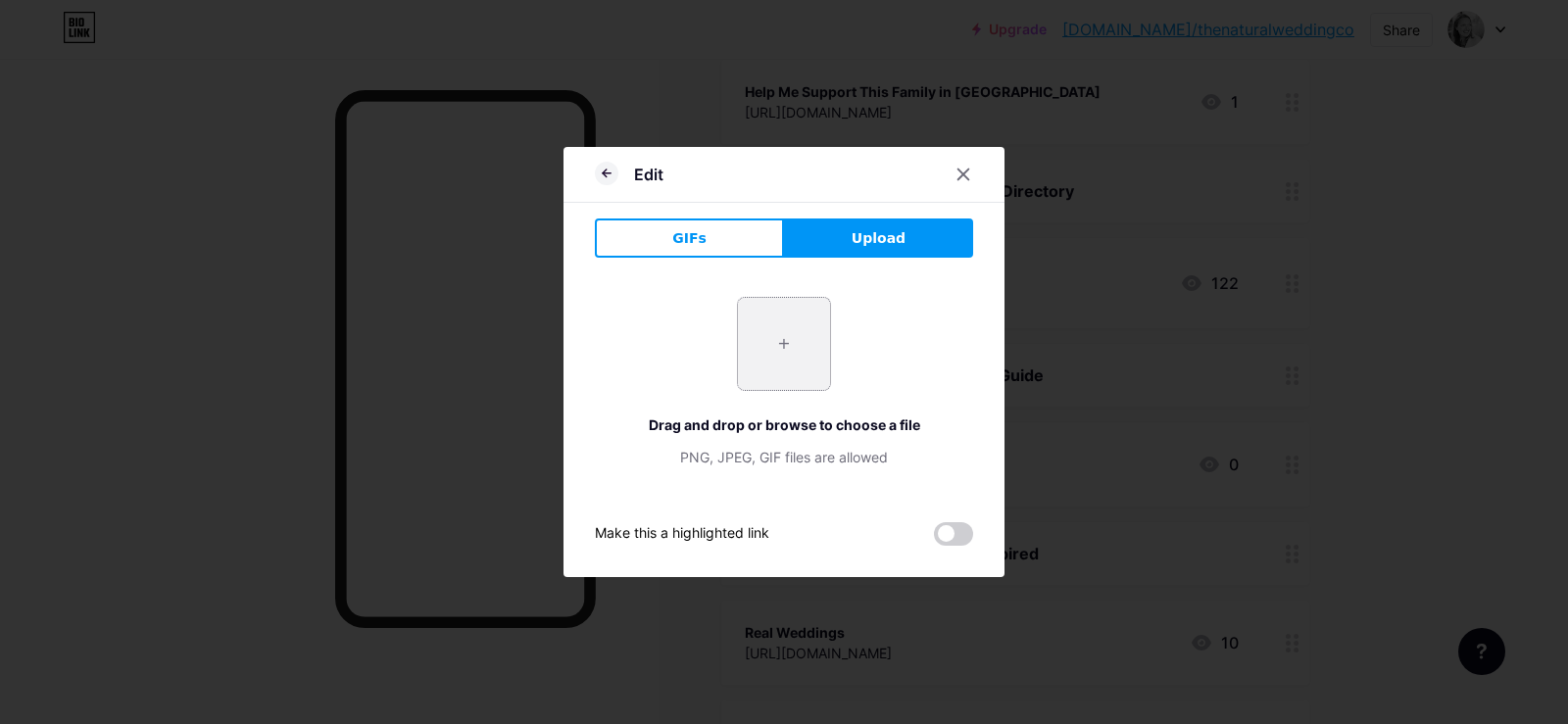
click at [767, 339] on input "file" at bounding box center [784, 344] width 92 height 92
type input "C:\fakepath\IMG_9640.jpg"
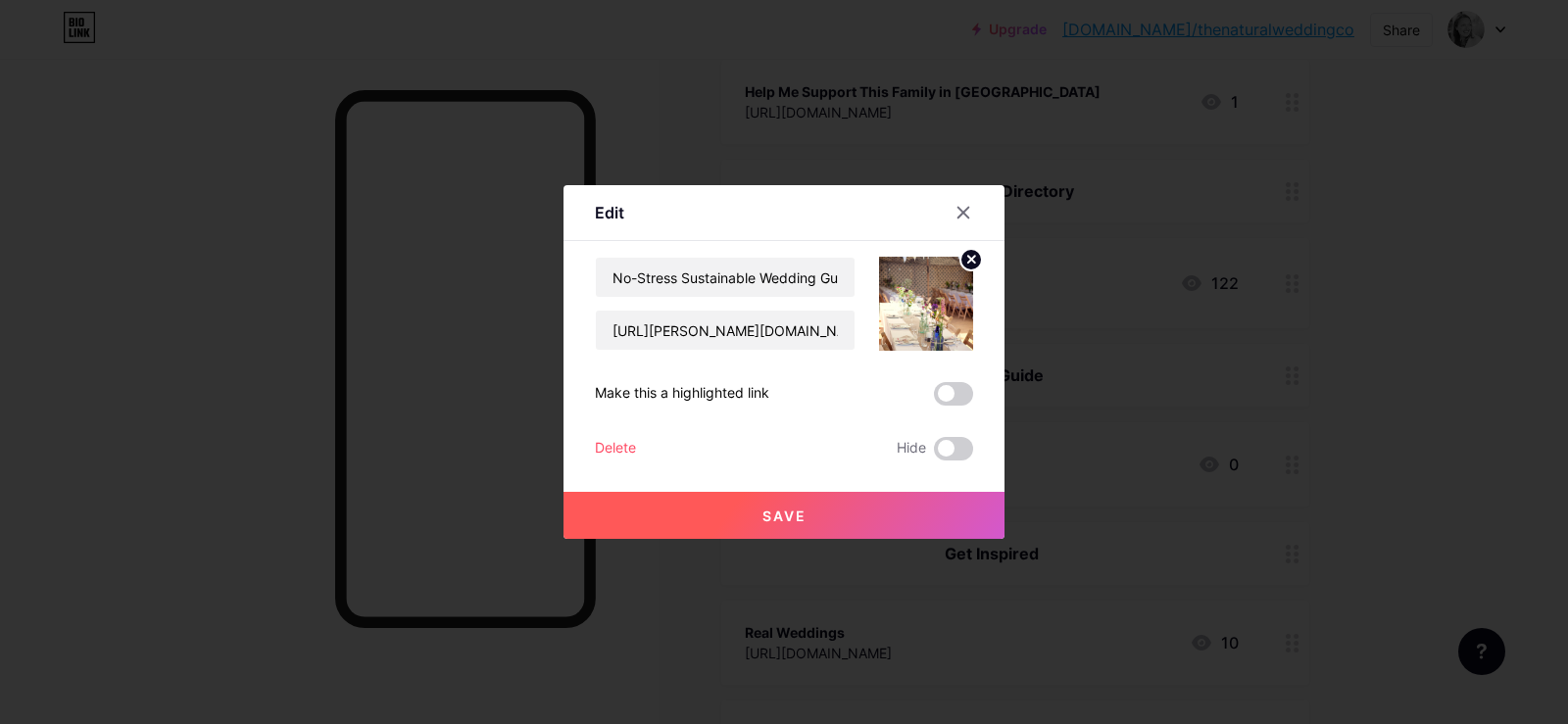
click at [960, 259] on circle at bounding box center [971, 260] width 22 height 22
click at [786, 517] on span "Save" at bounding box center [784, 516] width 44 height 17
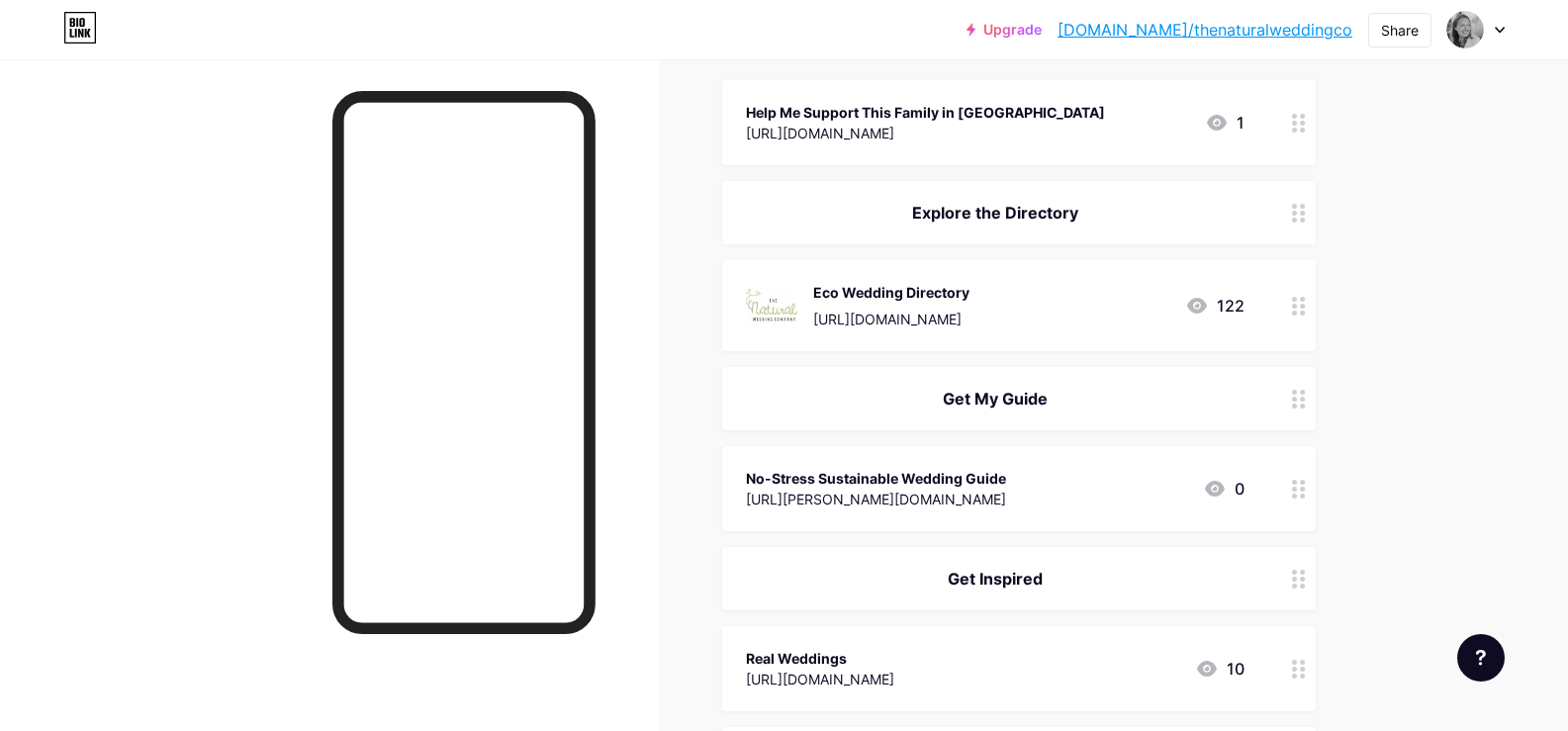
scroll to position [0, 0]
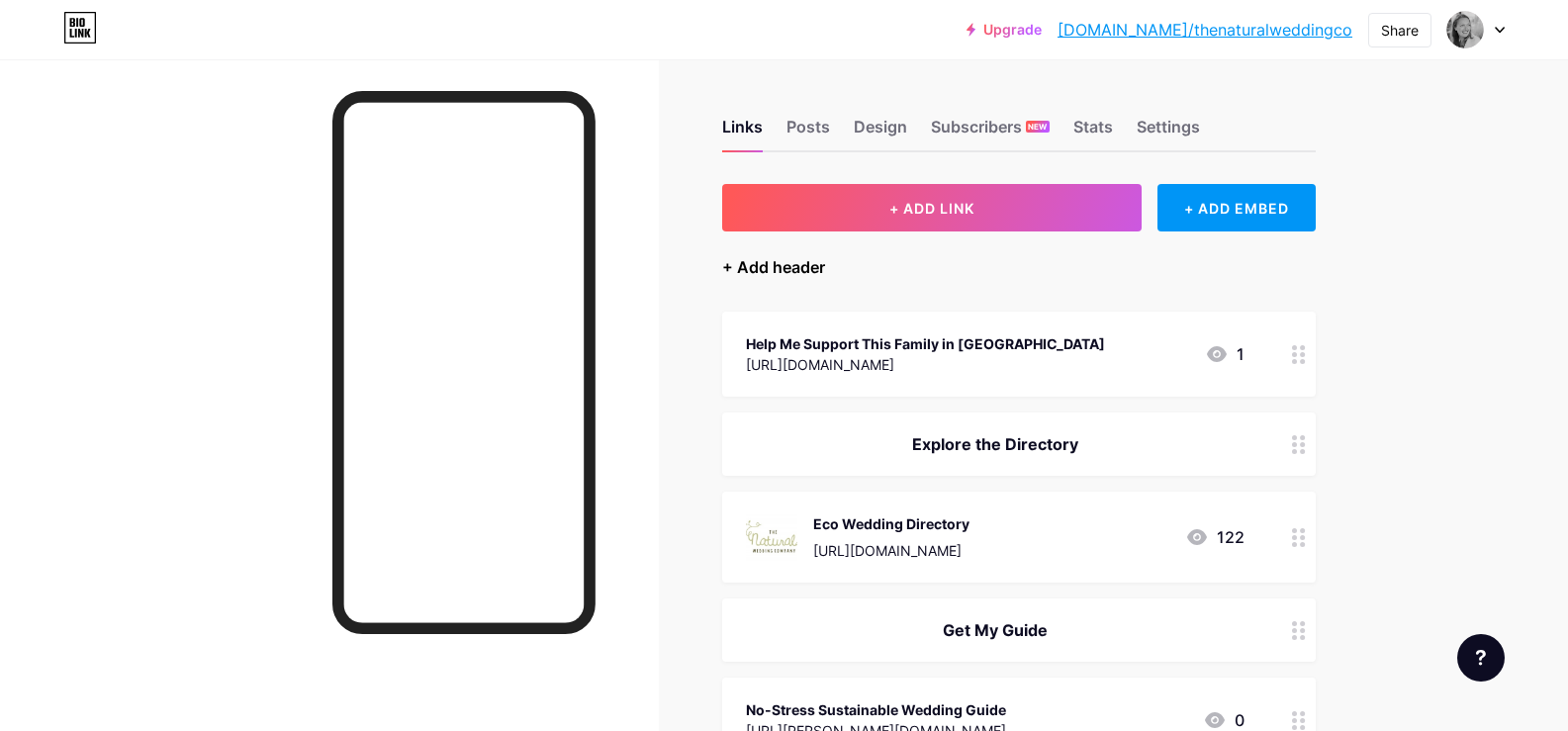
click at [790, 263] on div "+ Add header" at bounding box center [773, 267] width 103 height 24
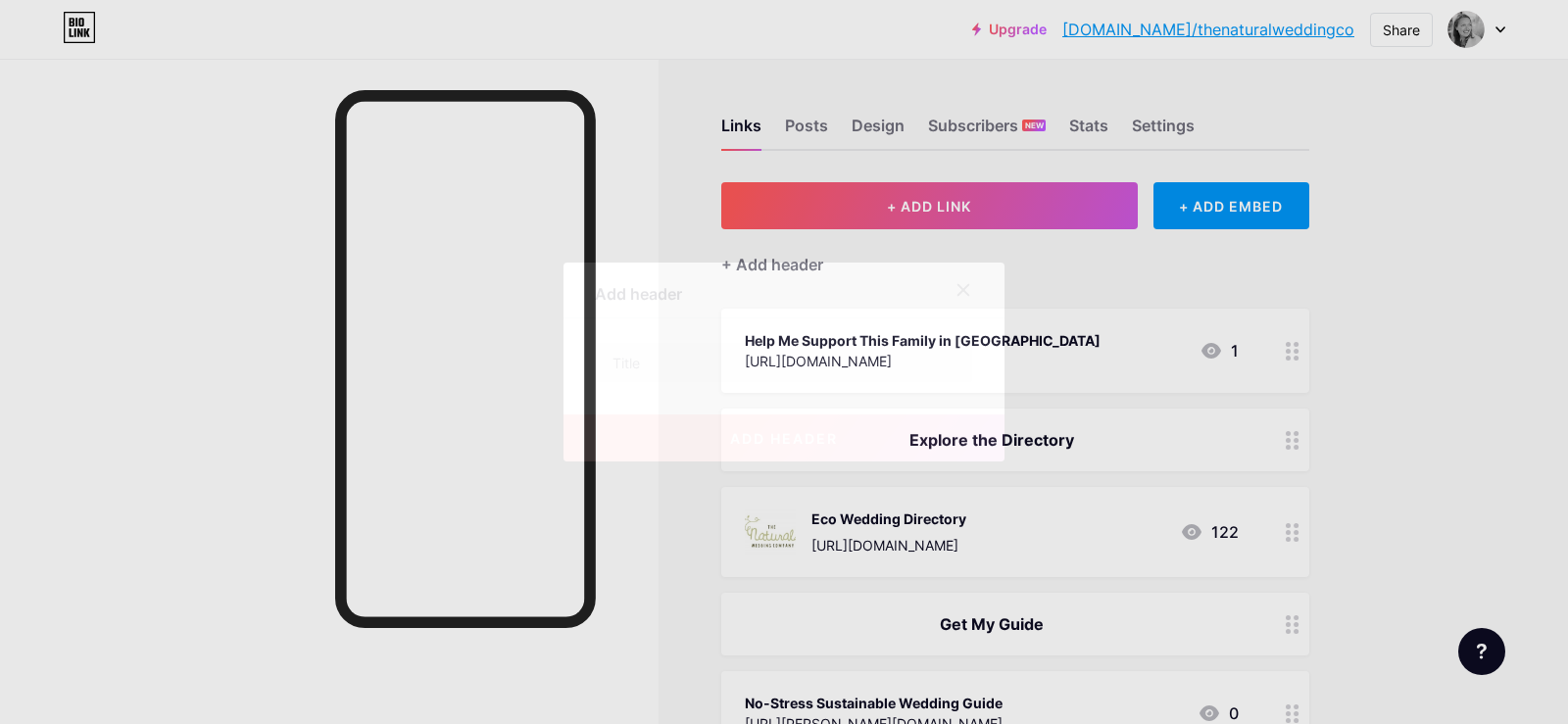
click at [675, 384] on div "add header" at bounding box center [784, 423] width 441 height 78
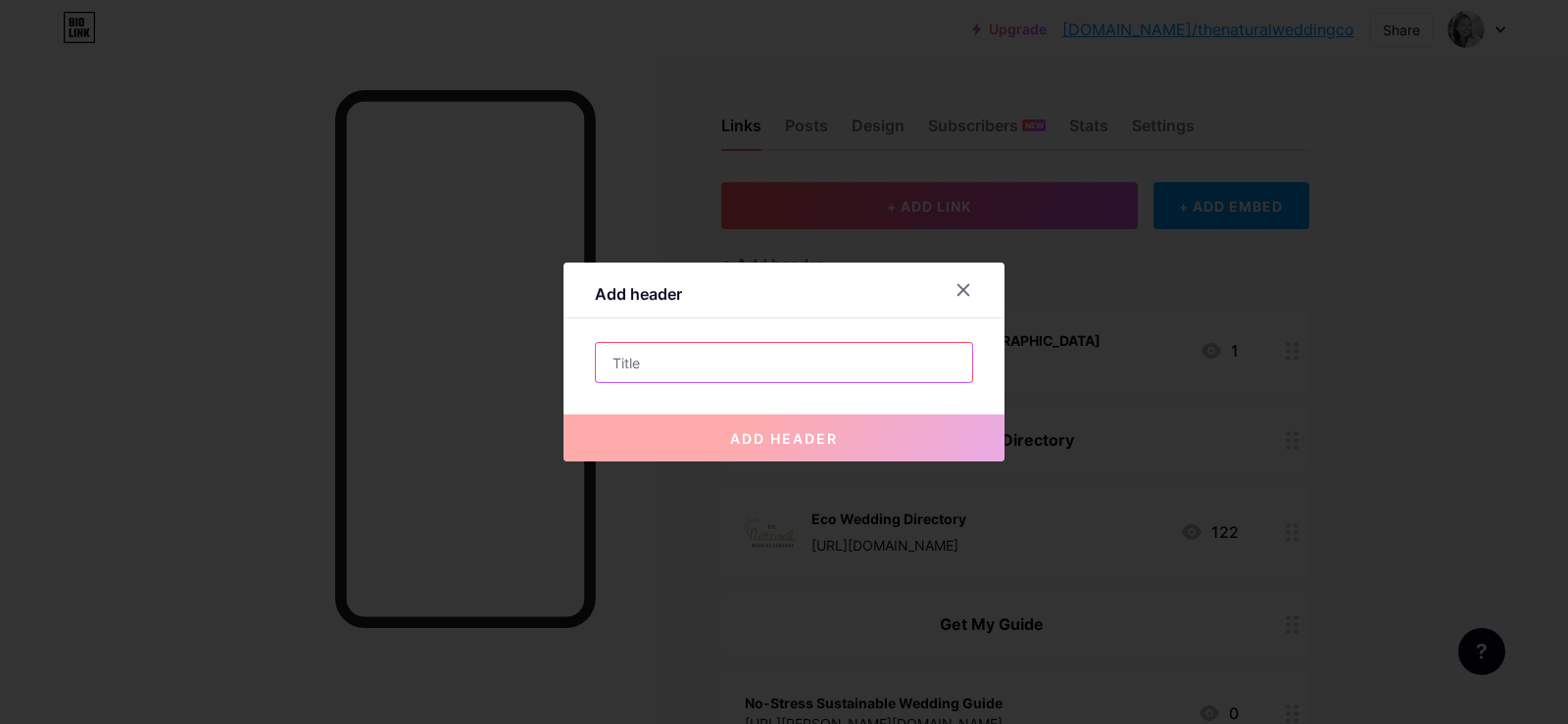
click at [631, 364] on input "text" at bounding box center [784, 363] width 377 height 39
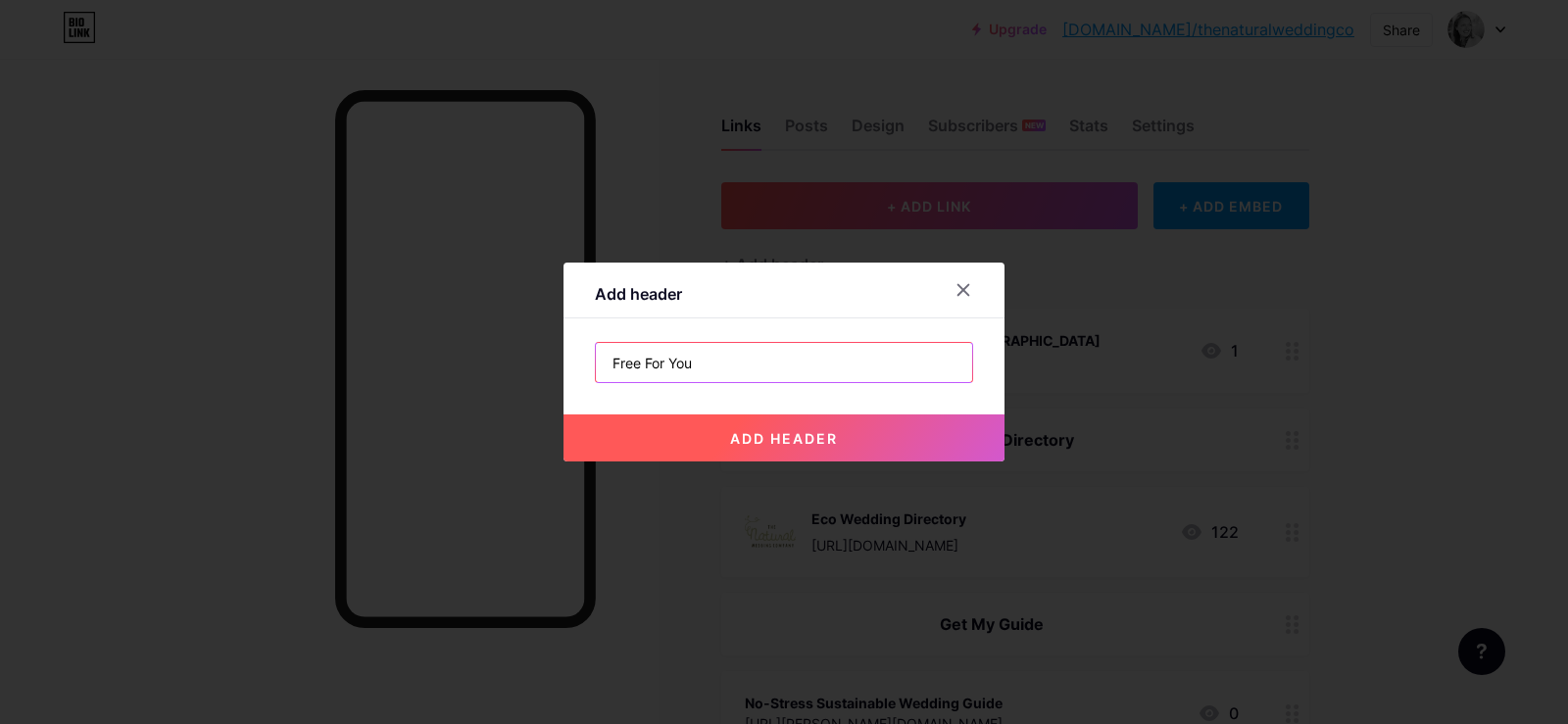
type input "Free For You"
click at [780, 413] on div "add header" at bounding box center [784, 423] width 441 height 78
click at [782, 415] on button "add header" at bounding box center [784, 439] width 441 height 47
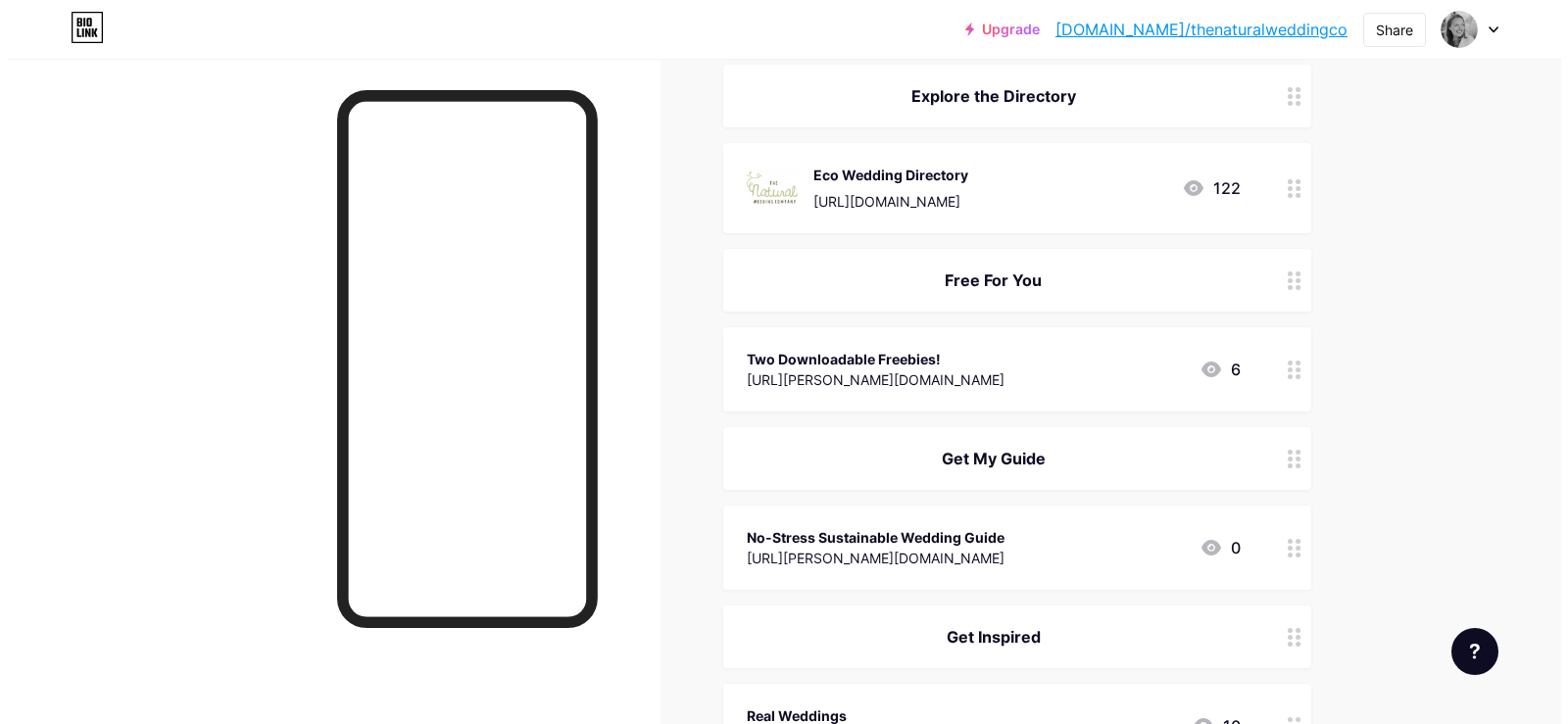
scroll to position [343, 0]
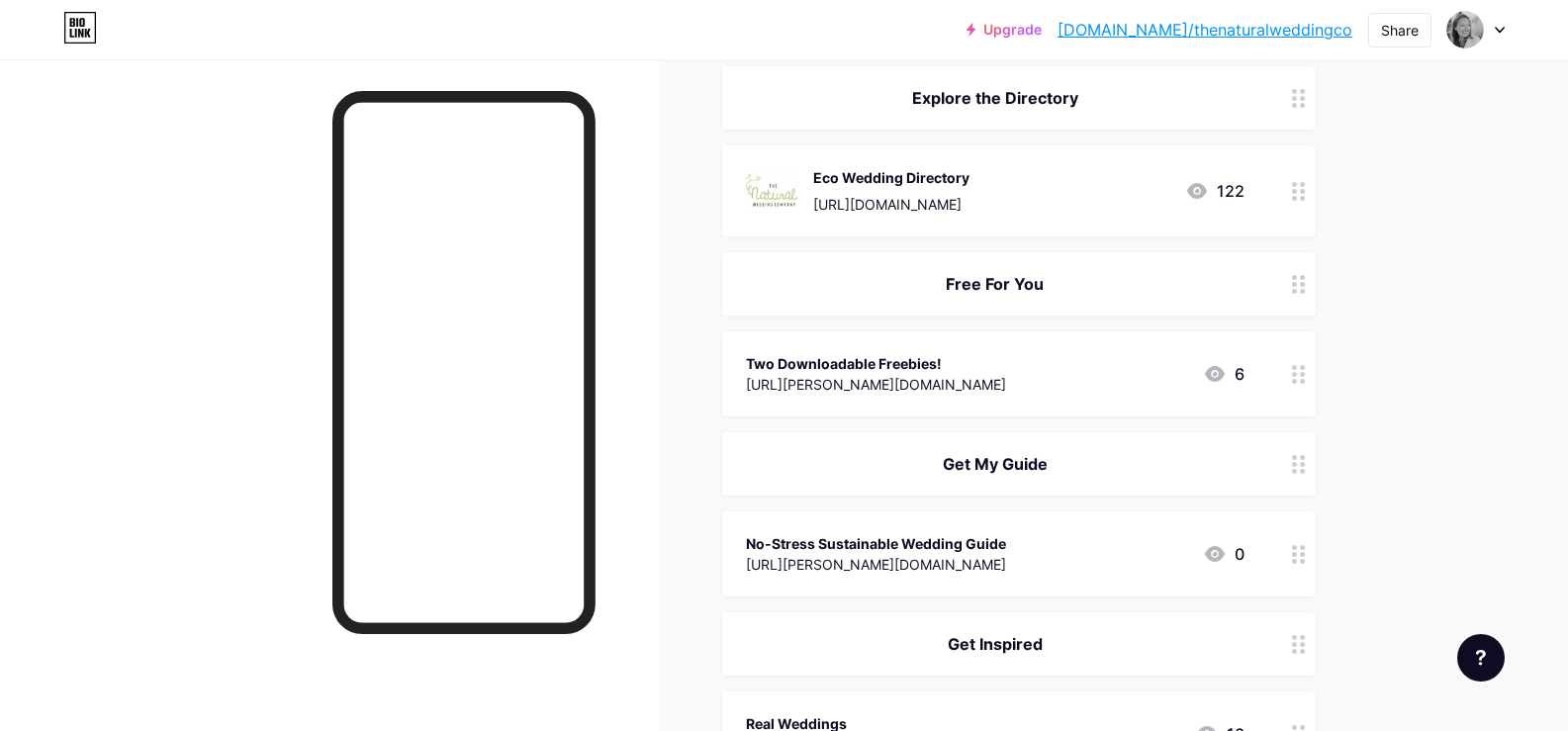
click at [1304, 376] on icon at bounding box center [1299, 374] width 14 height 19
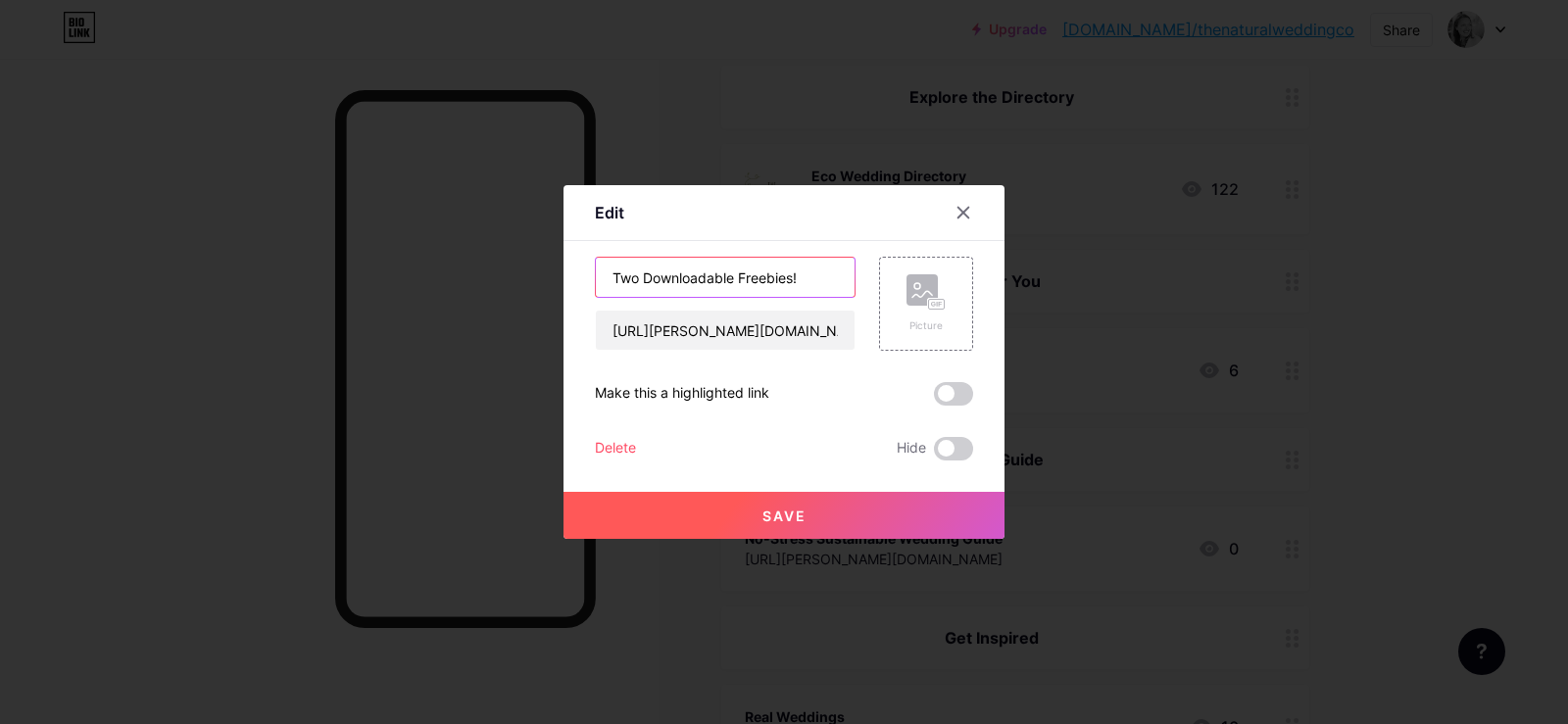
drag, startPoint x: 812, startPoint y: 276, endPoint x: 527, endPoint y: 279, distance: 285.0
click at [527, 279] on div "Edit Content YouTube Play YouTube video without leaving your page. ADD Vimeo Pl…" at bounding box center [784, 362] width 1568 height 724
type input "Seasonal Wedding Flowers Mini Guide"
click at [812, 511] on button "Save" at bounding box center [784, 516] width 441 height 47
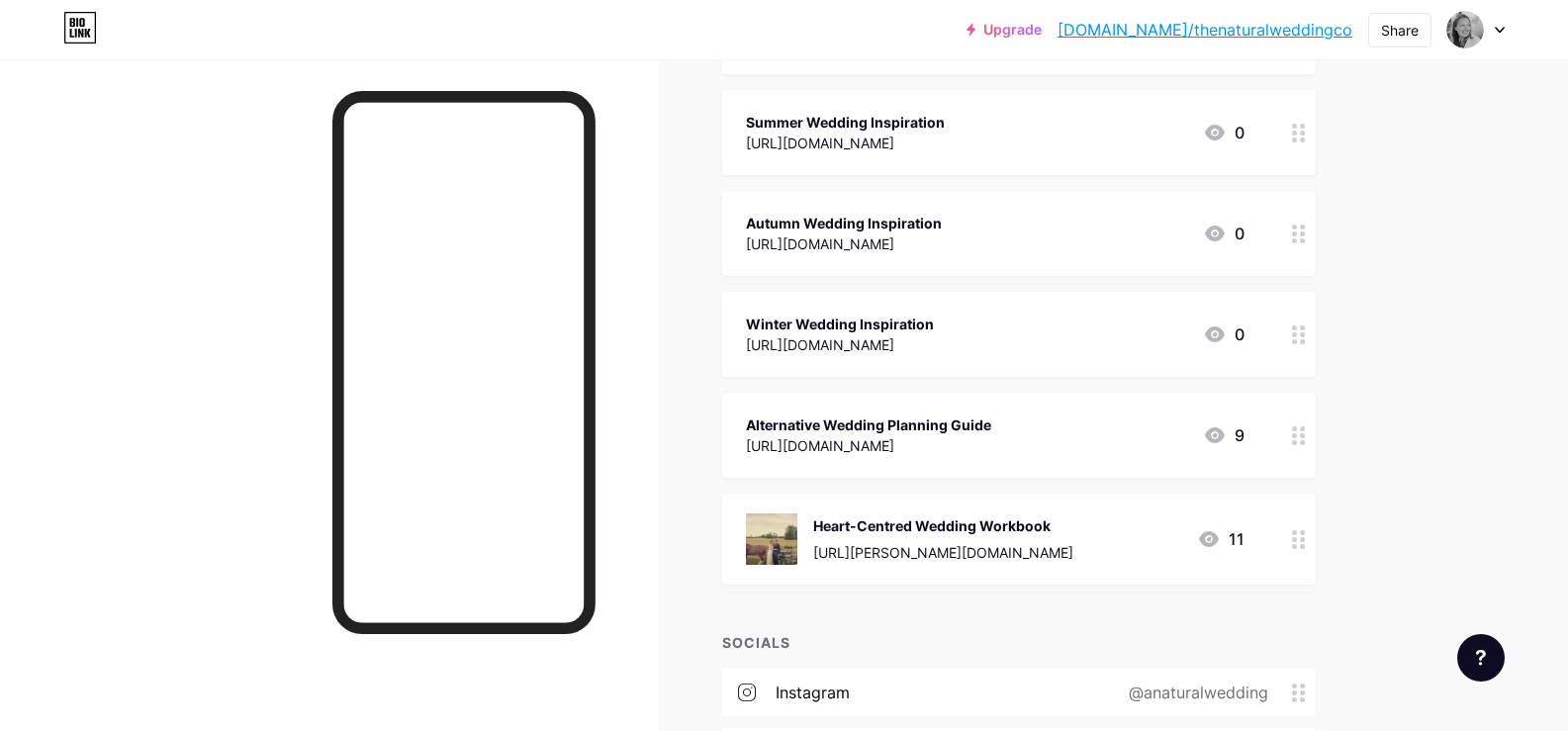
scroll to position [1244, 0]
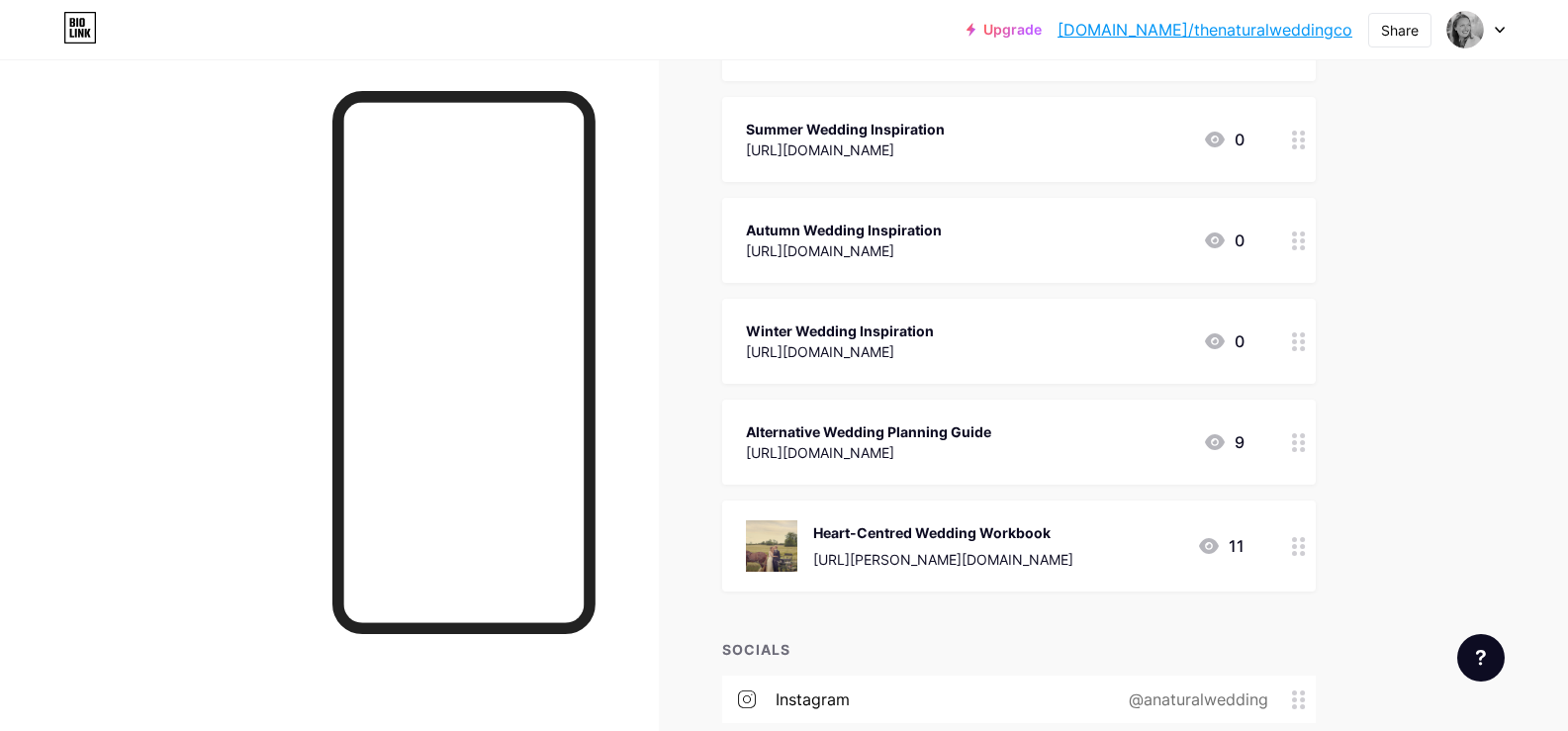
click at [1303, 441] on icon at bounding box center [1299, 443] width 14 height 19
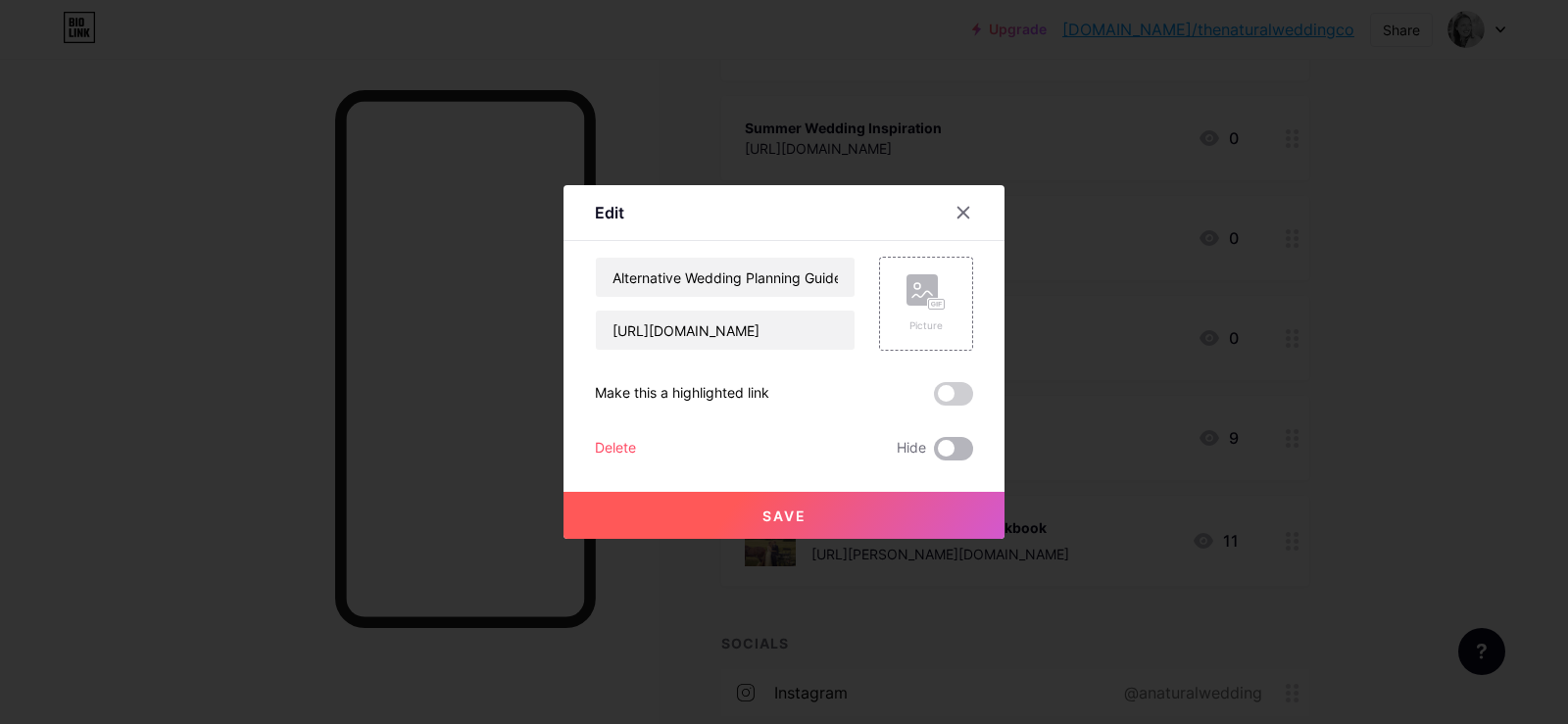
click at [952, 444] on span at bounding box center [953, 449] width 39 height 24
click at [934, 454] on input "checkbox" at bounding box center [934, 454] width 0 height 0
click at [810, 509] on button "Save" at bounding box center [784, 516] width 441 height 47
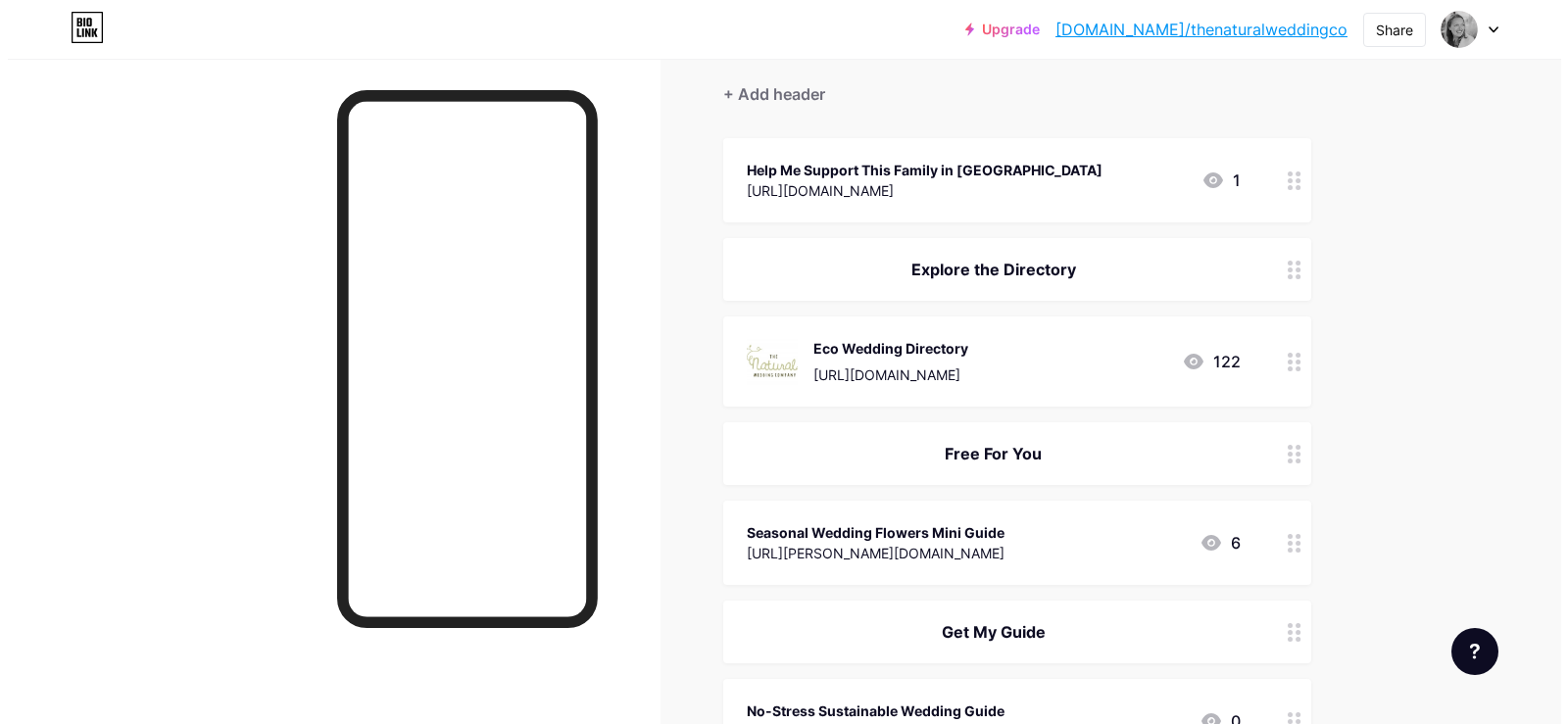
scroll to position [0, 0]
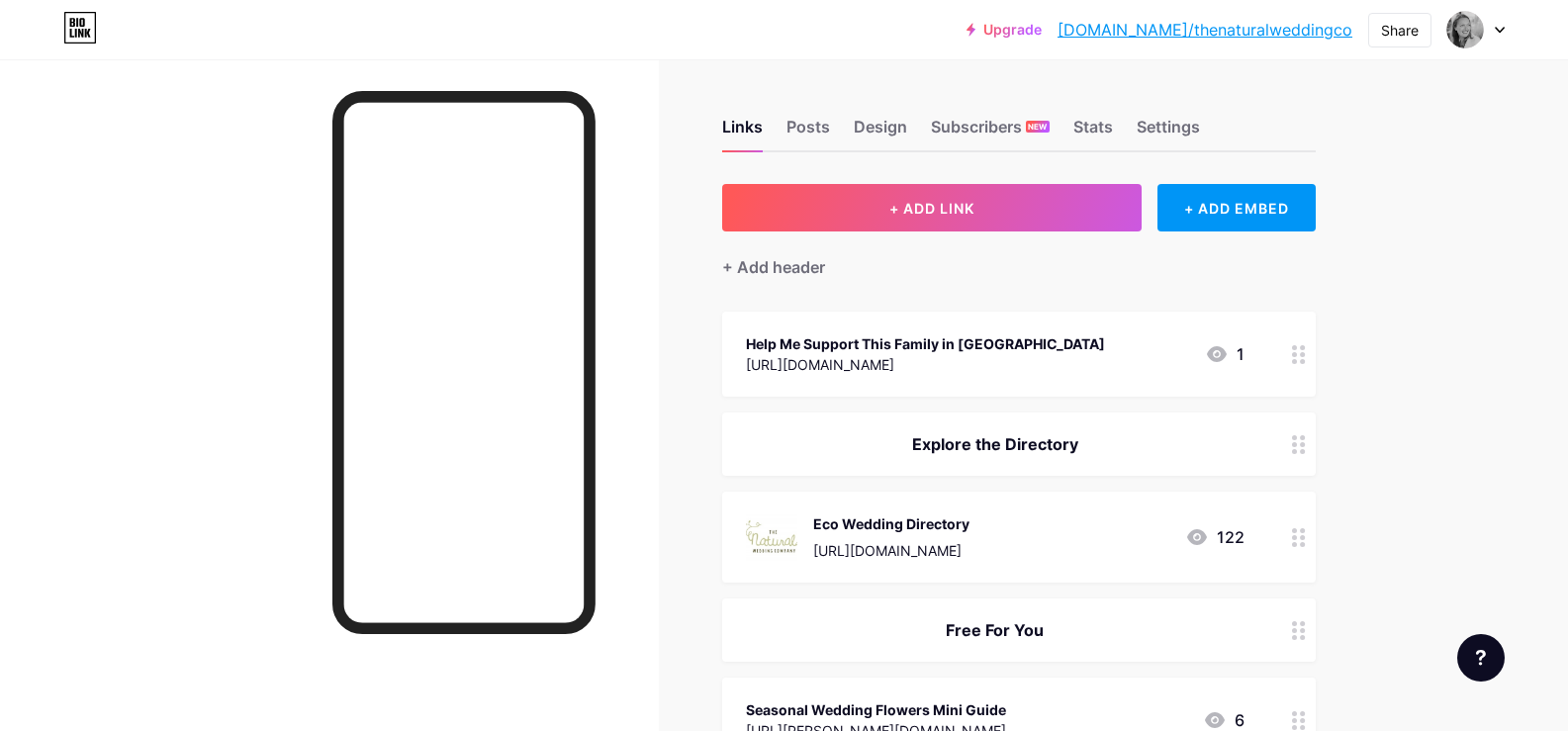
click at [1304, 353] on icon at bounding box center [1299, 355] width 14 height 19
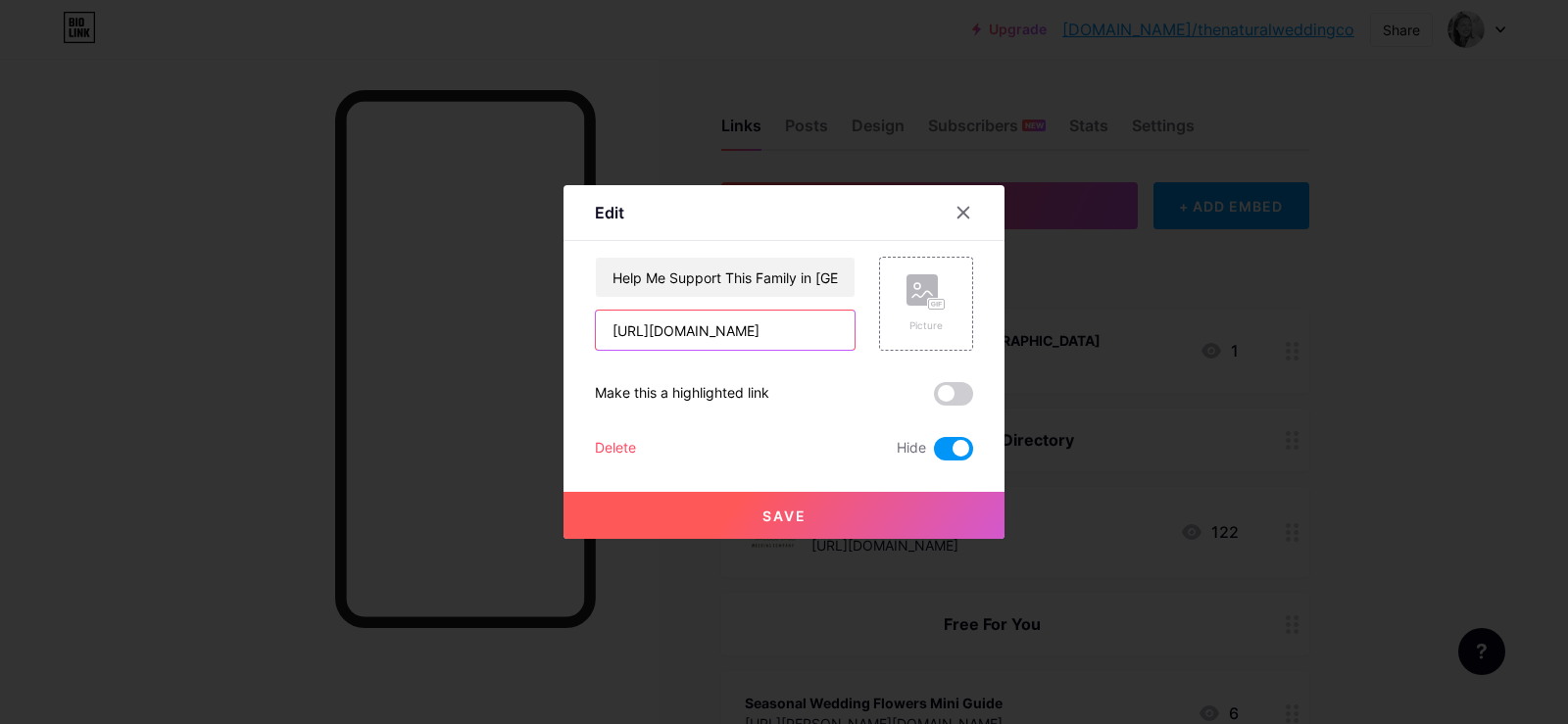
click at [682, 326] on input "[URL][DOMAIN_NAME]" at bounding box center [725, 331] width 259 height 39
paste input "[DOMAIN_NAME][URL]"
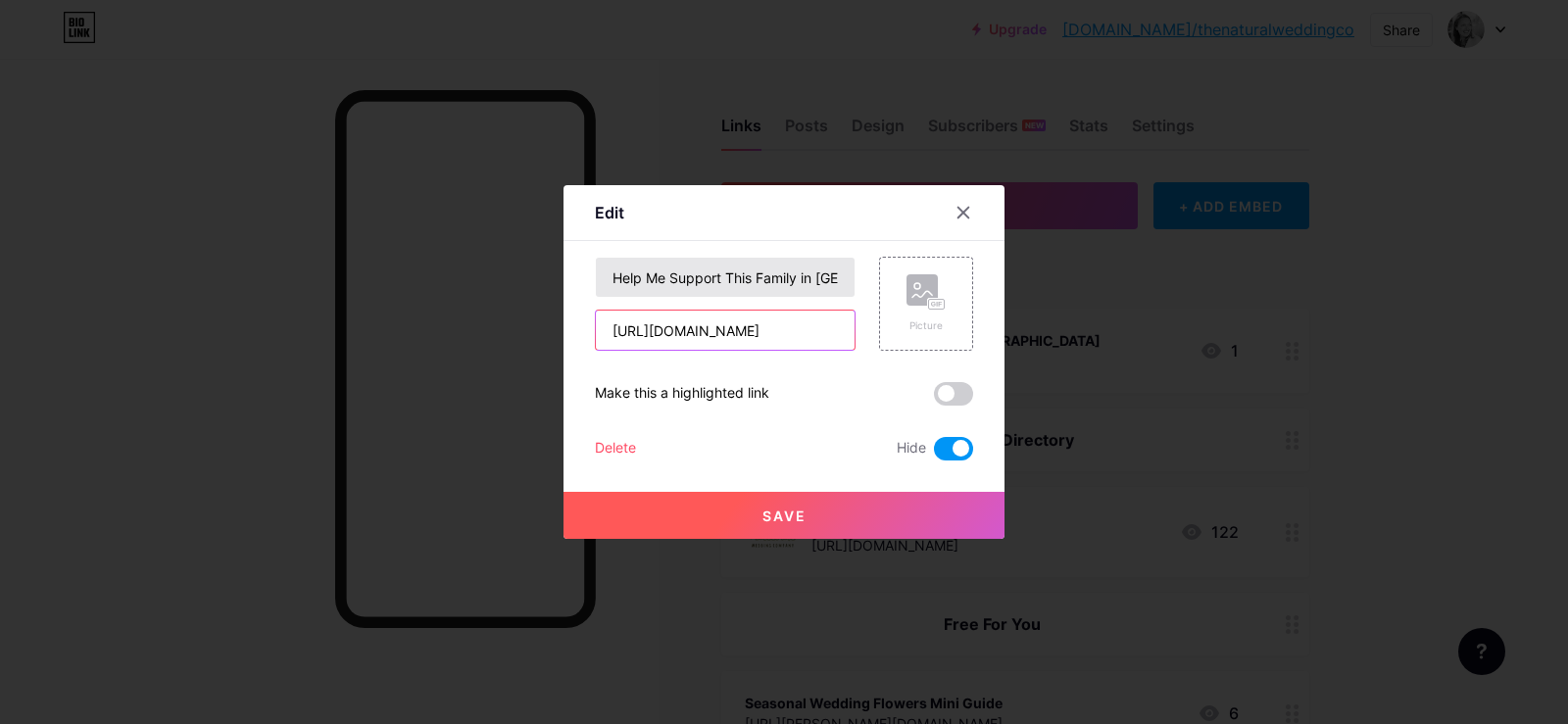
type input "[URL][DOMAIN_NAME]"
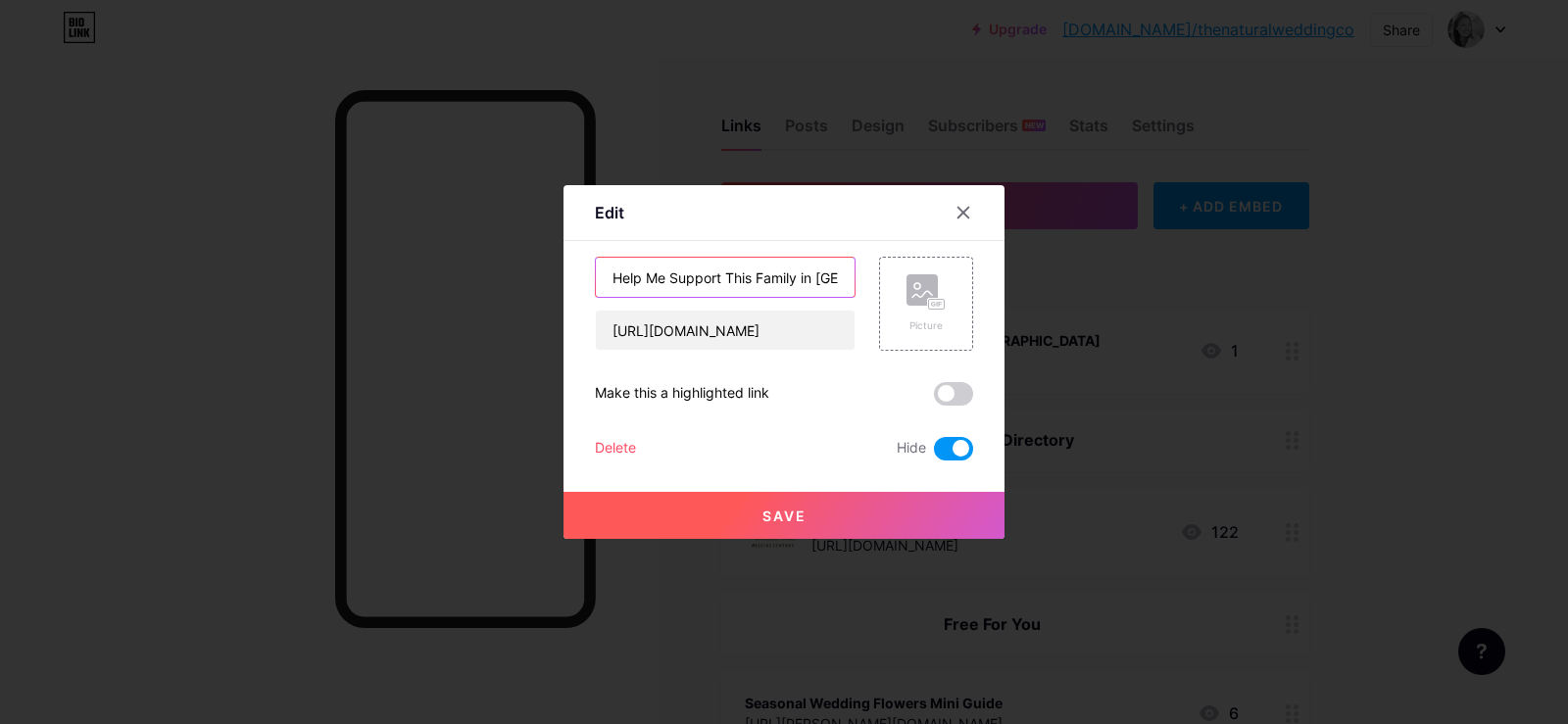
click at [631, 277] on input "Help Me Support This Family in [GEOGRAPHIC_DATA]" at bounding box center [725, 278] width 259 height 39
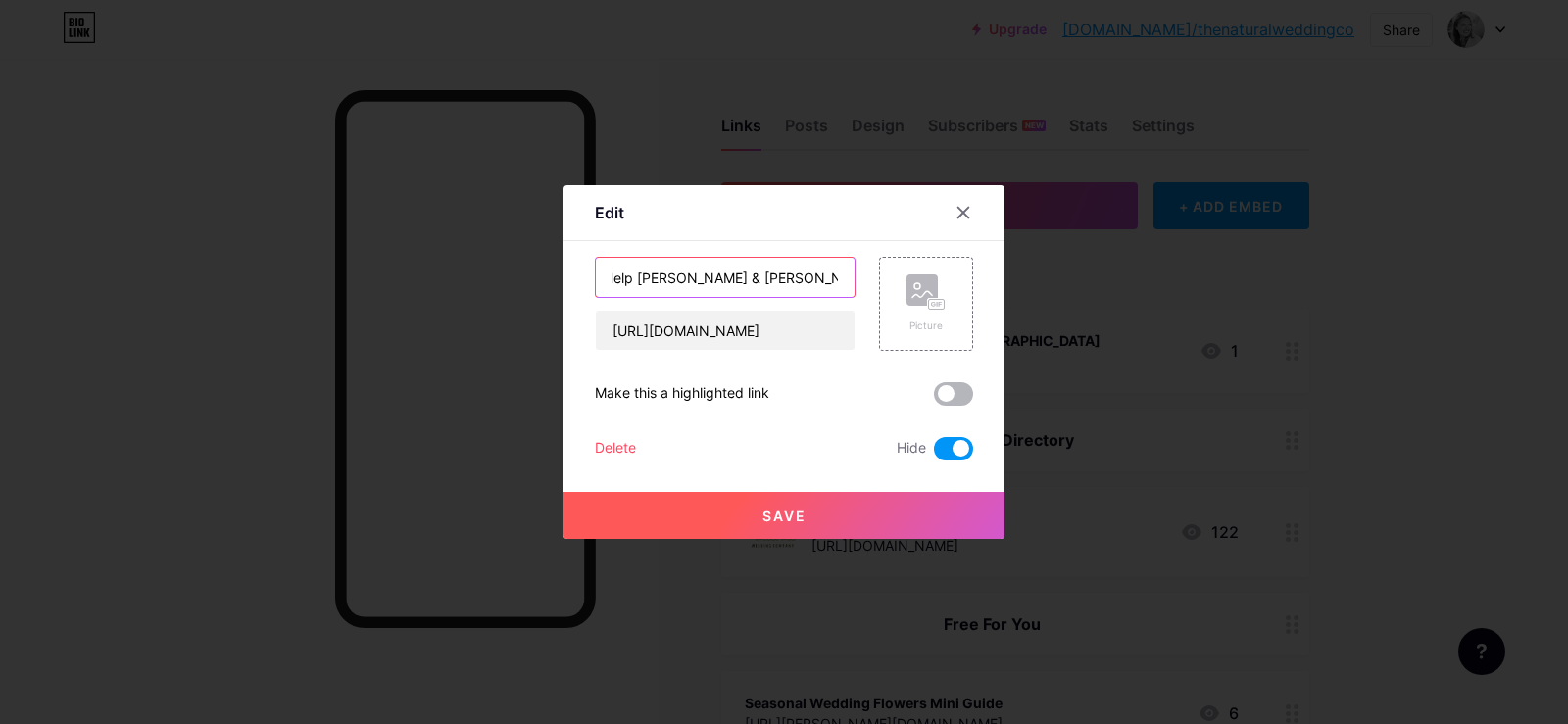
type input "Donate to Help [PERSON_NAME] & [PERSON_NAME]'s Family in [GEOGRAPHIC_DATA]"
click at [934, 397] on span at bounding box center [953, 394] width 39 height 24
click at [934, 399] on input "checkbox" at bounding box center [934, 399] width 0 height 0
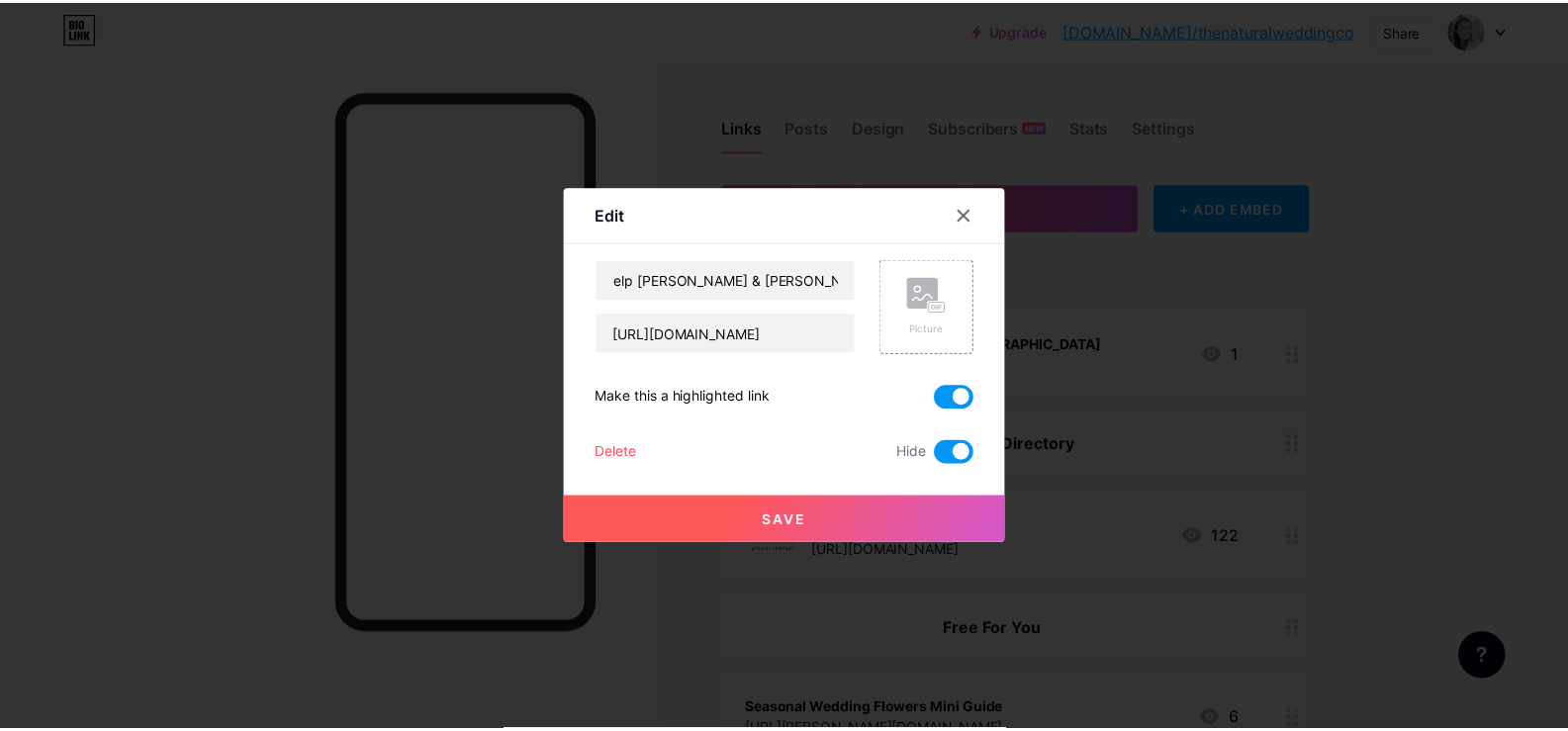
scroll to position [0, 0]
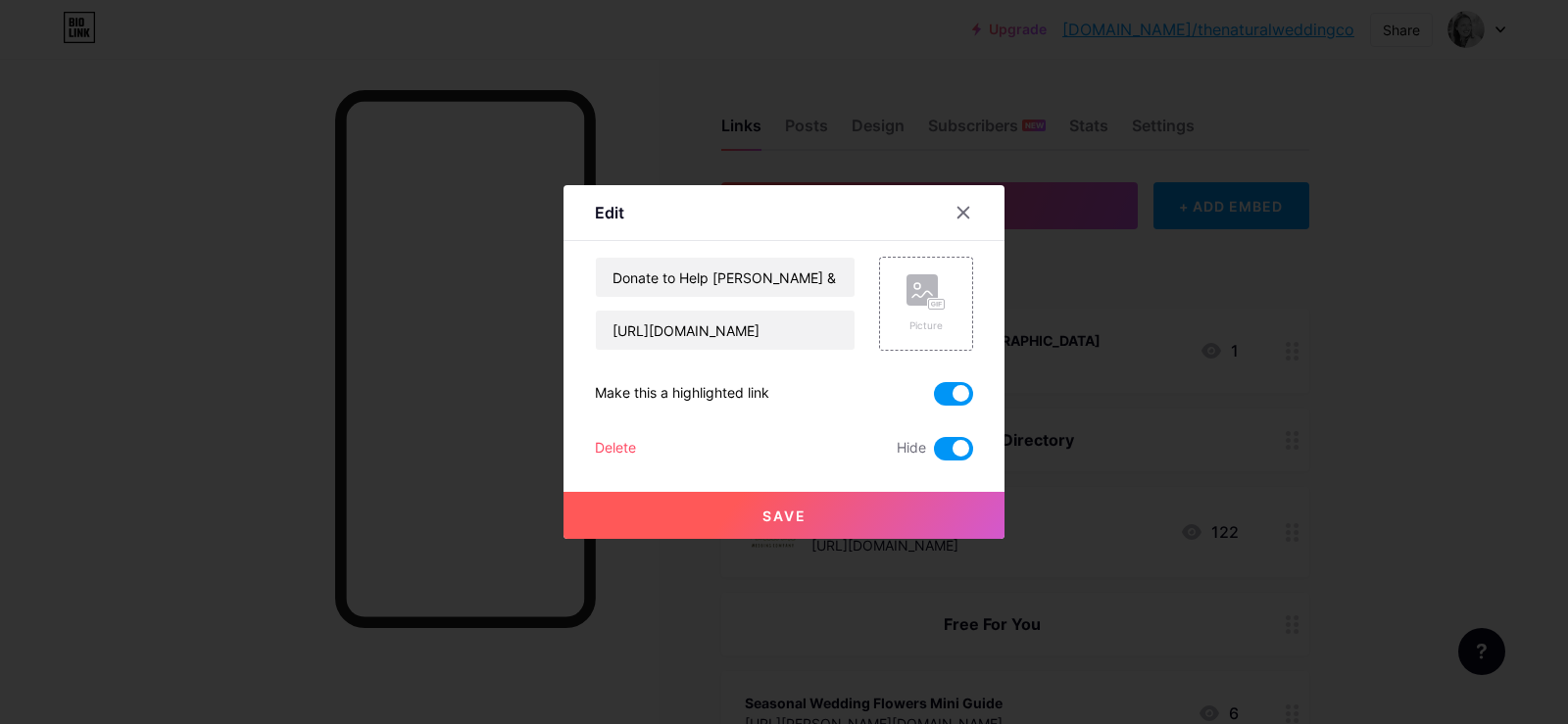
click at [797, 517] on span "Save" at bounding box center [784, 516] width 44 height 17
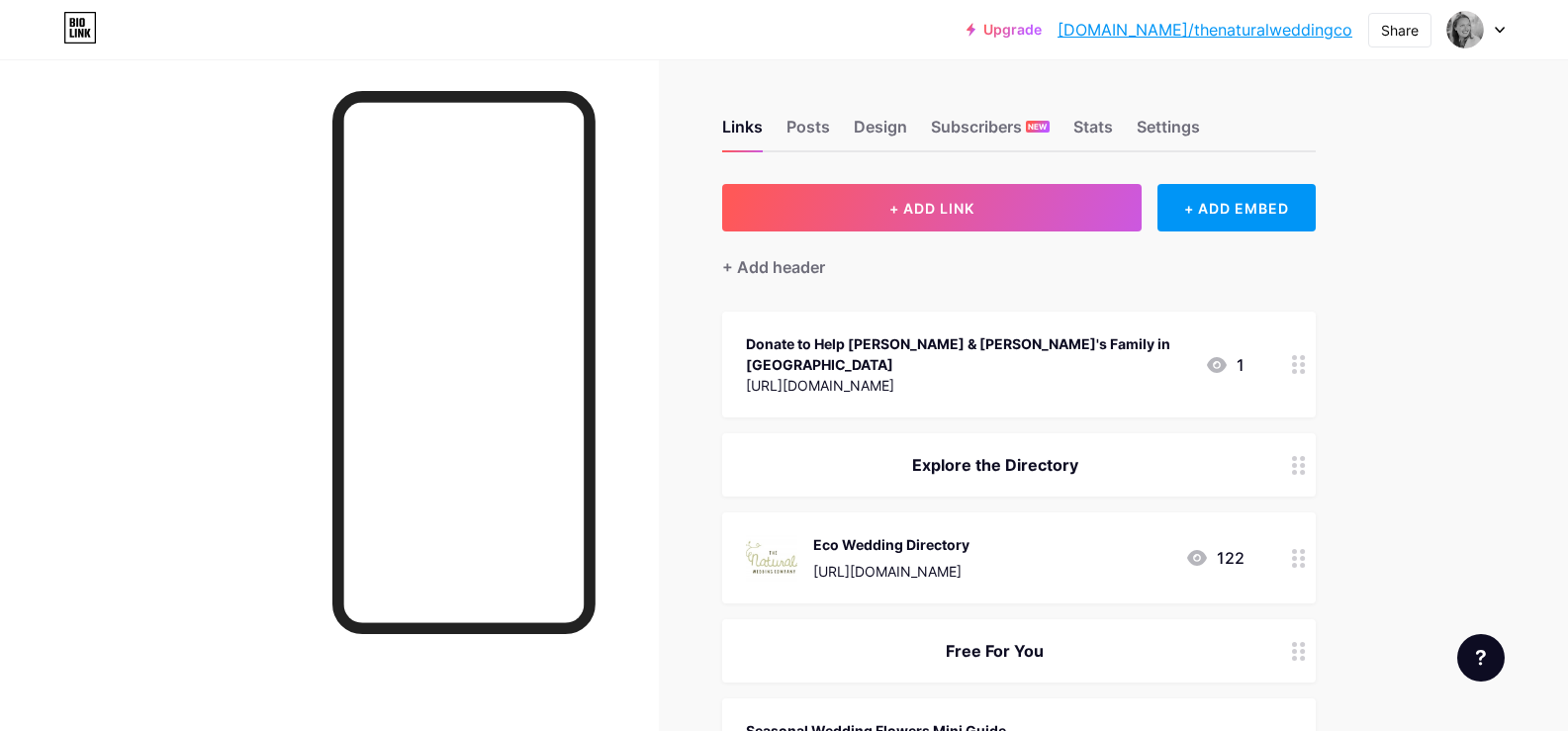
click at [1305, 369] on circle at bounding box center [1302, 371] width 5 height 5
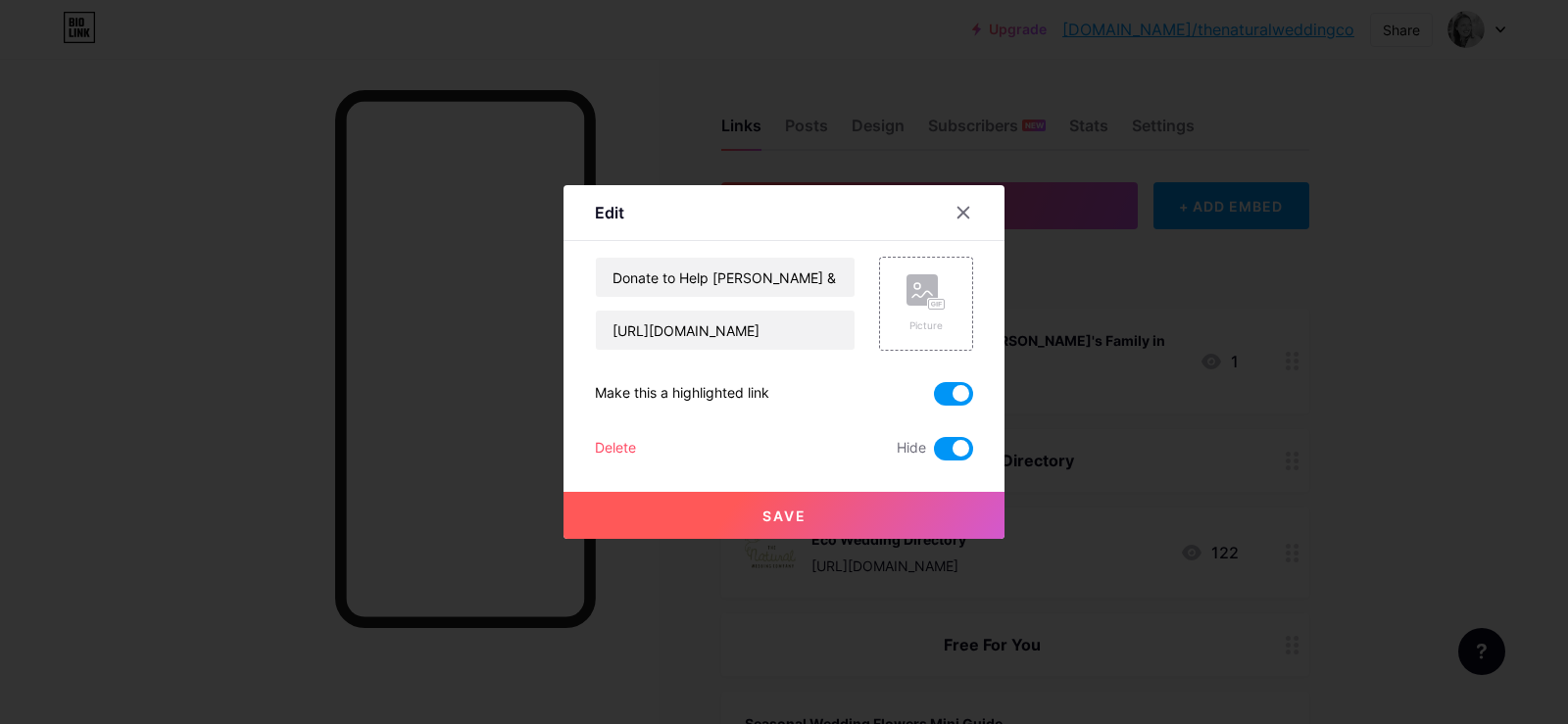
click at [951, 446] on span at bounding box center [953, 449] width 39 height 24
click at [934, 454] on input "checkbox" at bounding box center [934, 454] width 0 height 0
click at [785, 522] on span "Save" at bounding box center [784, 516] width 44 height 17
